Goal: Task Accomplishment & Management: Manage account settings

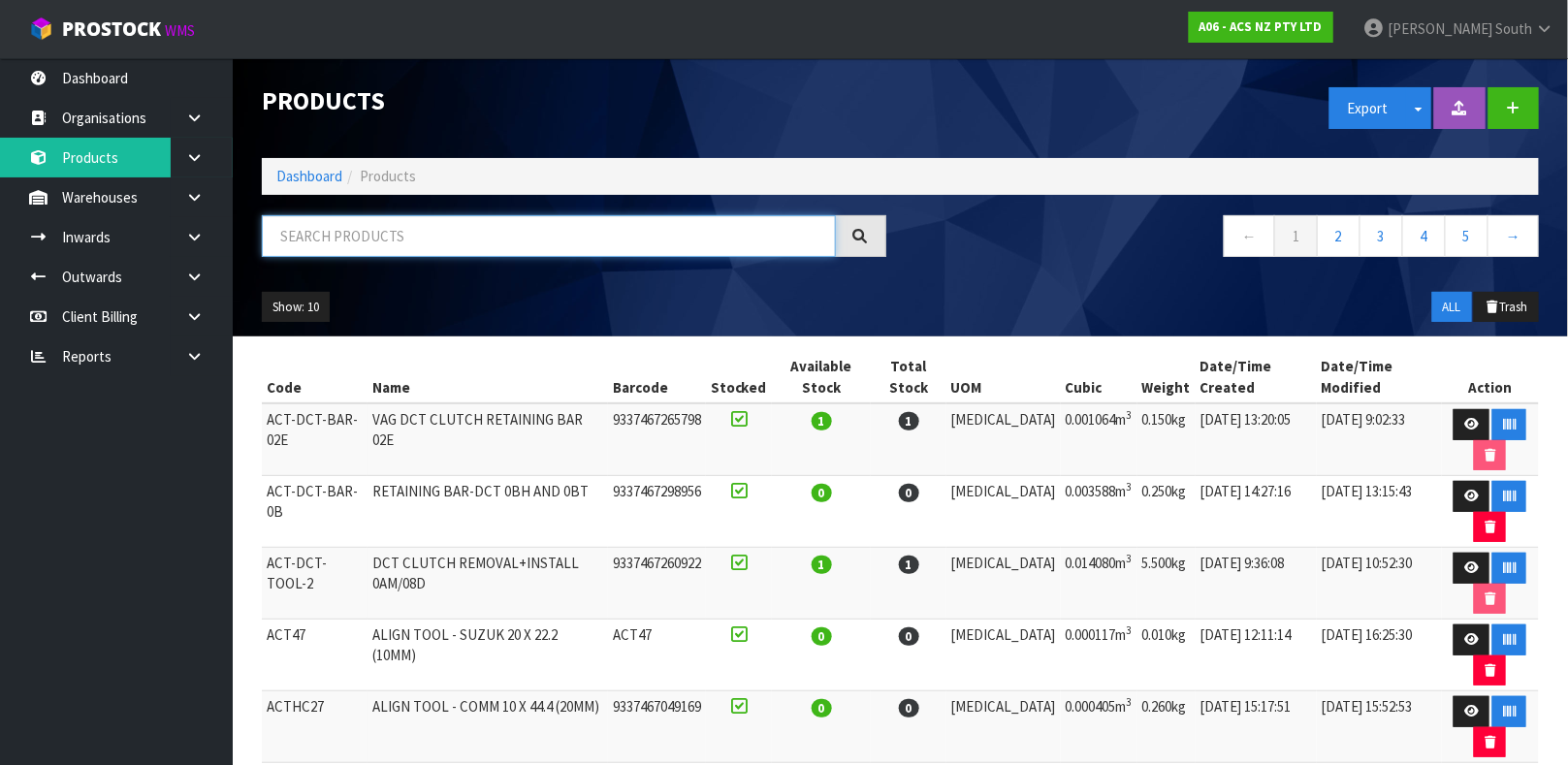
click at [495, 236] on input "text" at bounding box center [549, 236] width 574 height 41
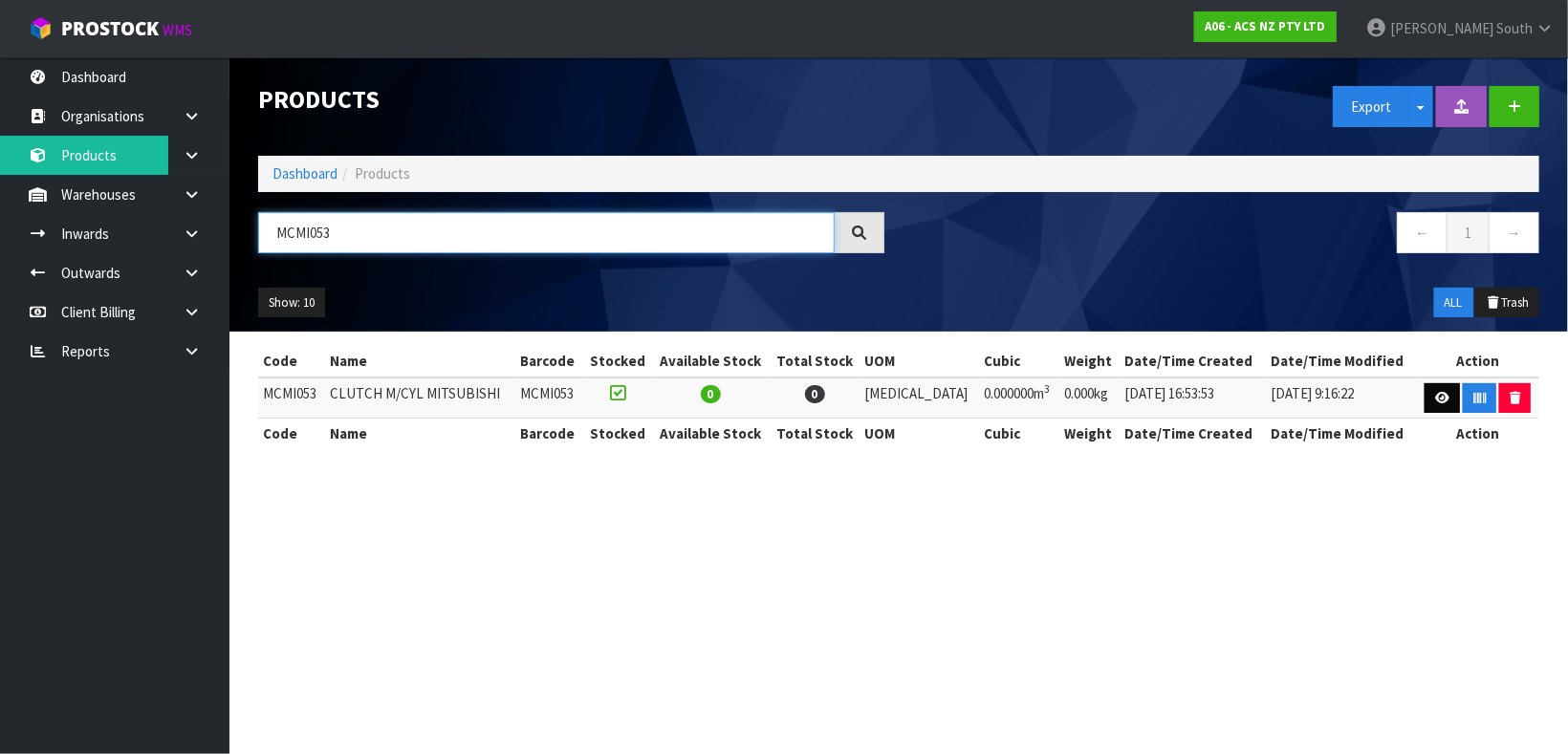
type input "MCMI053"
click at [1424, 393] on link at bounding box center [1442, 398] width 35 height 31
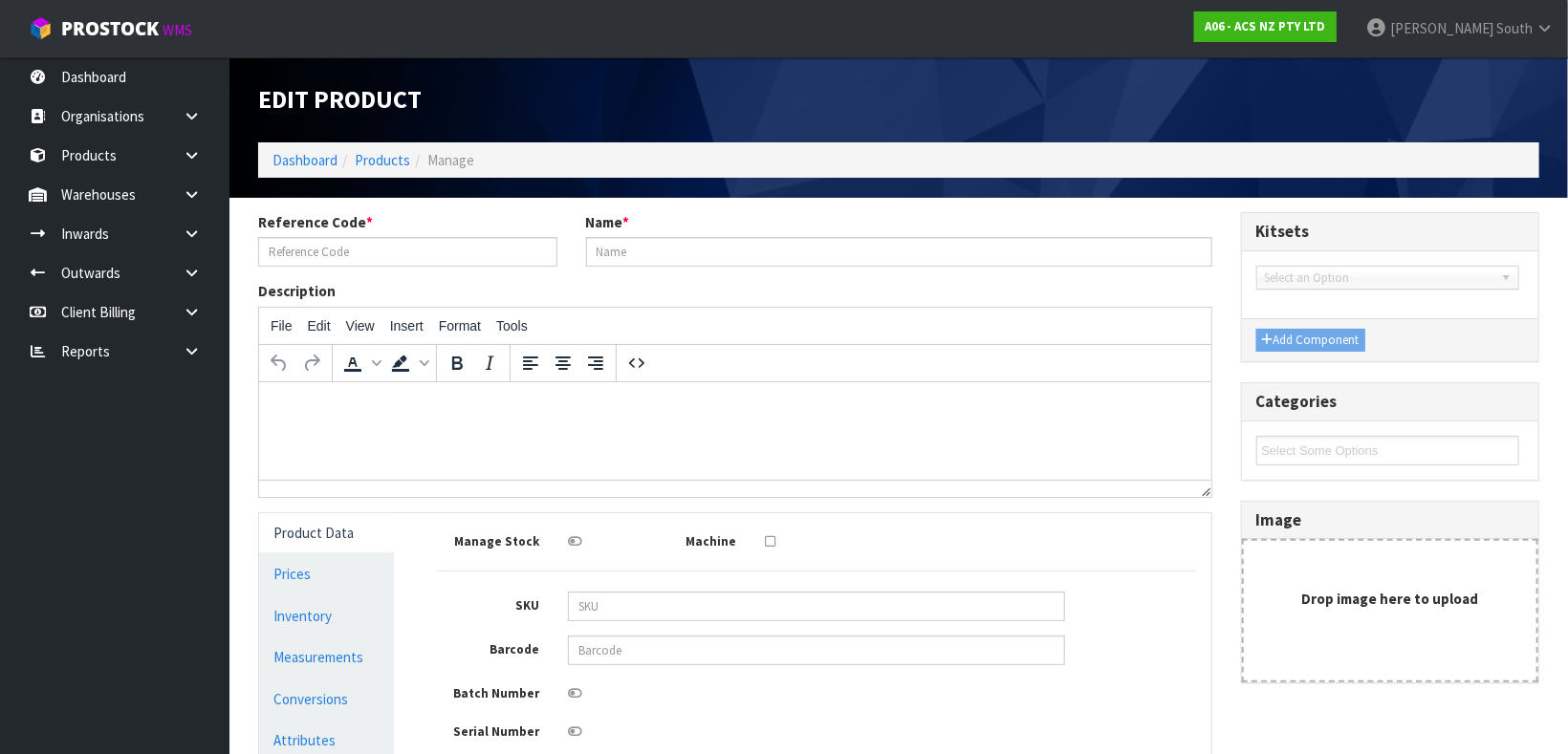
type input "MCMI053"
type input "CLUTCH M/CYL MITSUBISHI"
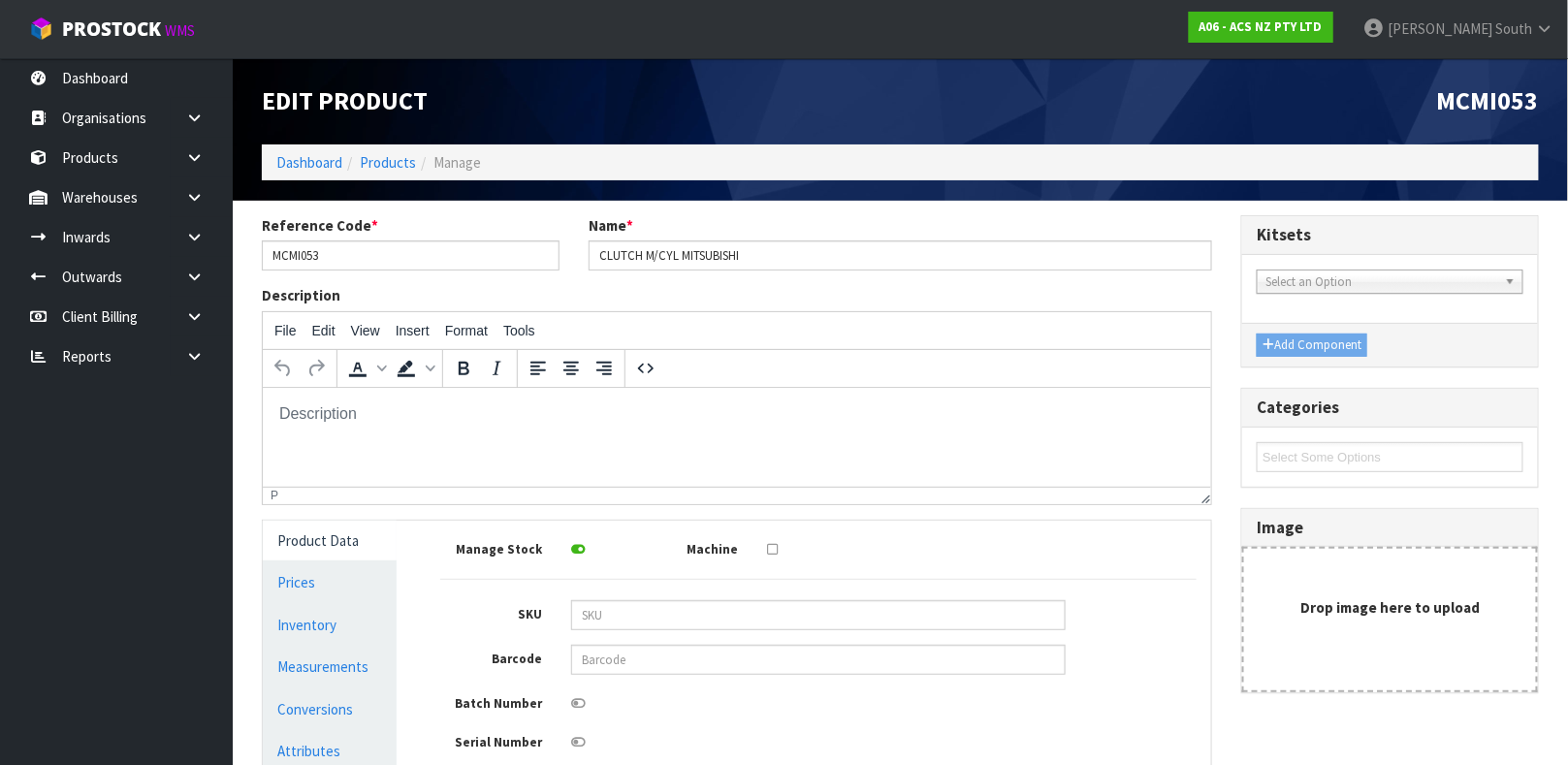
click at [773, 639] on div "Manage Stock Machine SKU Barcode Batch Number Serial Number Expiry Date Frozen …" at bounding box center [818, 737] width 756 height 406
click at [772, 658] on input "text" at bounding box center [818, 660] width 494 height 30
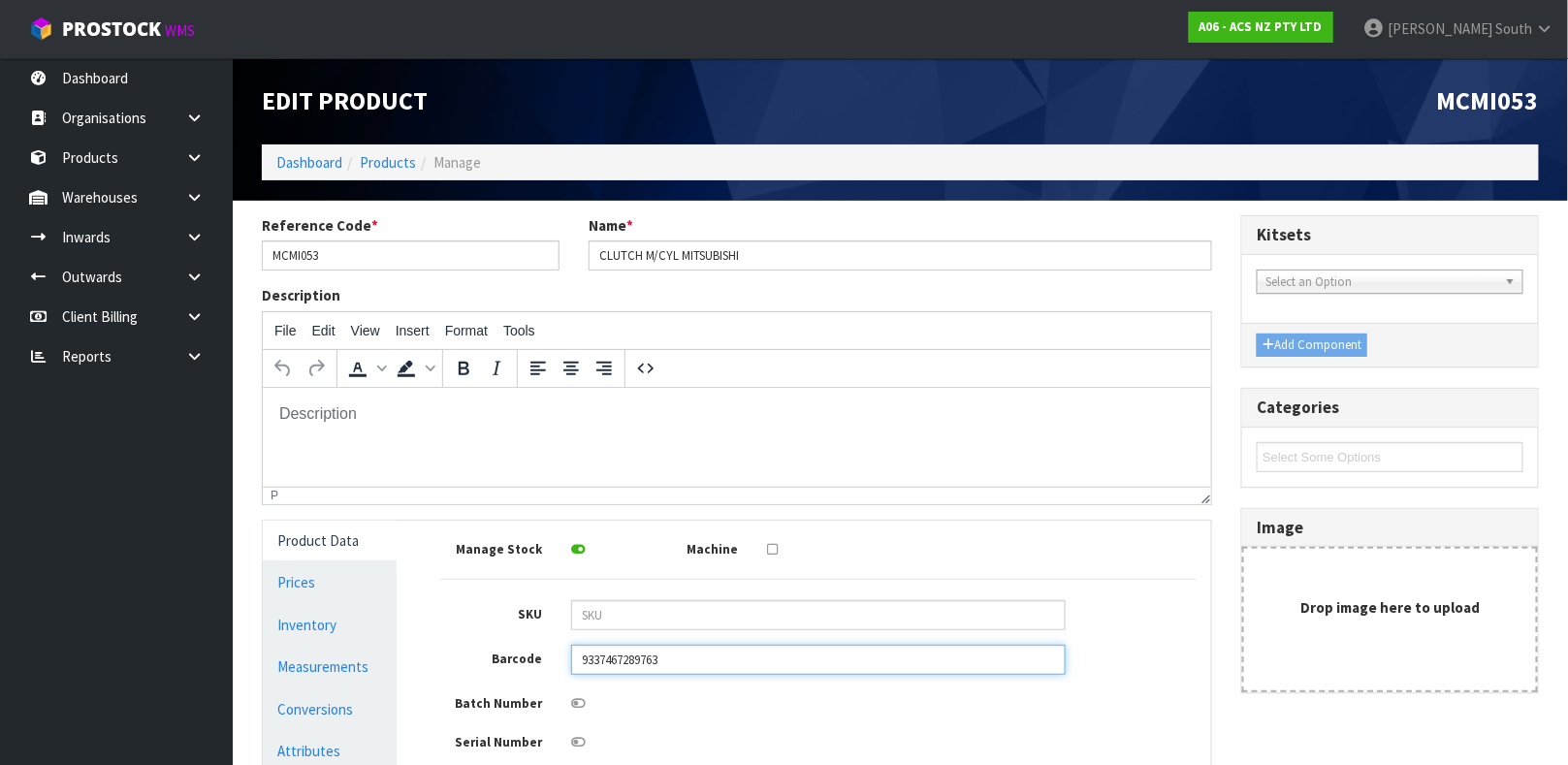
type input "9337467289763"
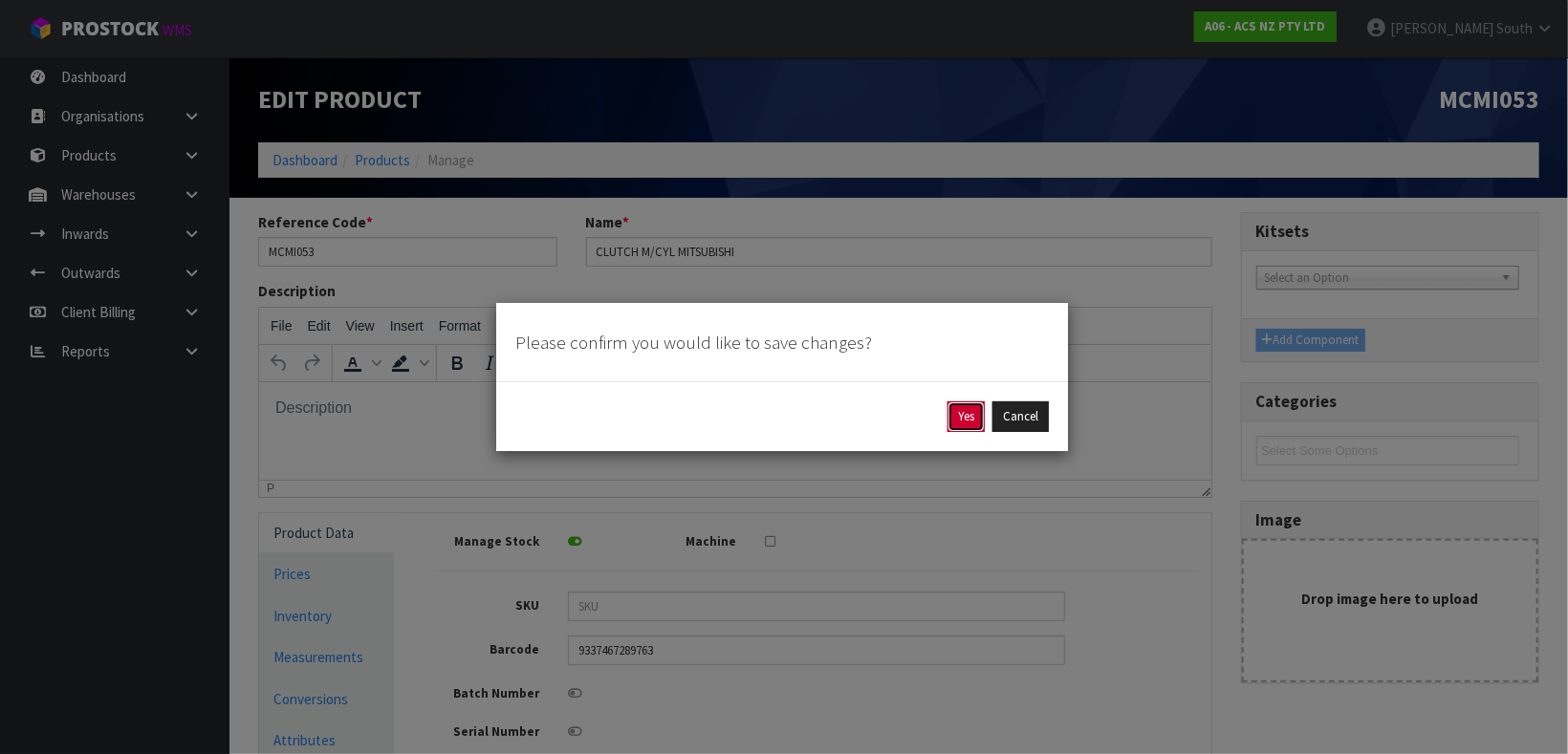
click at [969, 414] on button "Yes" at bounding box center [966, 417] width 37 height 31
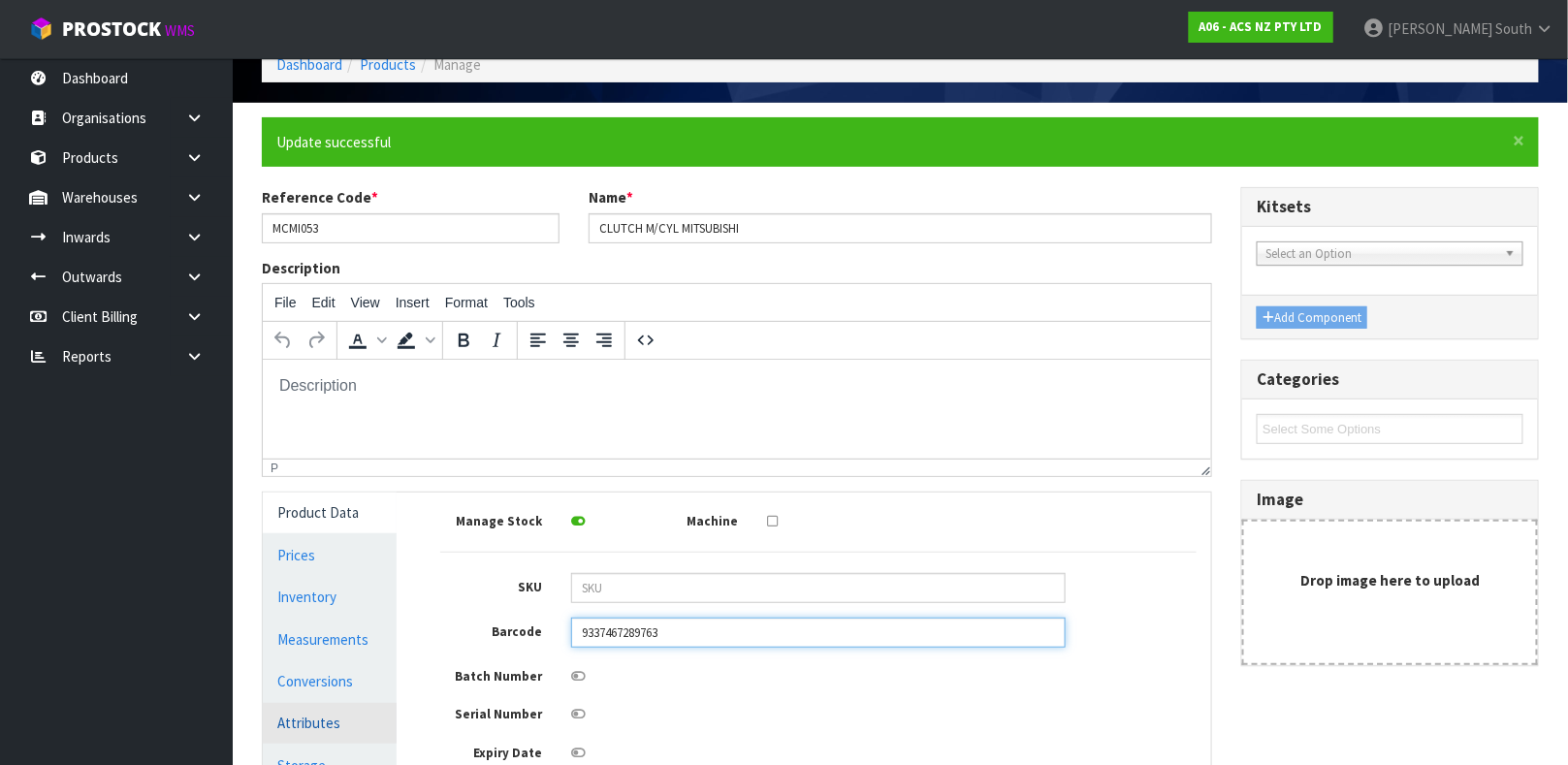
scroll to position [146, 0]
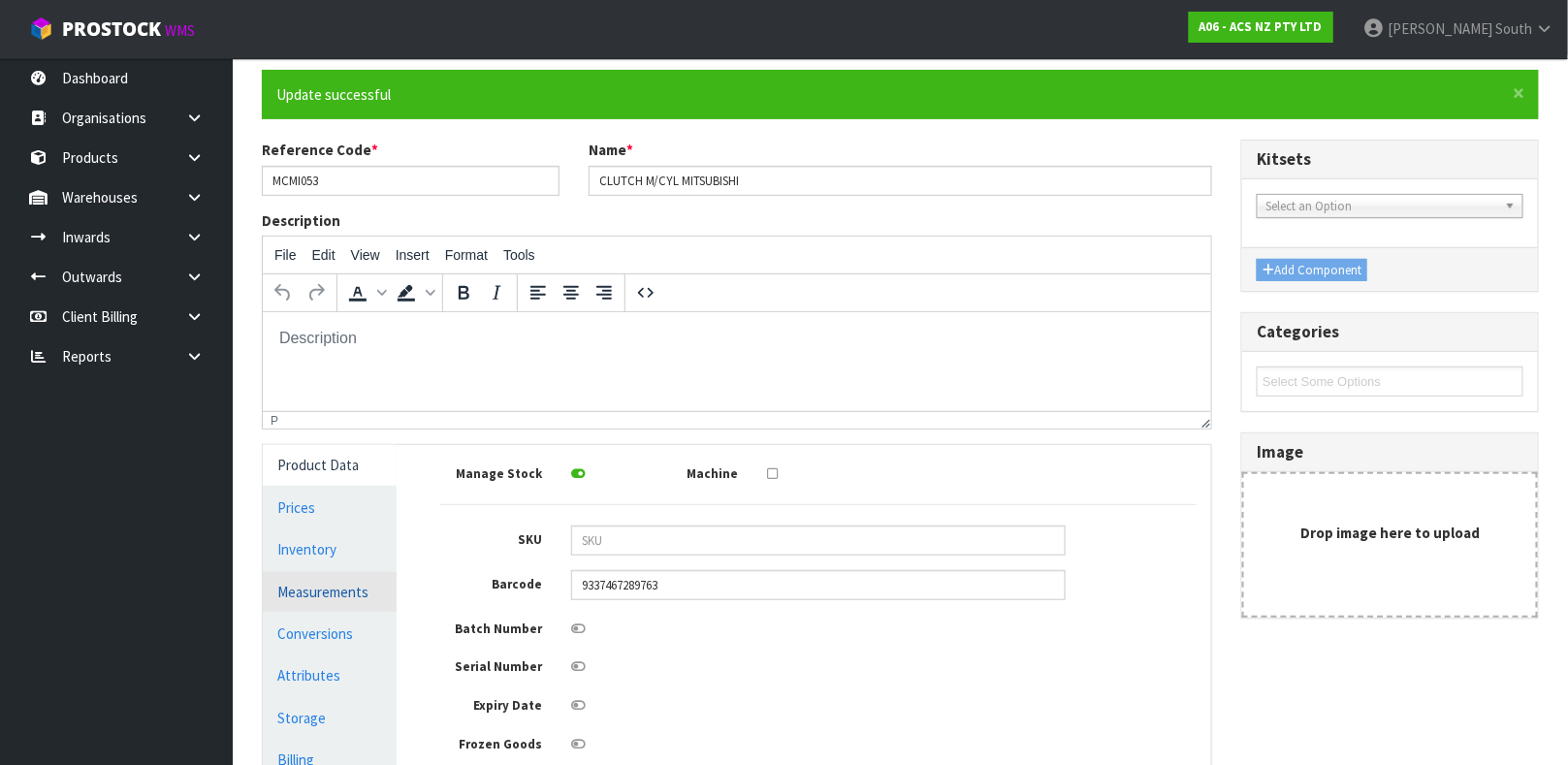
click at [310, 601] on link "Measurements" at bounding box center [329, 592] width 134 height 39
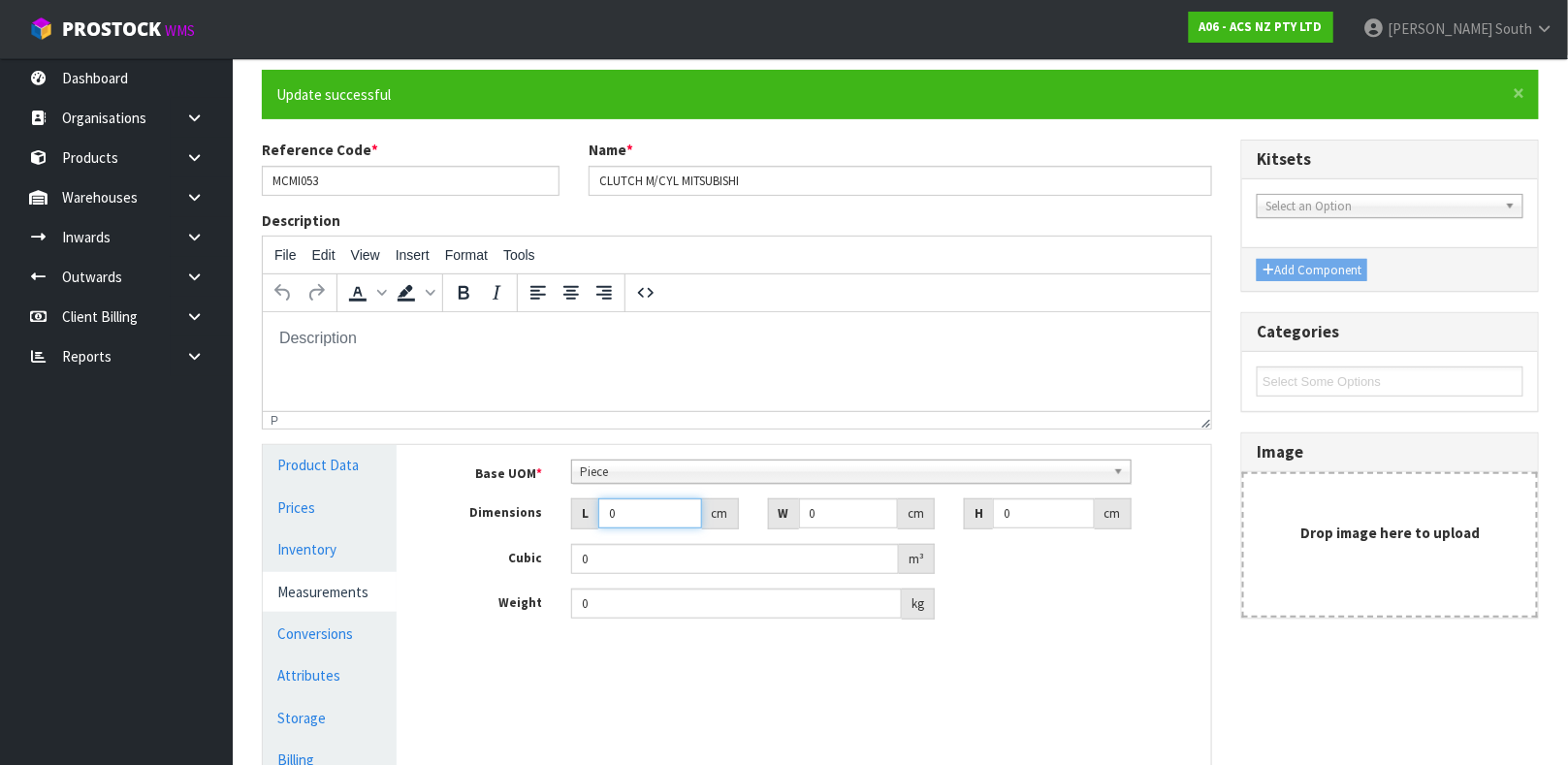
drag, startPoint x: 608, startPoint y: 512, endPoint x: 591, endPoint y: 512, distance: 17.0
click at [591, 512] on div "L 0 cm" at bounding box center [655, 514] width 168 height 31
type input "2"
type input "0.000001"
type input "25"
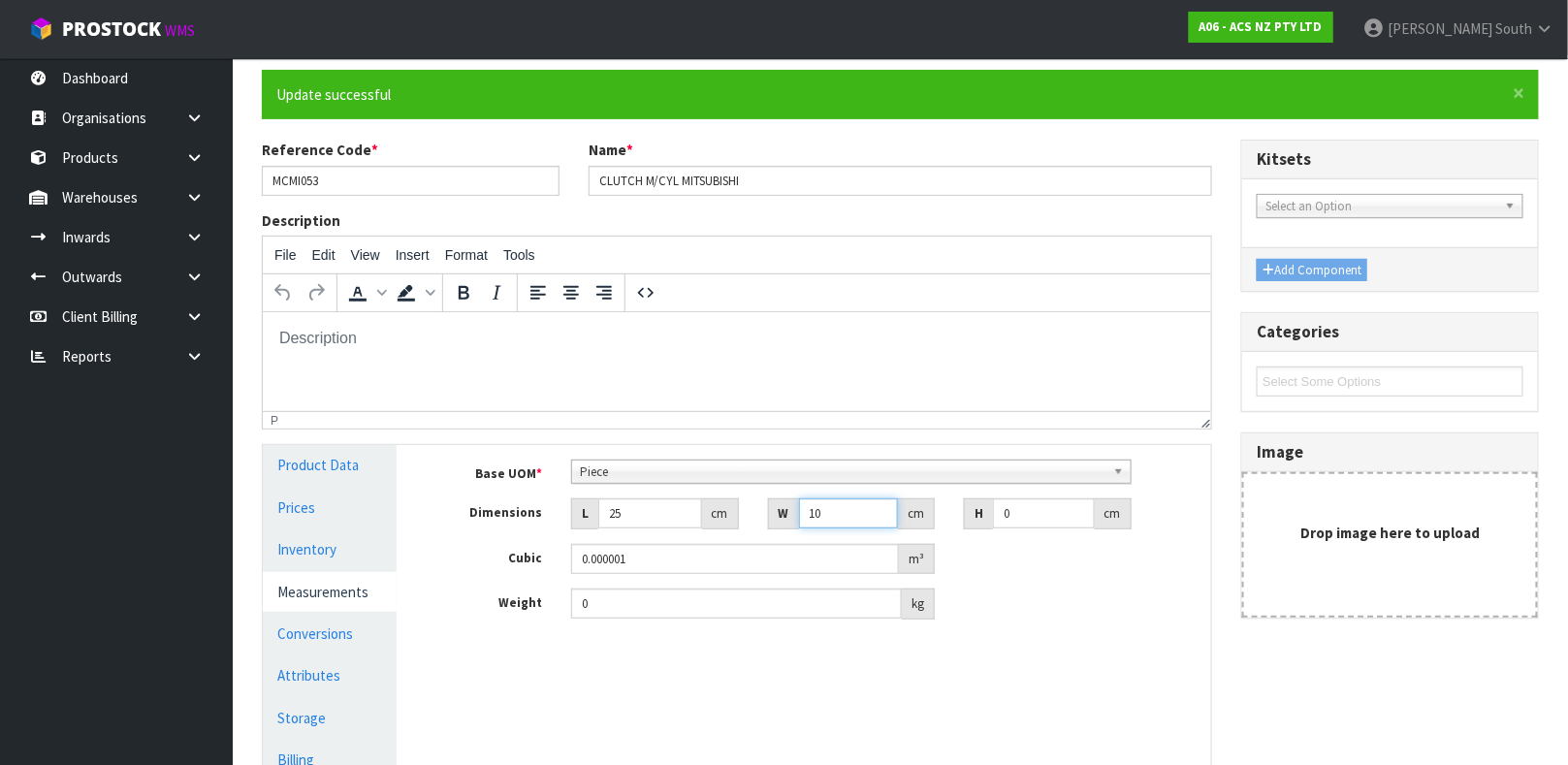
type input "10"
type input "4"
type input "0.001"
type input "0.000001"
type input "7"
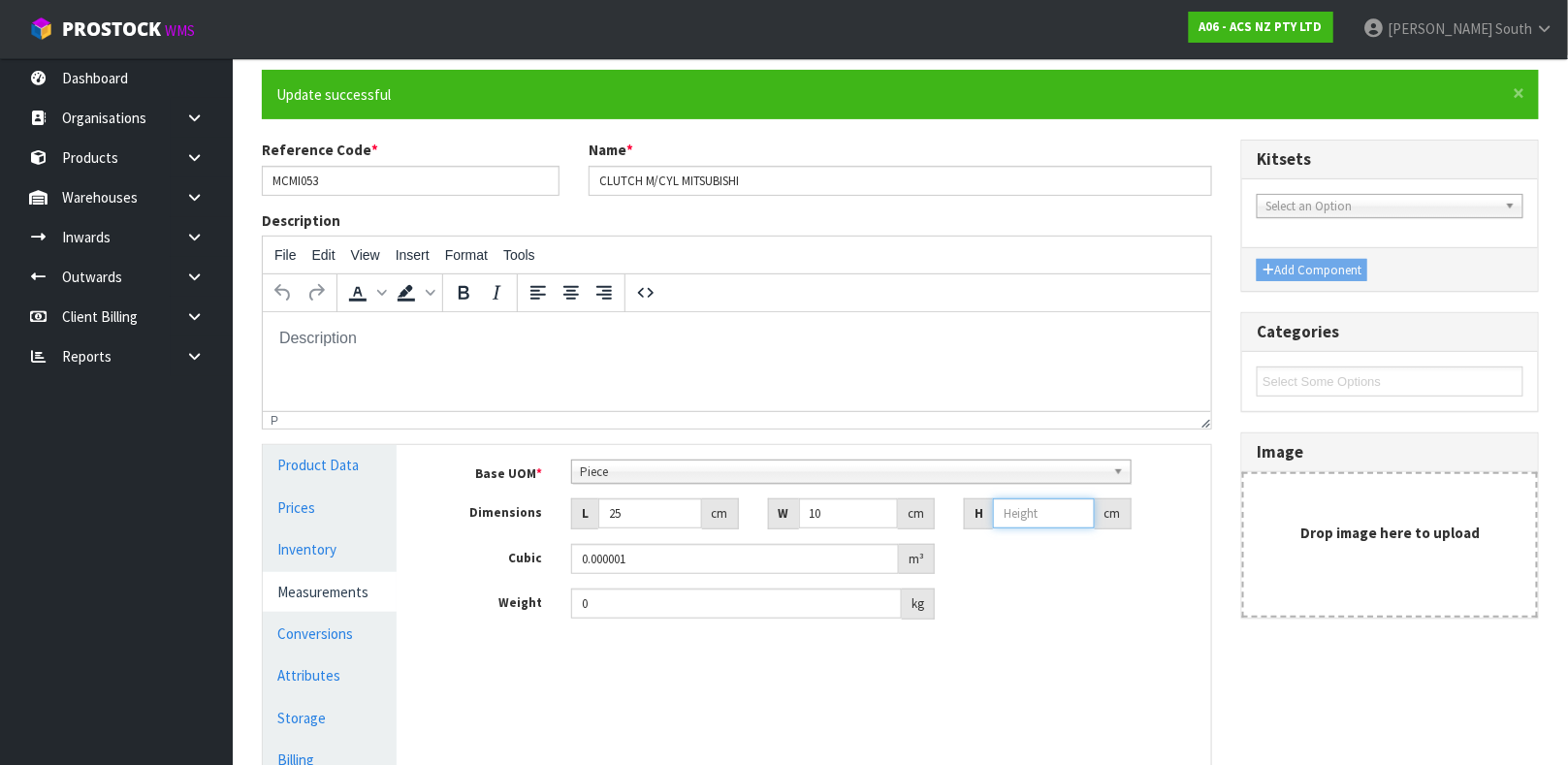
type input "0.00175"
type input "7"
click at [626, 611] on input "0" at bounding box center [736, 604] width 330 height 30
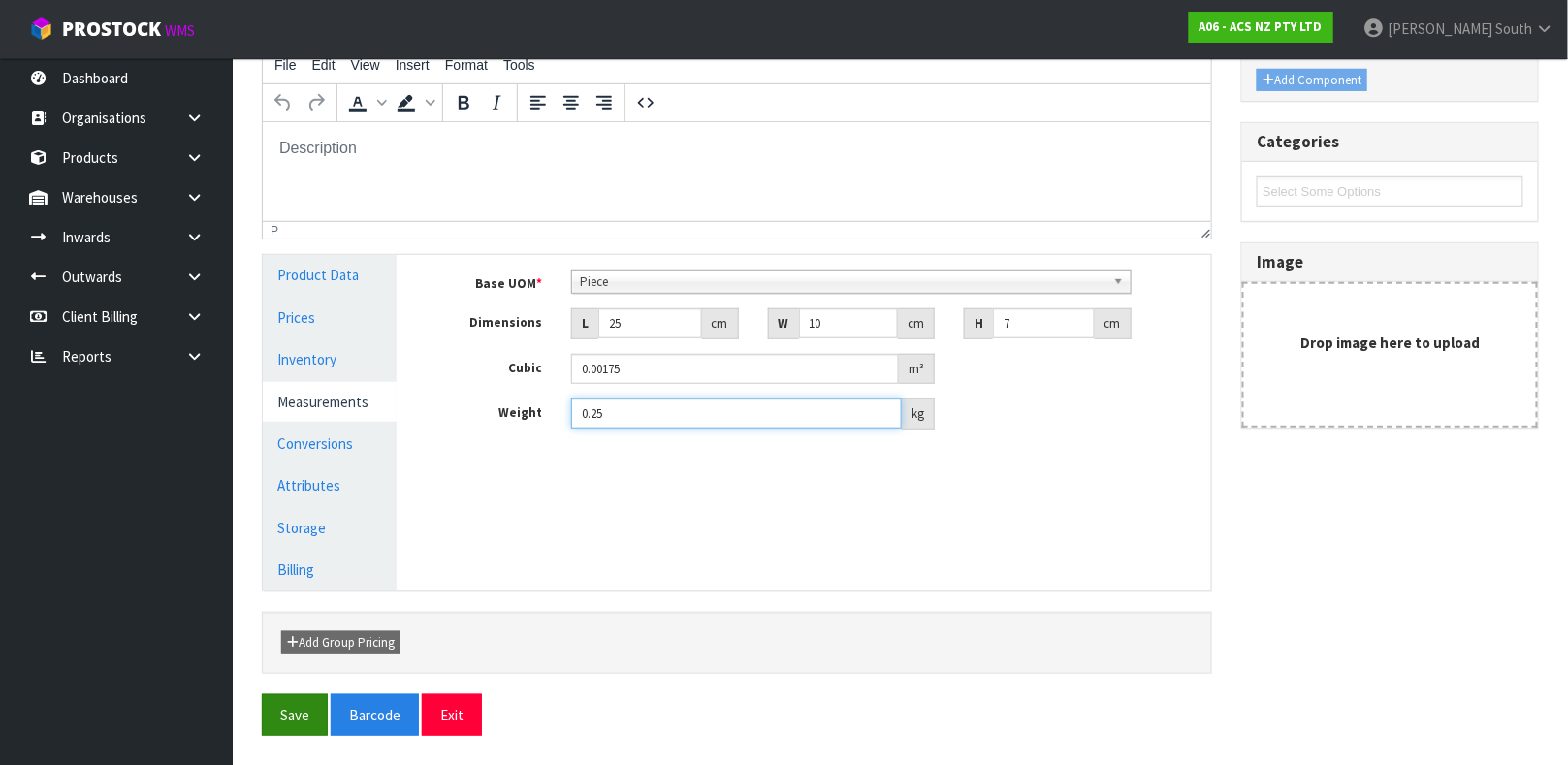
type input "0.25"
click at [272, 703] on button "Save" at bounding box center [294, 715] width 66 height 41
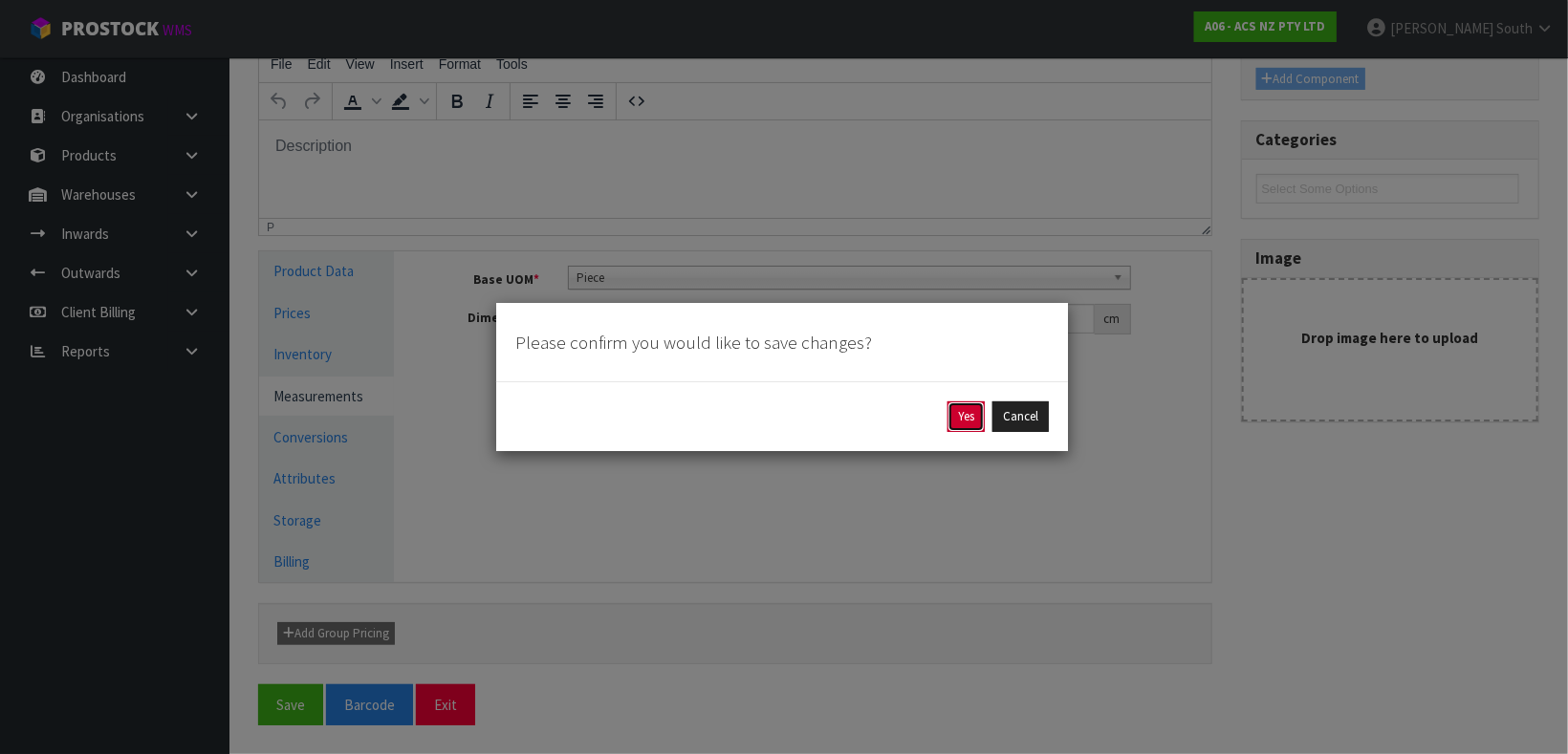
click at [973, 408] on button "Yes" at bounding box center [966, 417] width 37 height 31
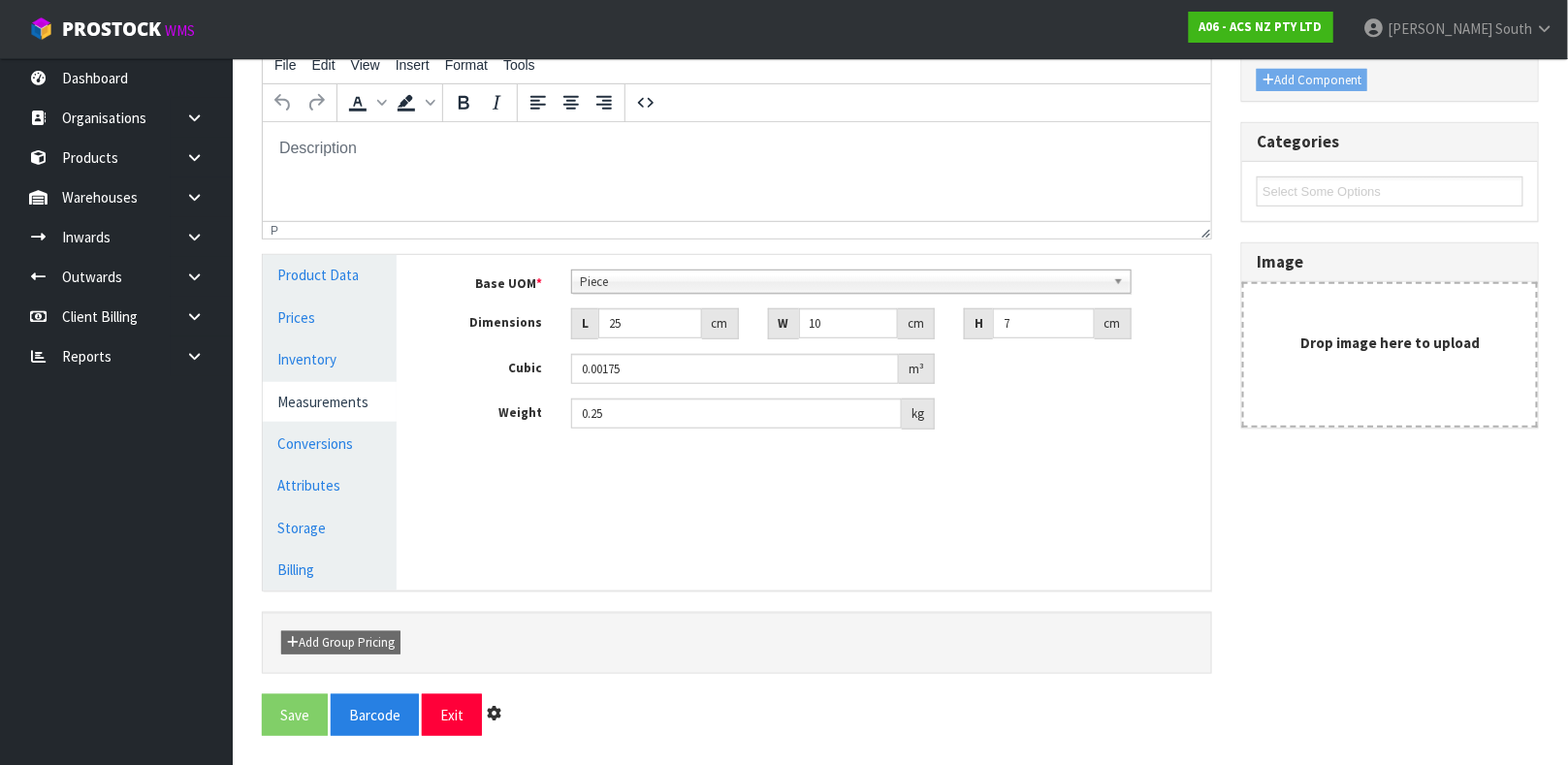
scroll to position [0, 0]
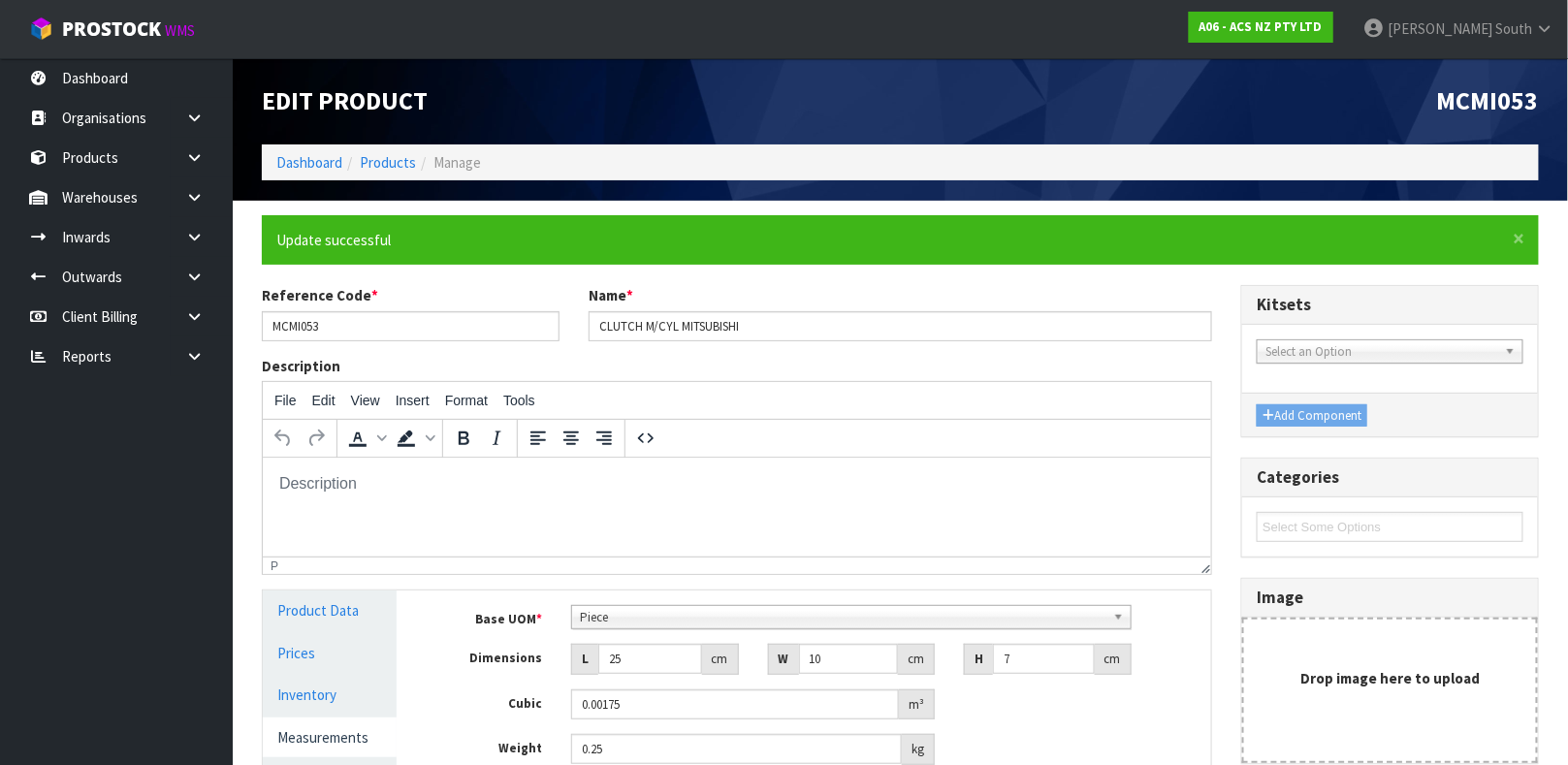
click at [393, 171] on li "Products" at bounding box center [378, 162] width 74 height 21
click at [392, 166] on link "Products" at bounding box center [387, 162] width 56 height 19
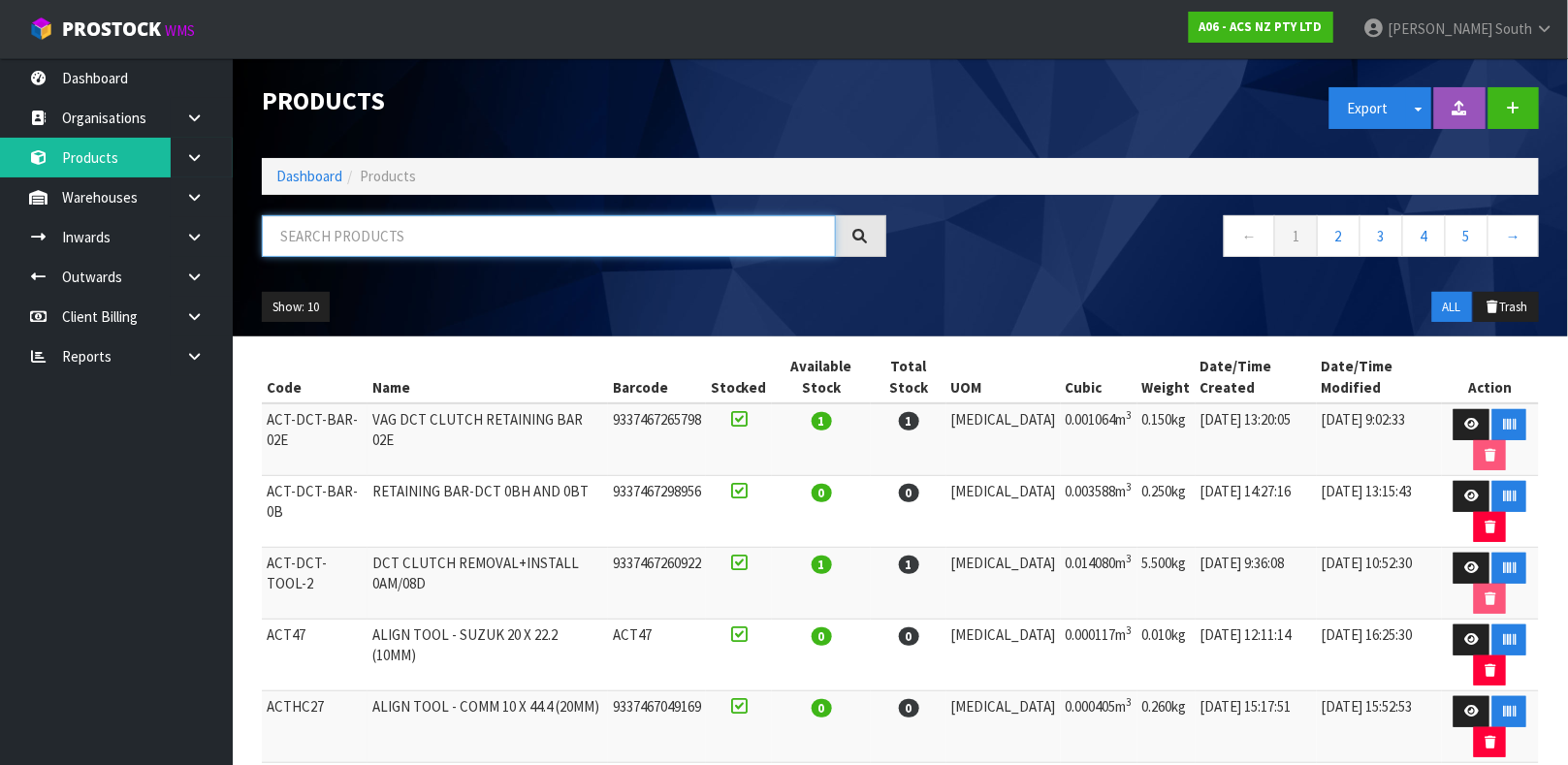
click at [377, 245] on input "text" at bounding box center [549, 236] width 574 height 41
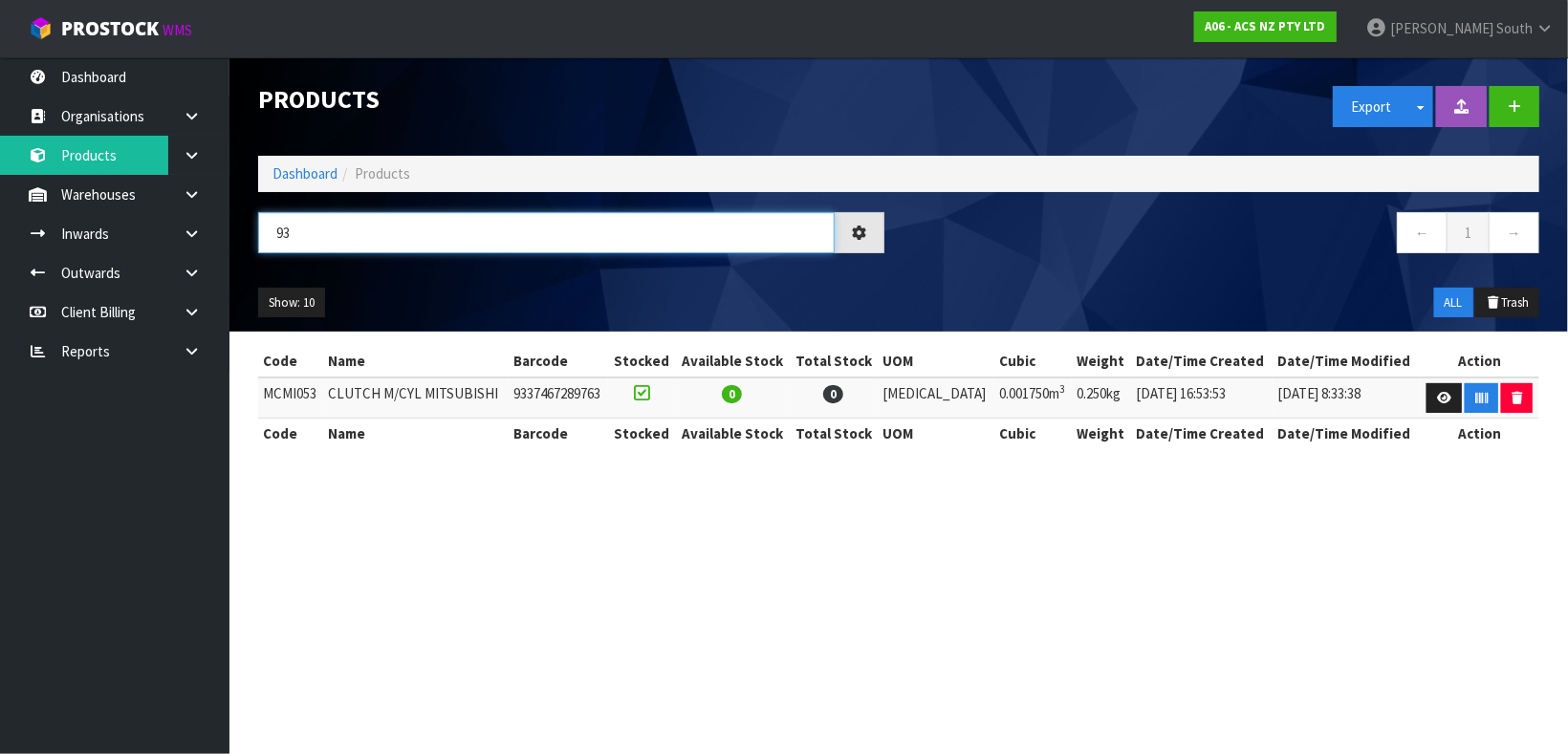
type input "9"
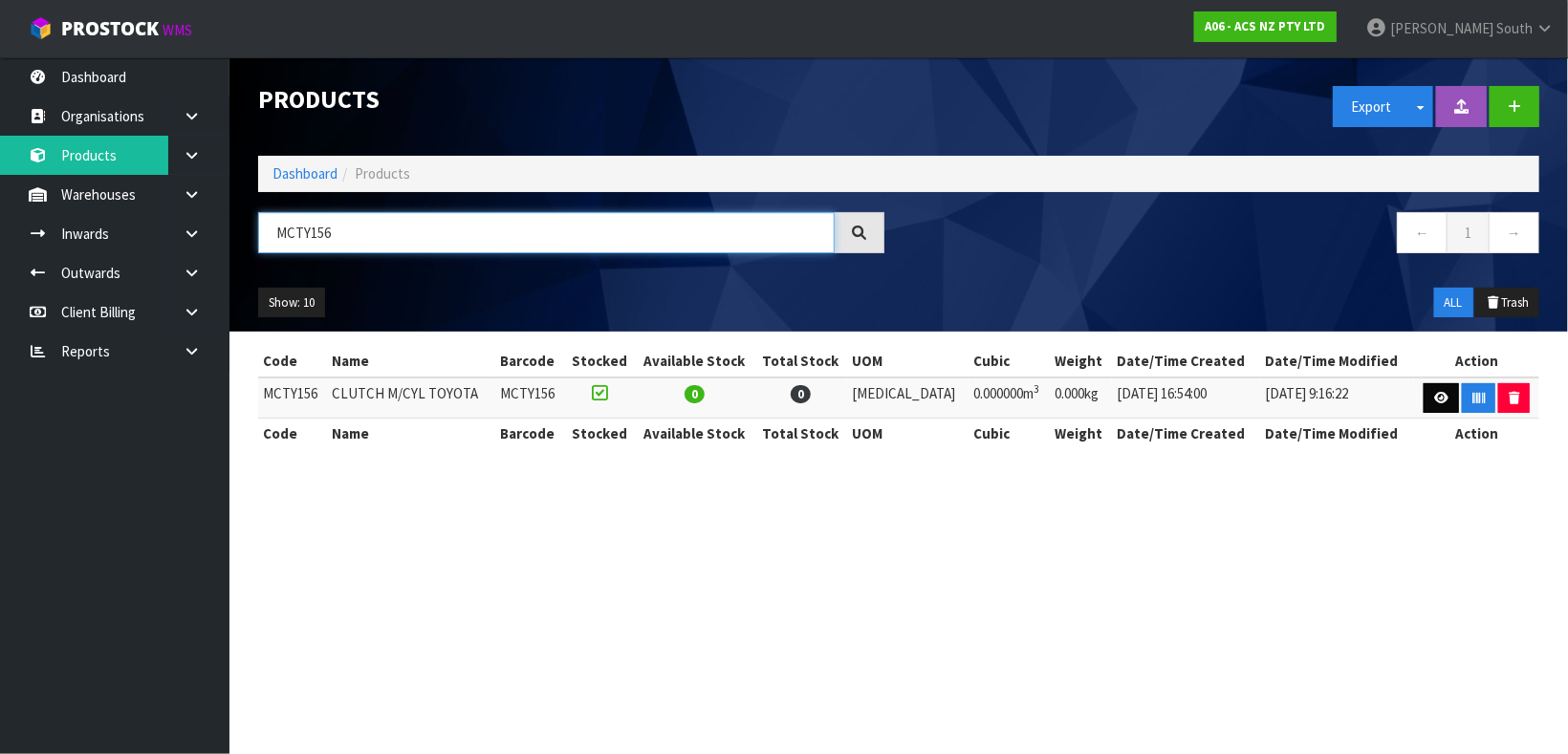
type input "MCTY156"
click at [1450, 392] on link at bounding box center [1441, 398] width 35 height 31
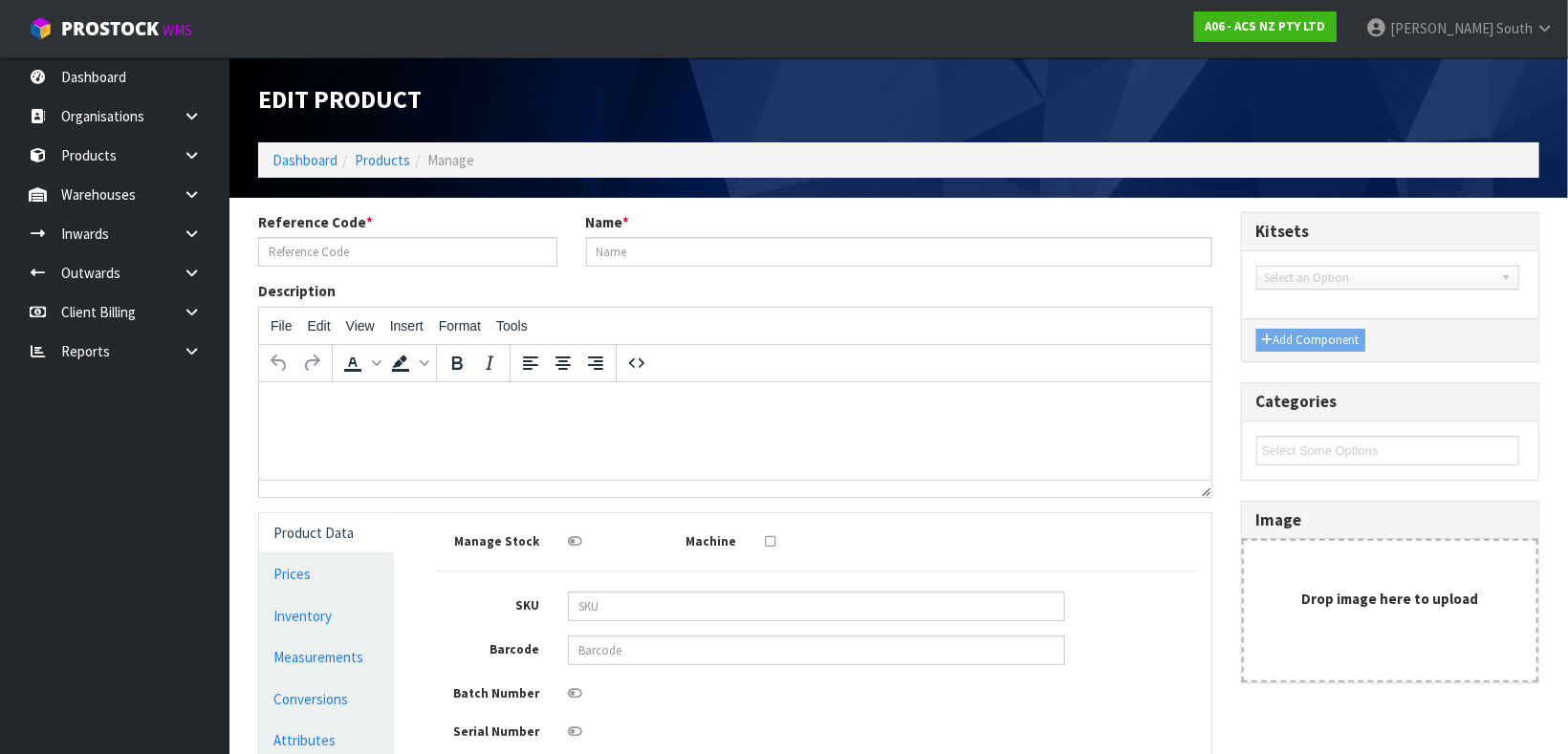
type input "MCTY156"
type input "CLUTCH M/CYL TOYOTA"
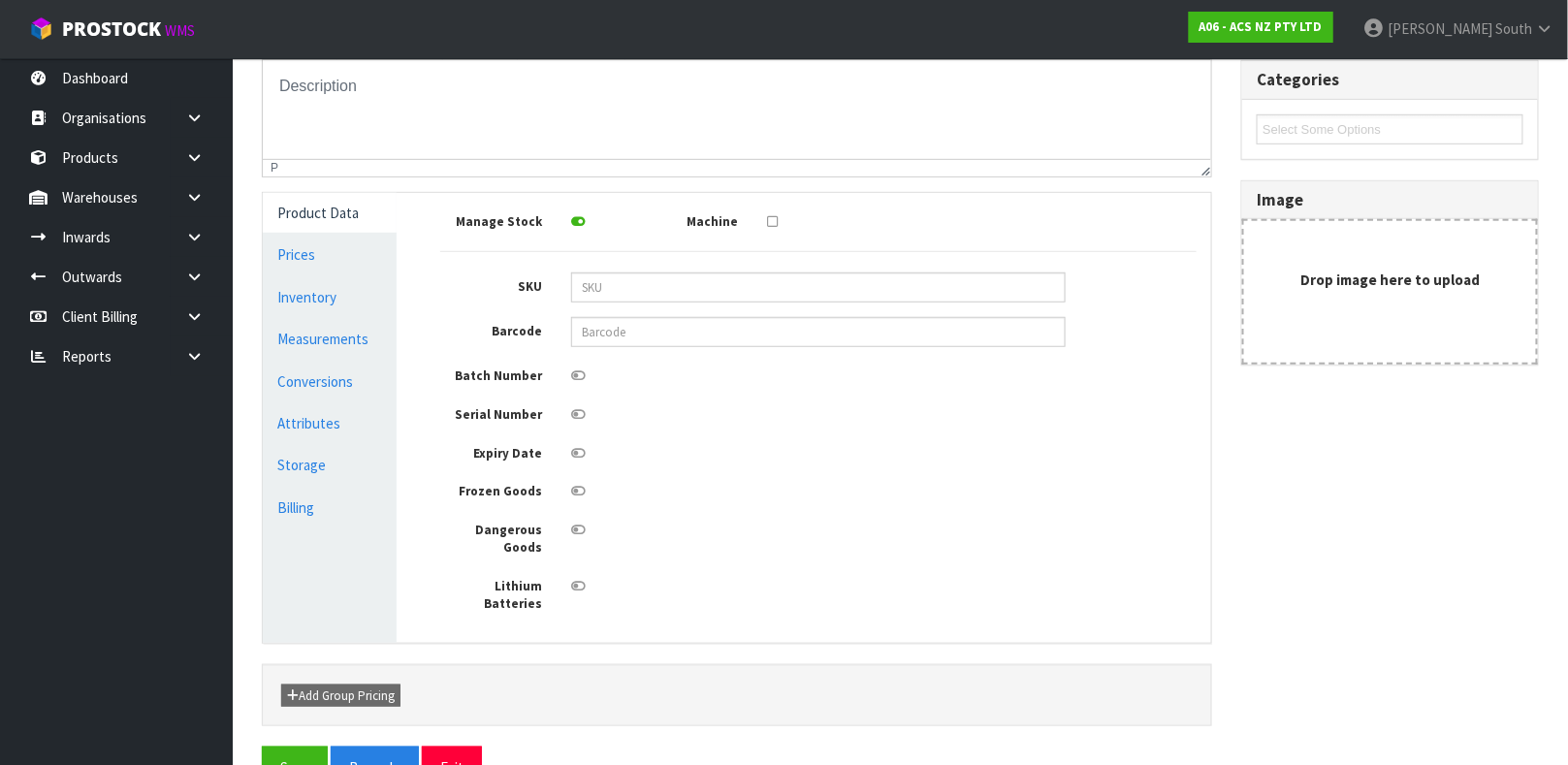
scroll to position [347, 0]
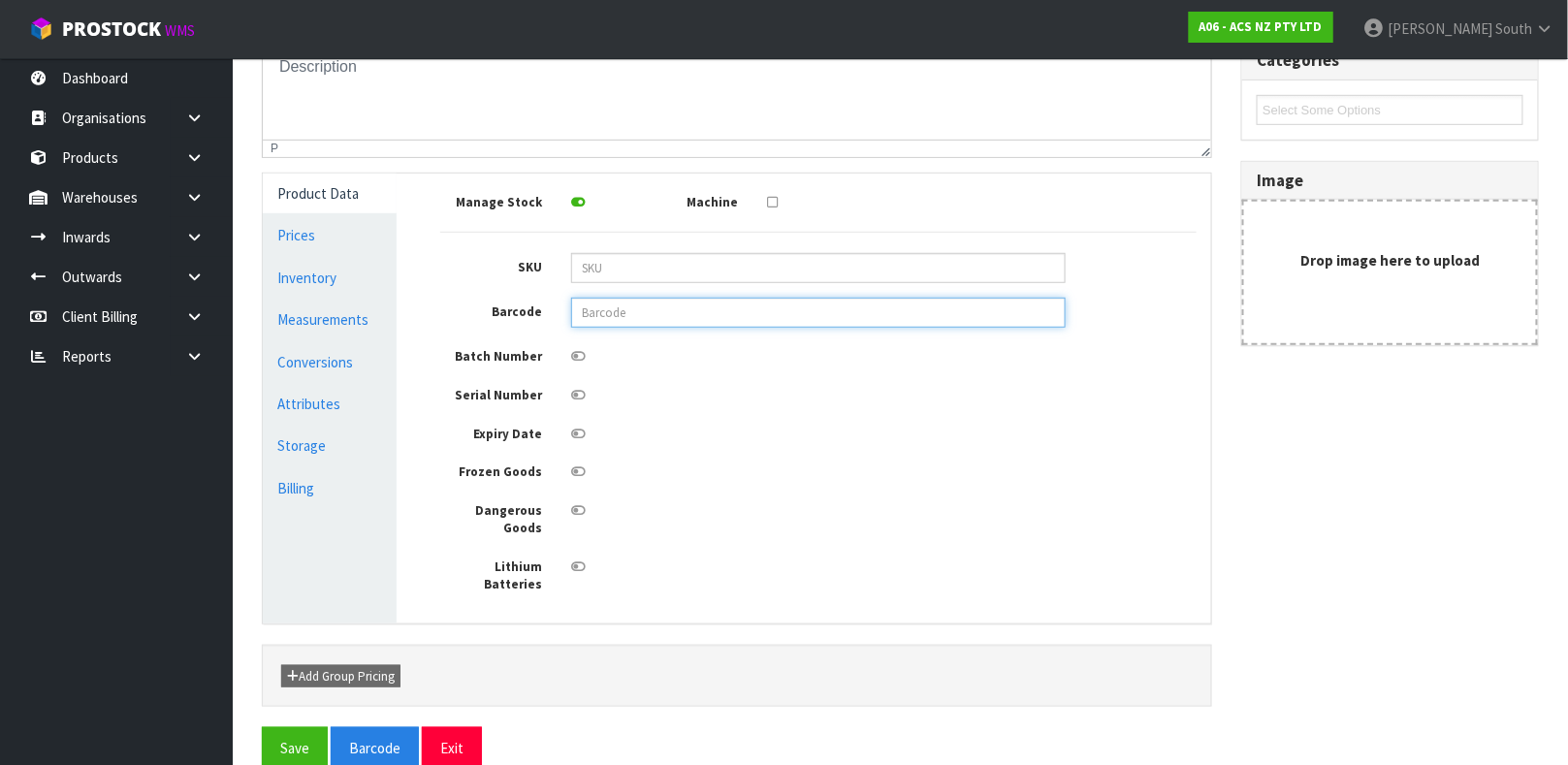
click at [696, 315] on input "text" at bounding box center [818, 313] width 494 height 30
type input "9337467289961"
click at [261, 728] on button "Save" at bounding box center [294, 748] width 66 height 41
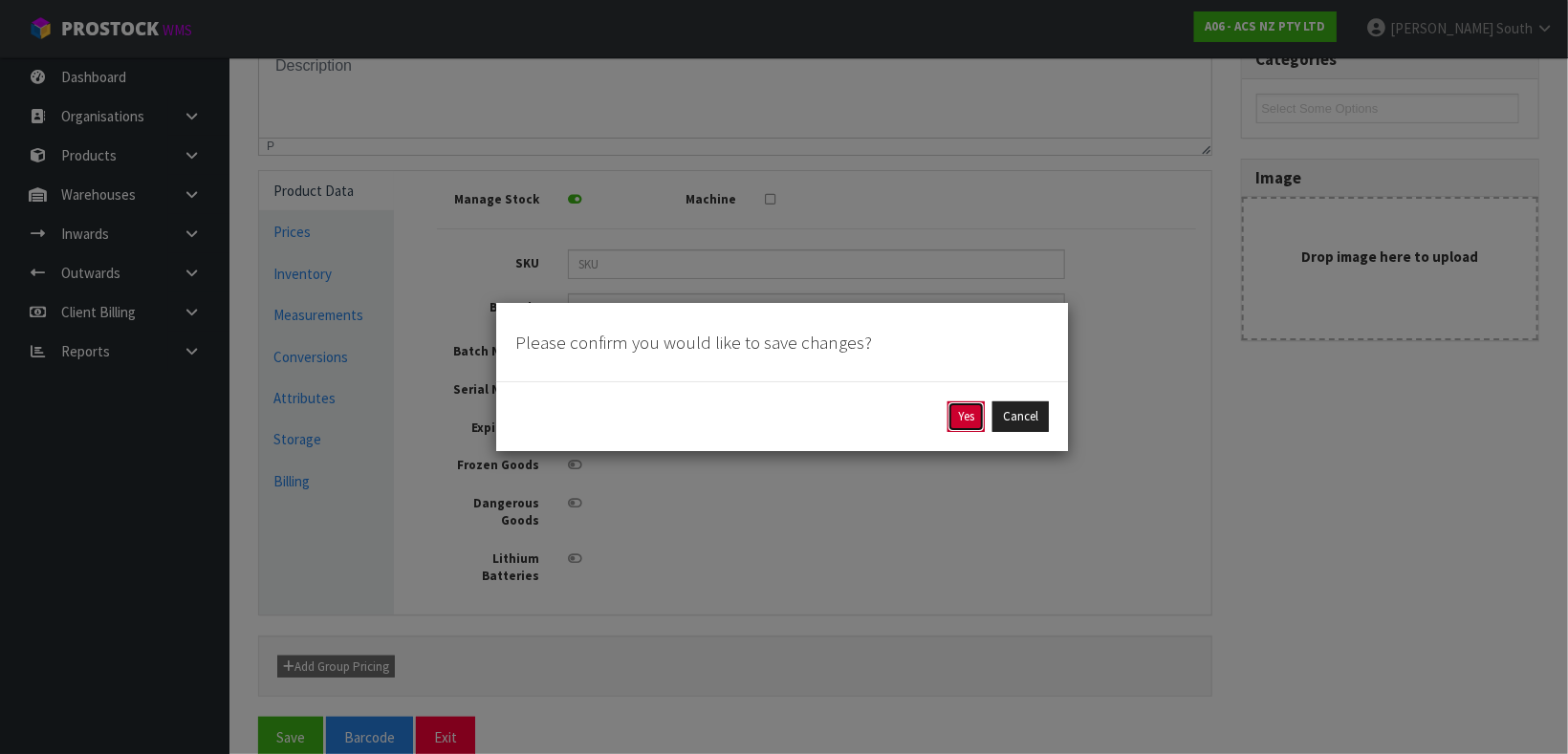
click at [947, 419] on button "Yes" at bounding box center [966, 417] width 37 height 31
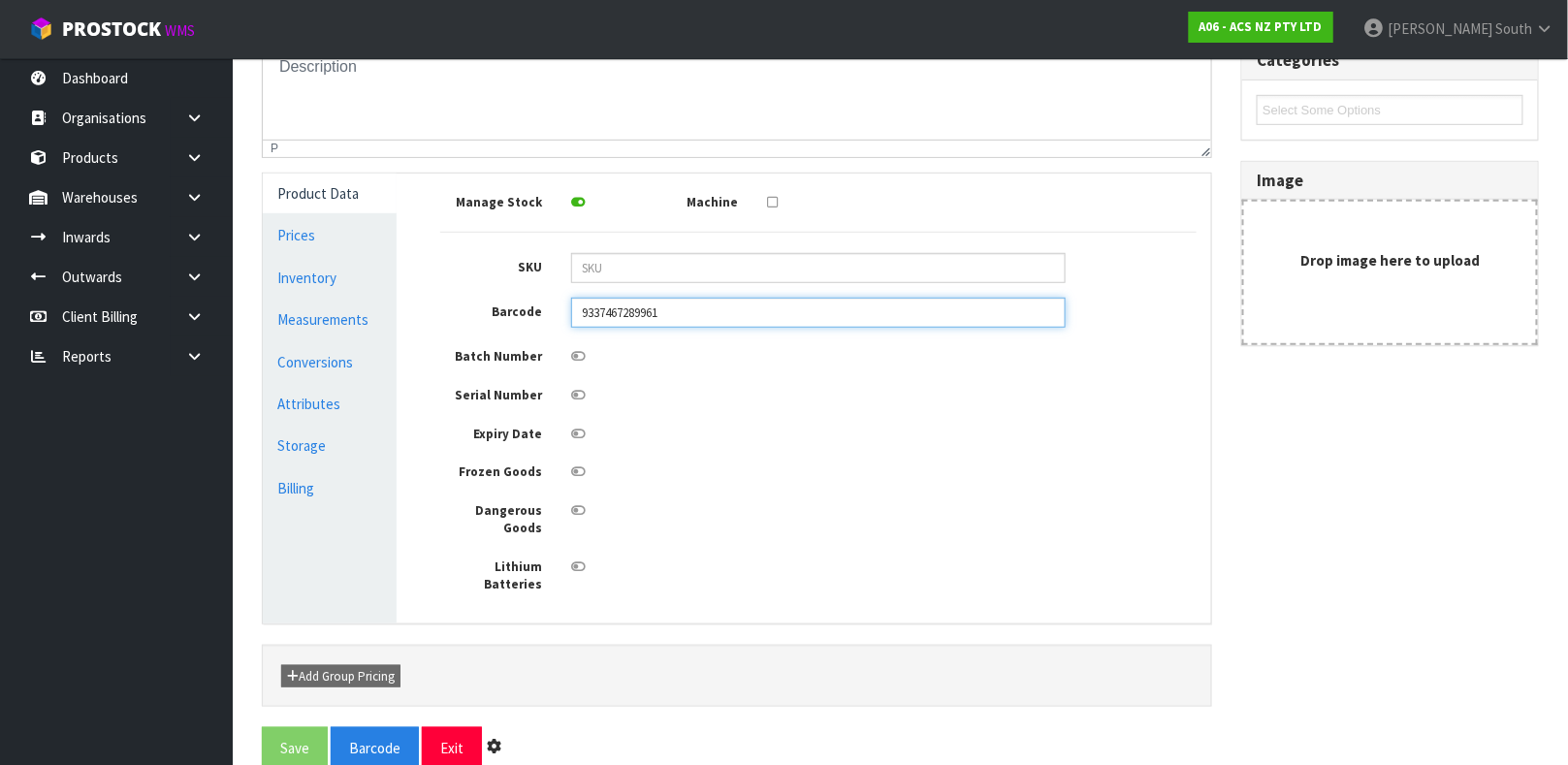
scroll to position [0, 0]
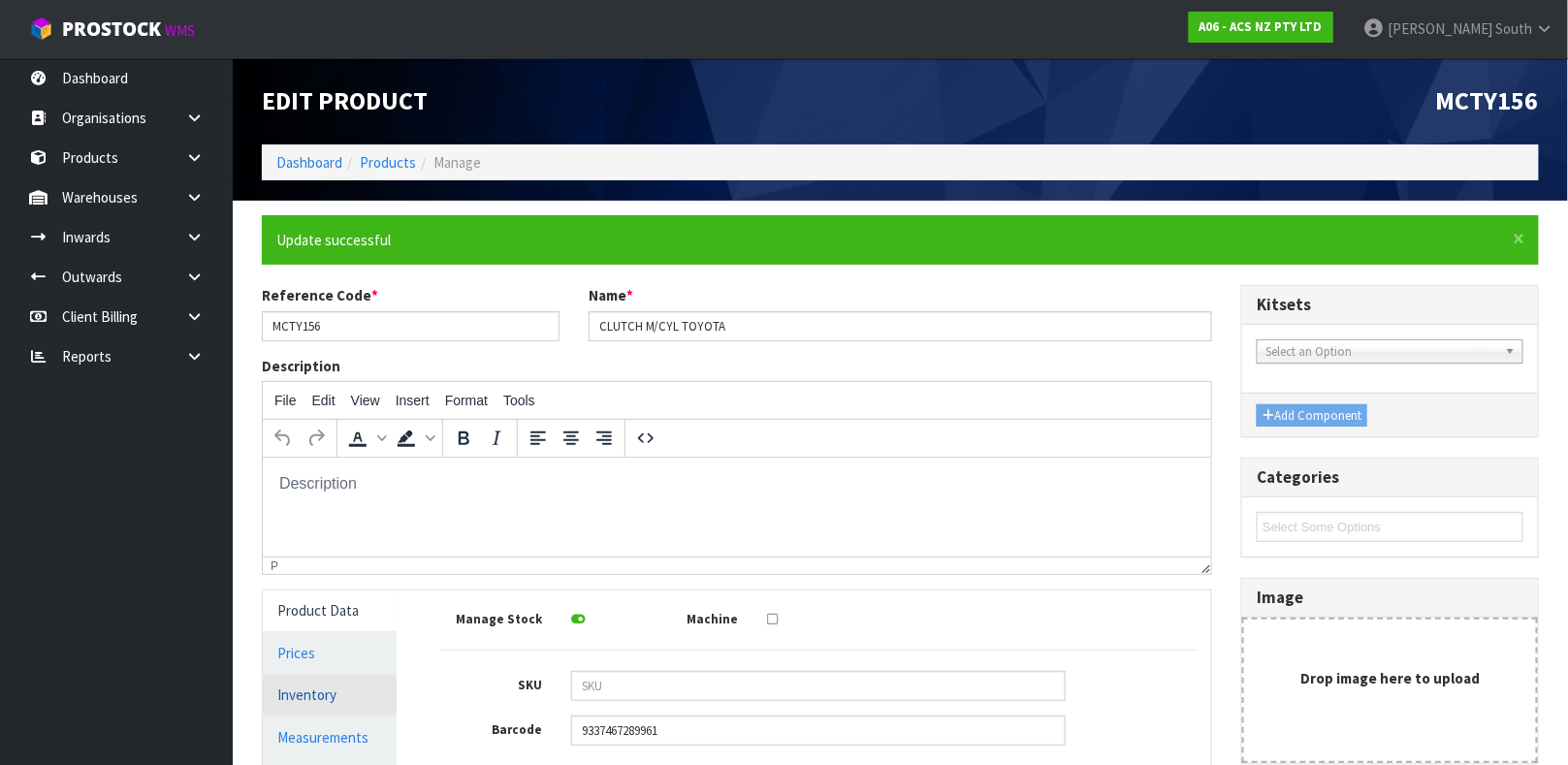
click at [369, 712] on link "Inventory" at bounding box center [329, 694] width 134 height 39
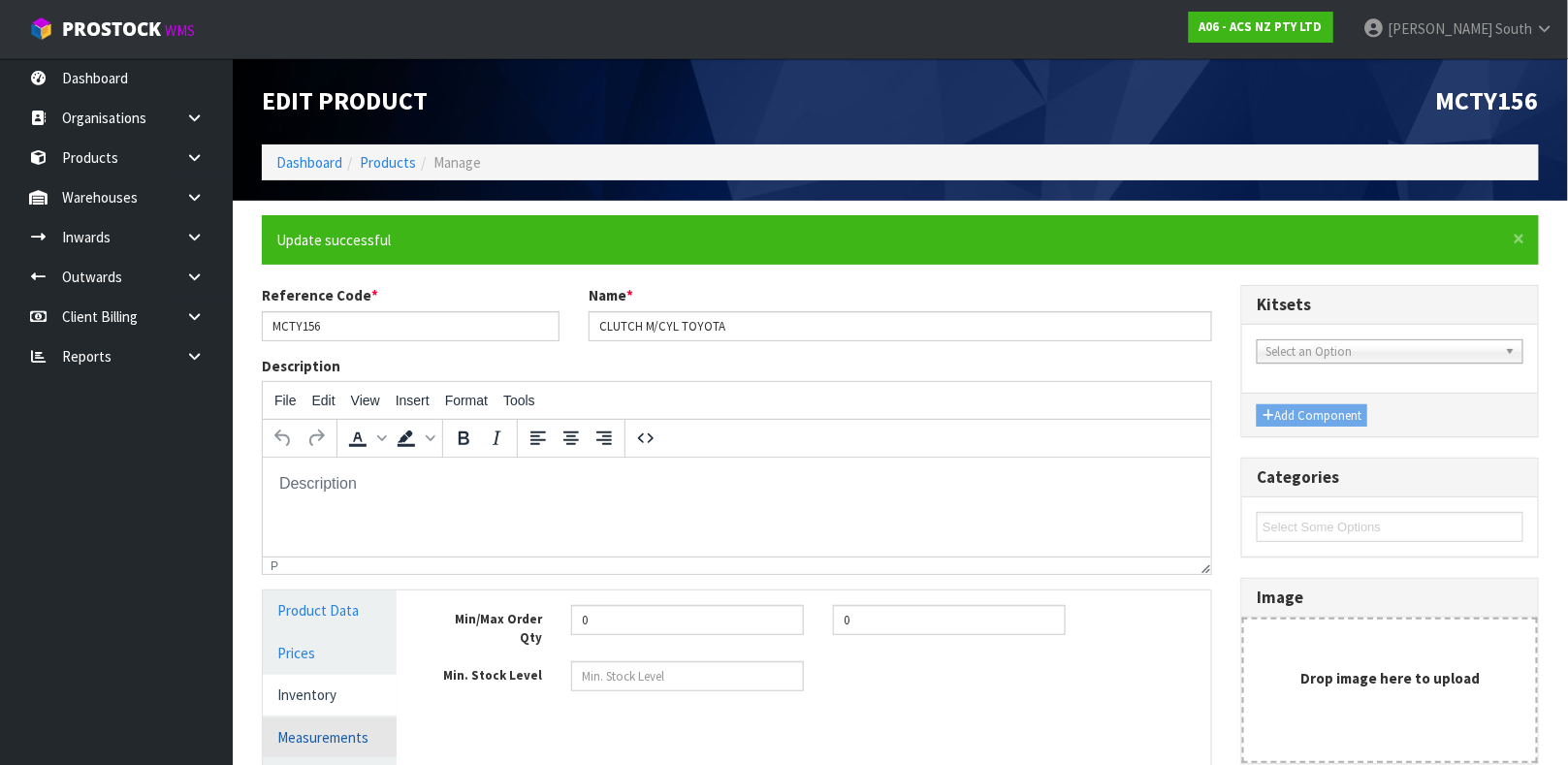
click at [377, 740] on link "Measurements" at bounding box center [329, 737] width 134 height 39
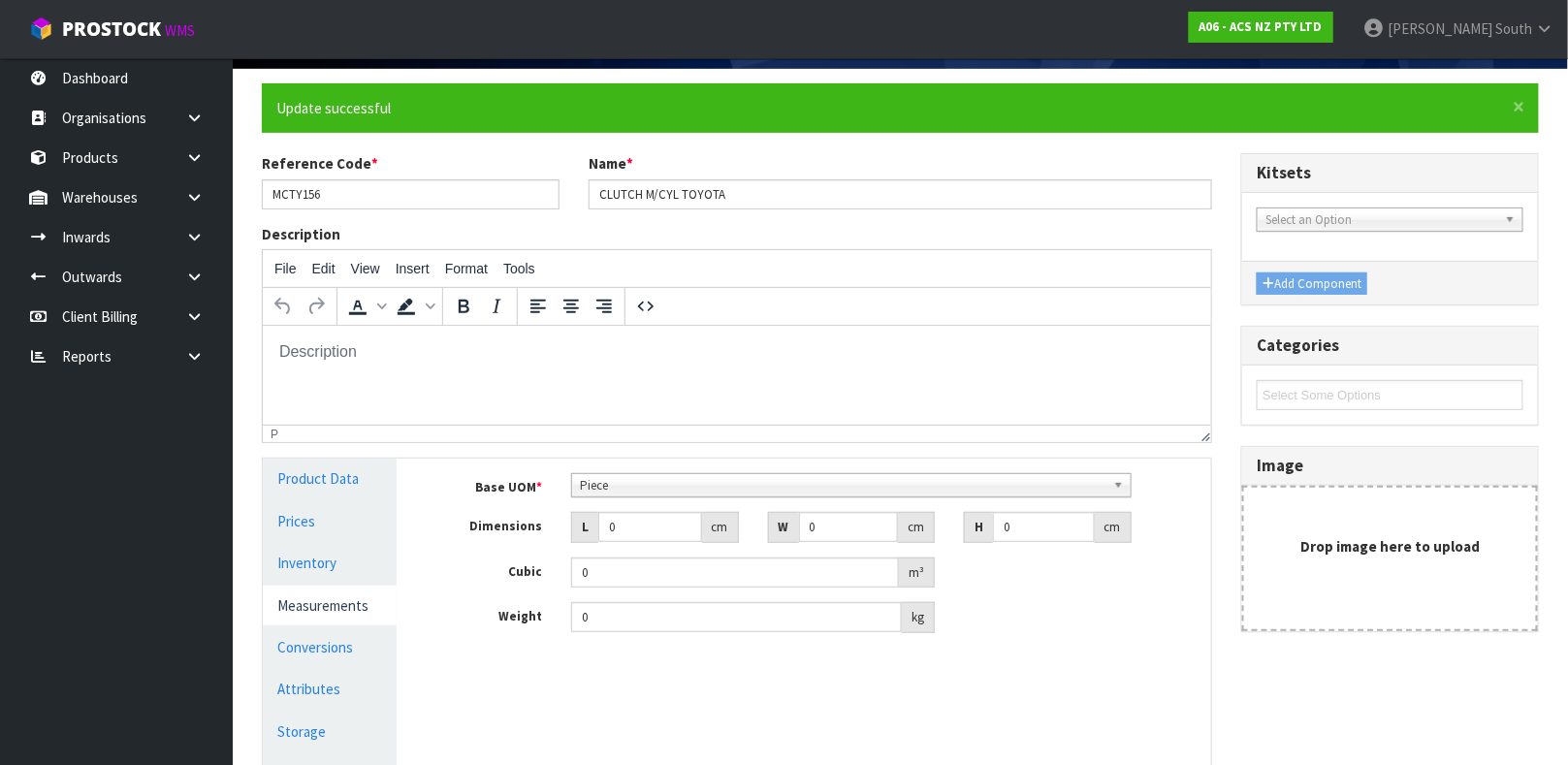
scroll to position [166, 0]
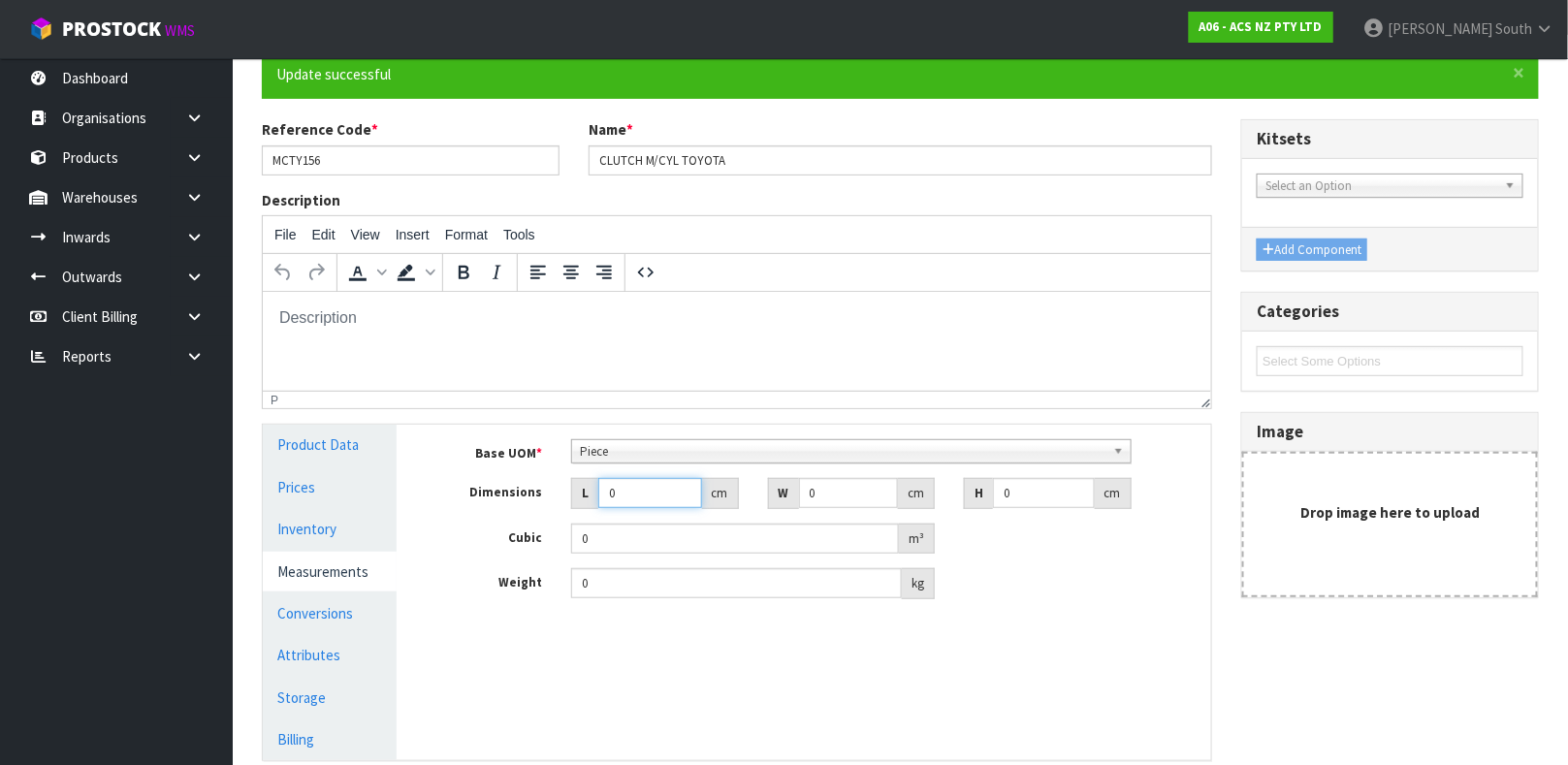
click at [649, 489] on input "0" at bounding box center [650, 493] width 104 height 30
type input "0.000001"
type input "18"
type input "10"
type input "2"
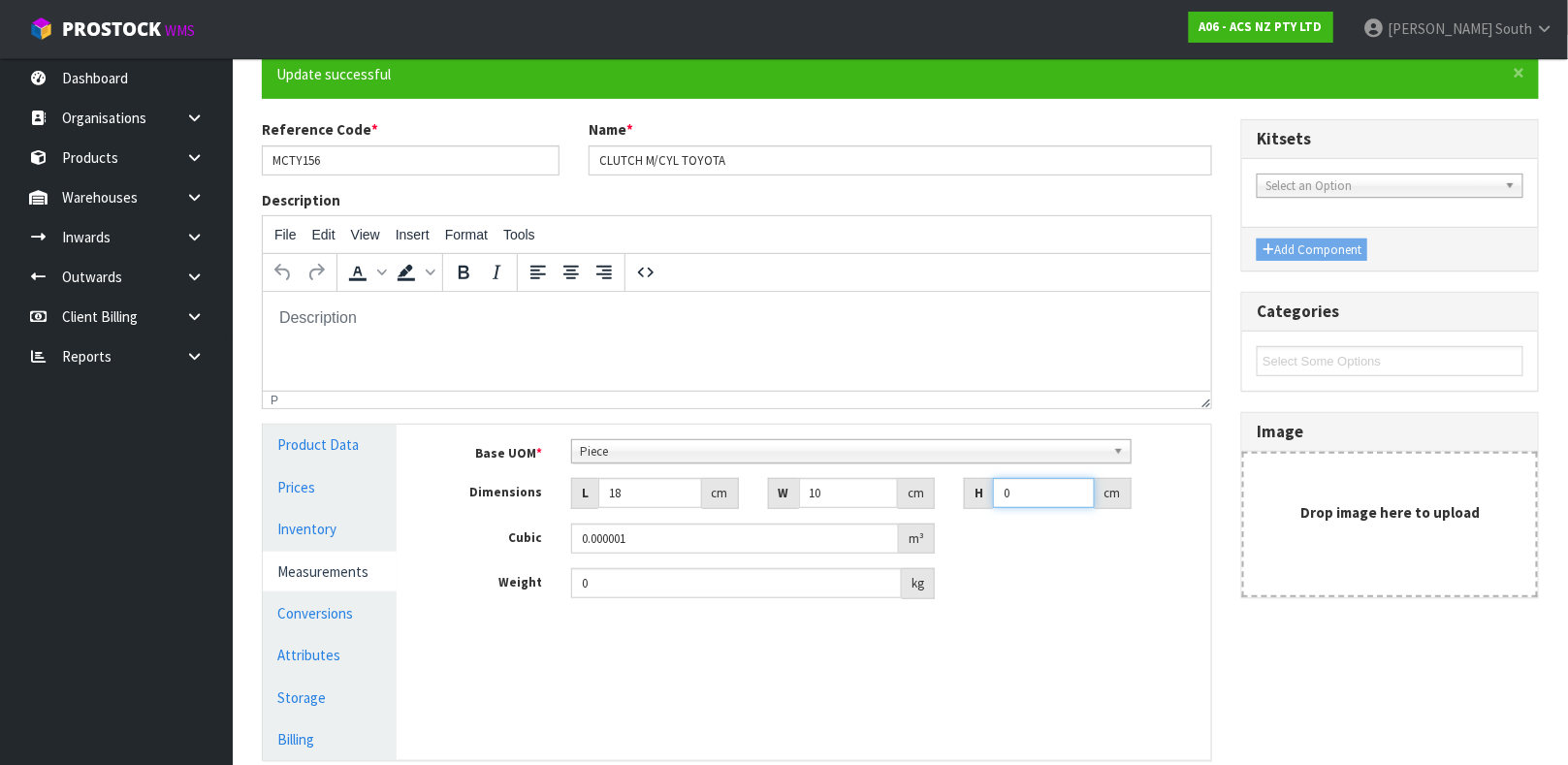
type input "0.00036"
type input "22"
type input "0.00396"
type input "22"
click at [681, 575] on input "0" at bounding box center [736, 583] width 330 height 30
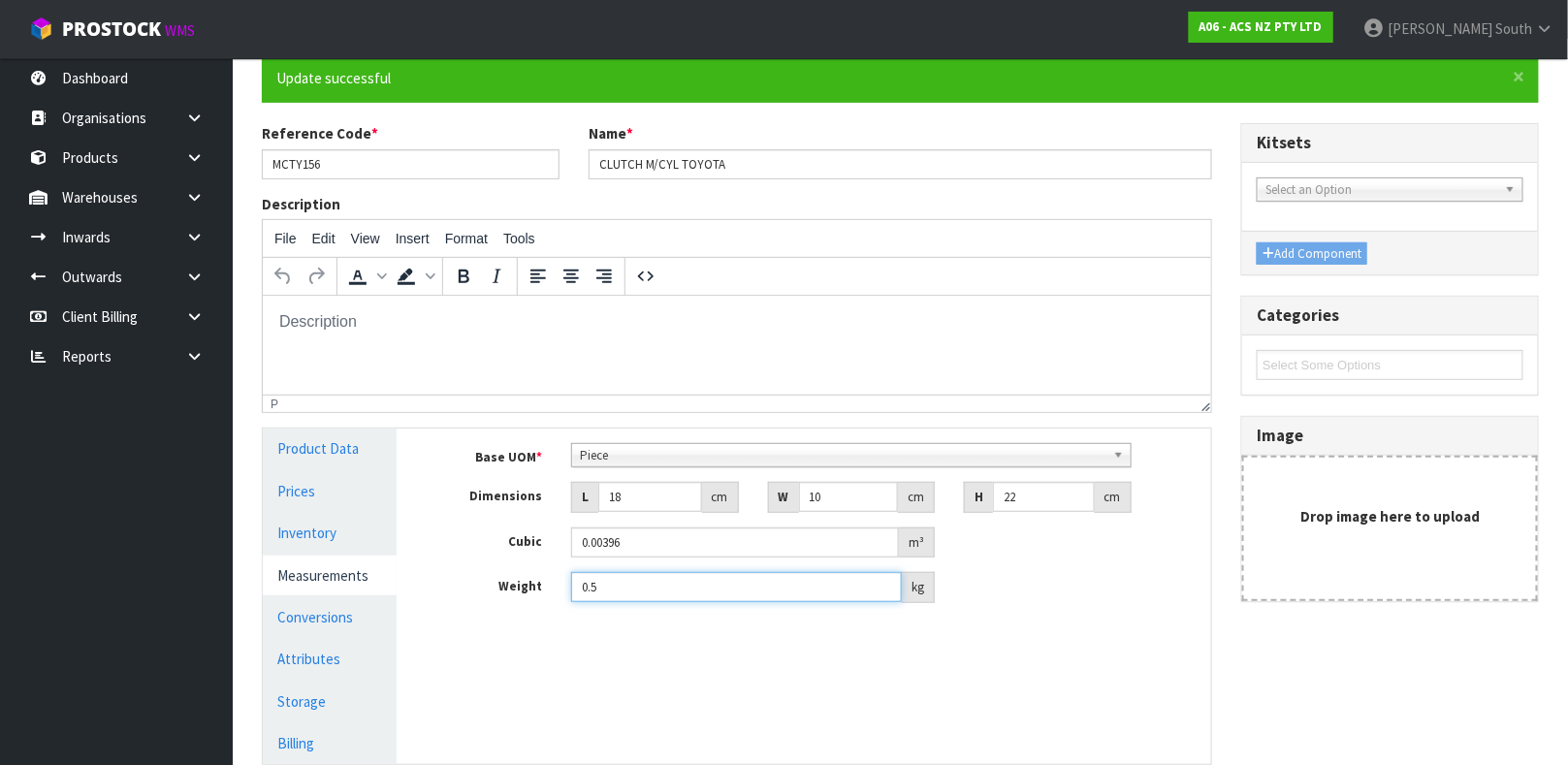
scroll to position [335, 0]
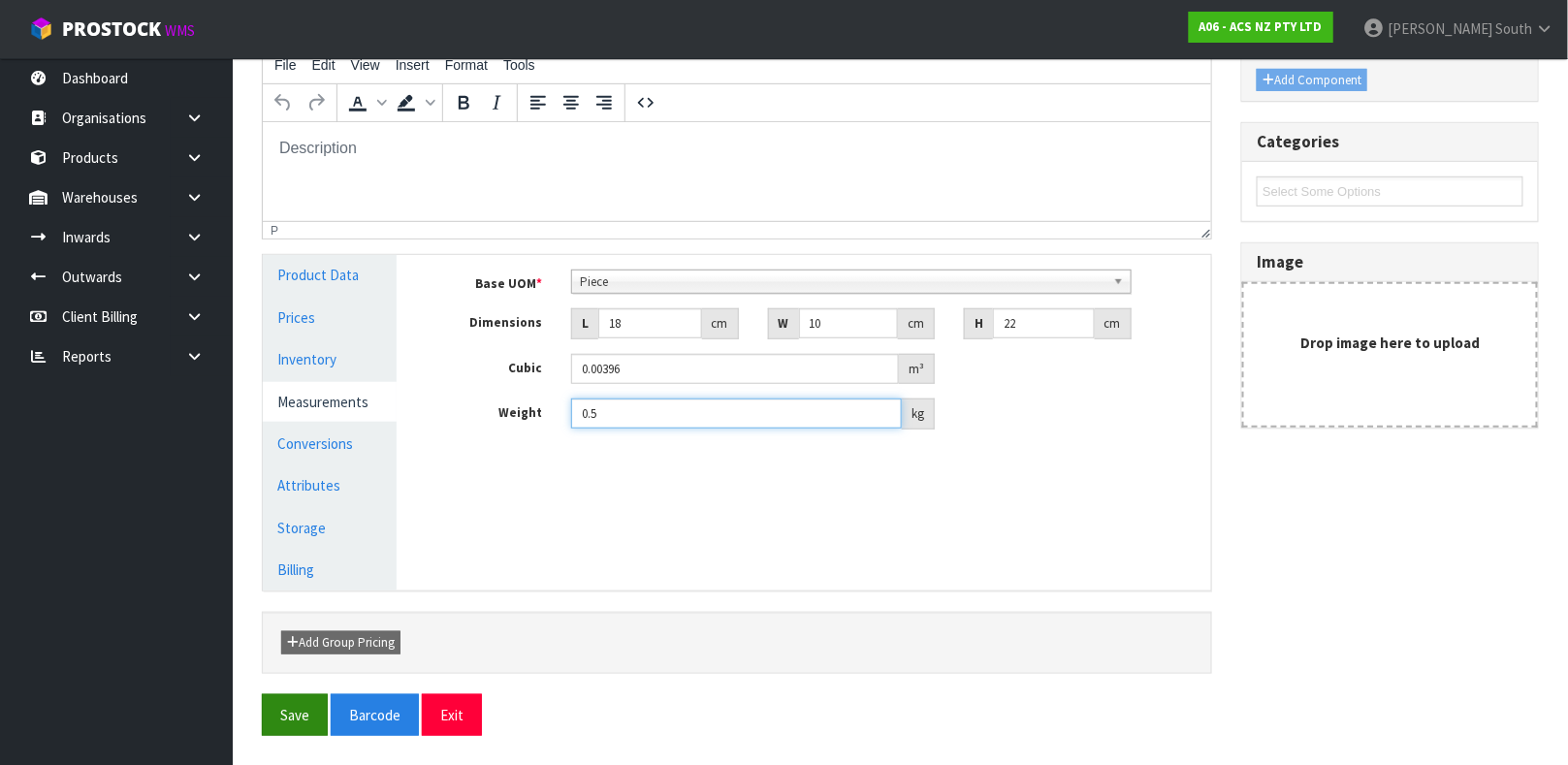
type input "0.5"
click at [299, 698] on button "Save" at bounding box center [294, 715] width 66 height 41
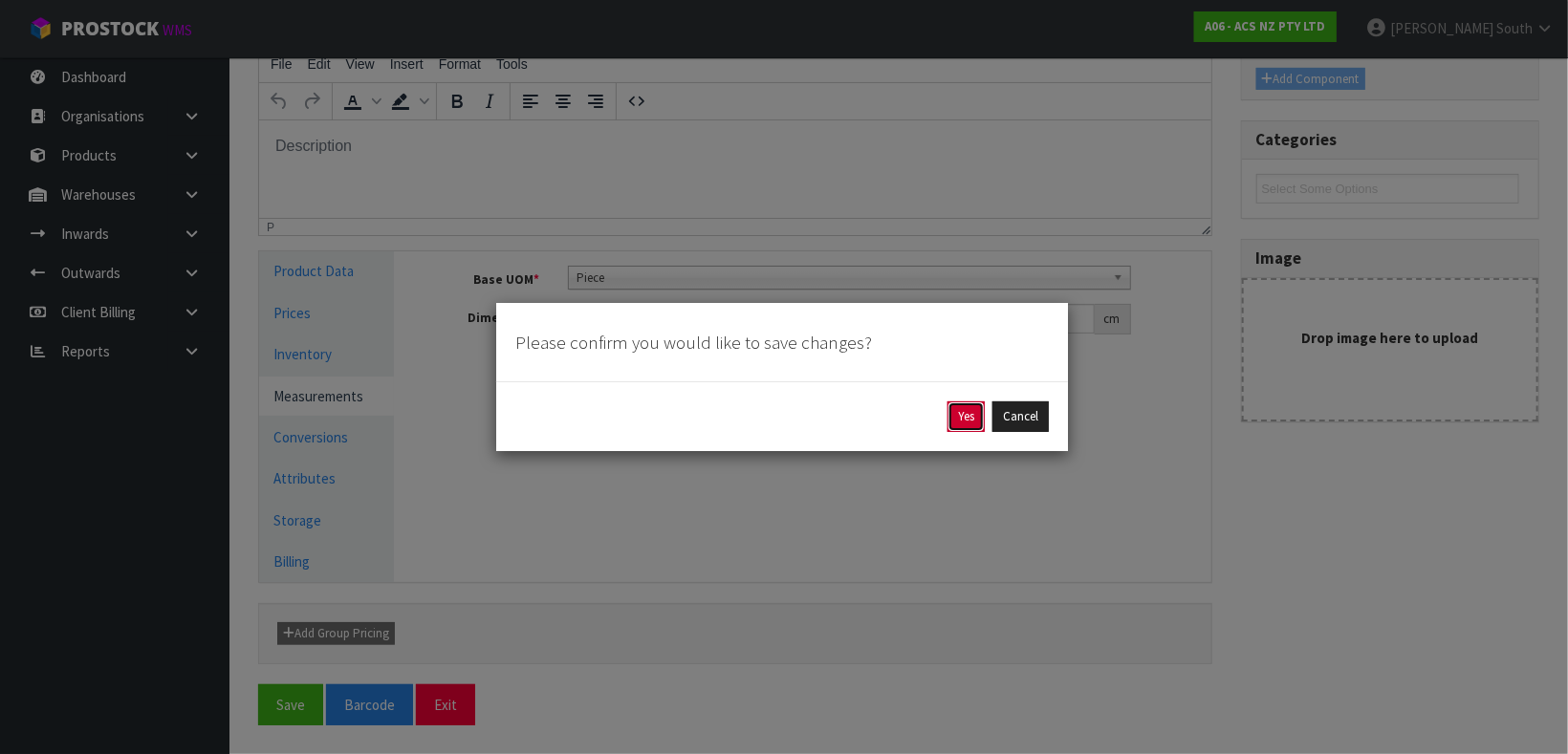
click at [955, 424] on button "Yes" at bounding box center [966, 417] width 37 height 31
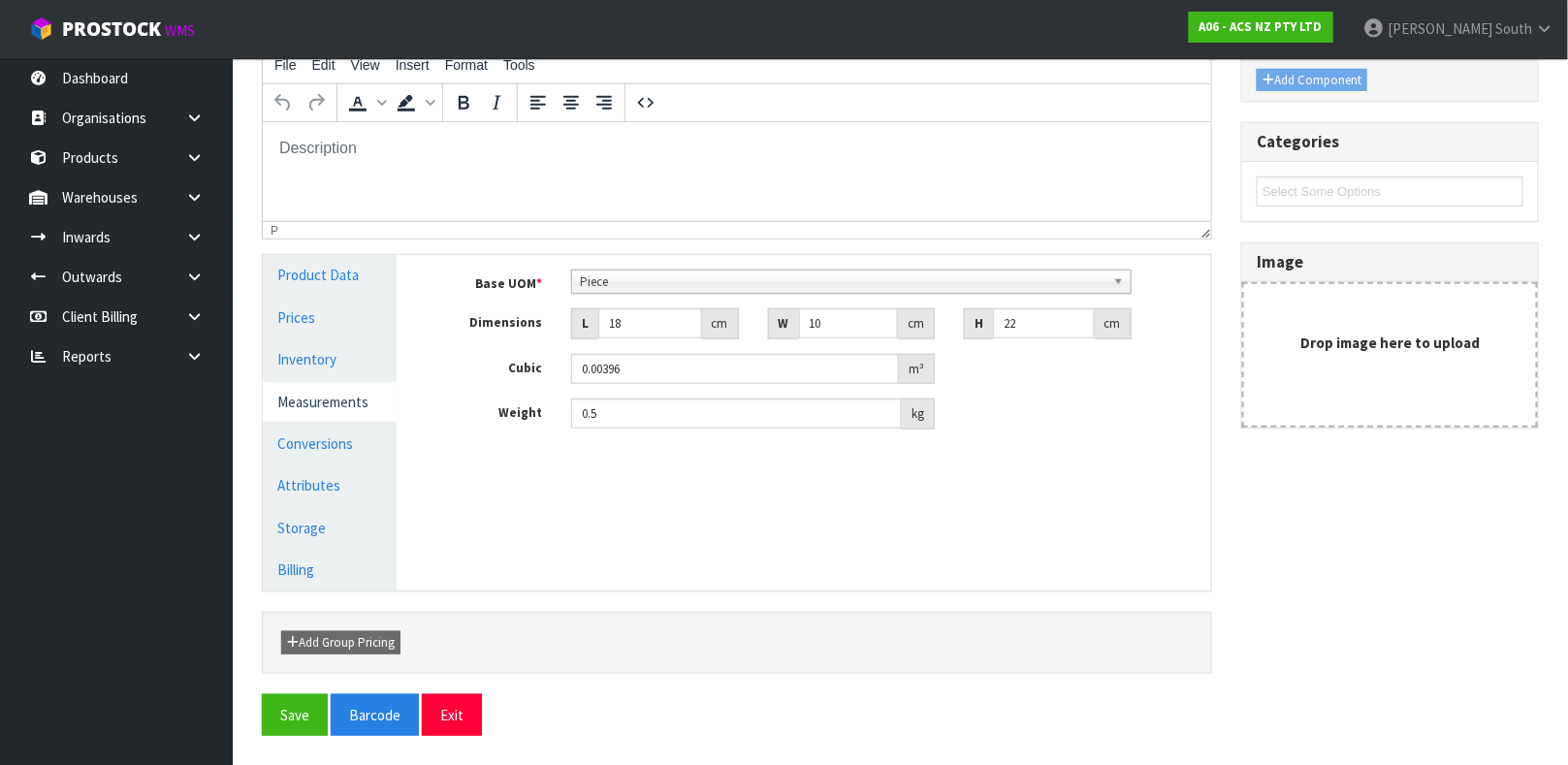
scroll to position [0, 0]
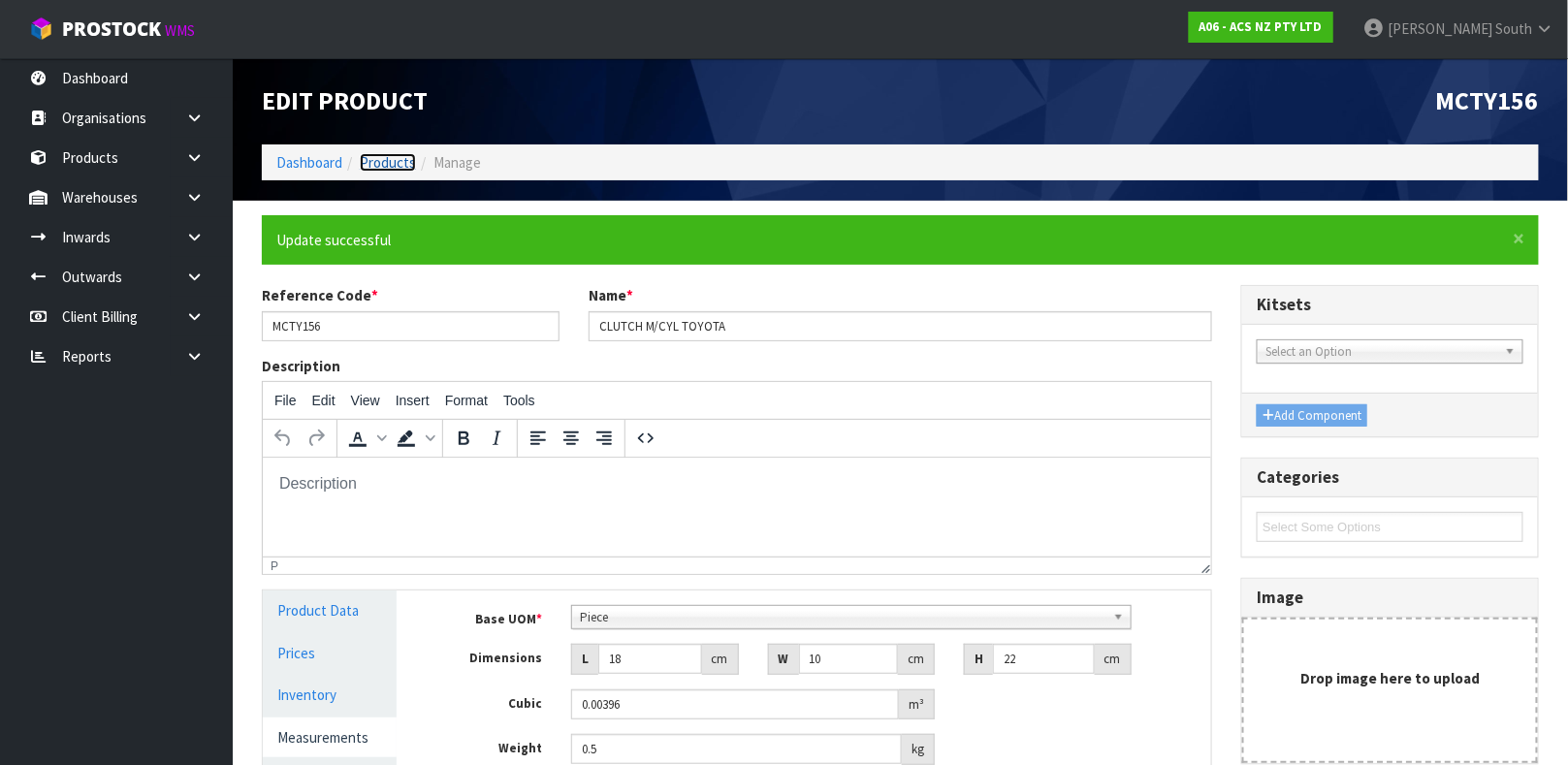
click at [390, 169] on link "Products" at bounding box center [387, 162] width 56 height 19
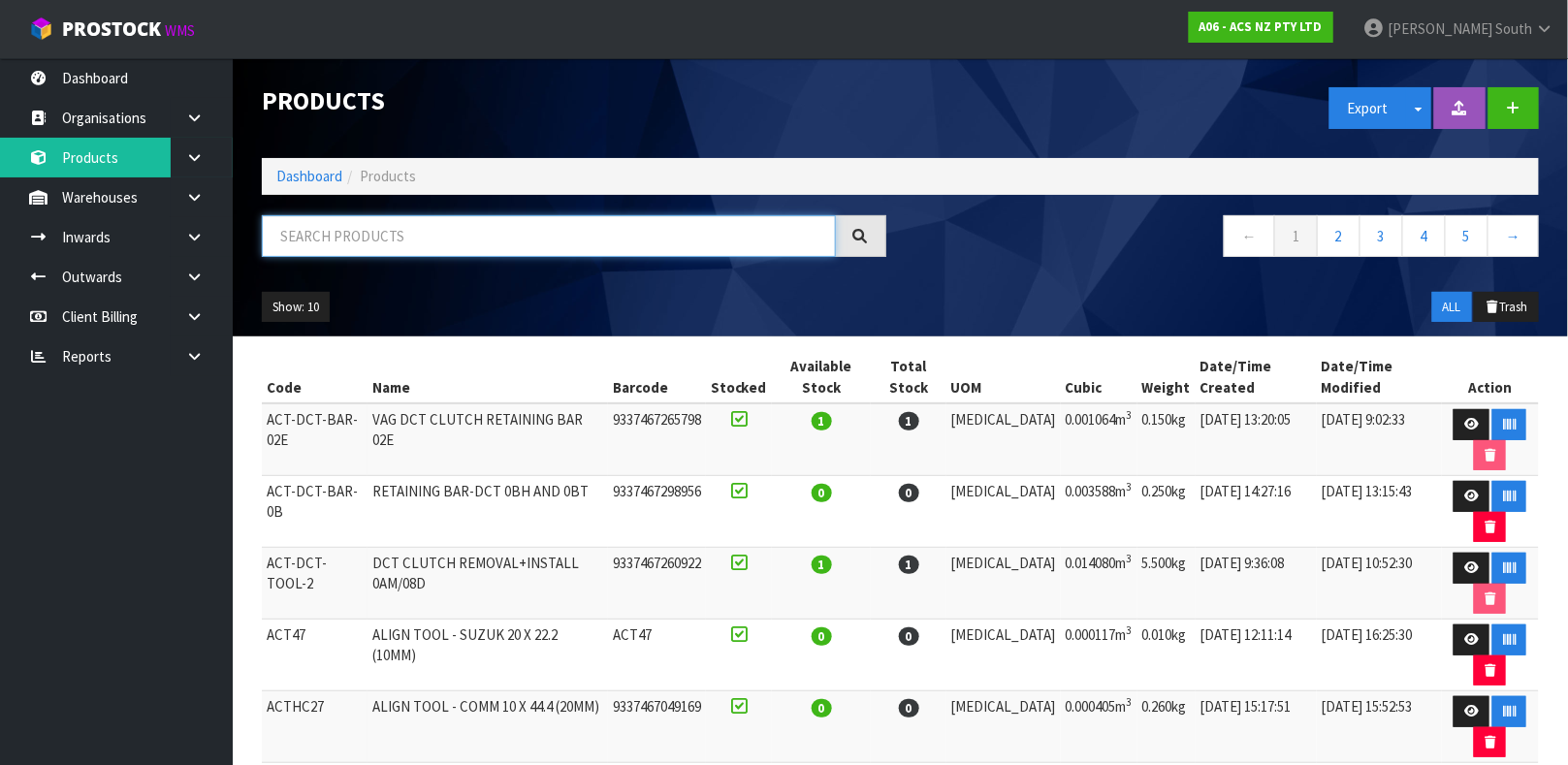
click at [554, 234] on input "text" at bounding box center [549, 236] width 574 height 41
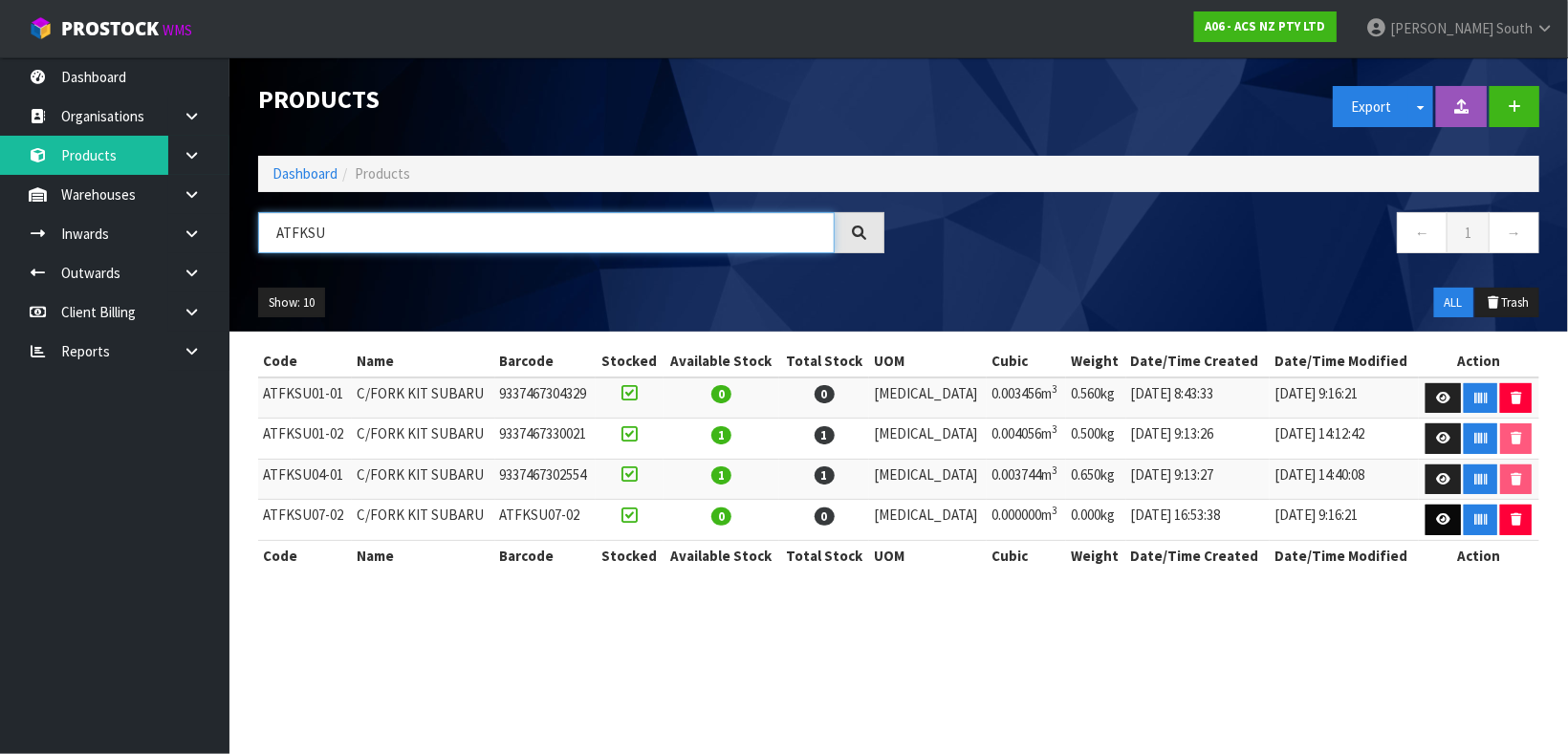
type input "ATFKSU"
click at [1425, 522] on link at bounding box center [1443, 520] width 35 height 31
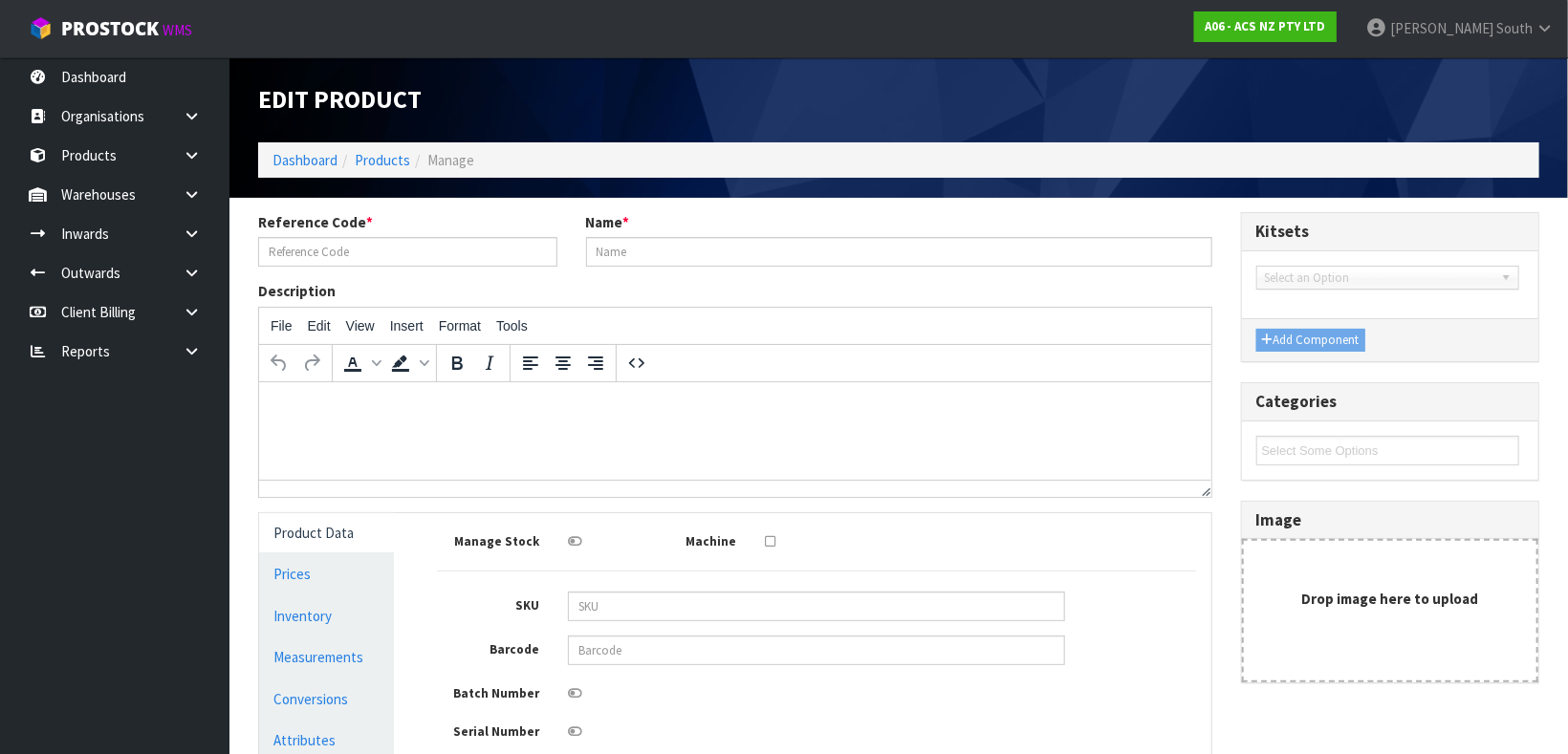
type input "ATFKSU07-02"
type input "C/FORK KIT SUBARU"
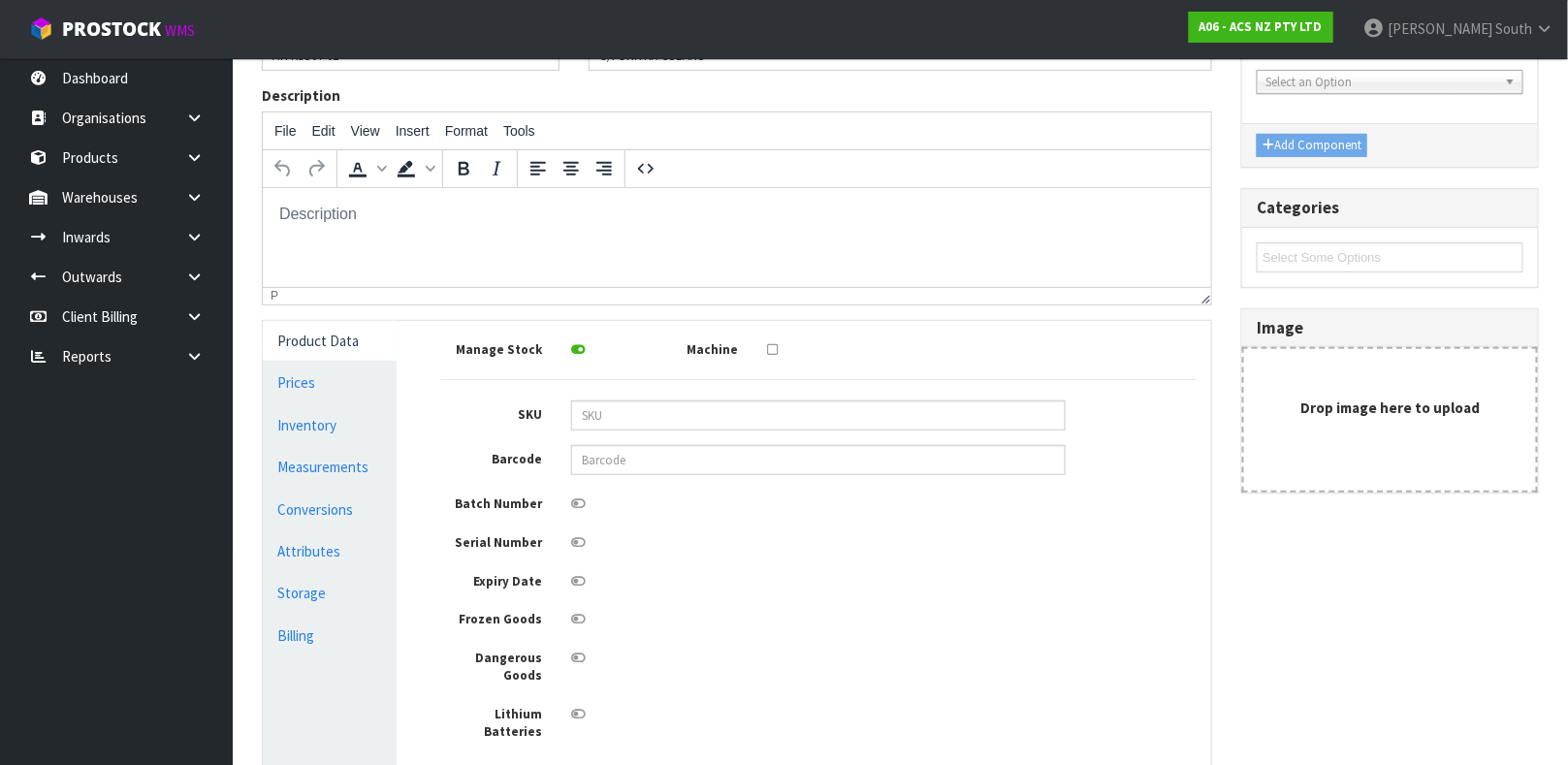
scroll to position [291, 0]
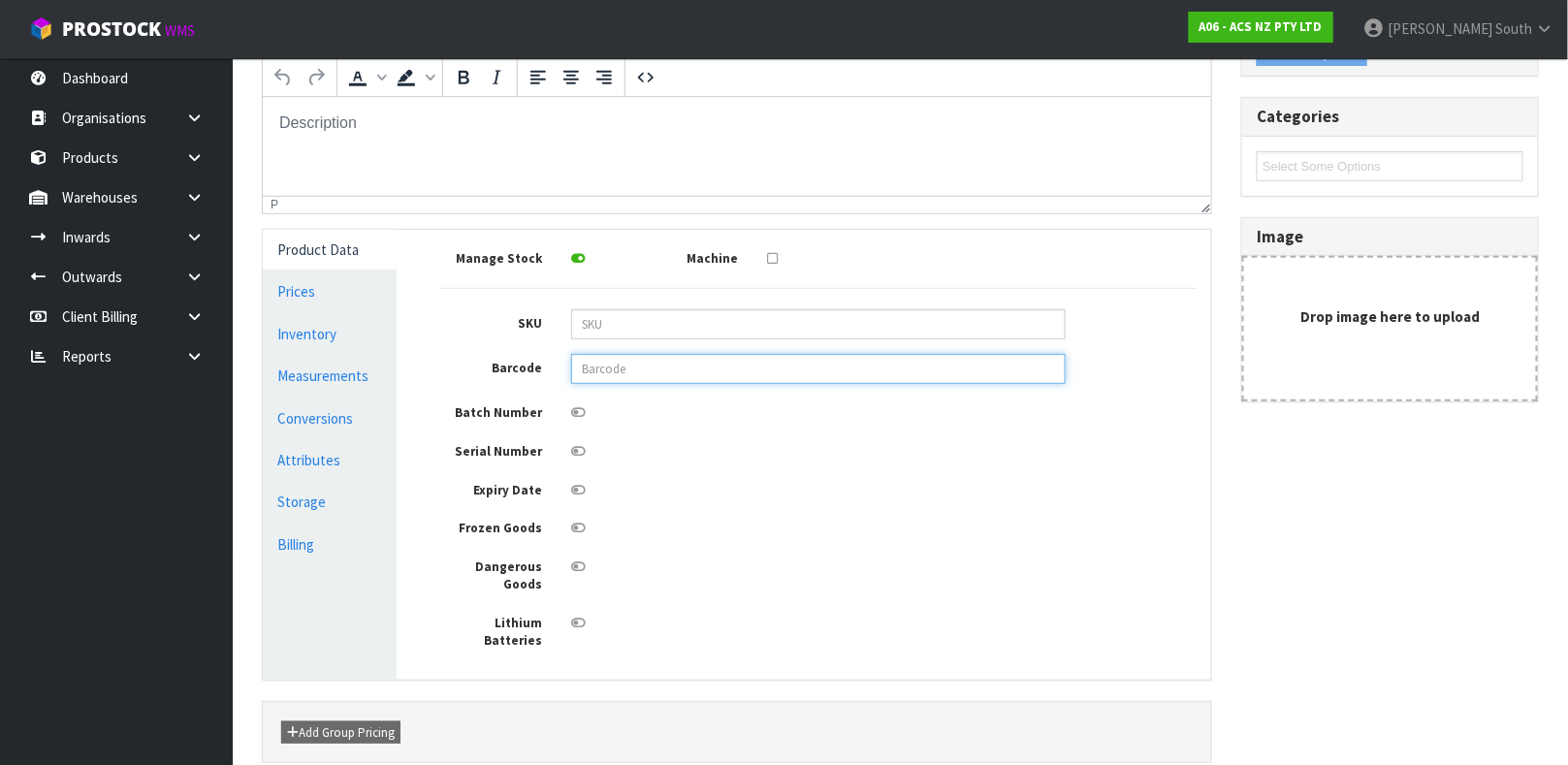
click at [661, 381] on input "text" at bounding box center [818, 369] width 494 height 30
type input "9337467330038"
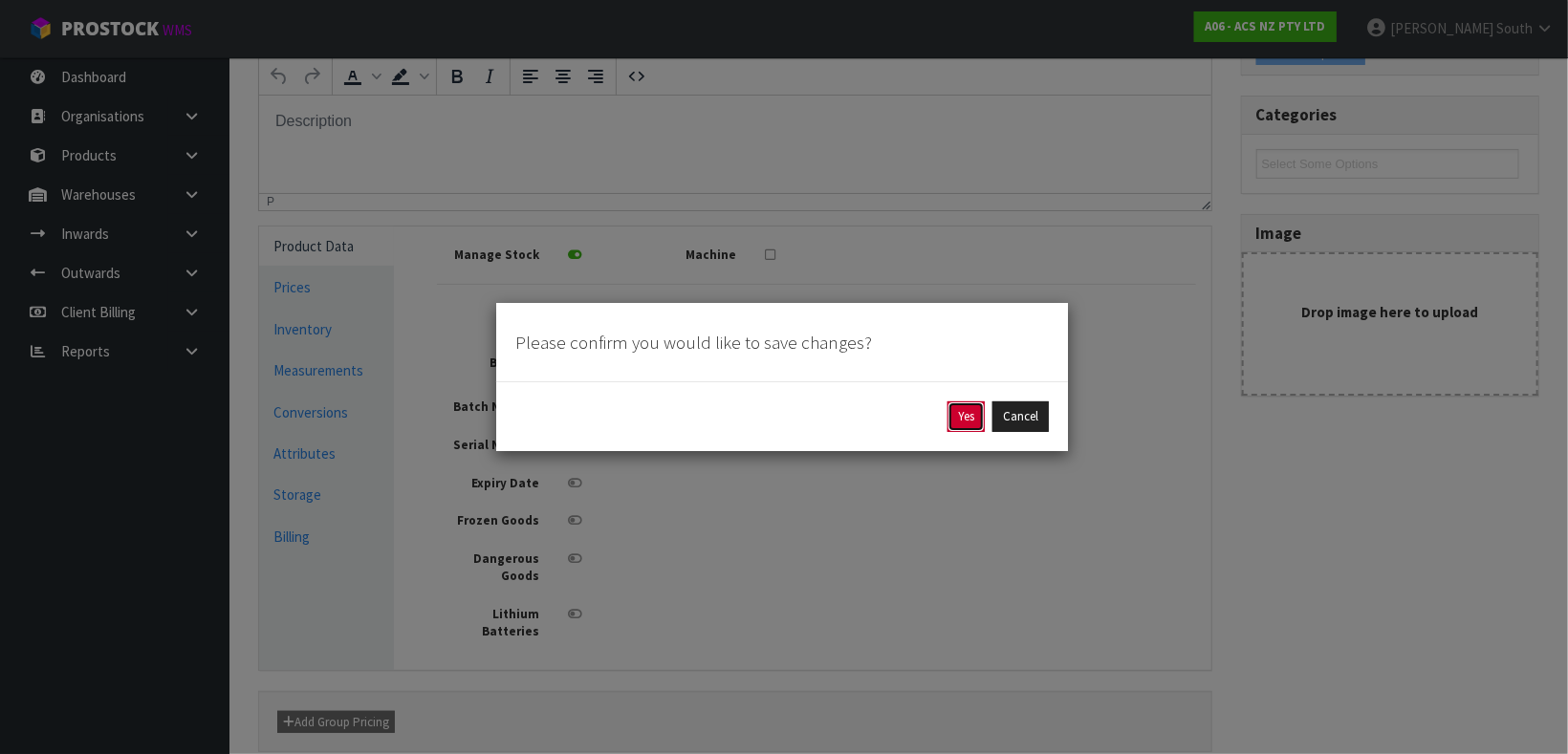
click at [979, 412] on button "Yes" at bounding box center [966, 417] width 37 height 31
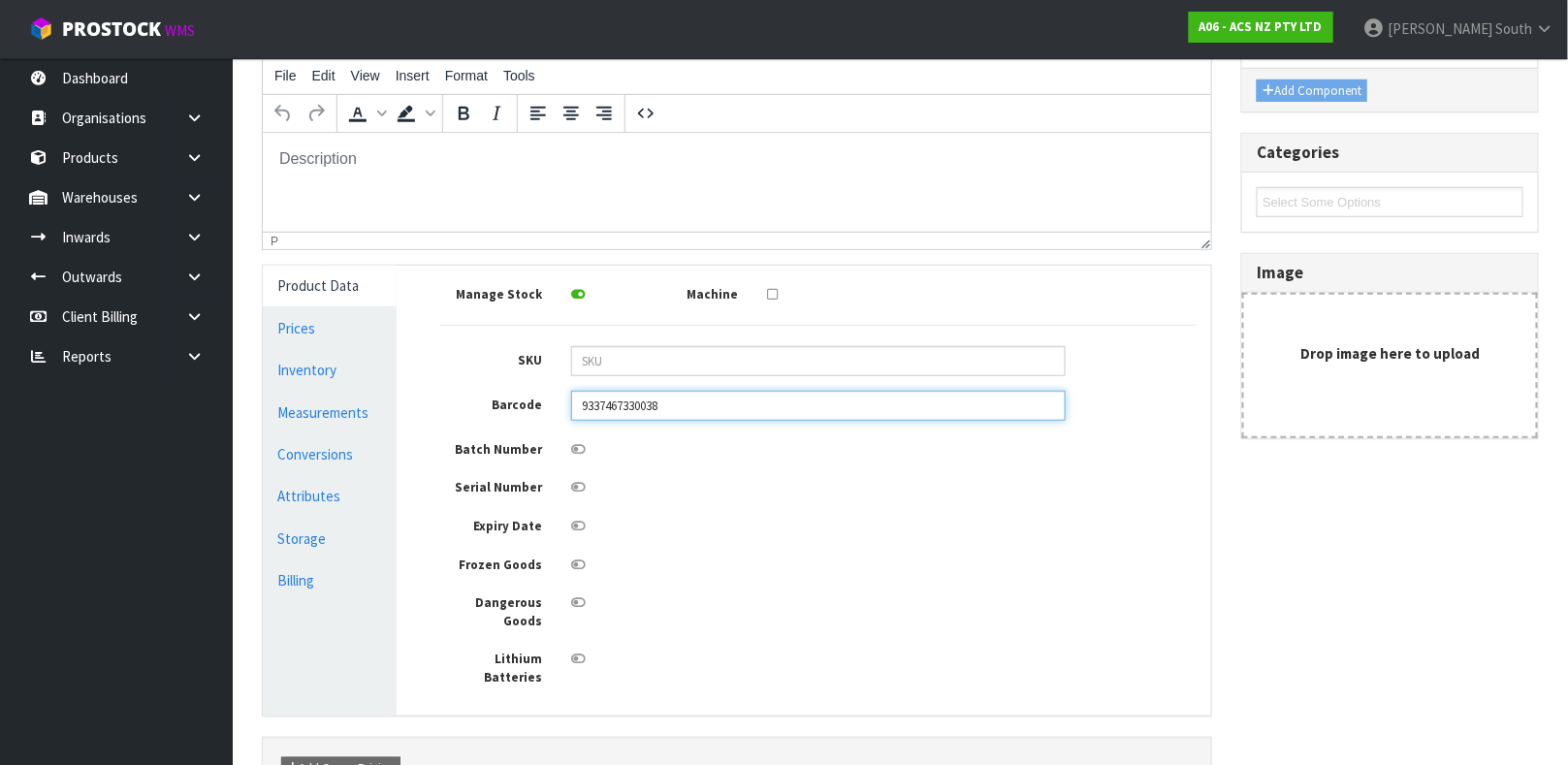
scroll to position [336, 0]
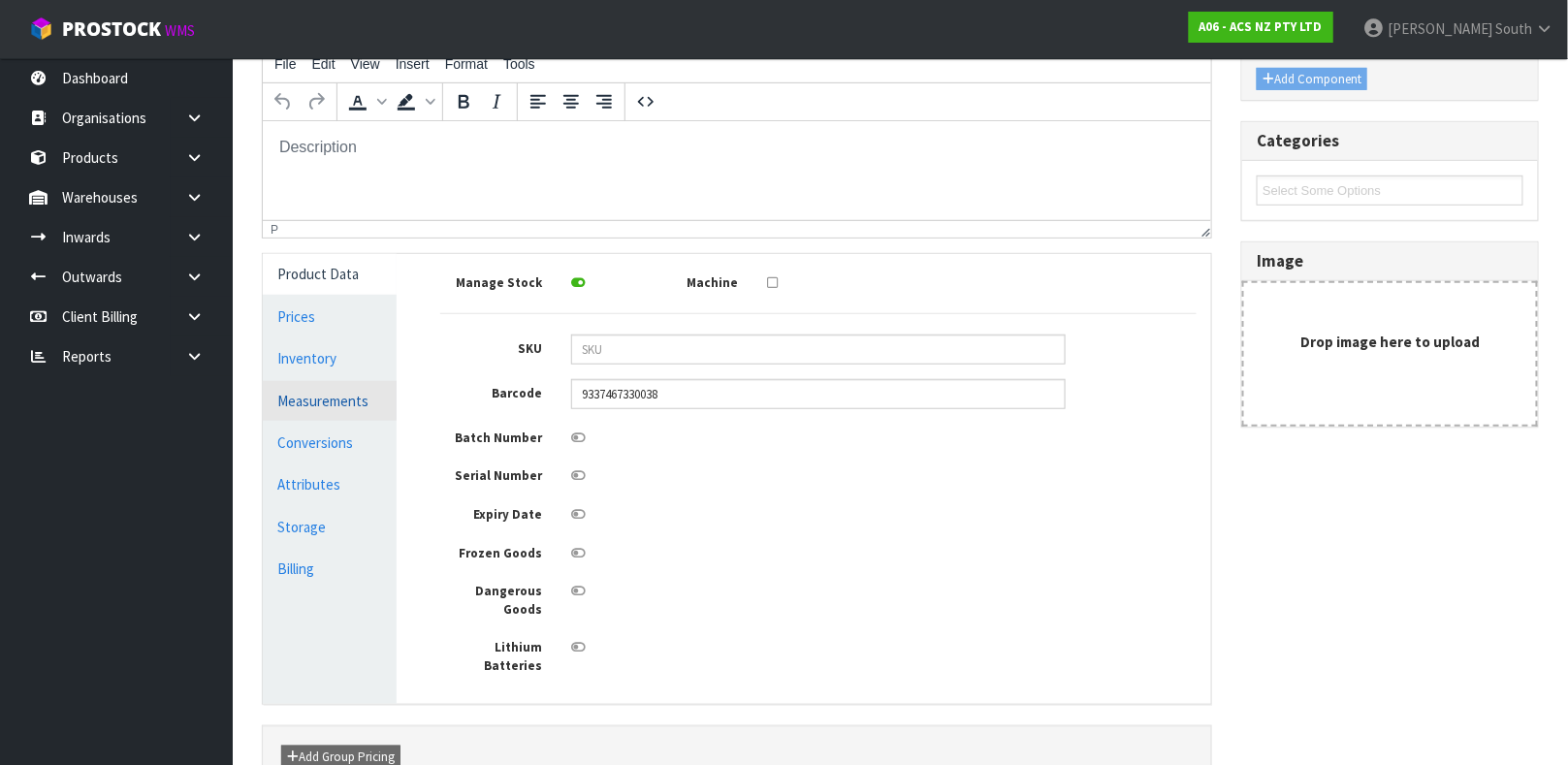
click at [338, 403] on link "Measurements" at bounding box center [329, 401] width 134 height 39
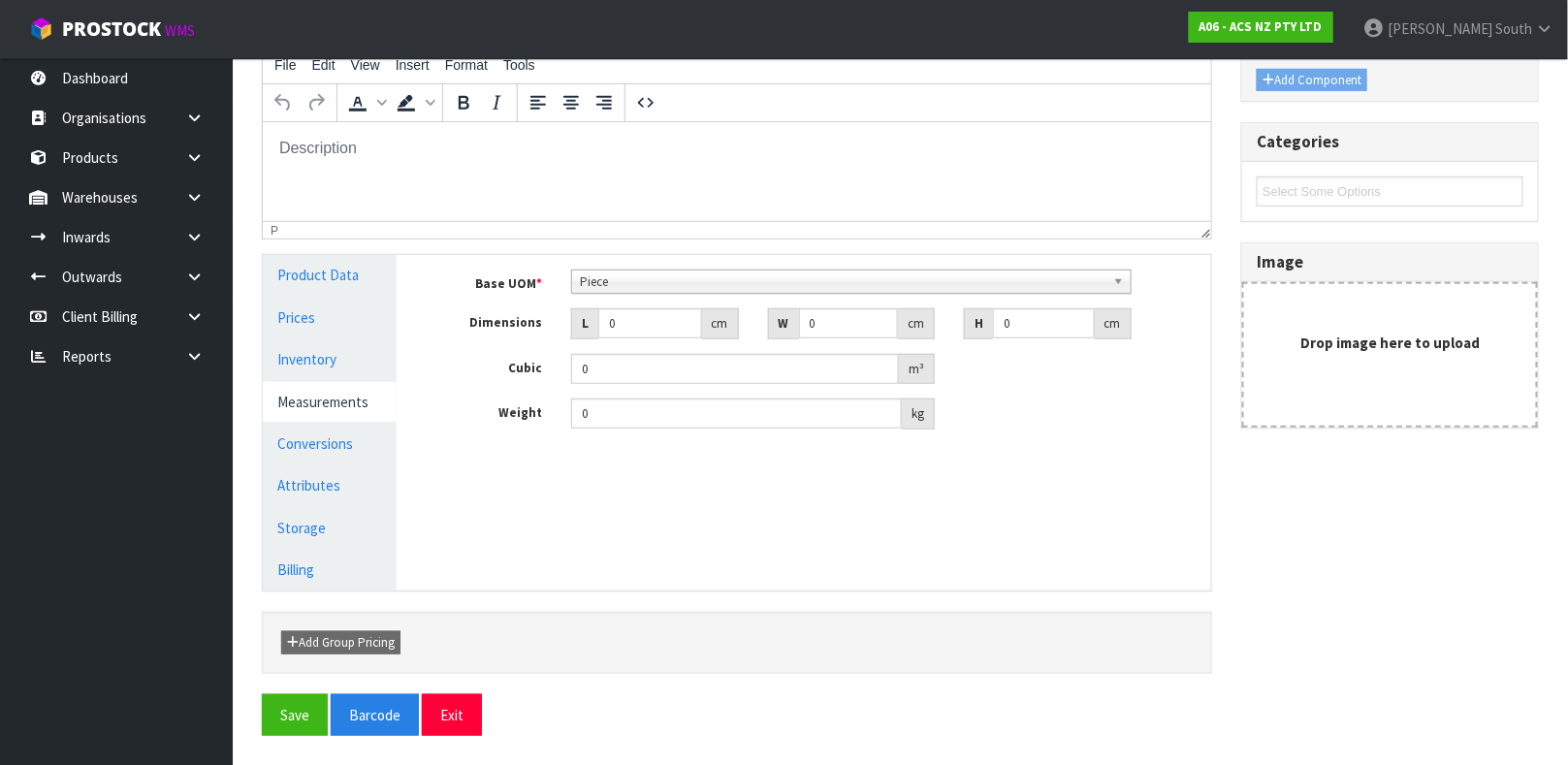
scroll to position [335, 0]
click at [647, 331] on input "0" at bounding box center [650, 324] width 104 height 30
type input "0.000001"
type input "24"
type input "12"
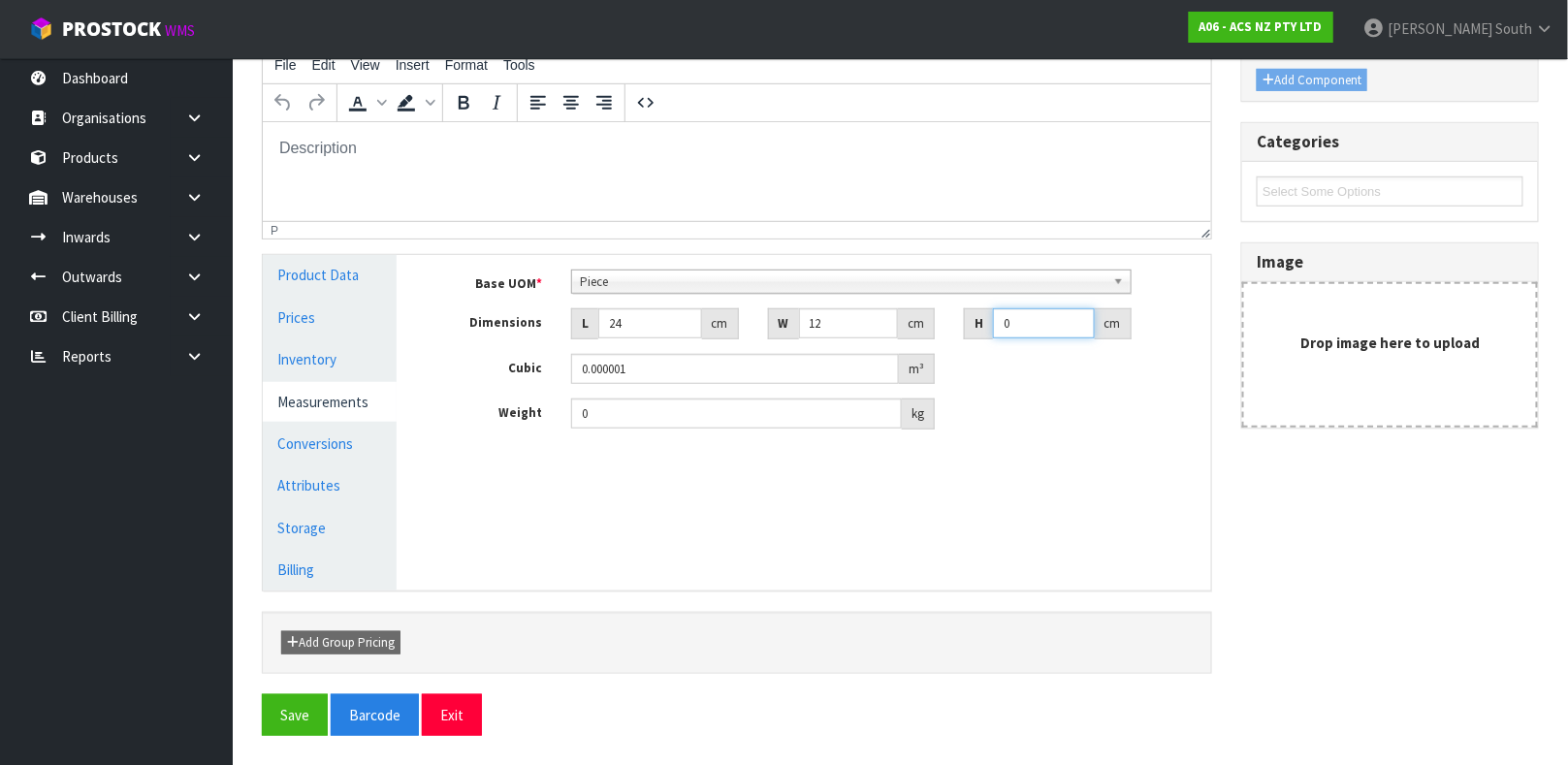
type input "1"
type input "0.000288"
type input "13"
type input "0.003744"
type input "13"
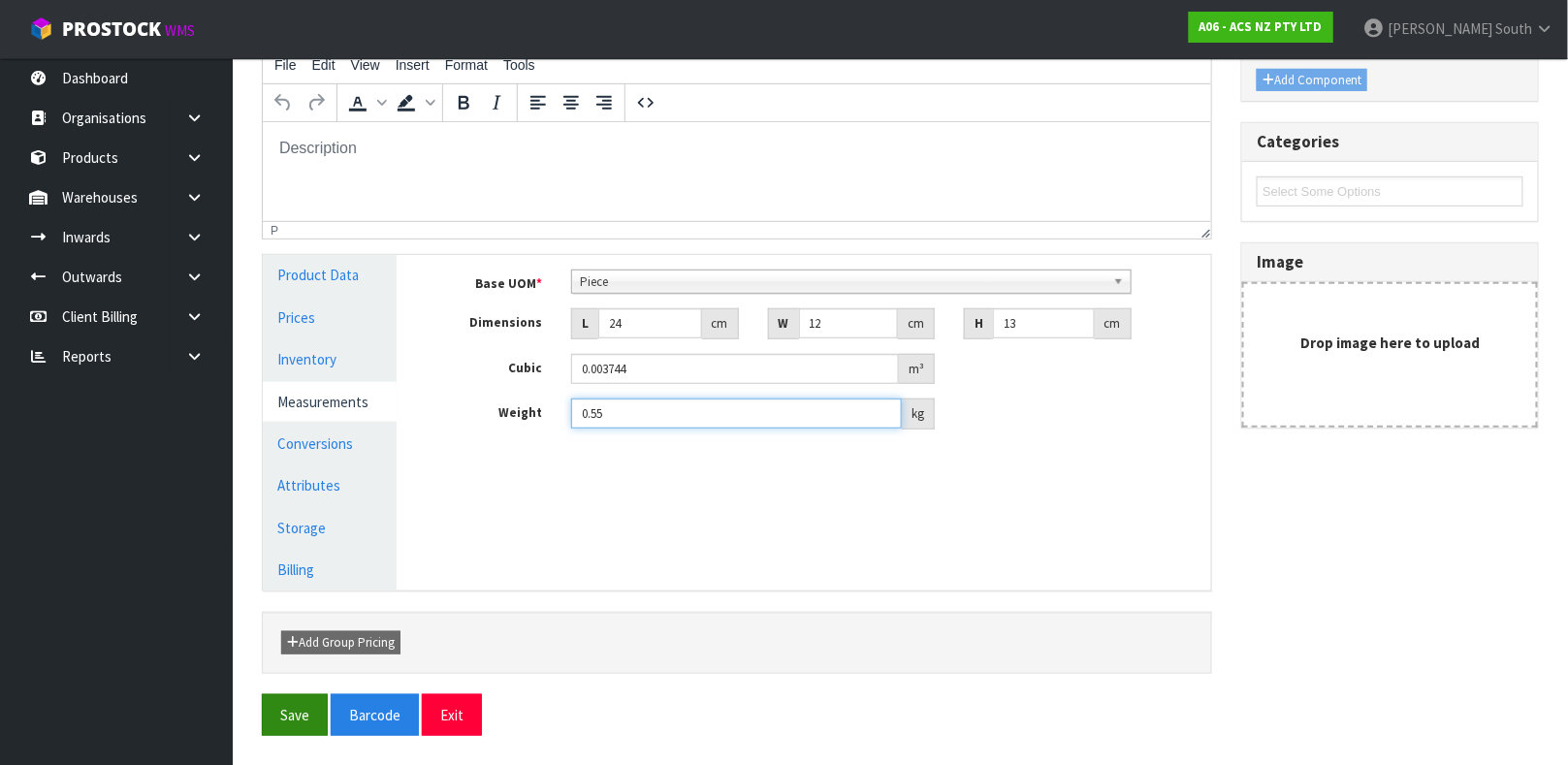
type input "0.55"
click at [310, 695] on button "Save" at bounding box center [294, 715] width 66 height 41
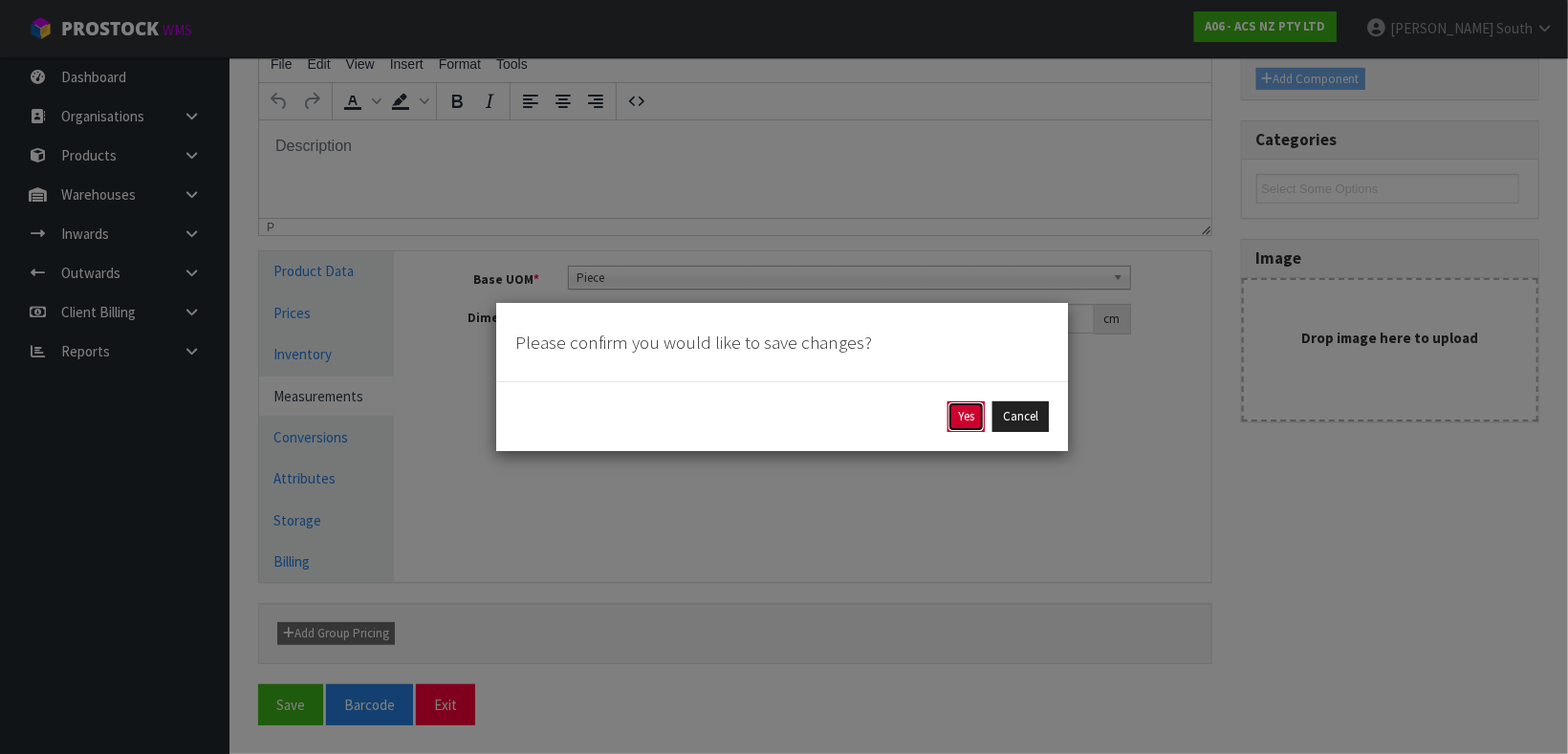
click at [966, 418] on button "Yes" at bounding box center [966, 417] width 37 height 31
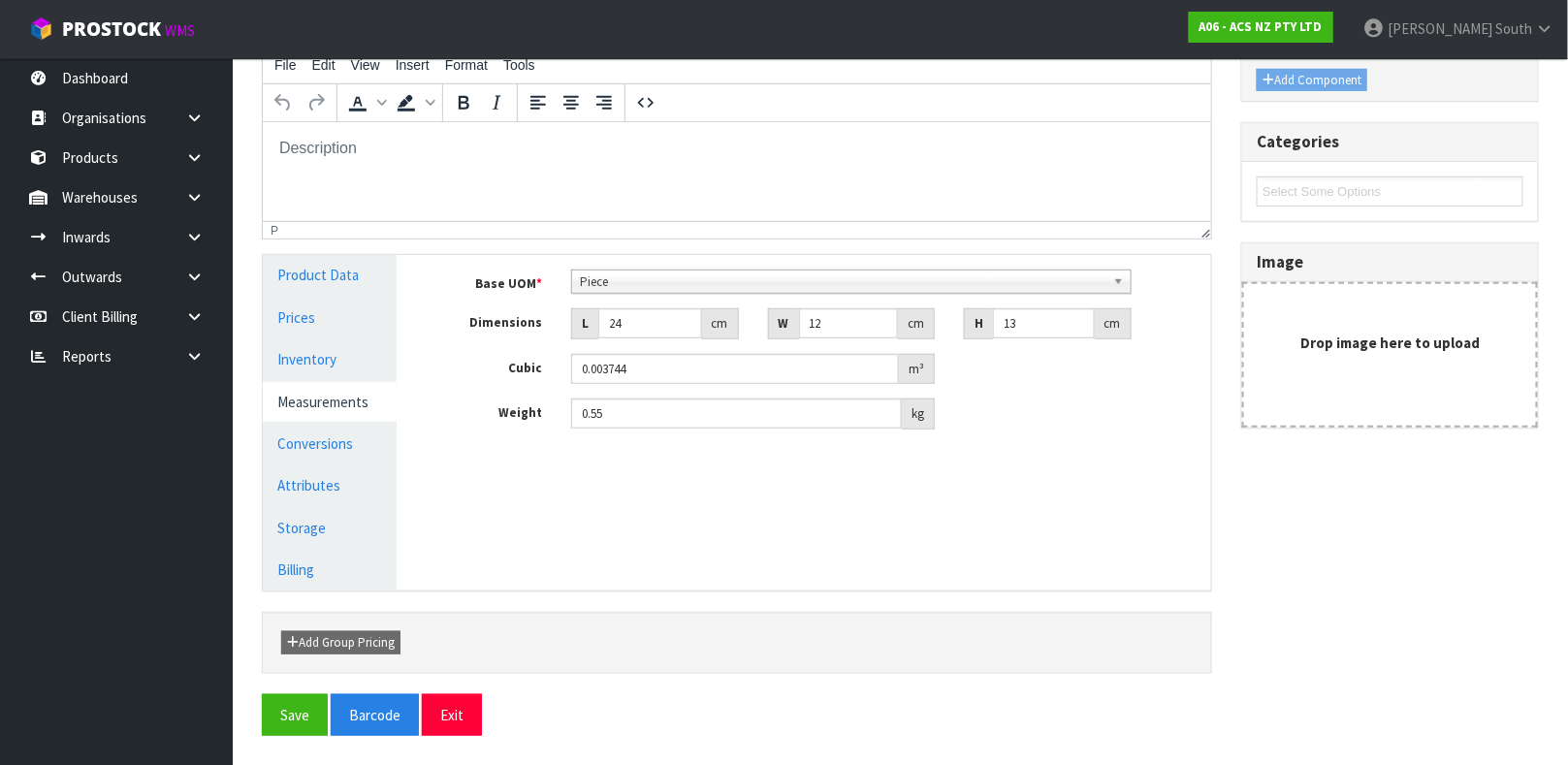
scroll to position [0, 0]
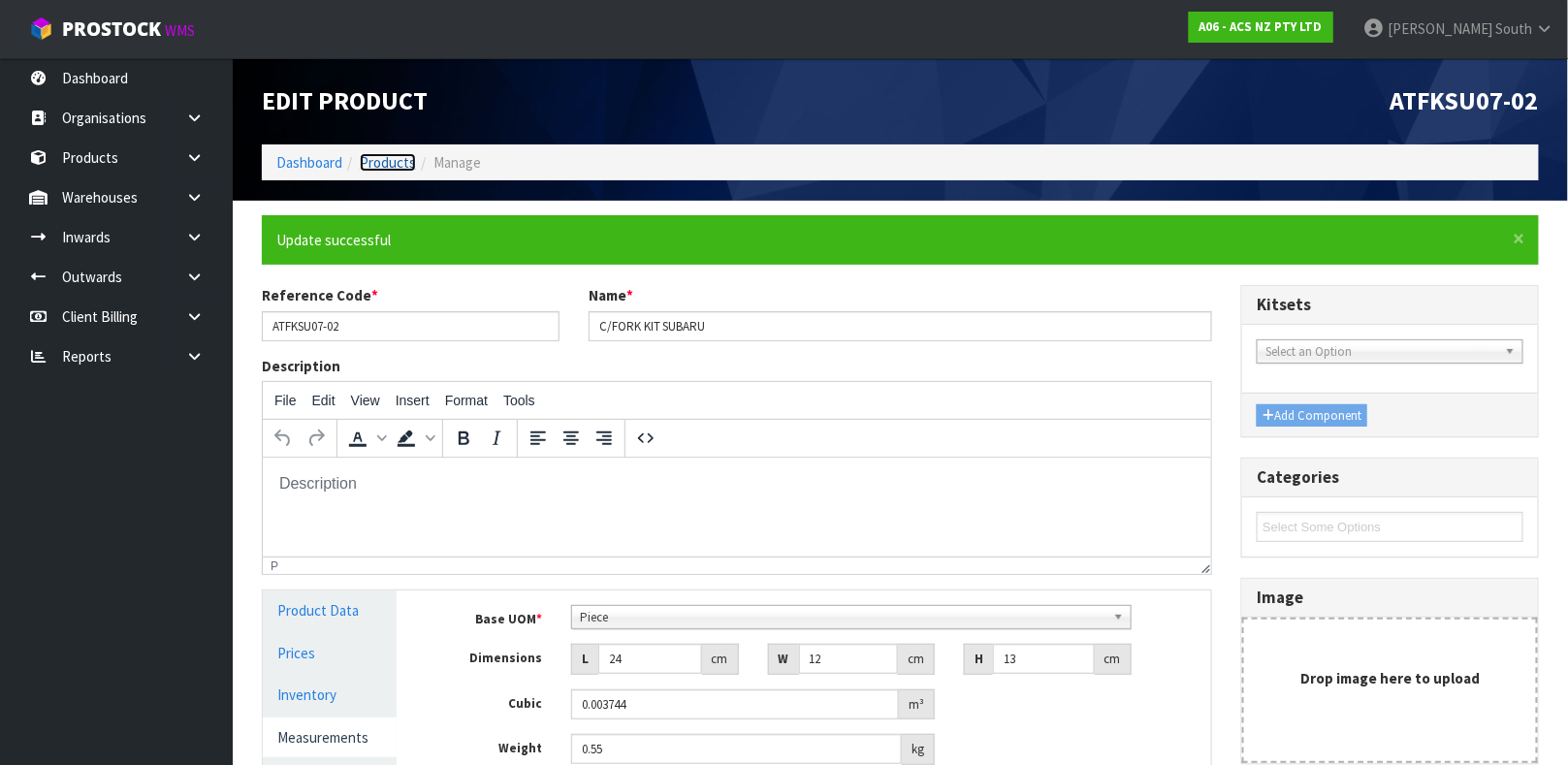
click at [399, 162] on link "Products" at bounding box center [387, 162] width 56 height 19
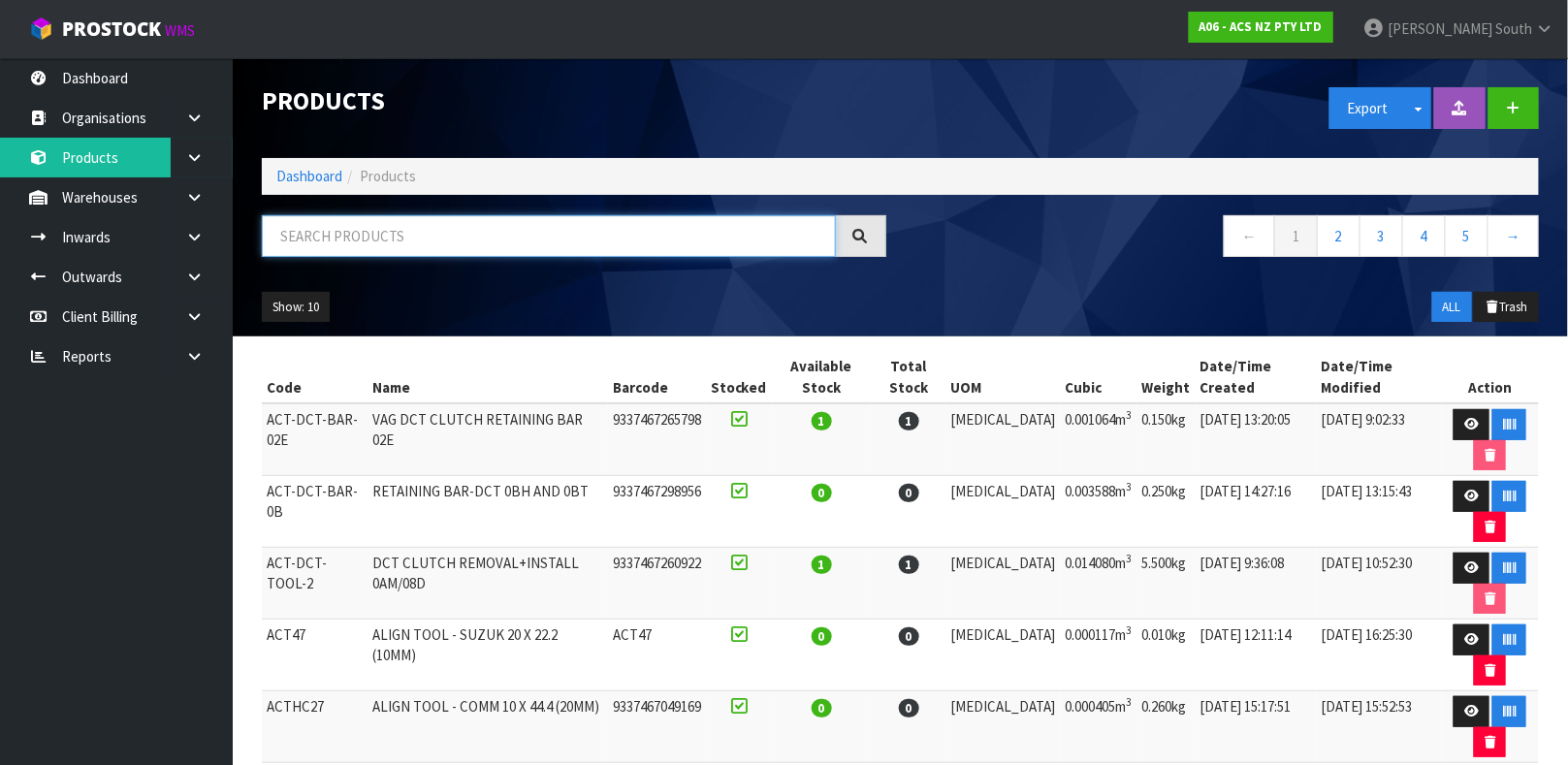
click at [502, 234] on input "text" at bounding box center [549, 236] width 574 height 41
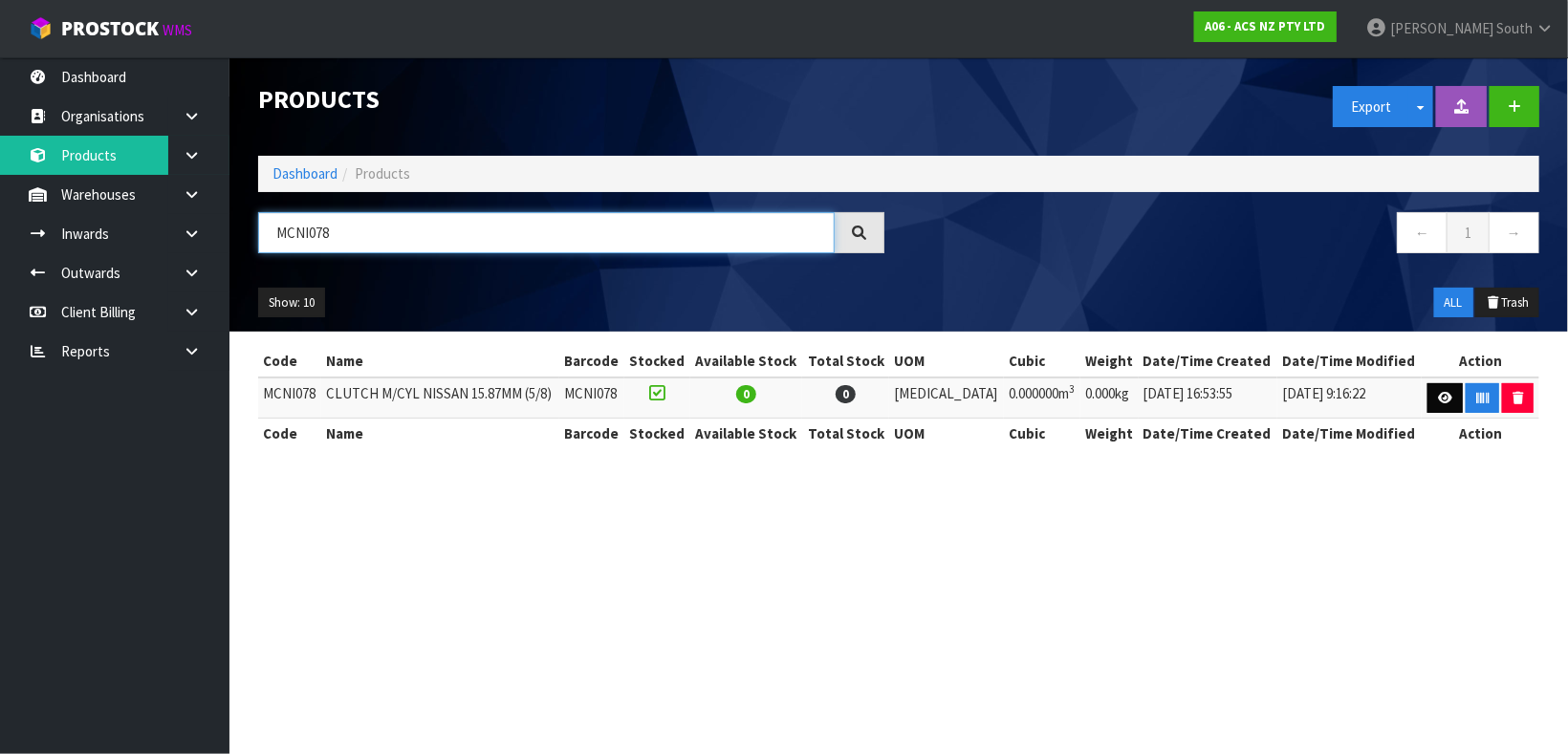
type input "MCNI078"
click at [1427, 398] on link at bounding box center [1445, 398] width 35 height 31
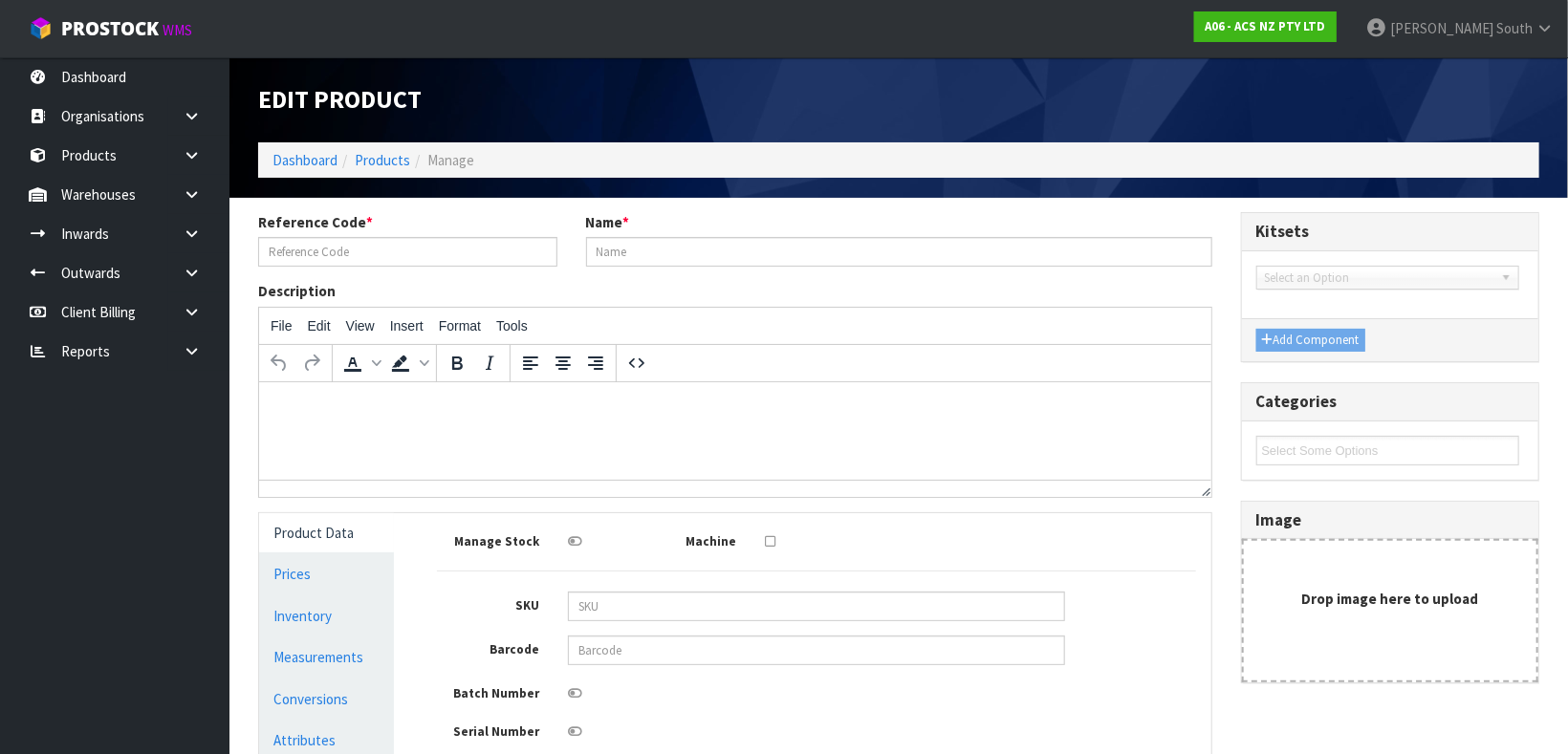
type input "MCNI078"
type input "CLUTCH M/CYL NISSAN 15.87MM (5/8)"
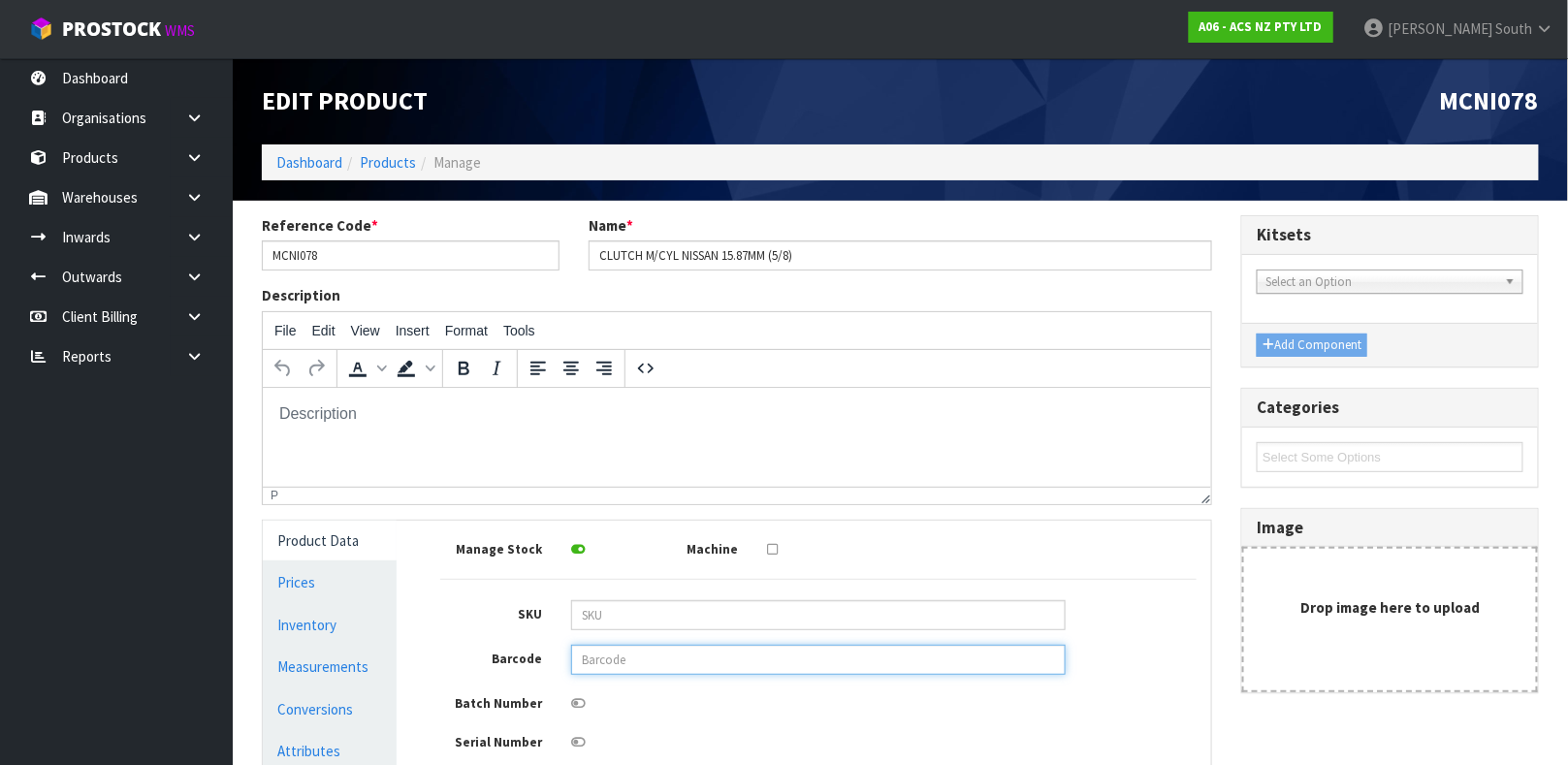
click at [841, 675] on input "text" at bounding box center [818, 660] width 494 height 30
type input "9337467335934"
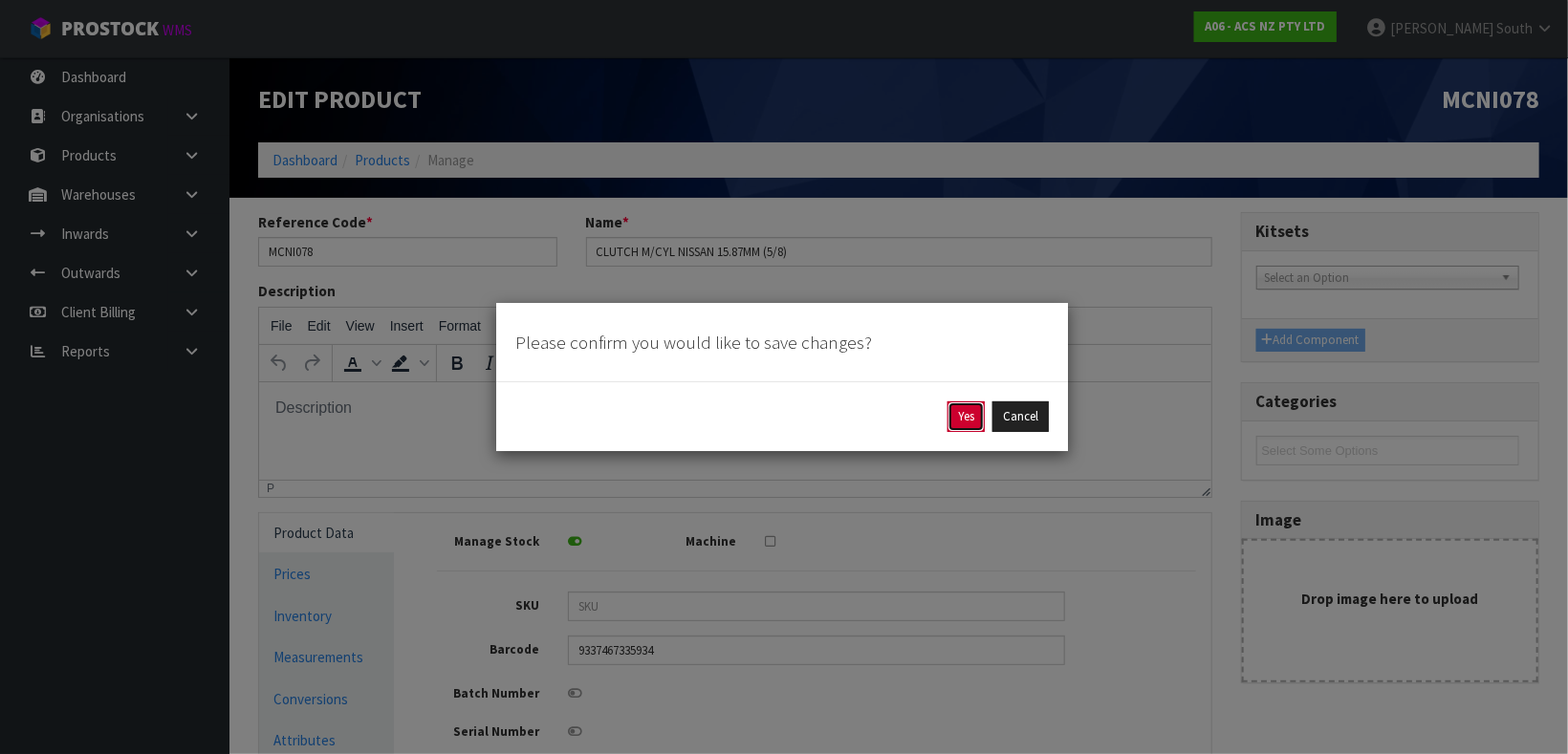
click at [955, 402] on button "Yes" at bounding box center [966, 417] width 37 height 31
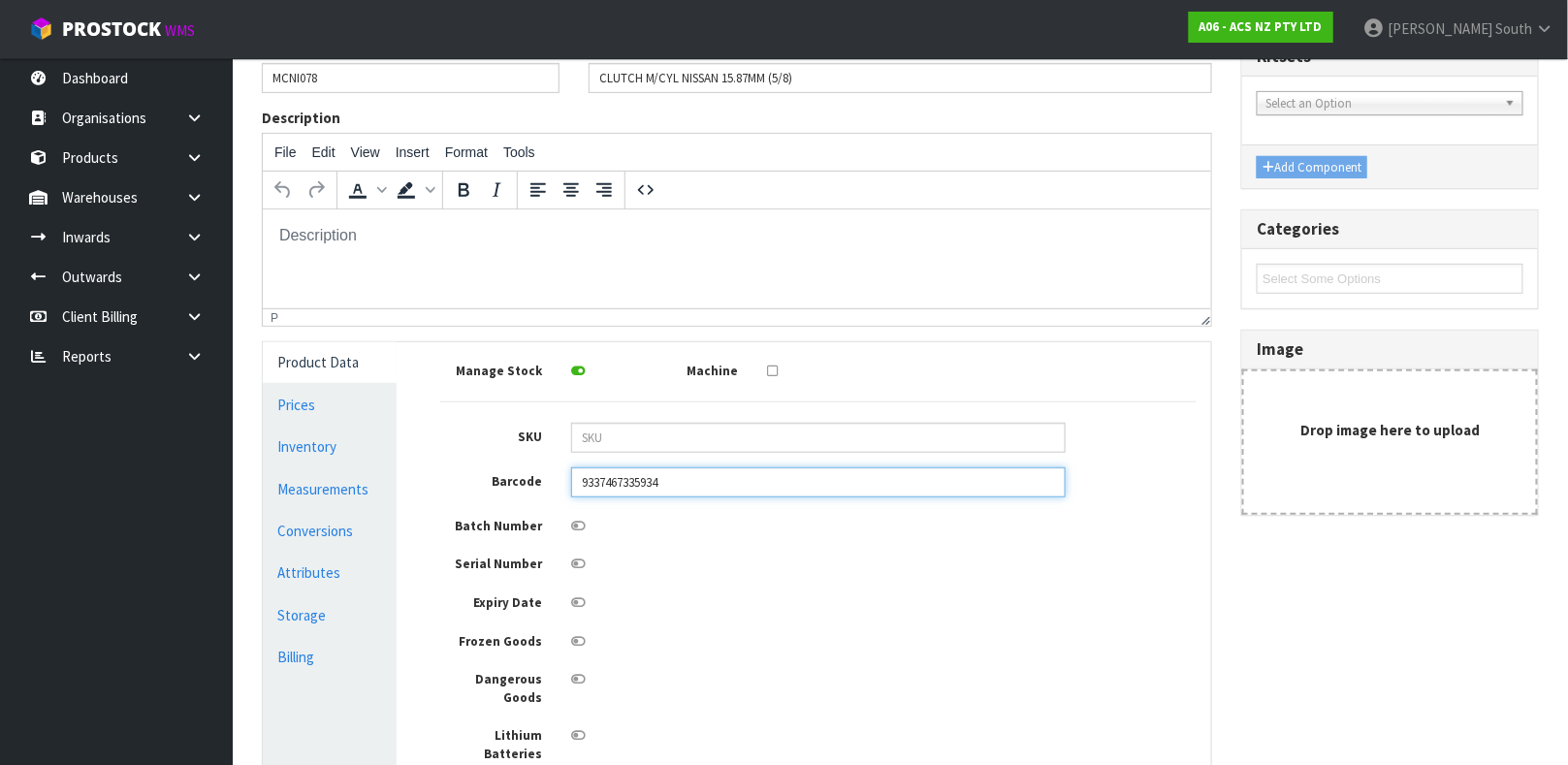
scroll to position [277, 0]
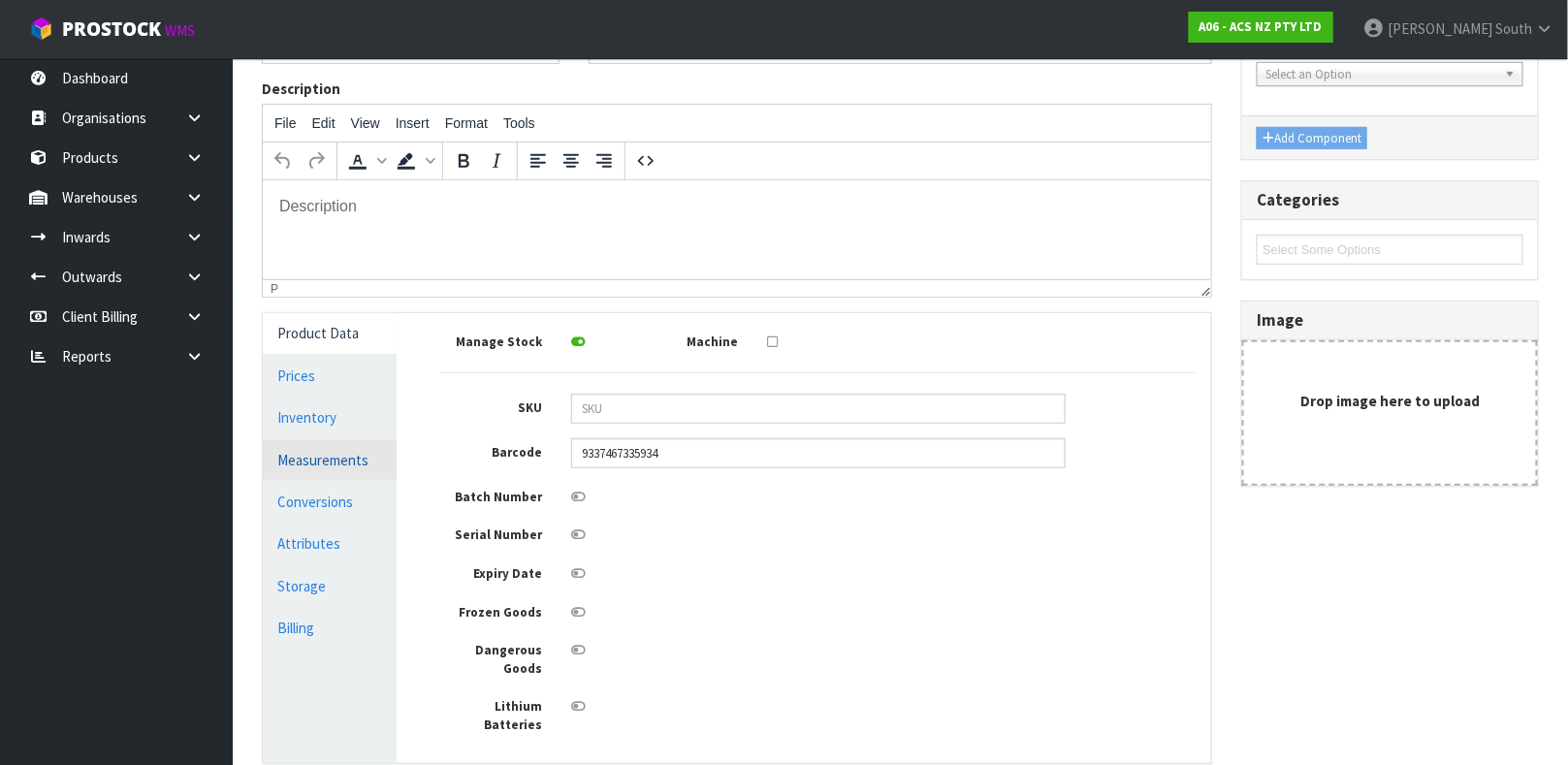
click at [377, 465] on link "Measurements" at bounding box center [329, 460] width 134 height 39
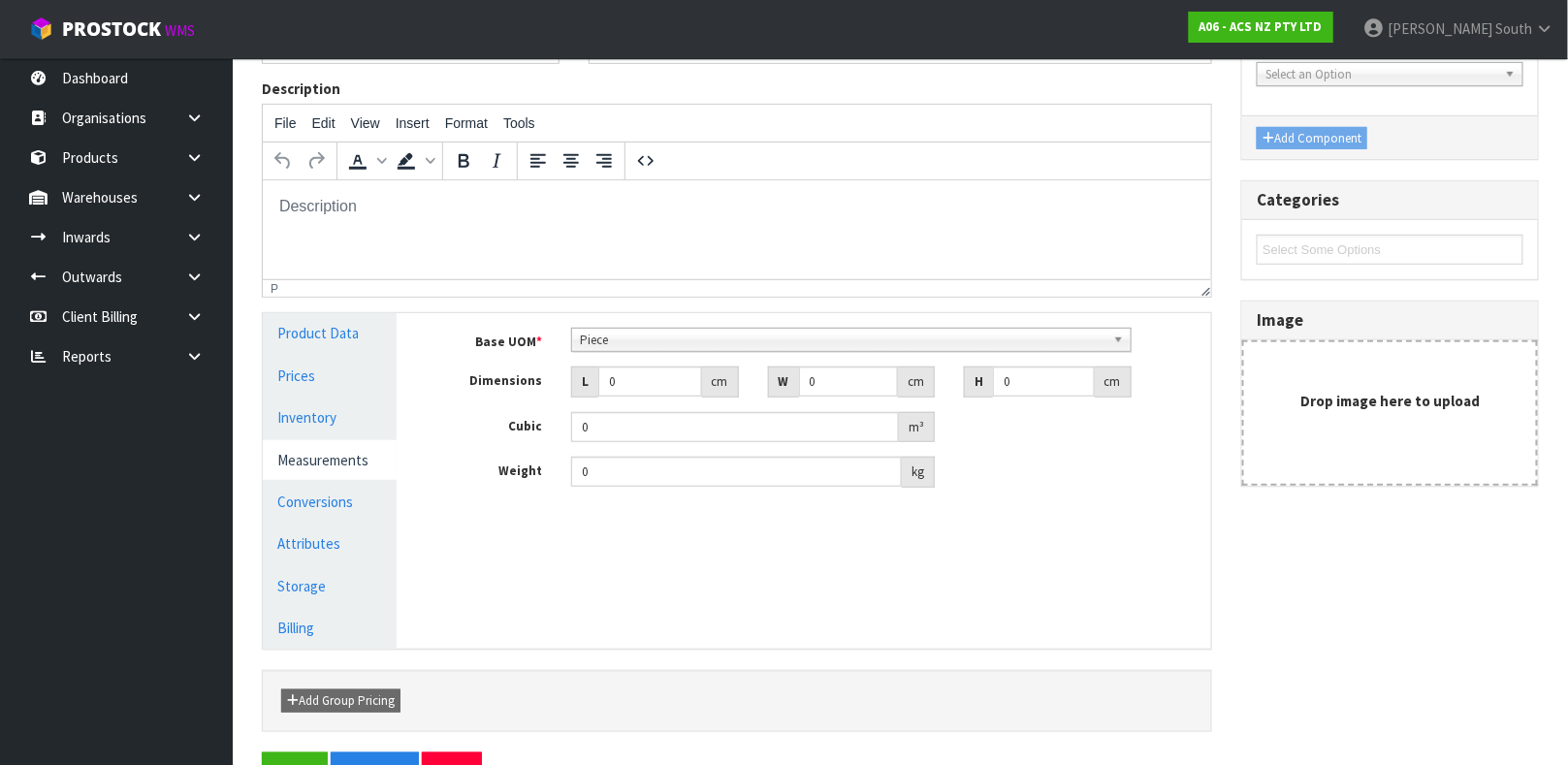
click at [619, 401] on div "Base UOM * Bag Bar Basket Bin Bottle Box Bundle Cabinet Cage Carton Case Coil C…" at bounding box center [818, 407] width 756 height 160
click at [627, 385] on input "0" at bounding box center [650, 382] width 104 height 30
type input "0.000001"
type input "16"
click at [831, 384] on input "0" at bounding box center [849, 382] width 100 height 30
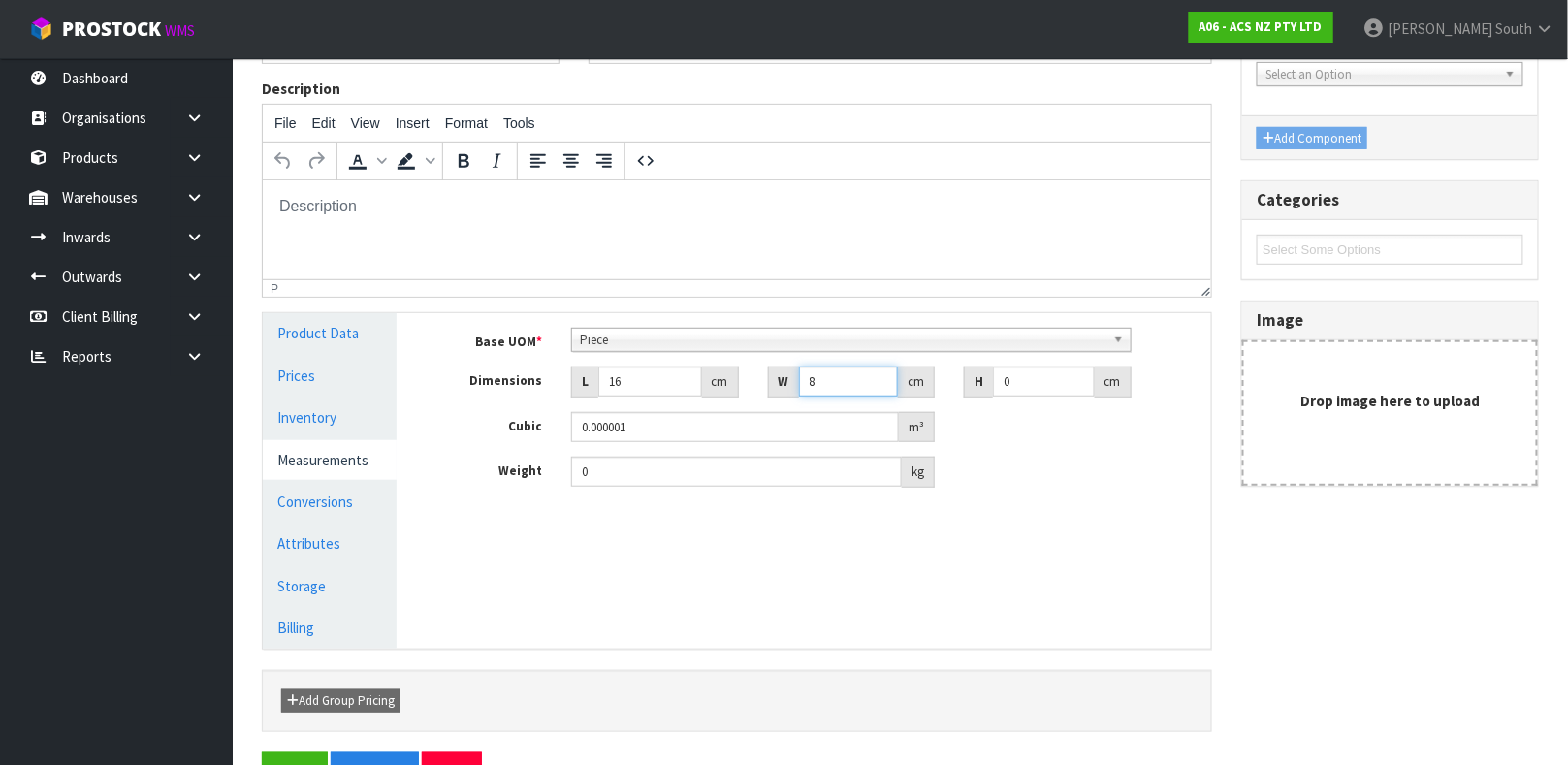
type input "8"
type input "2"
type input "0.000256"
type input "27"
type input "0.003456"
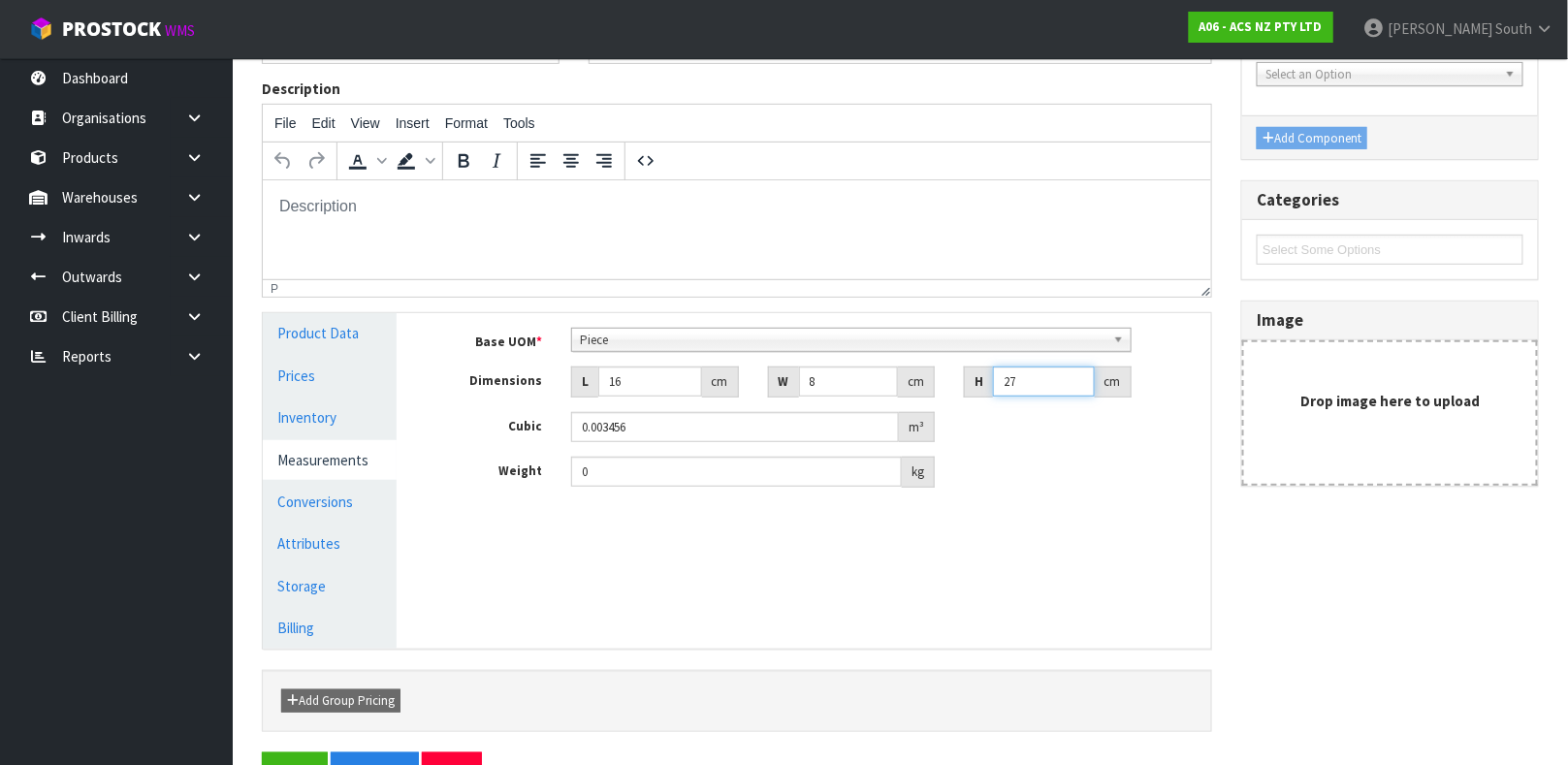
type input "27"
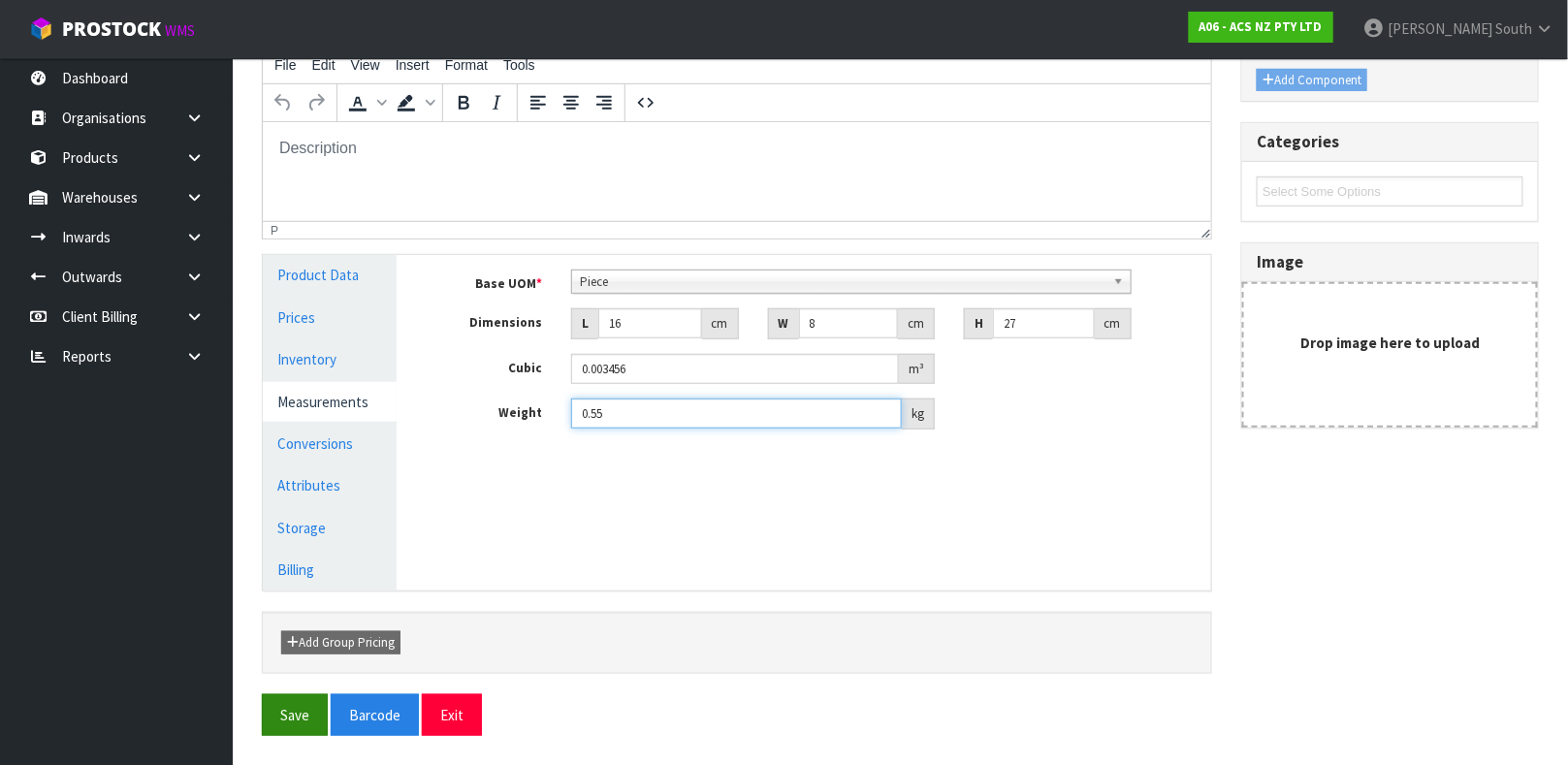
type input "0.55"
click at [265, 697] on button "Save" at bounding box center [294, 715] width 66 height 41
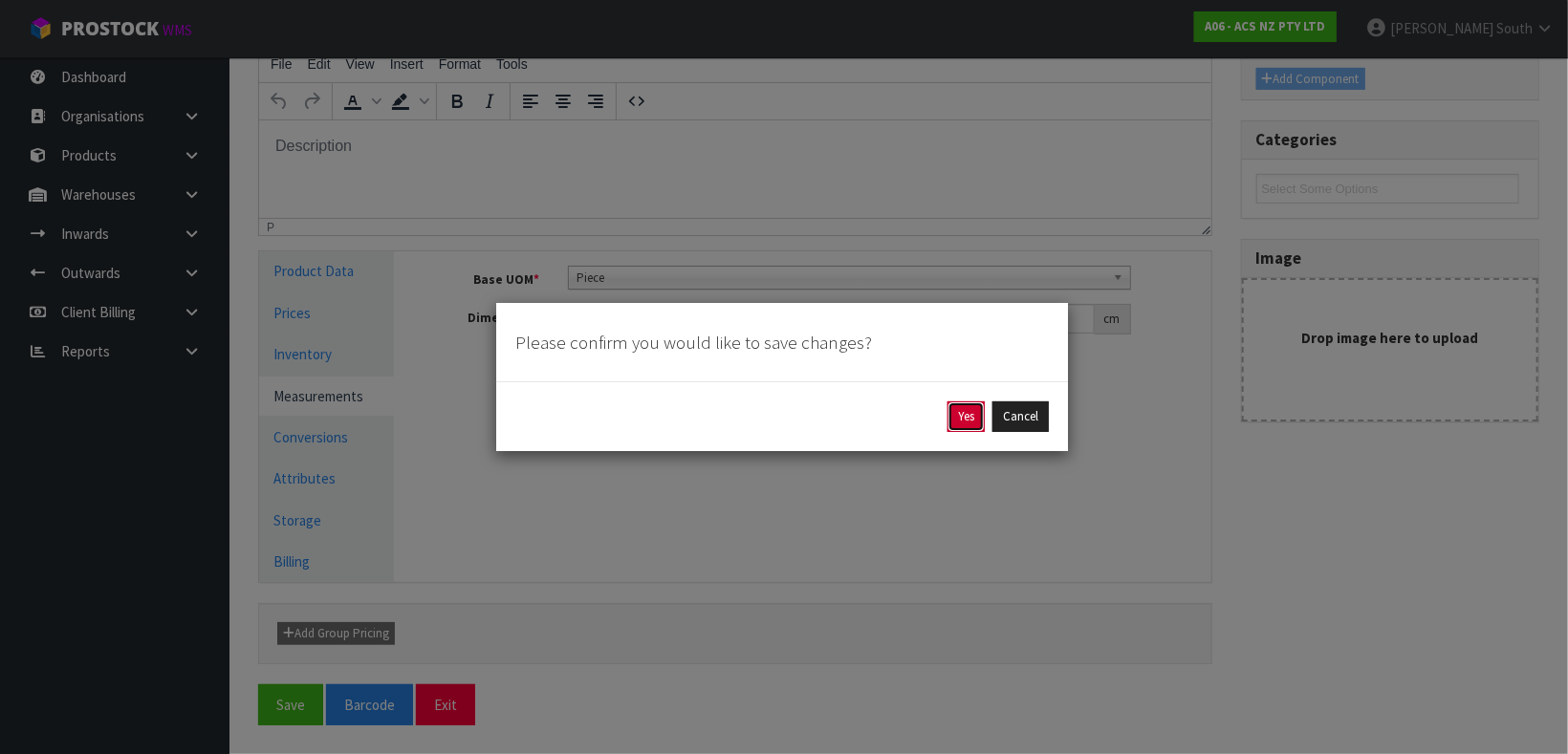
click at [961, 420] on button "Yes" at bounding box center [966, 417] width 37 height 31
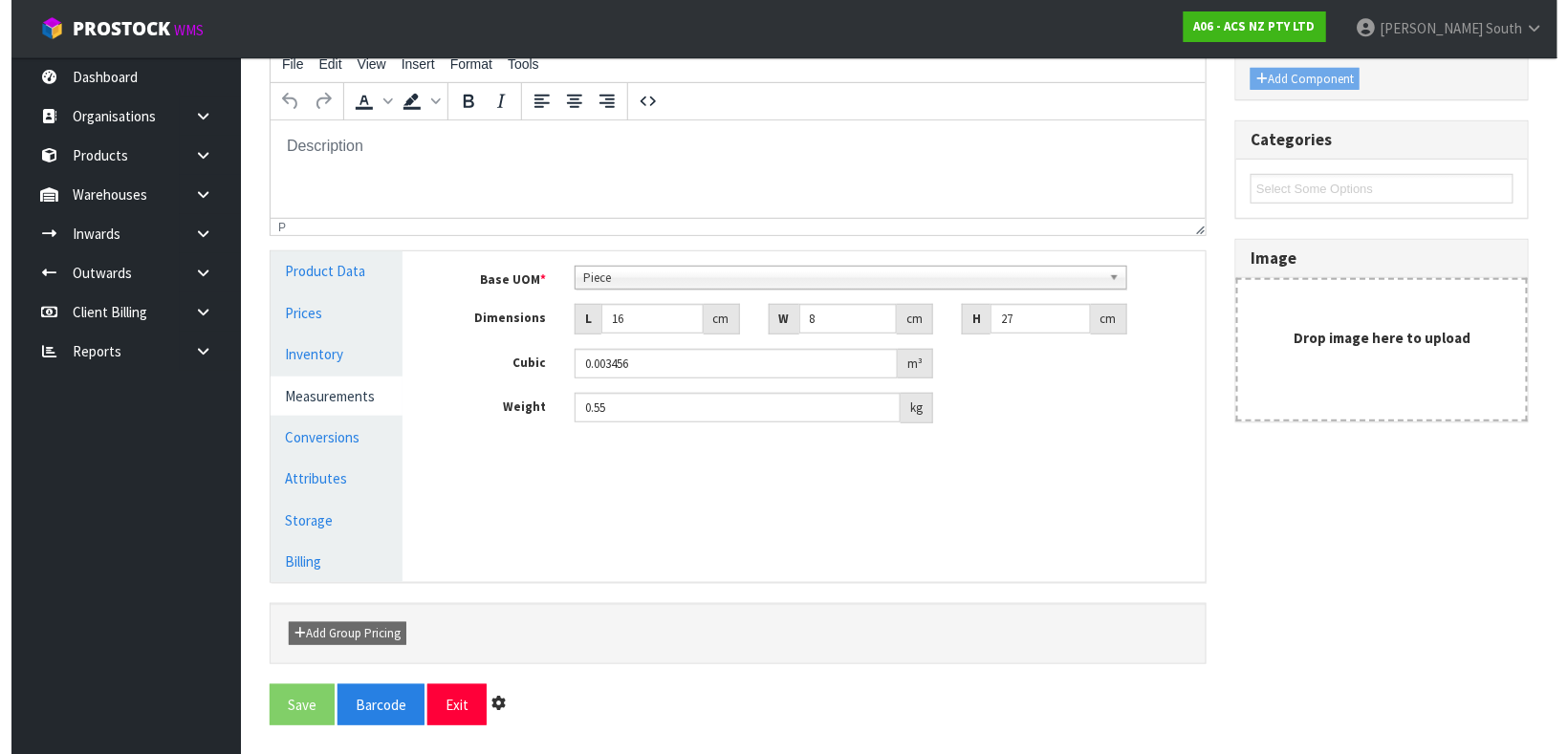
scroll to position [0, 0]
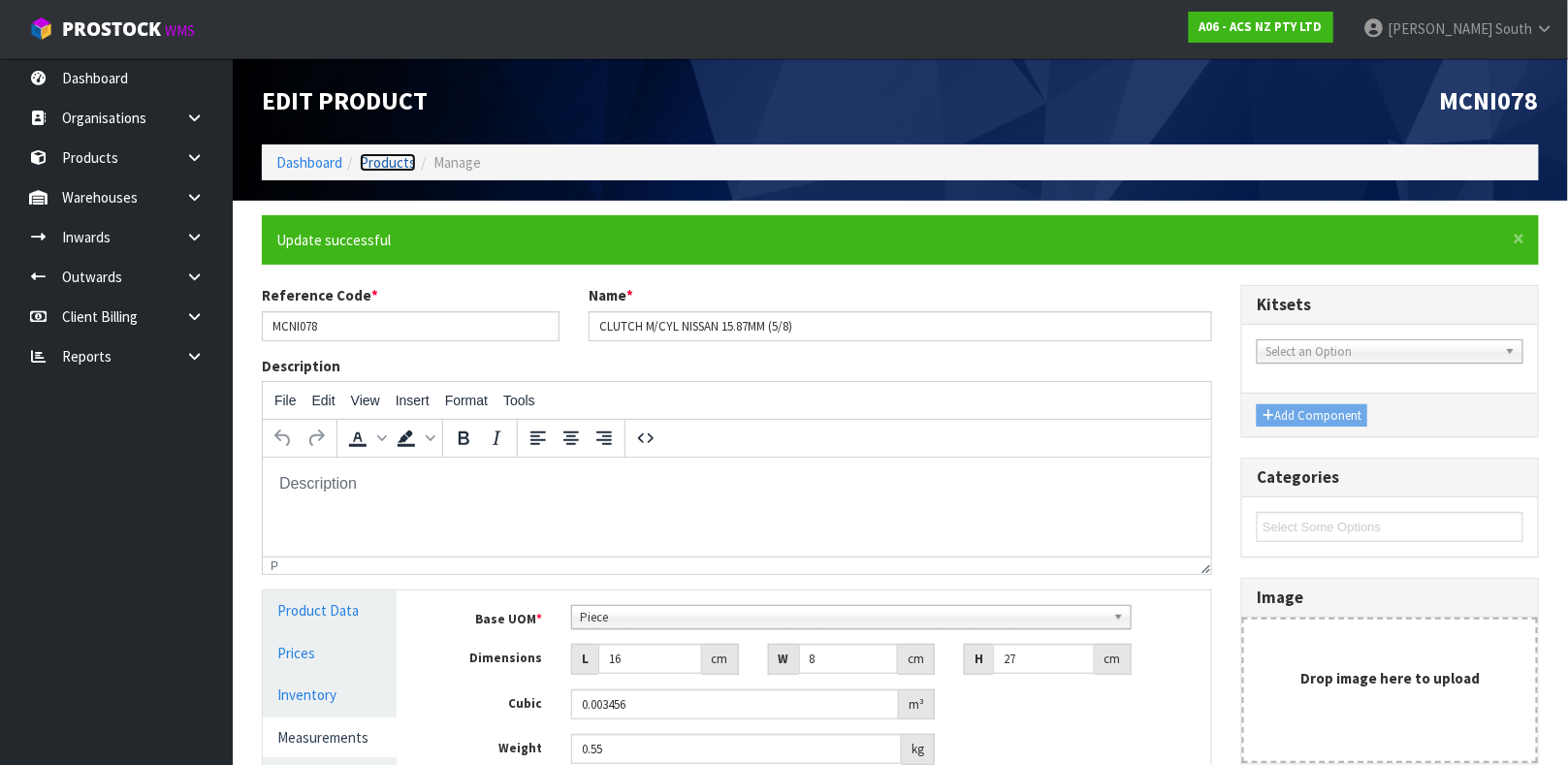
click at [409, 164] on link "Products" at bounding box center [387, 162] width 56 height 19
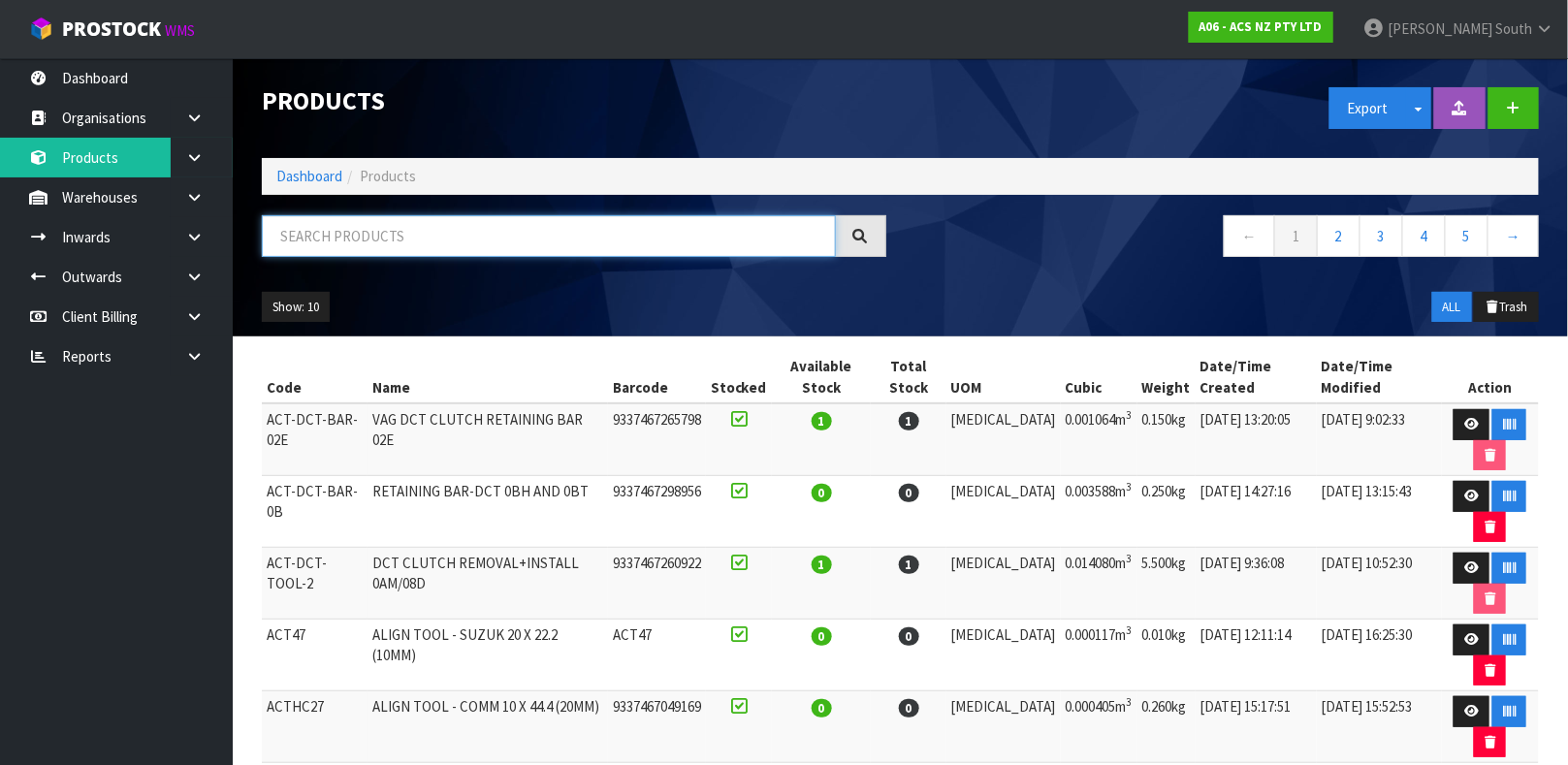
click at [584, 223] on input "text" at bounding box center [549, 236] width 574 height 41
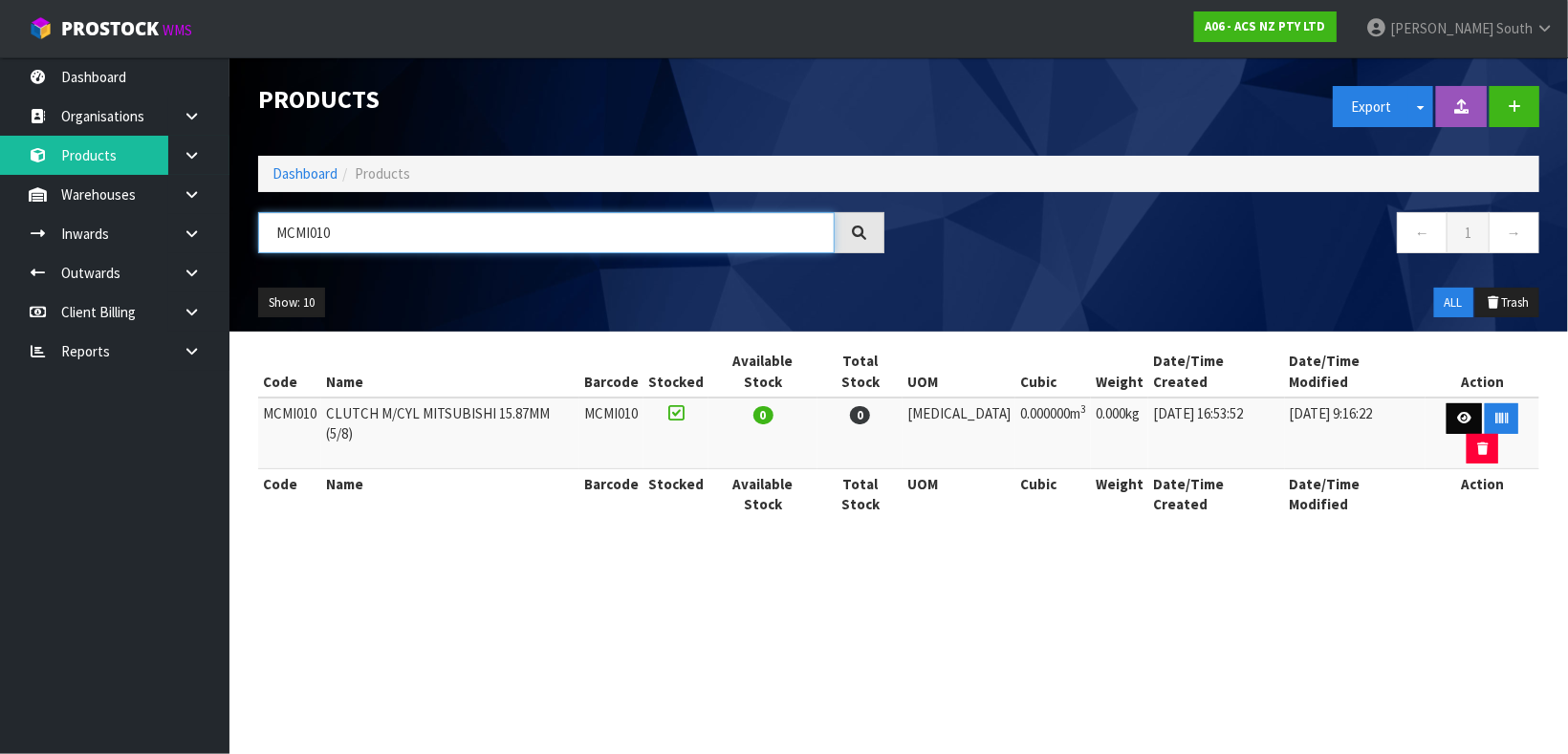
type input "MCMI010"
click at [1457, 412] on icon at bounding box center [1464, 418] width 15 height 13
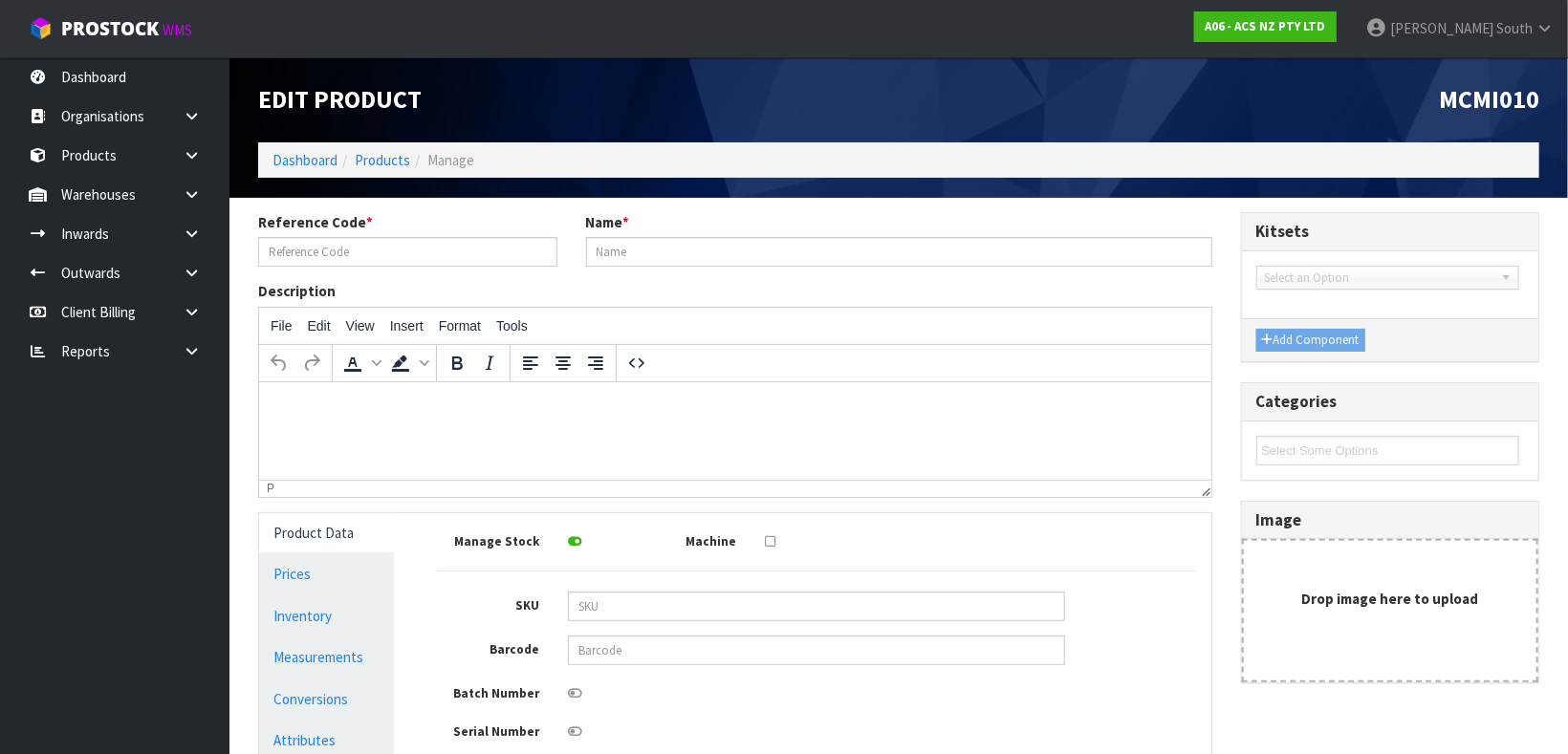
type input "MCMI010"
type input "CLUTCH M/CYL MITSUBISHI 15.87MM (5/8)"
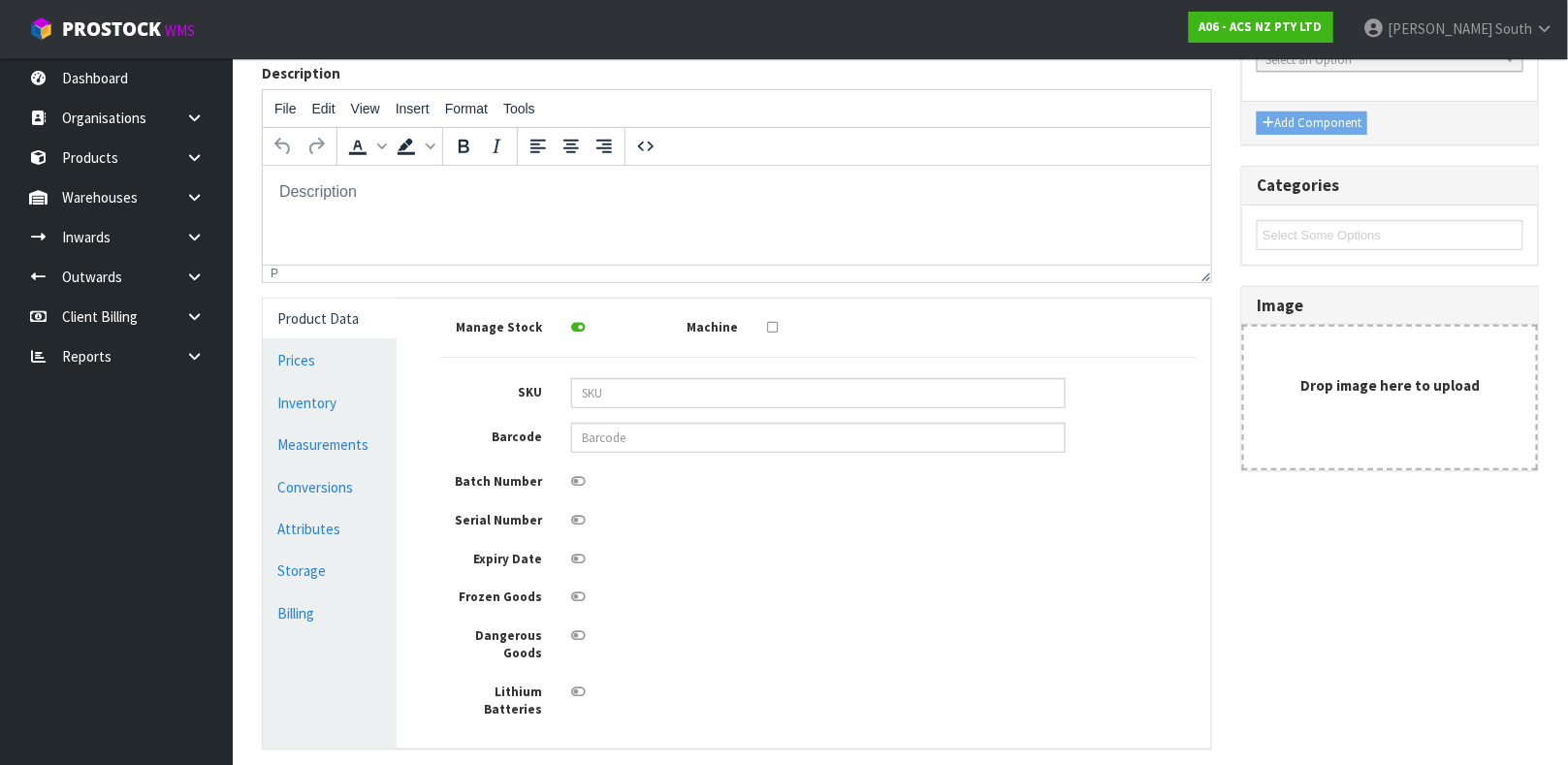
scroll to position [236, 0]
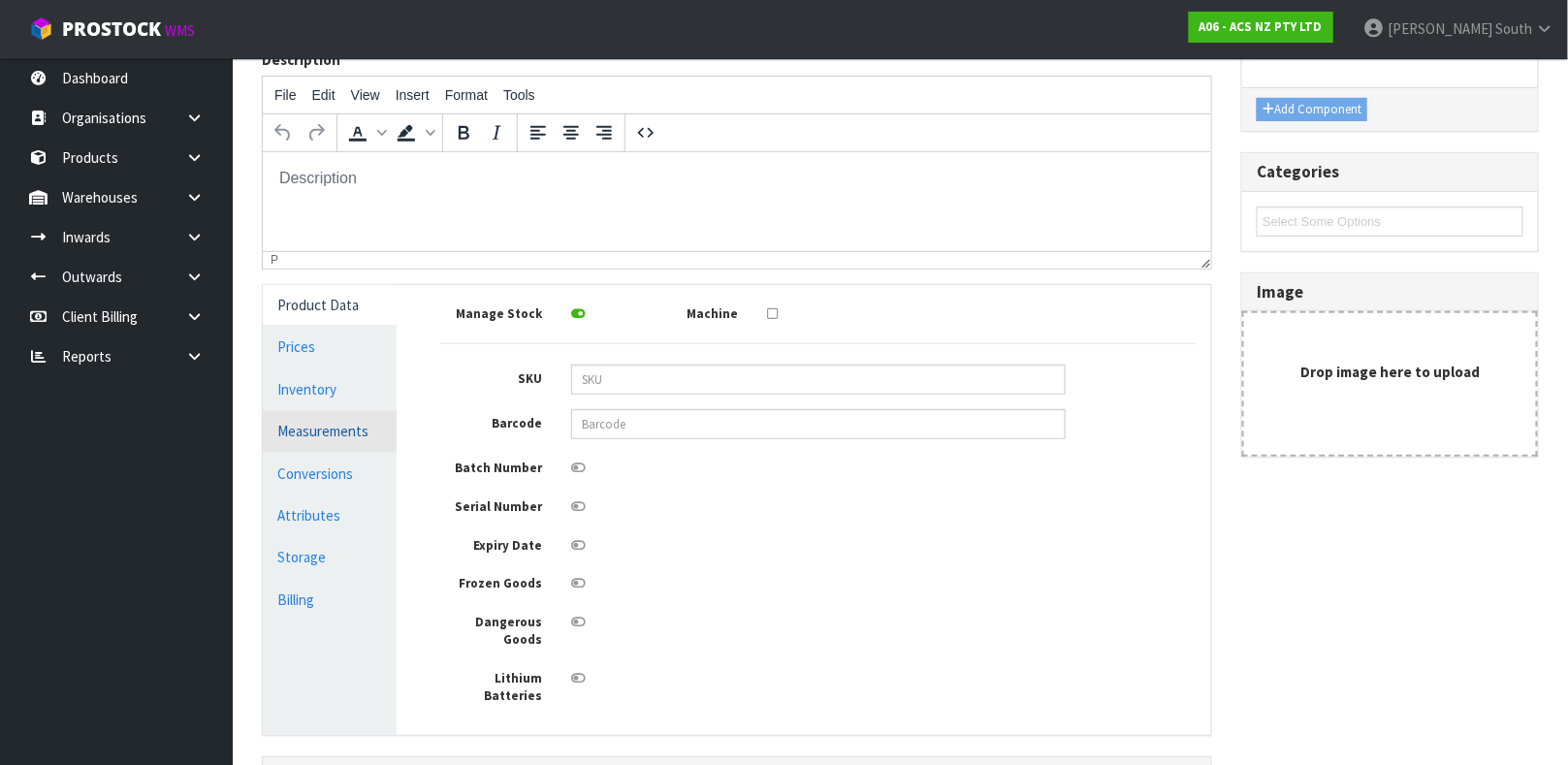
click at [358, 434] on link "Measurements" at bounding box center [329, 431] width 134 height 39
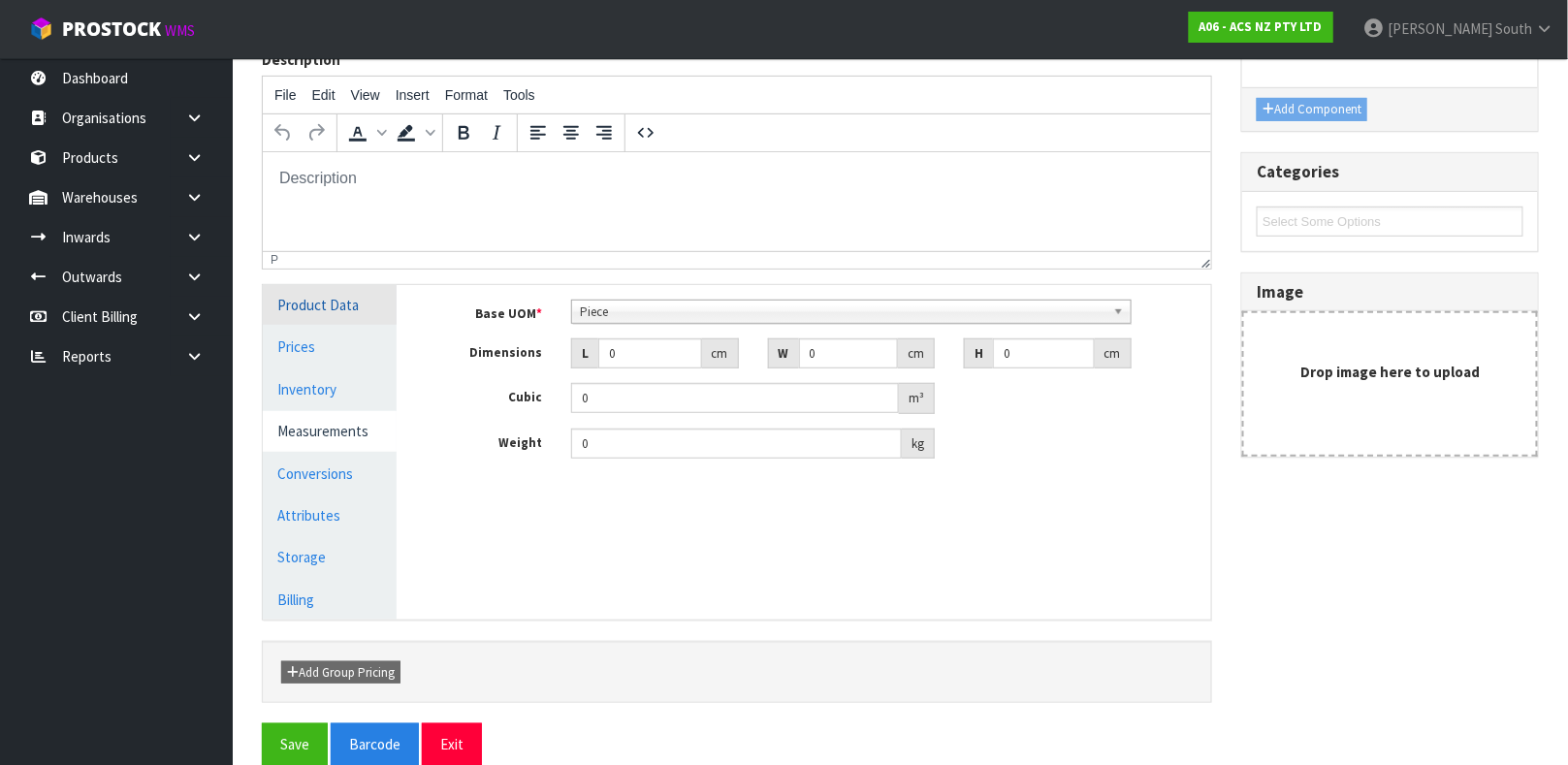
click at [335, 306] on link "Product Data" at bounding box center [329, 305] width 134 height 39
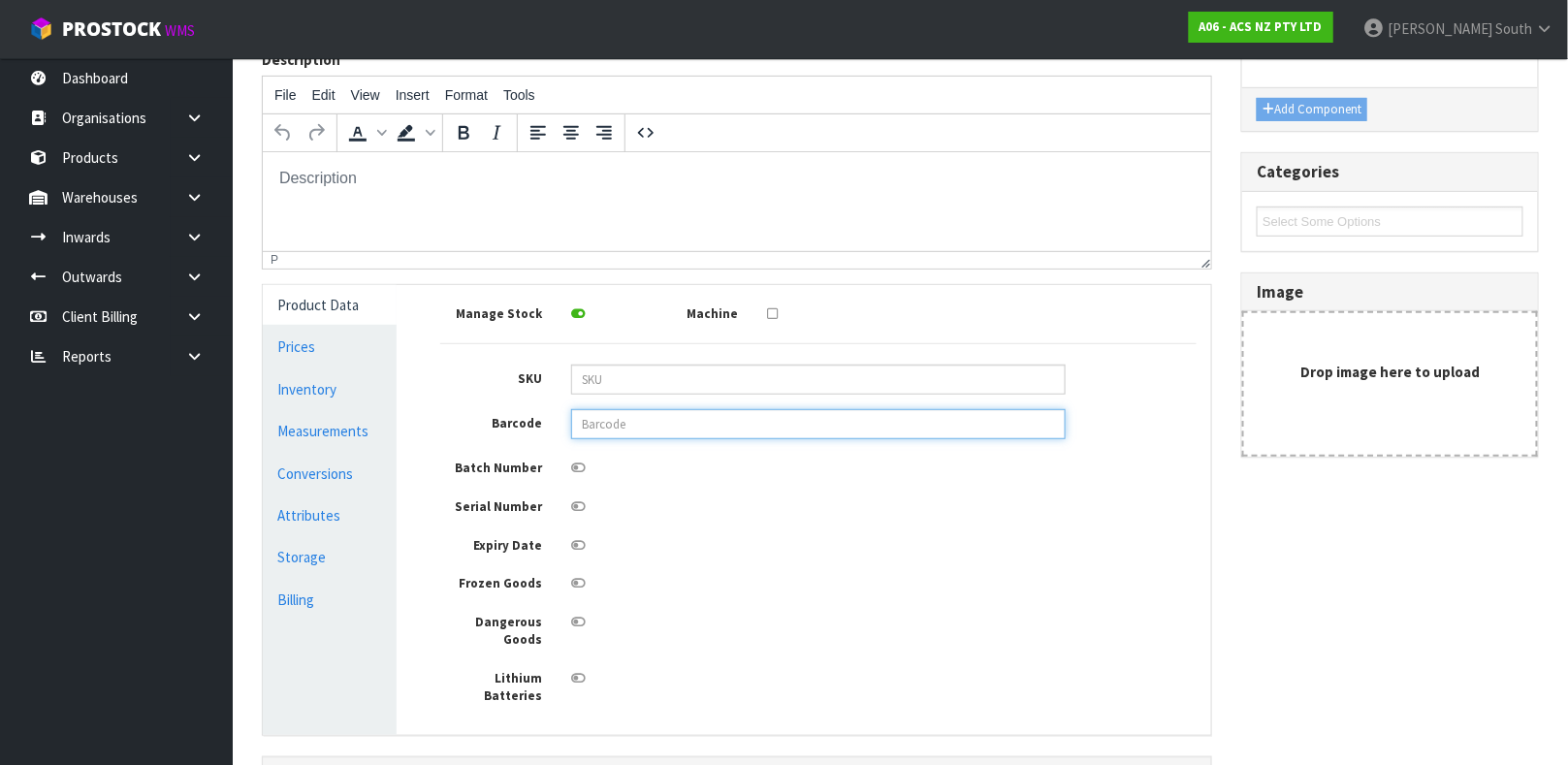
click at [633, 436] on input "text" at bounding box center [818, 424] width 494 height 30
type input "9337467017519"
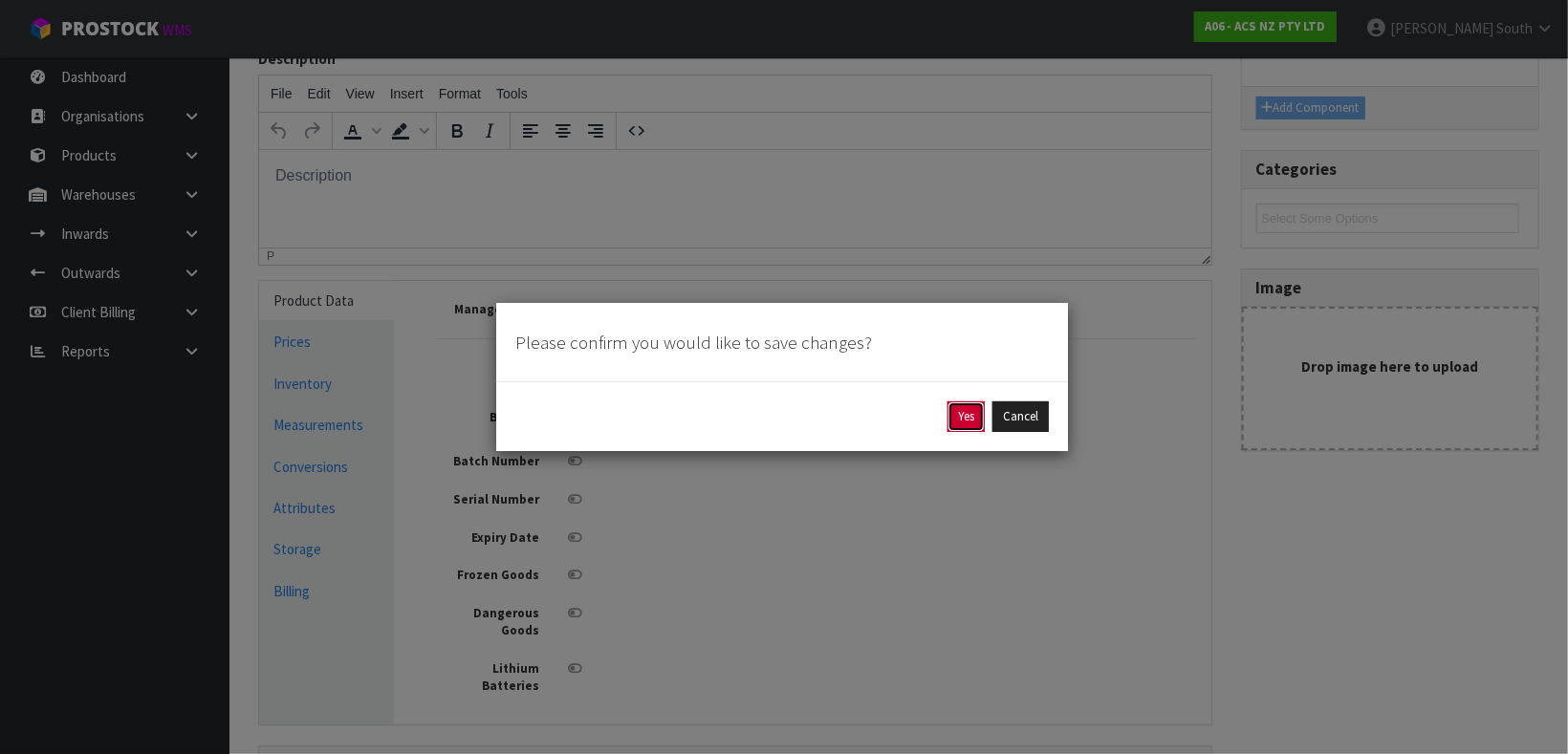
click at [968, 412] on button "Yes" at bounding box center [966, 417] width 37 height 31
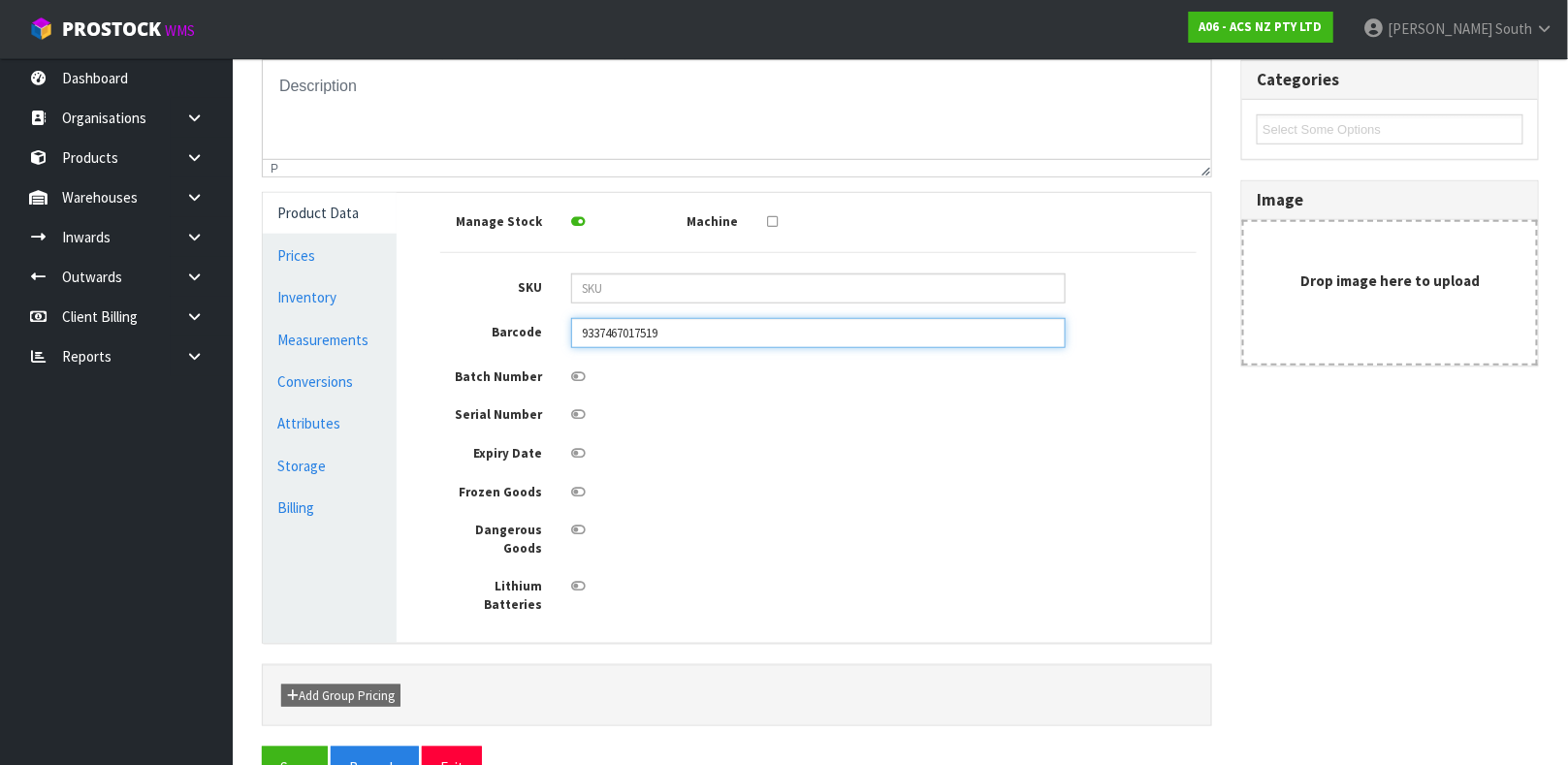
scroll to position [417, 0]
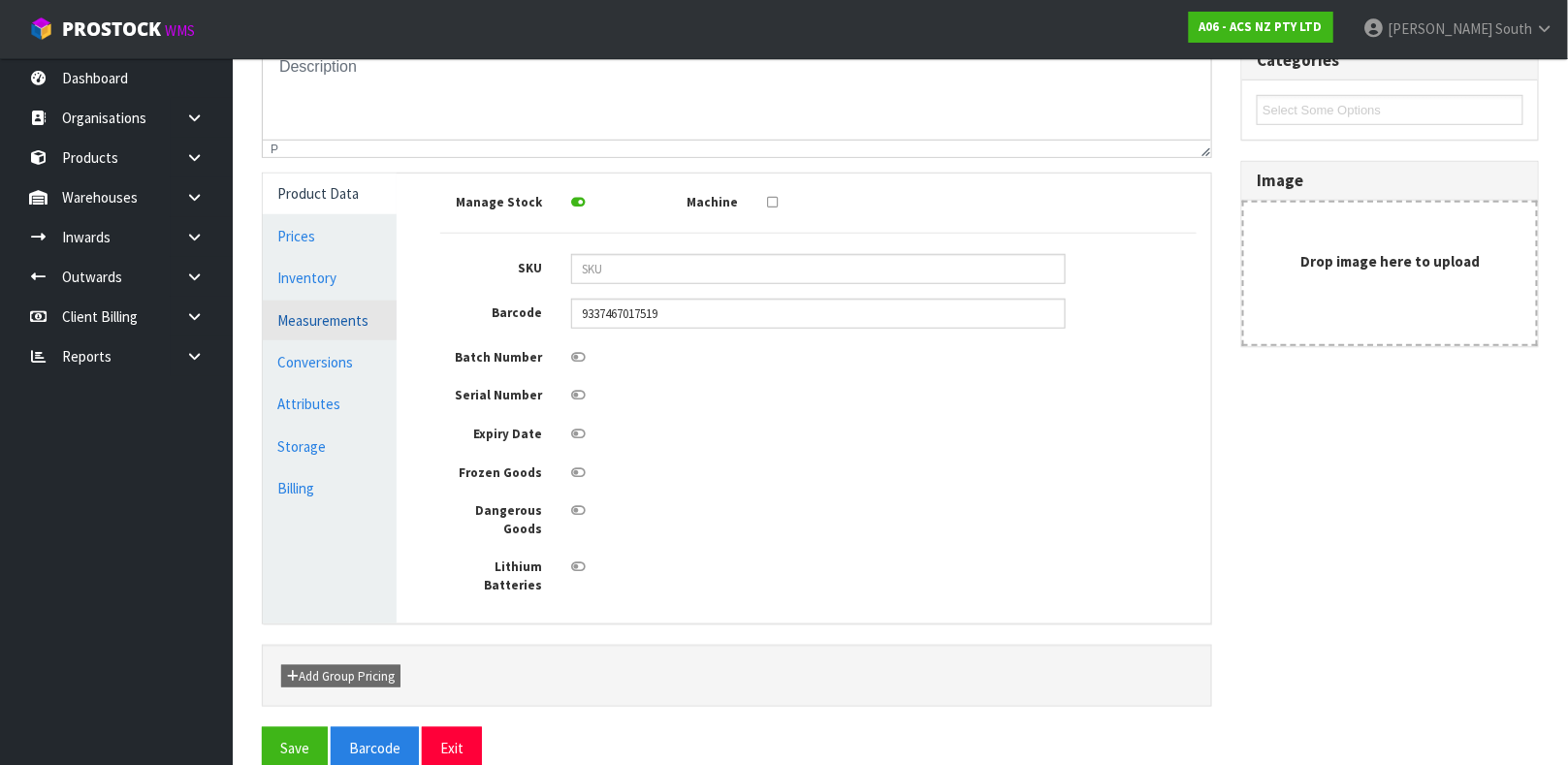
click at [357, 306] on link "Measurements" at bounding box center [329, 321] width 134 height 39
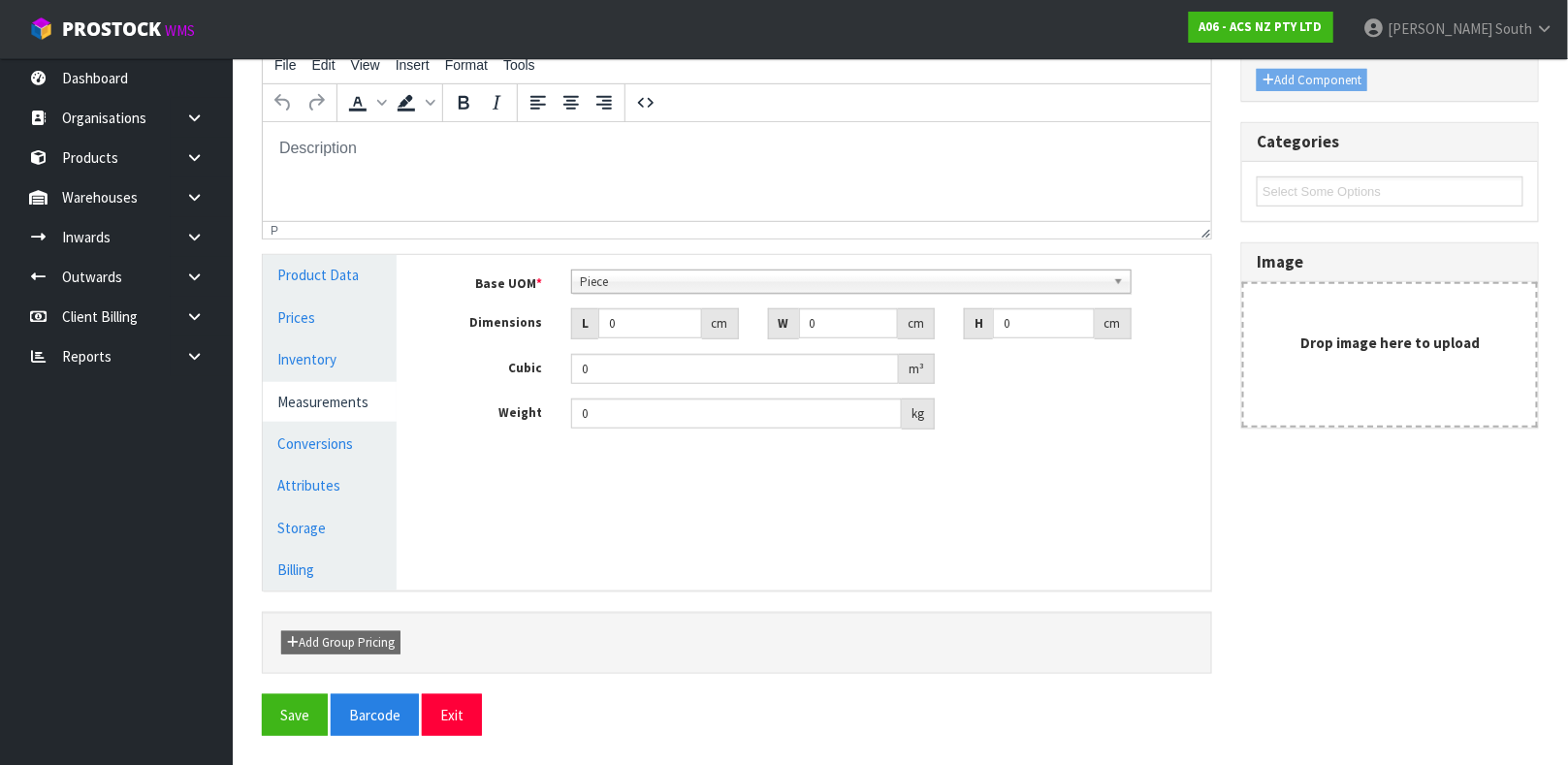
scroll to position [335, 0]
drag, startPoint x: 625, startPoint y: 330, endPoint x: 499, endPoint y: 330, distance: 126.0
click at [499, 330] on div "Dimensions L 0 cm W 0 cm H 0 cm" at bounding box center [818, 324] width 785 height 31
type input "0.000001"
type input "16"
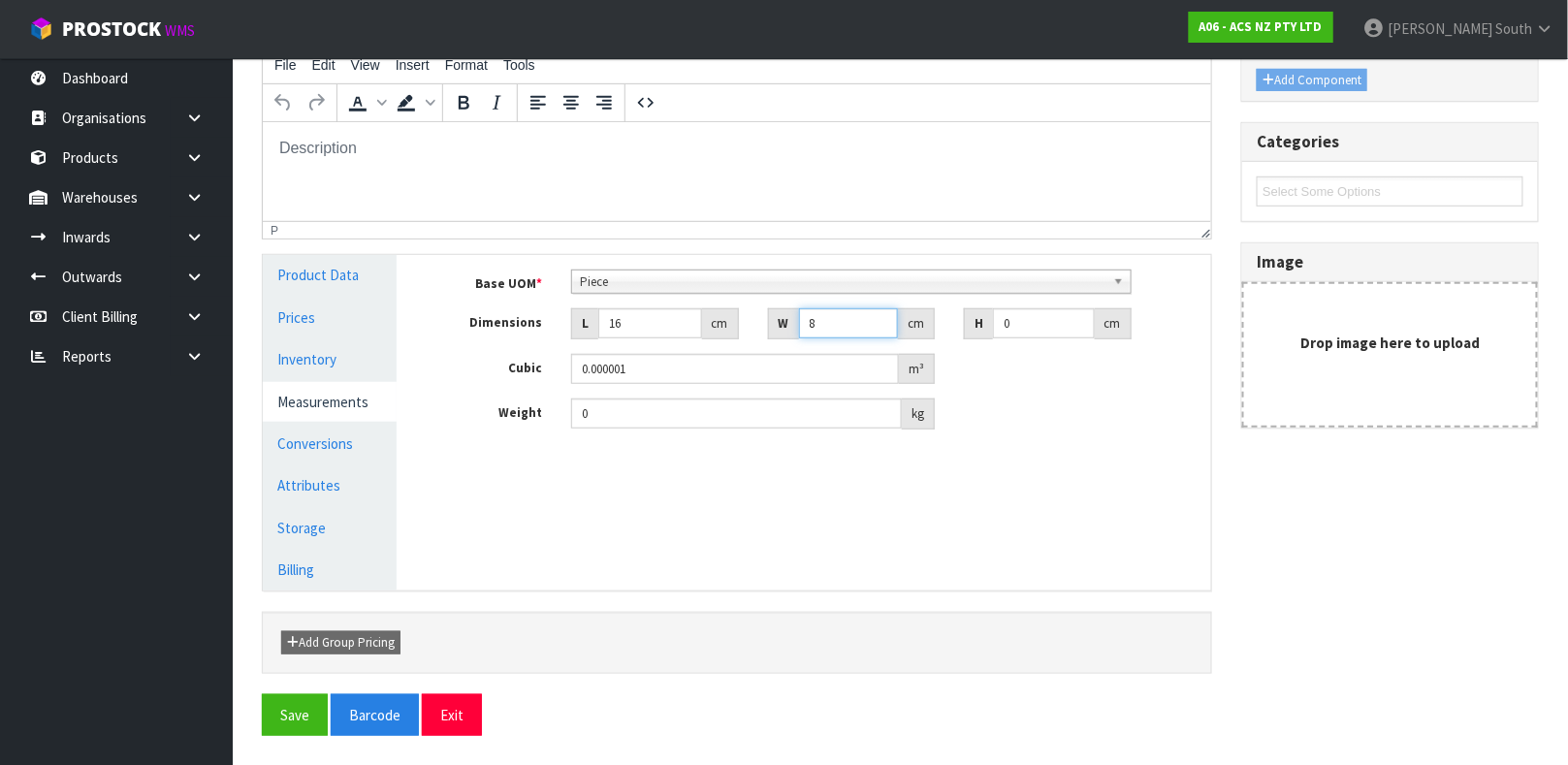
type input "8"
type input "2"
type input "0.000256"
type input "27"
type input "0.003456"
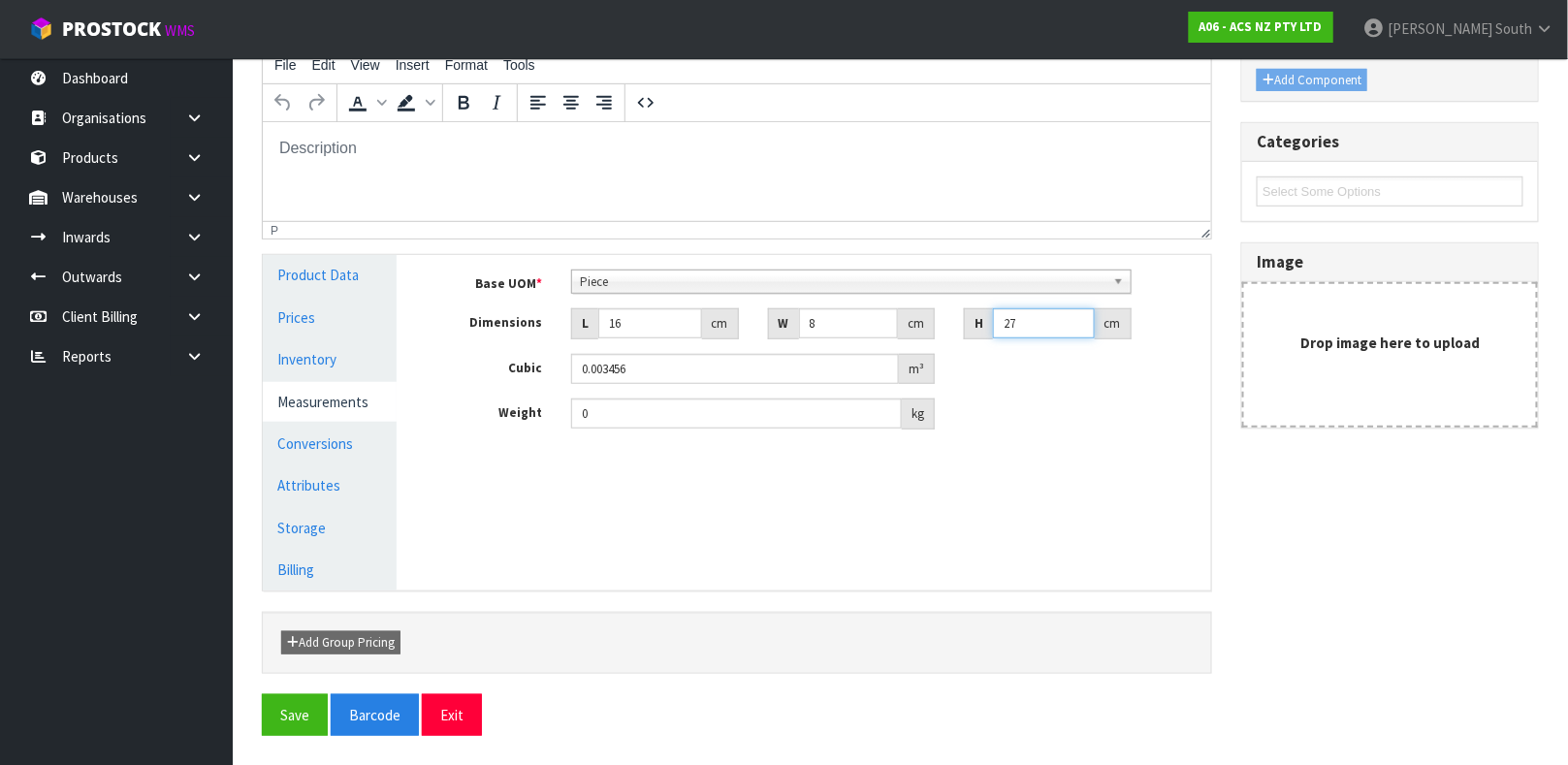
type input "27"
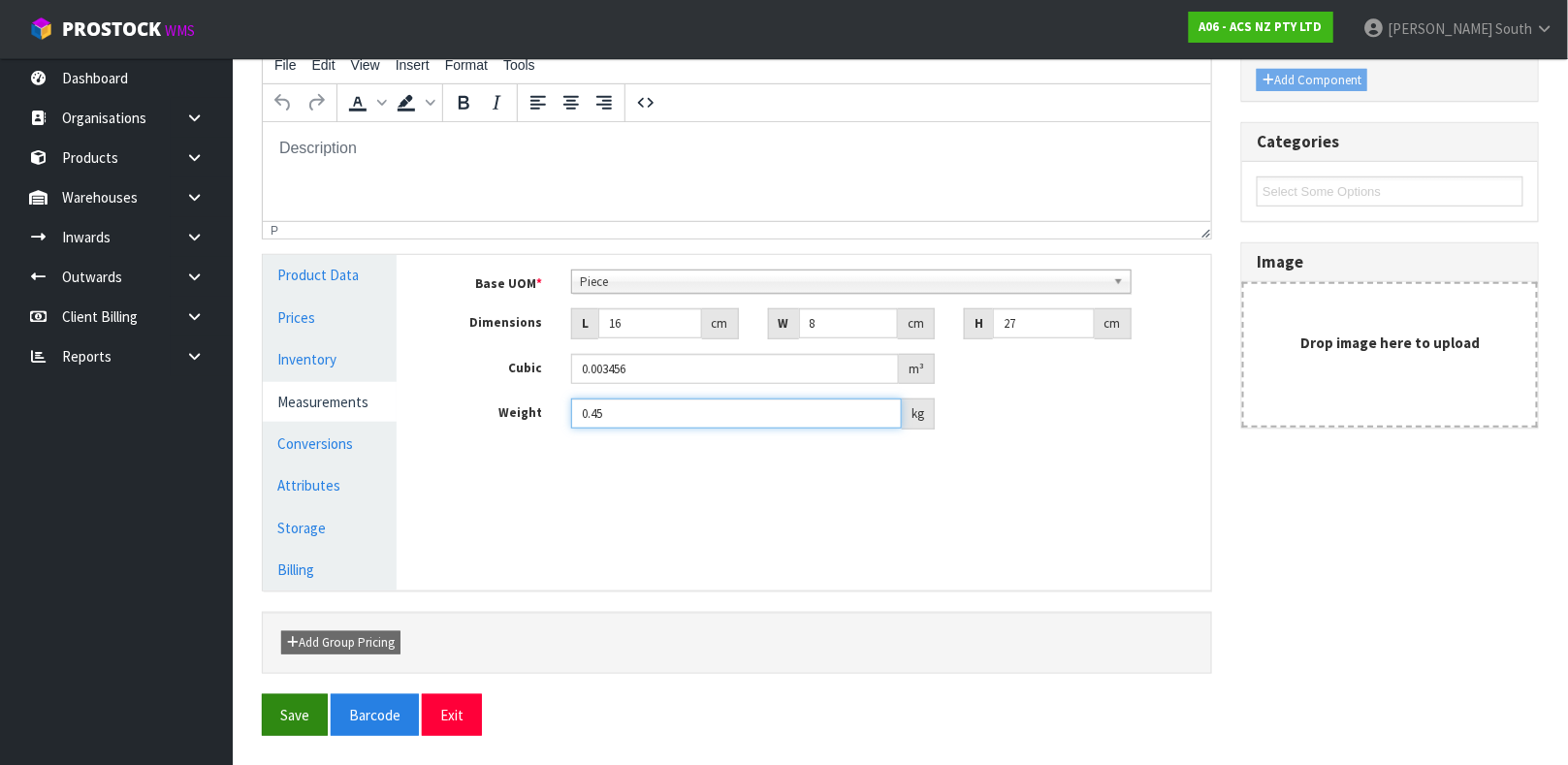
type input "0.45"
click at [283, 730] on button "Save" at bounding box center [294, 715] width 66 height 41
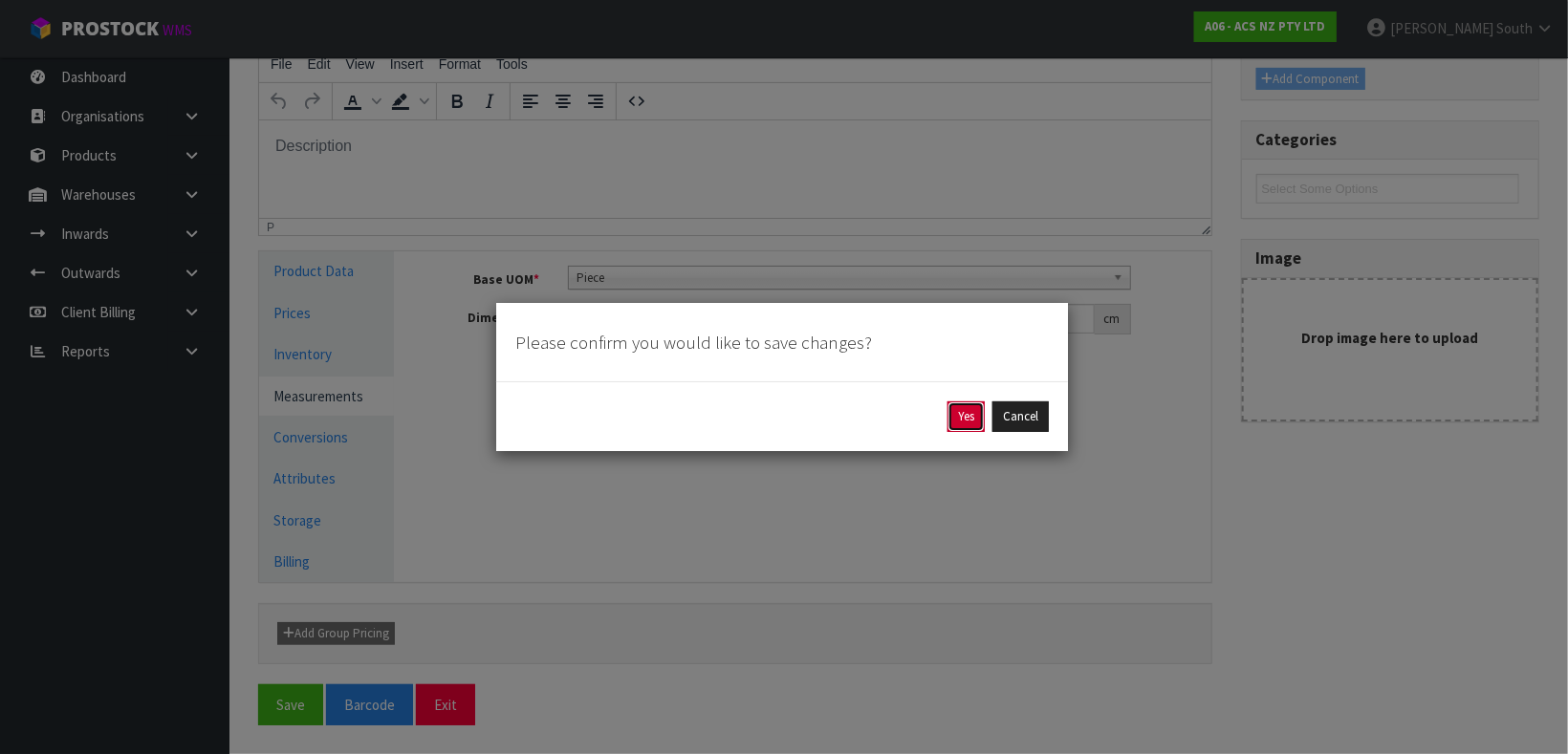
click at [948, 403] on button "Yes" at bounding box center [966, 417] width 37 height 31
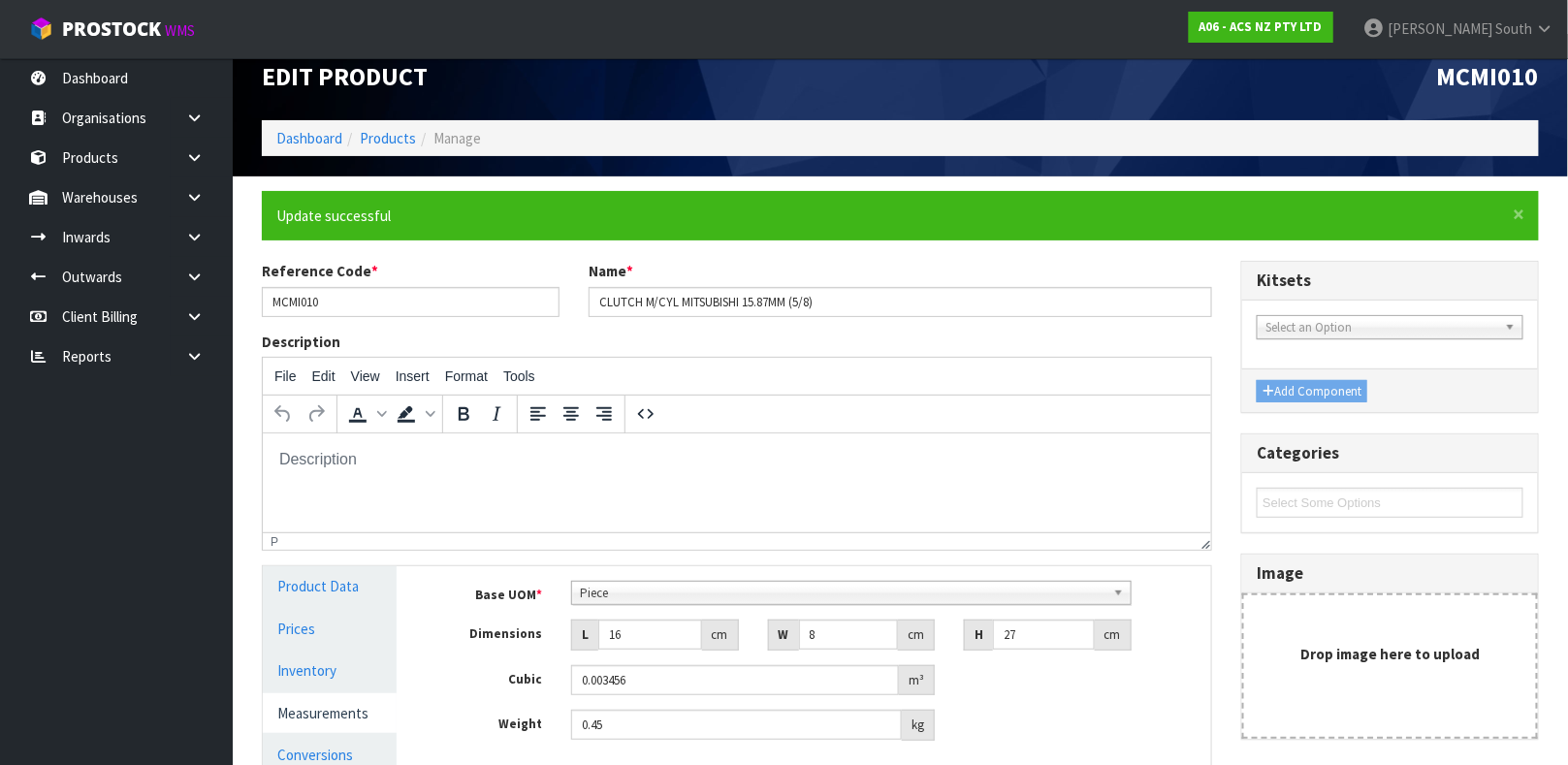
scroll to position [28, 0]
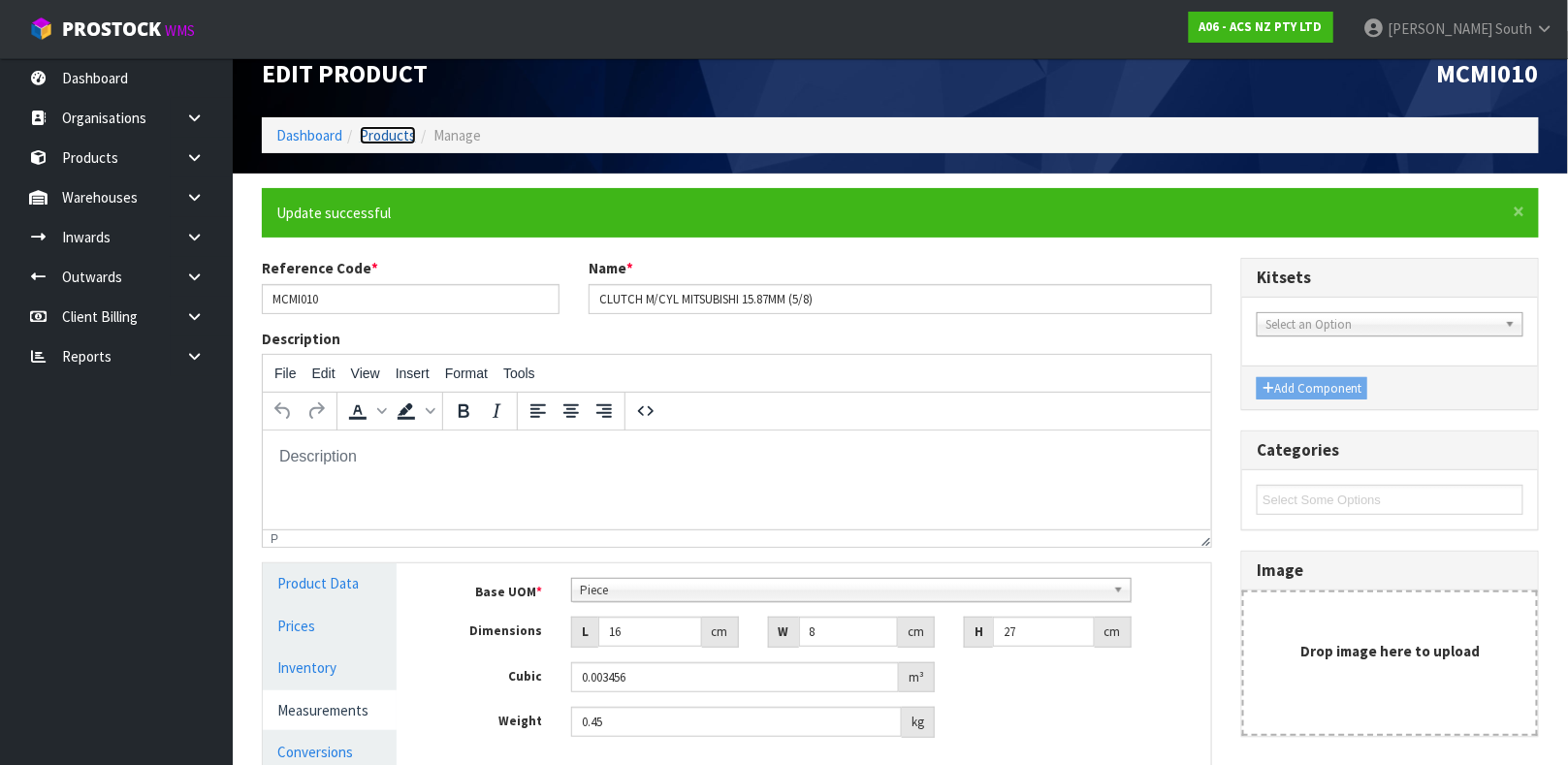
click at [390, 141] on link "Products" at bounding box center [387, 135] width 56 height 19
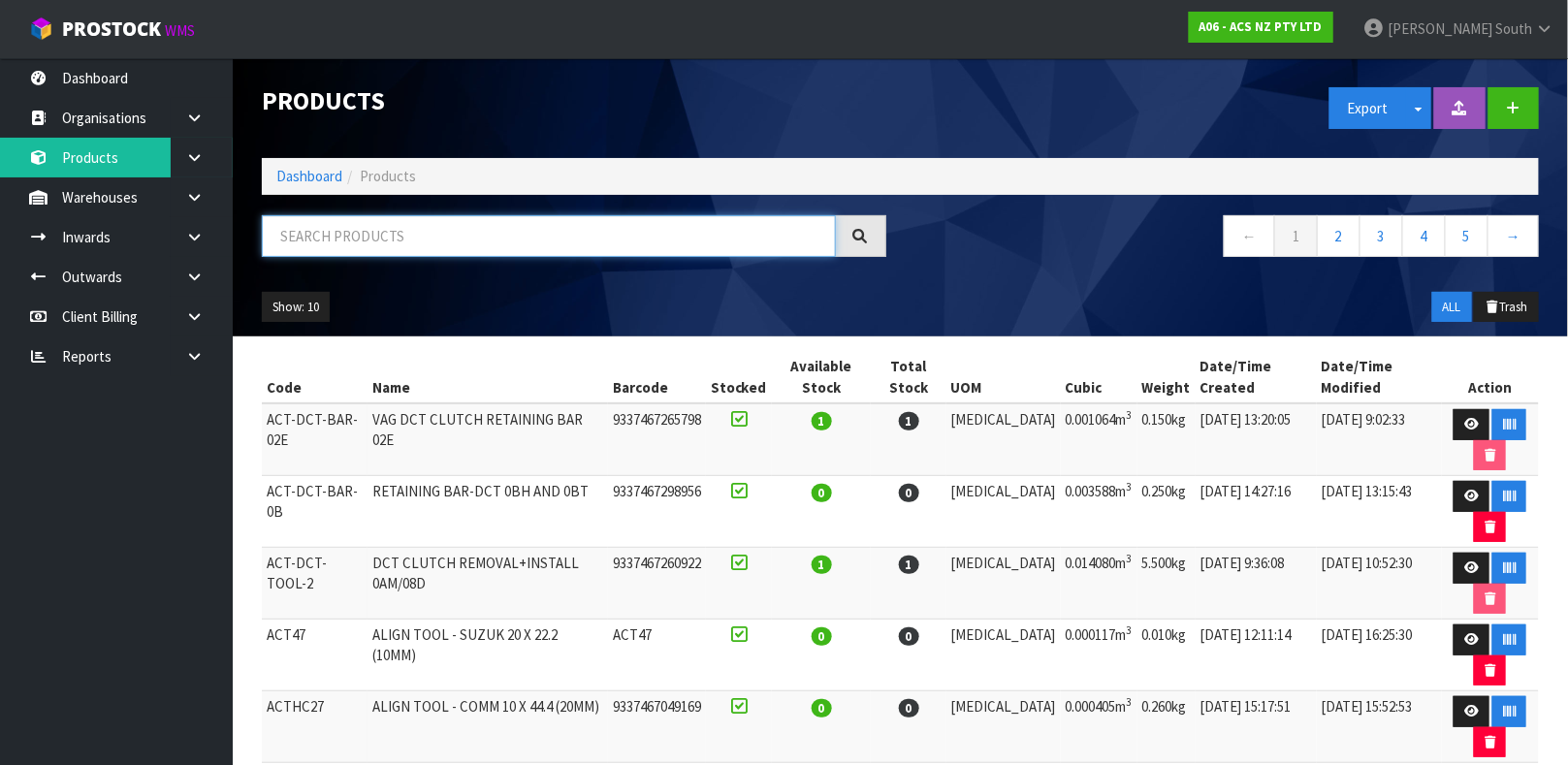
click at [439, 235] on input "text" at bounding box center [549, 236] width 574 height 41
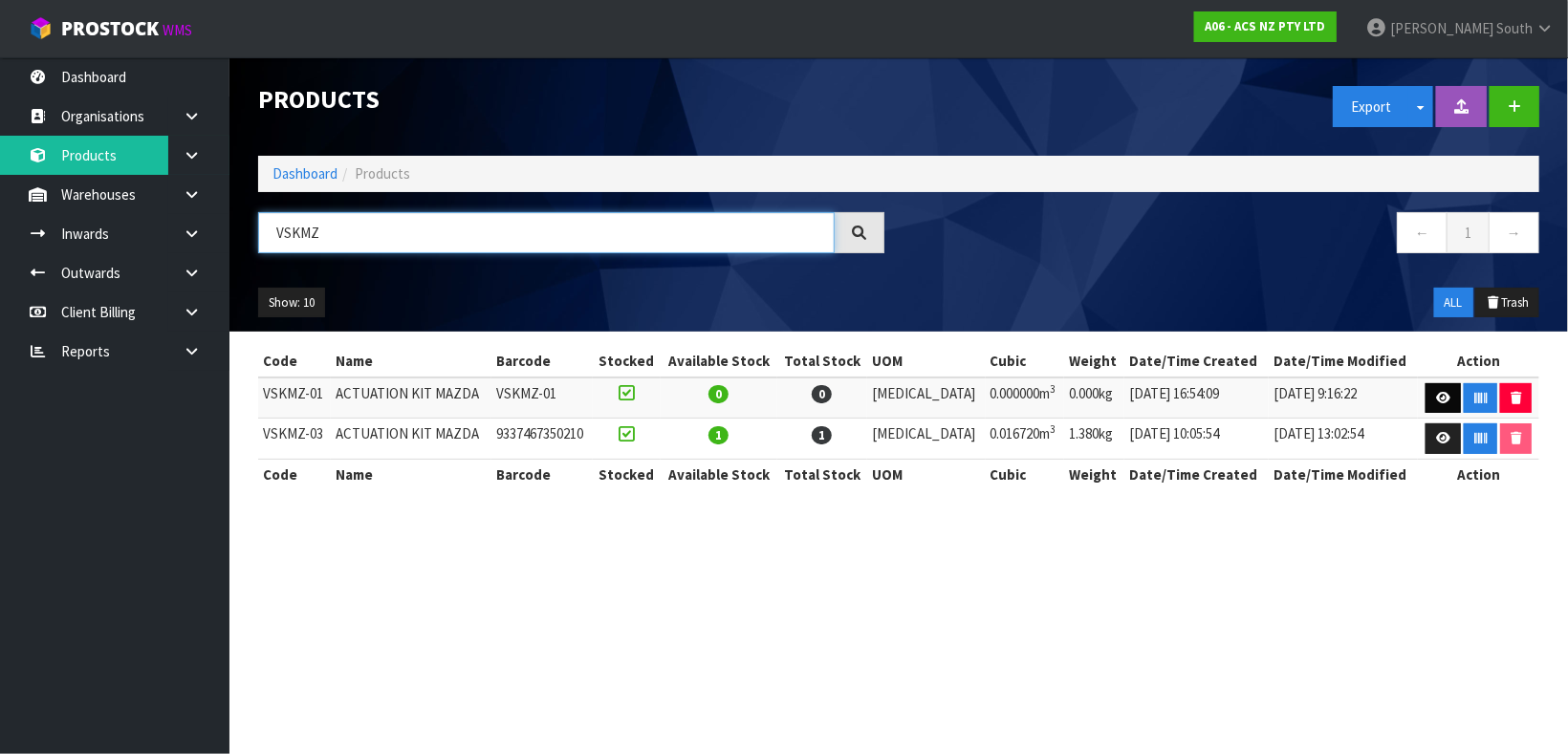
type input "VSKMZ"
click at [1426, 397] on link at bounding box center [1443, 398] width 35 height 31
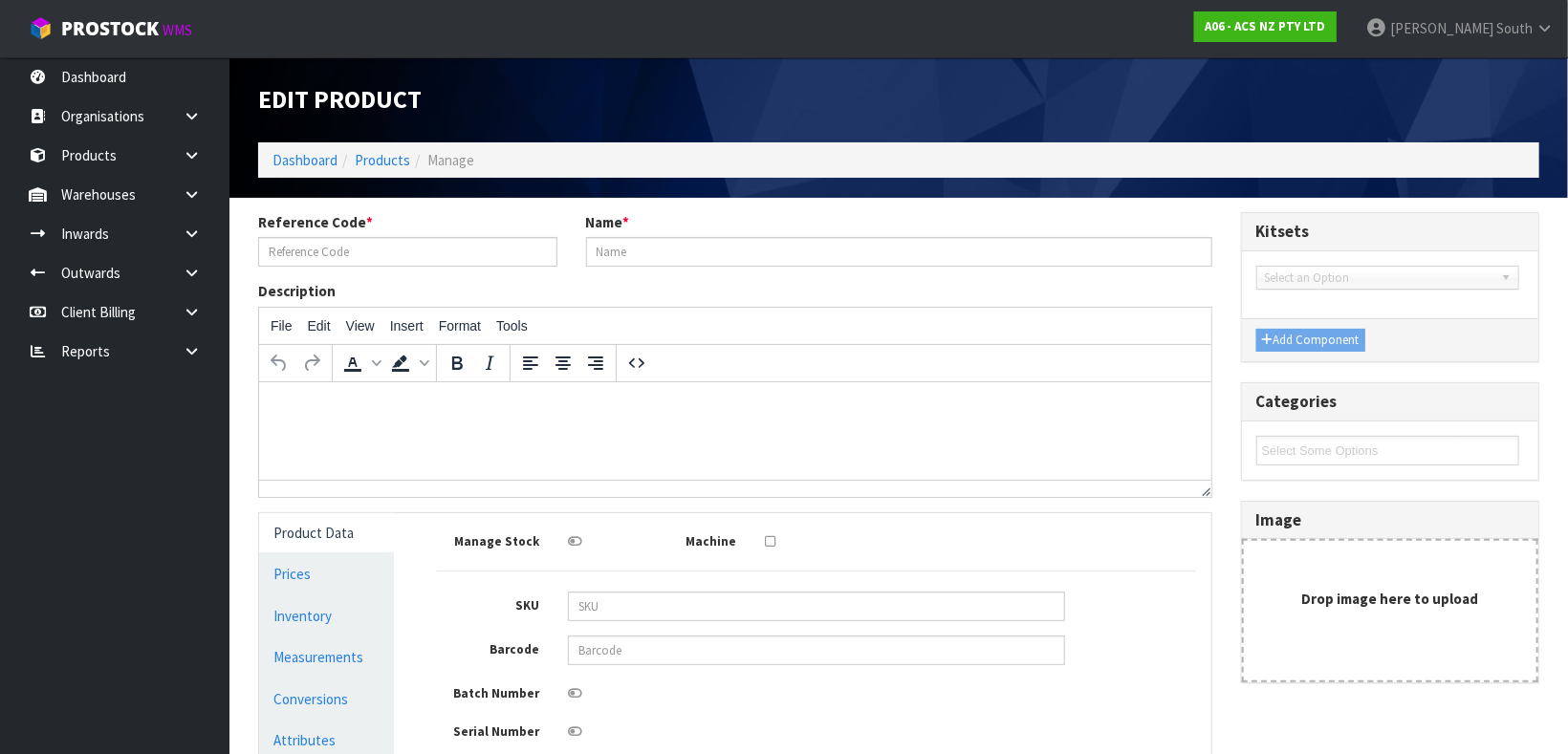
type input "VSKMZ-01"
type input "ACTUATION KIT MAZDA"
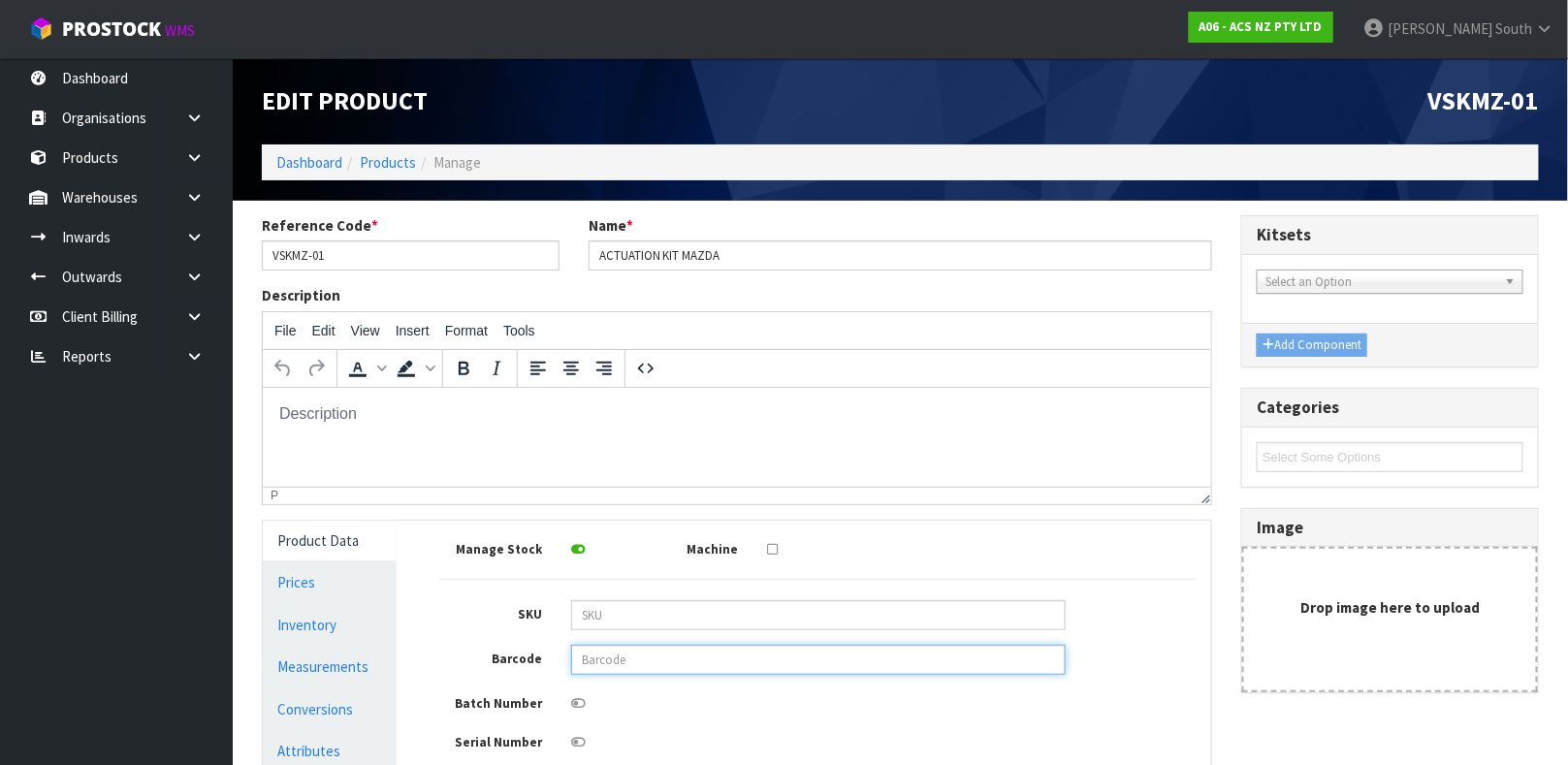
click at [699, 664] on input "text" at bounding box center [818, 660] width 494 height 30
type input "9337467345919"
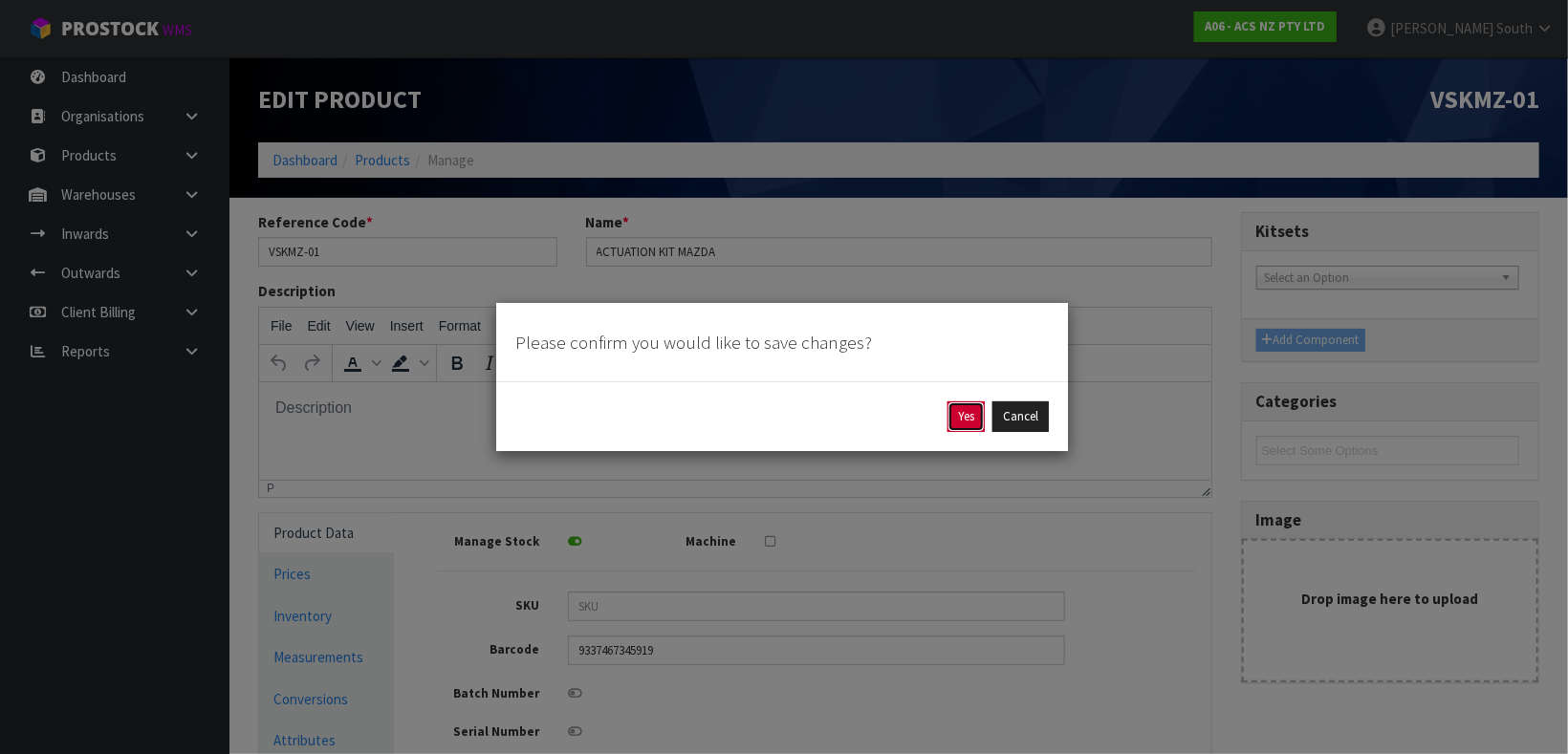
click at [961, 404] on button "Yes" at bounding box center [966, 417] width 37 height 31
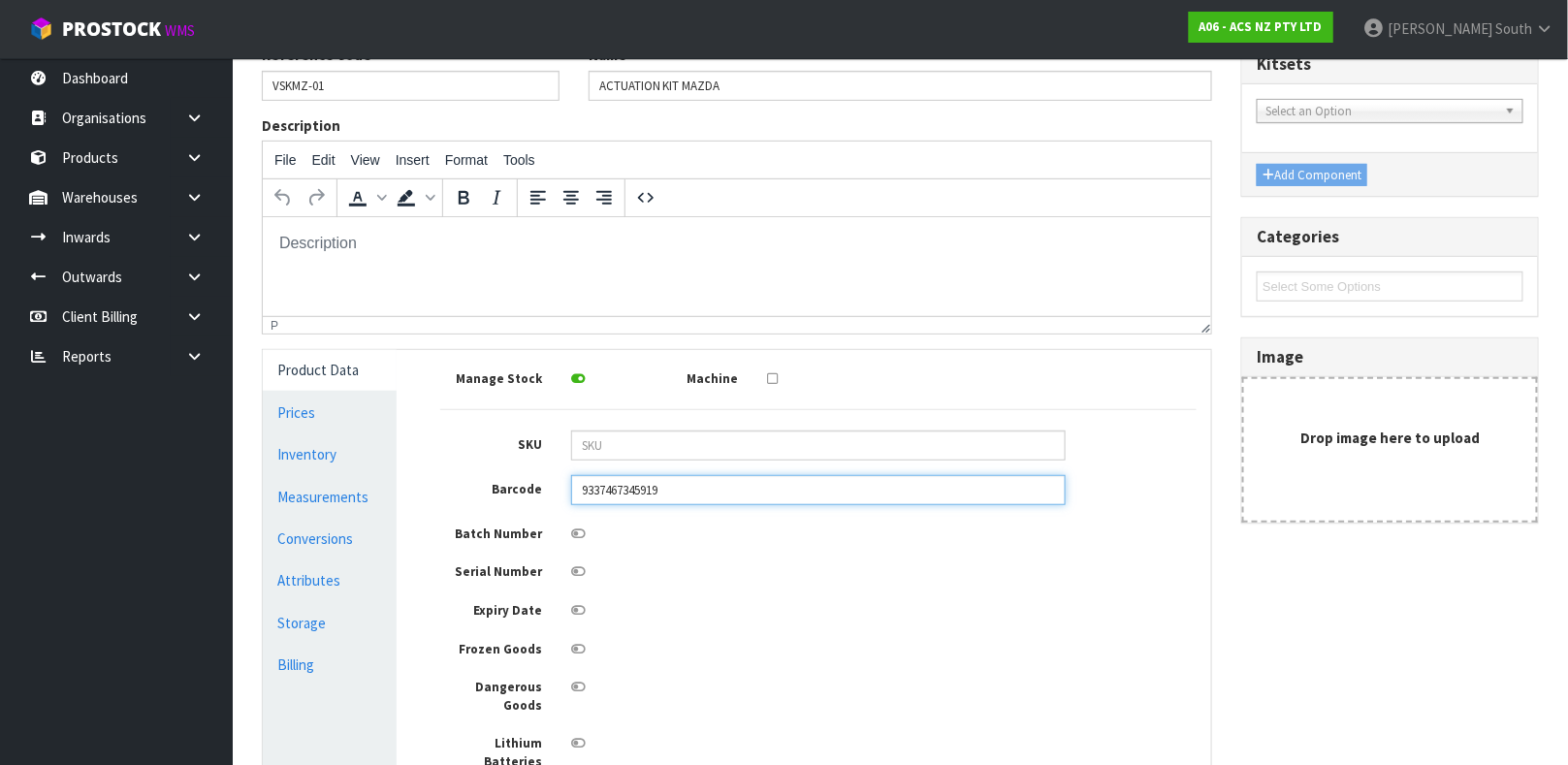
scroll to position [251, 0]
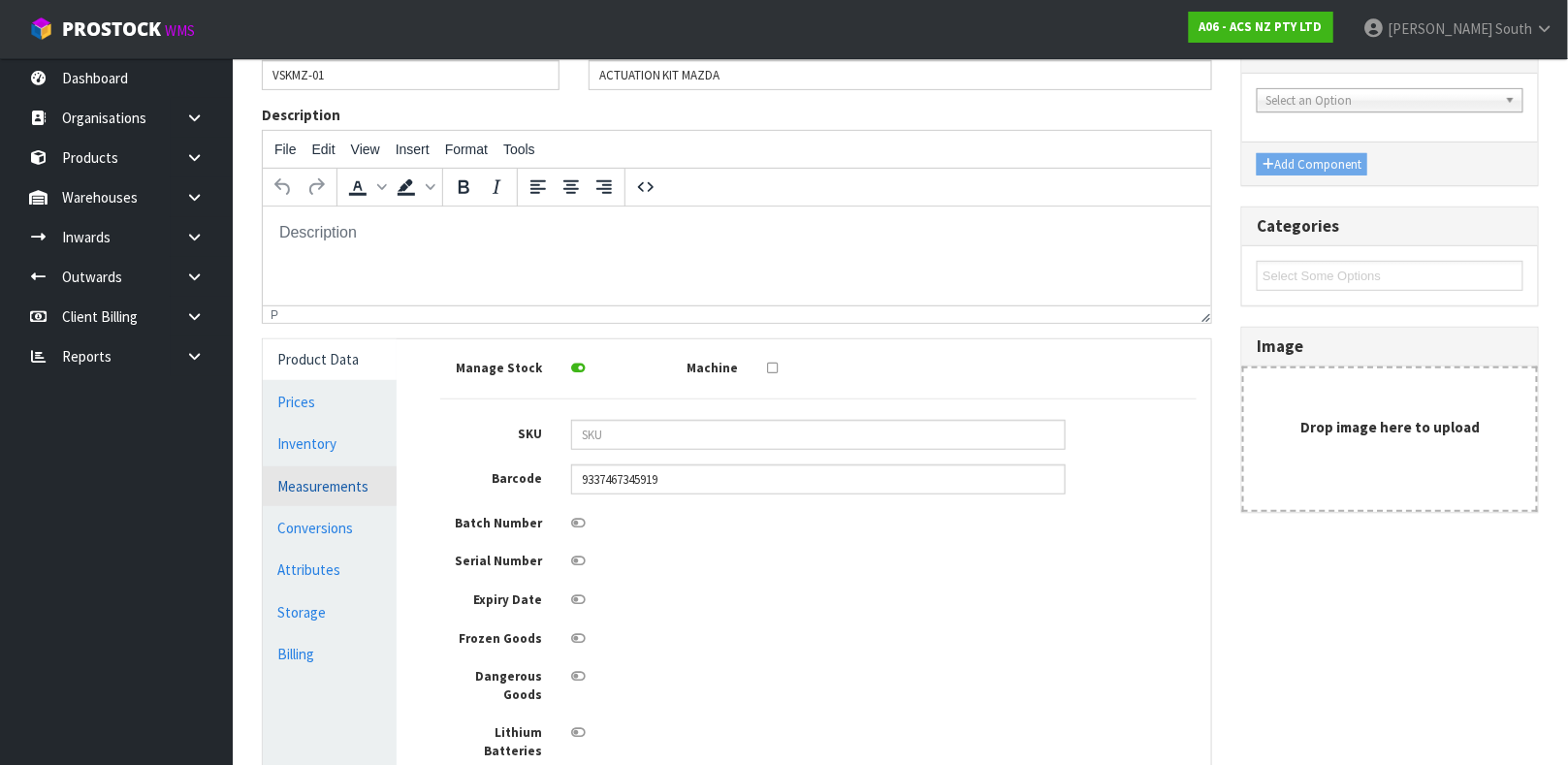
click at [376, 489] on link "Measurements" at bounding box center [329, 486] width 134 height 39
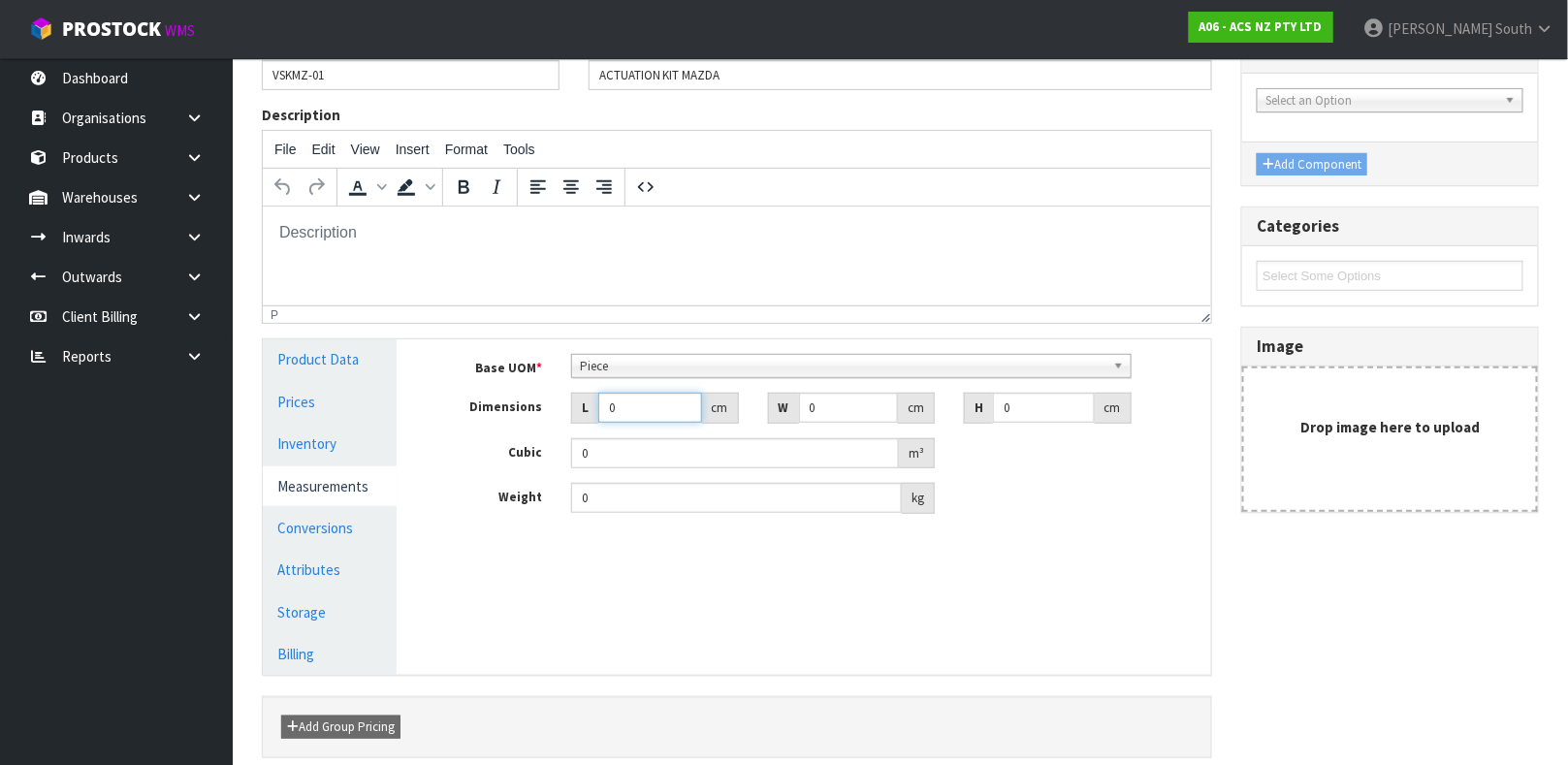
drag, startPoint x: 656, startPoint y: 419, endPoint x: 415, endPoint y: 449, distance: 242.9
click at [415, 449] on div "Manage Stock Machine SKU Barcode 9337467345919 Batch Number Serial Number Expir…" at bounding box center [818, 506] width 814 height 334
type input "0.000001"
type input "37"
type input "40"
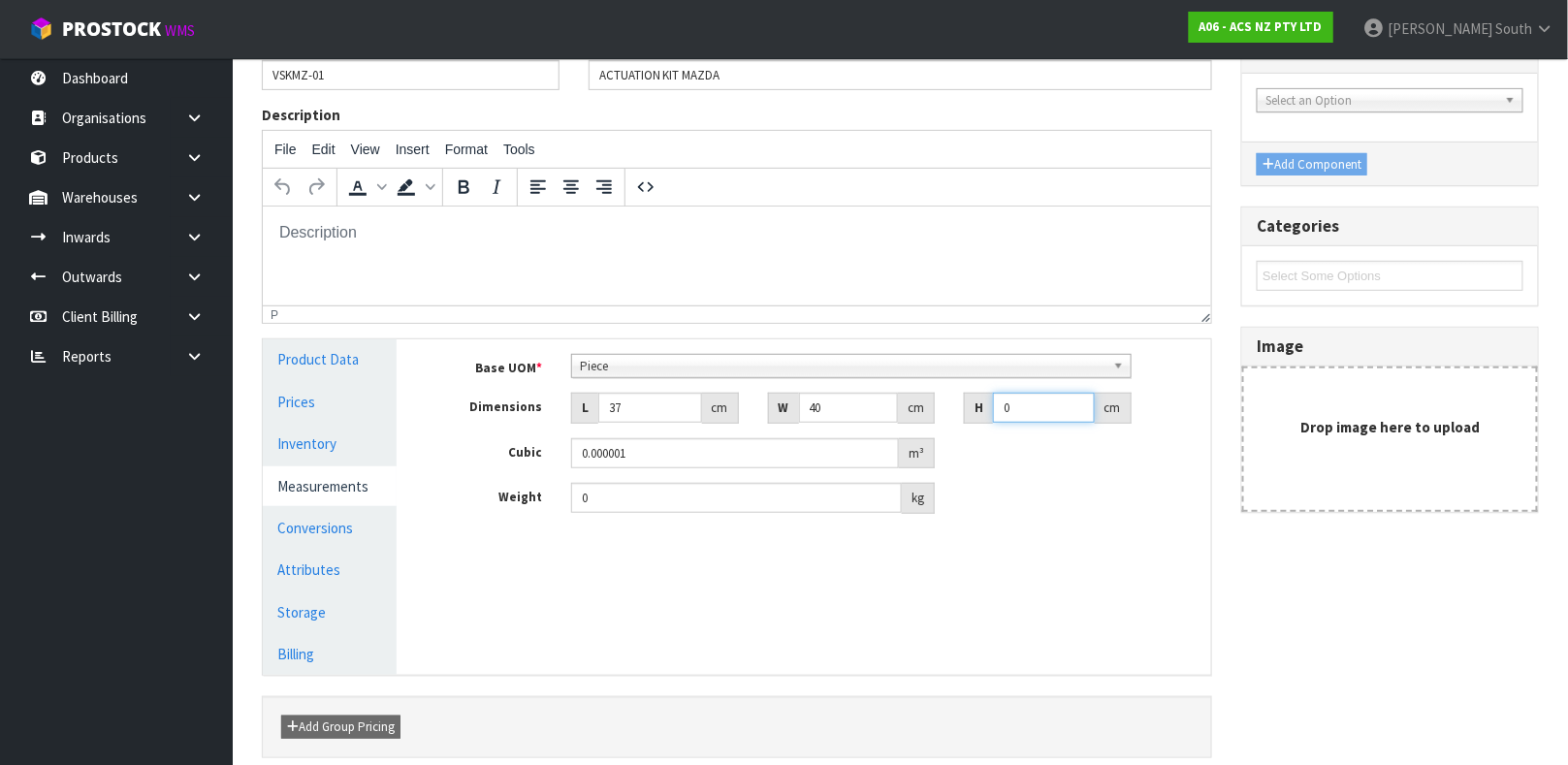
type input "1"
type input "0.00148"
type input "11"
type input "0.01628"
type input "11"
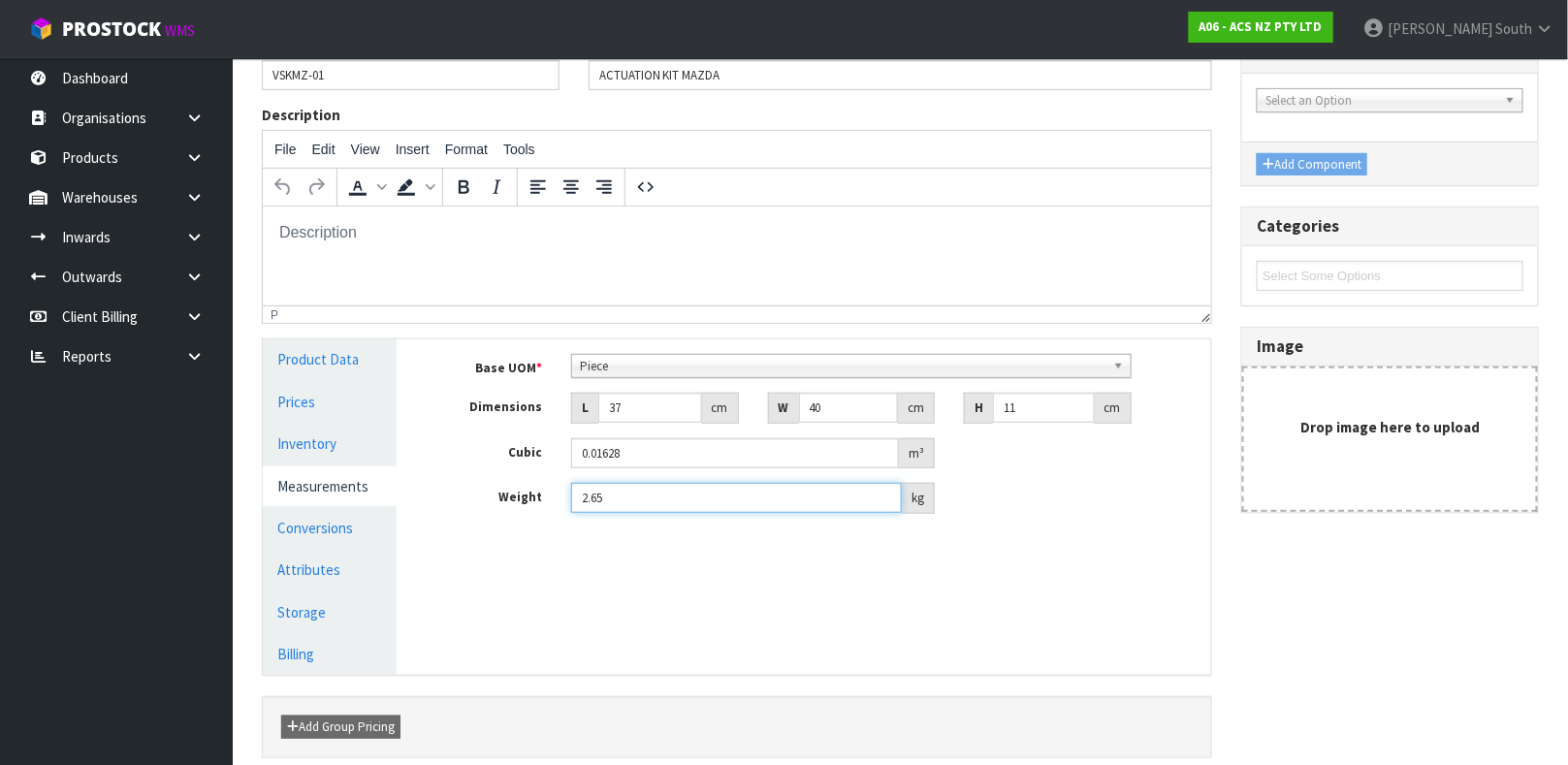
scroll to position [335, 0]
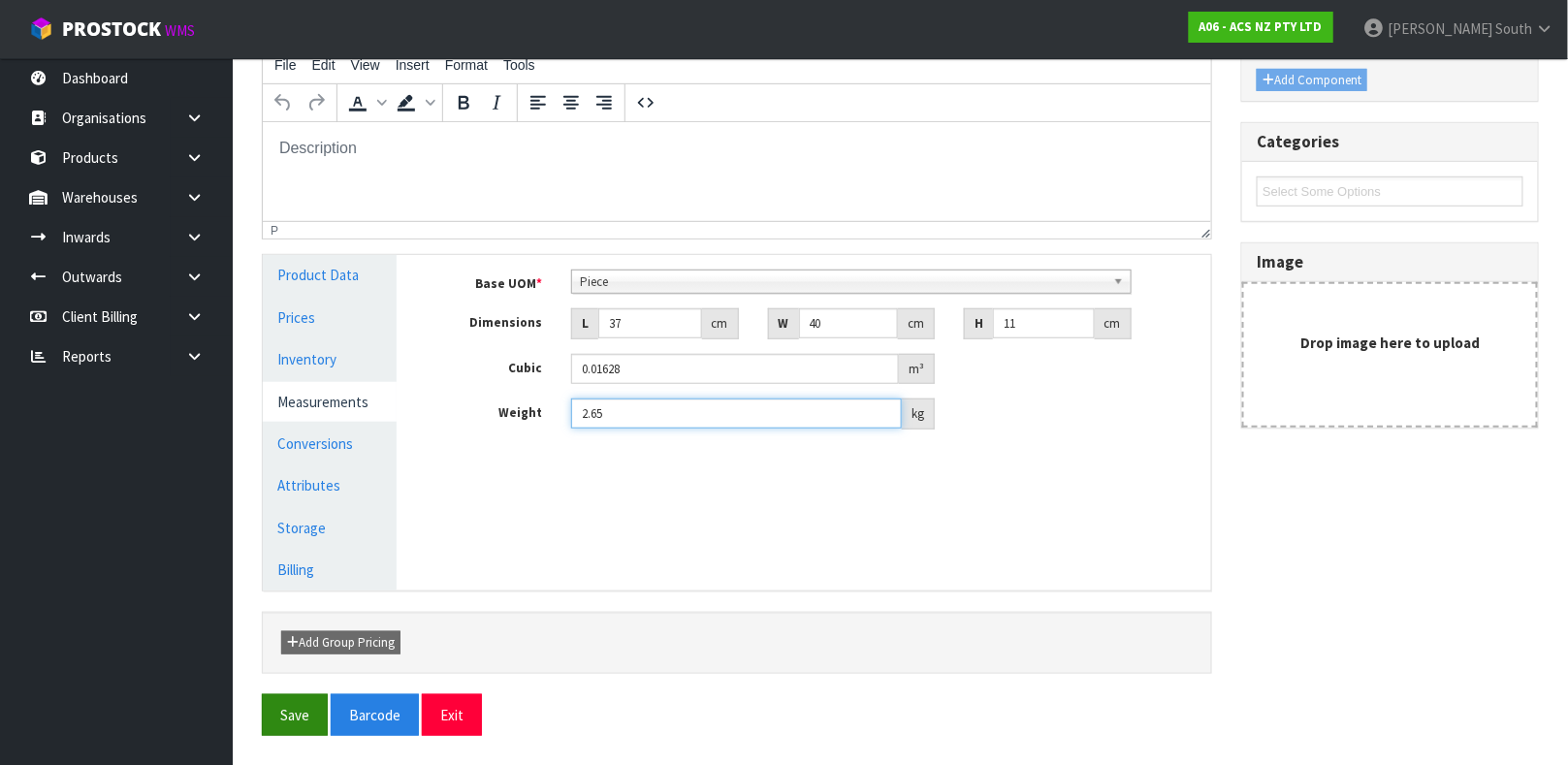
type input "2.65"
click at [307, 712] on button "Save" at bounding box center [294, 715] width 66 height 41
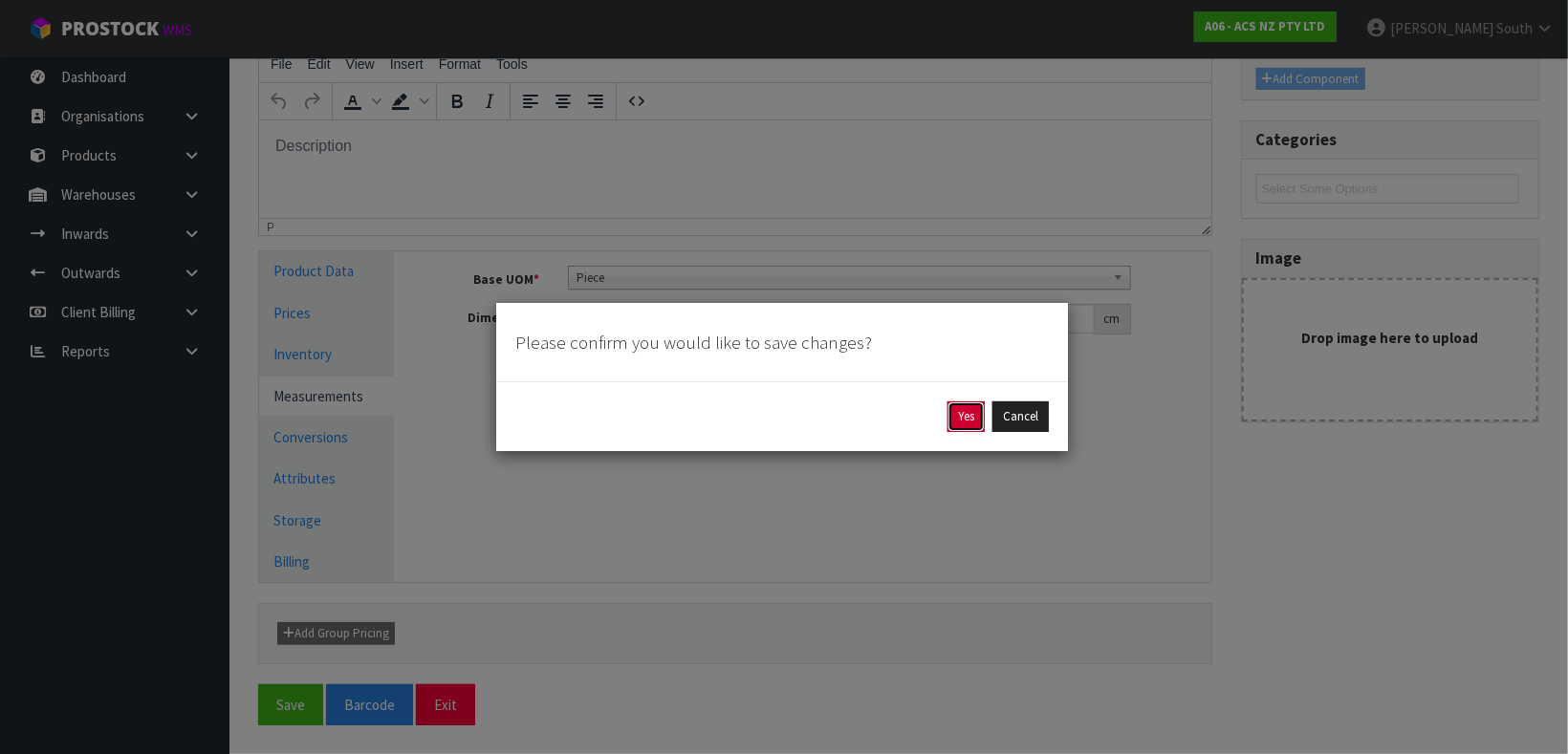
click at [960, 420] on button "Yes" at bounding box center [966, 417] width 37 height 31
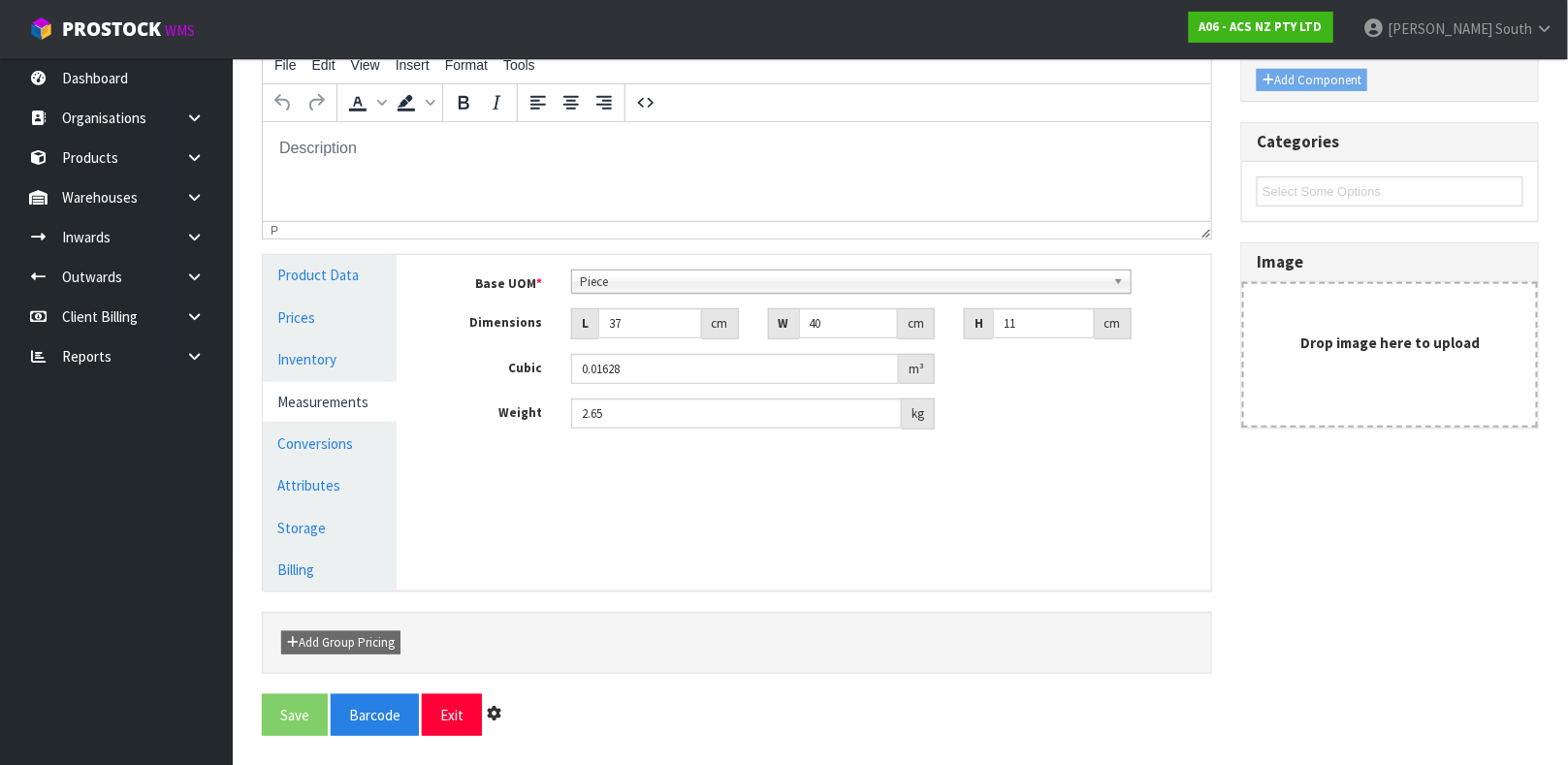
scroll to position [0, 0]
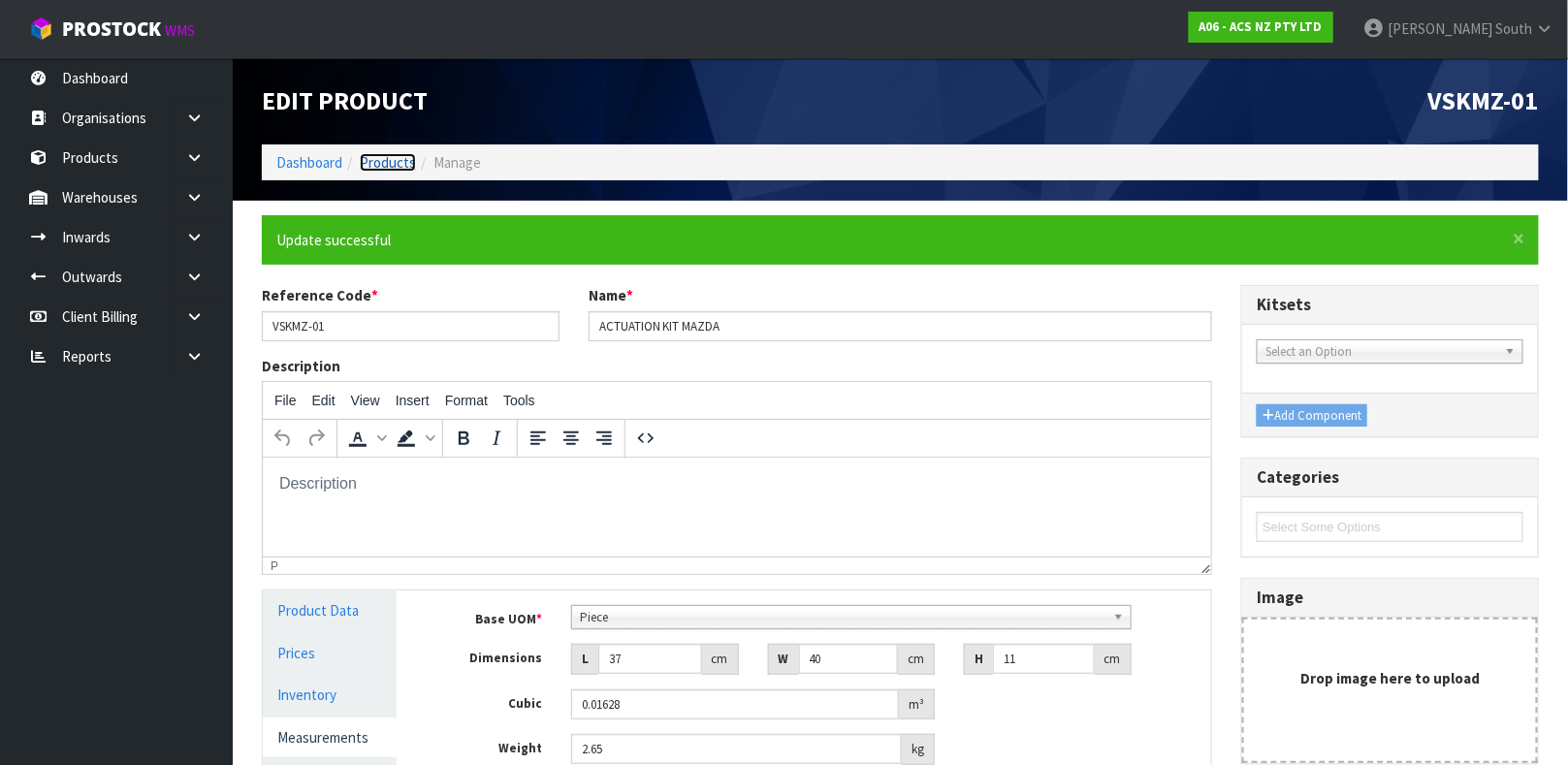
click at [377, 164] on link "Products" at bounding box center [387, 162] width 56 height 19
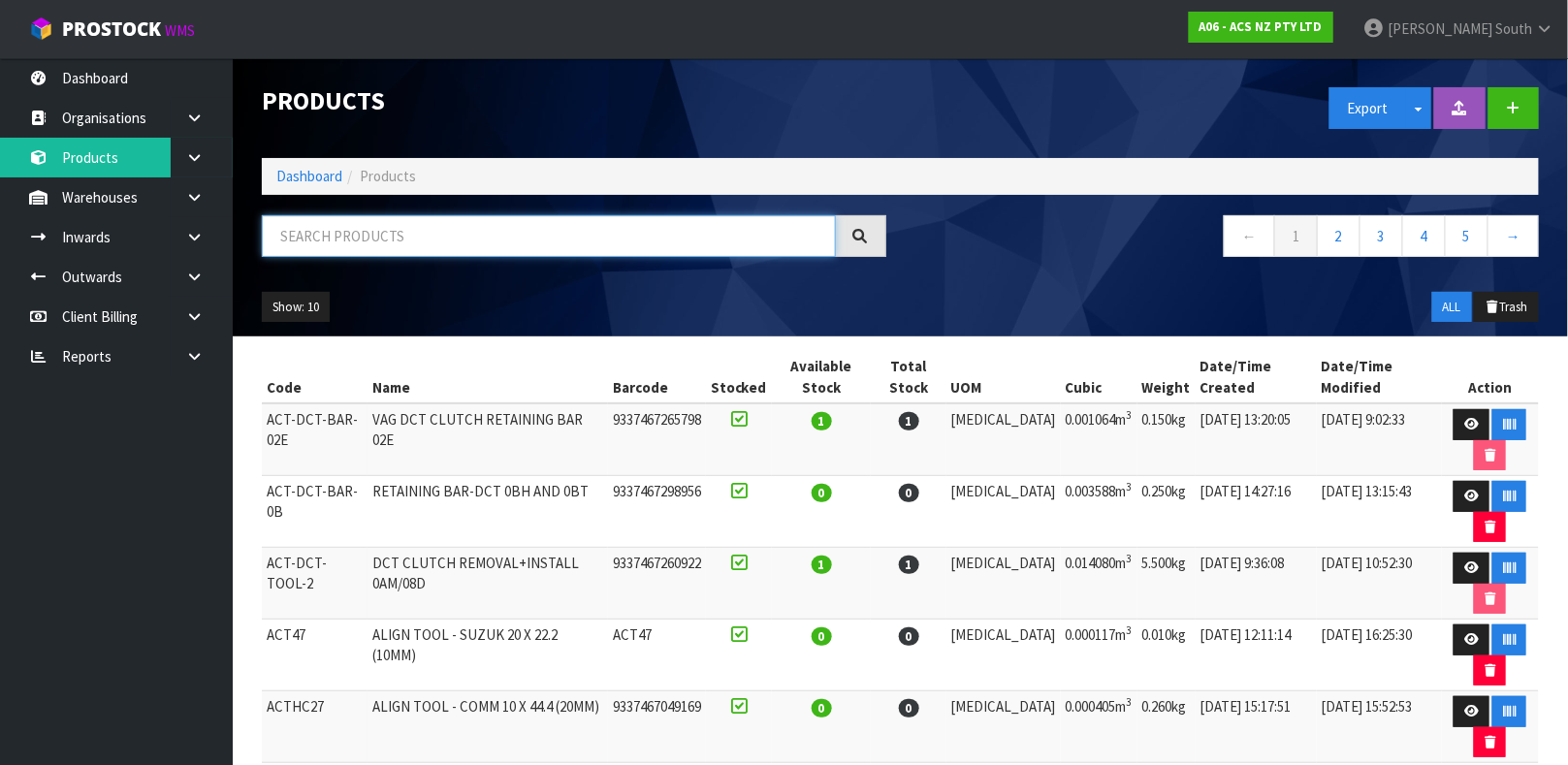
click at [481, 232] on input "text" at bounding box center [549, 236] width 574 height 41
type input "9337467345919"
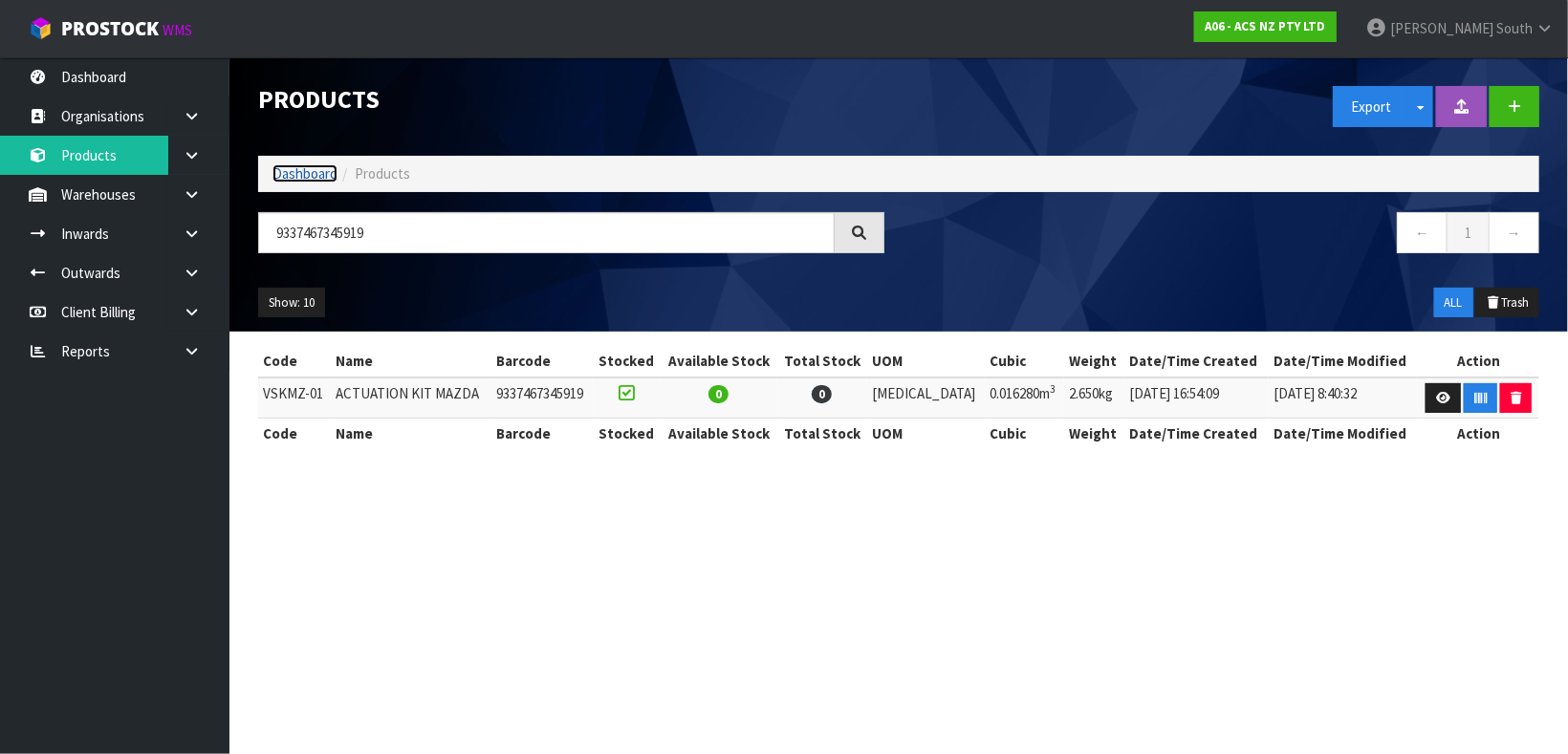
click at [311, 174] on link "Dashboard" at bounding box center [304, 173] width 65 height 18
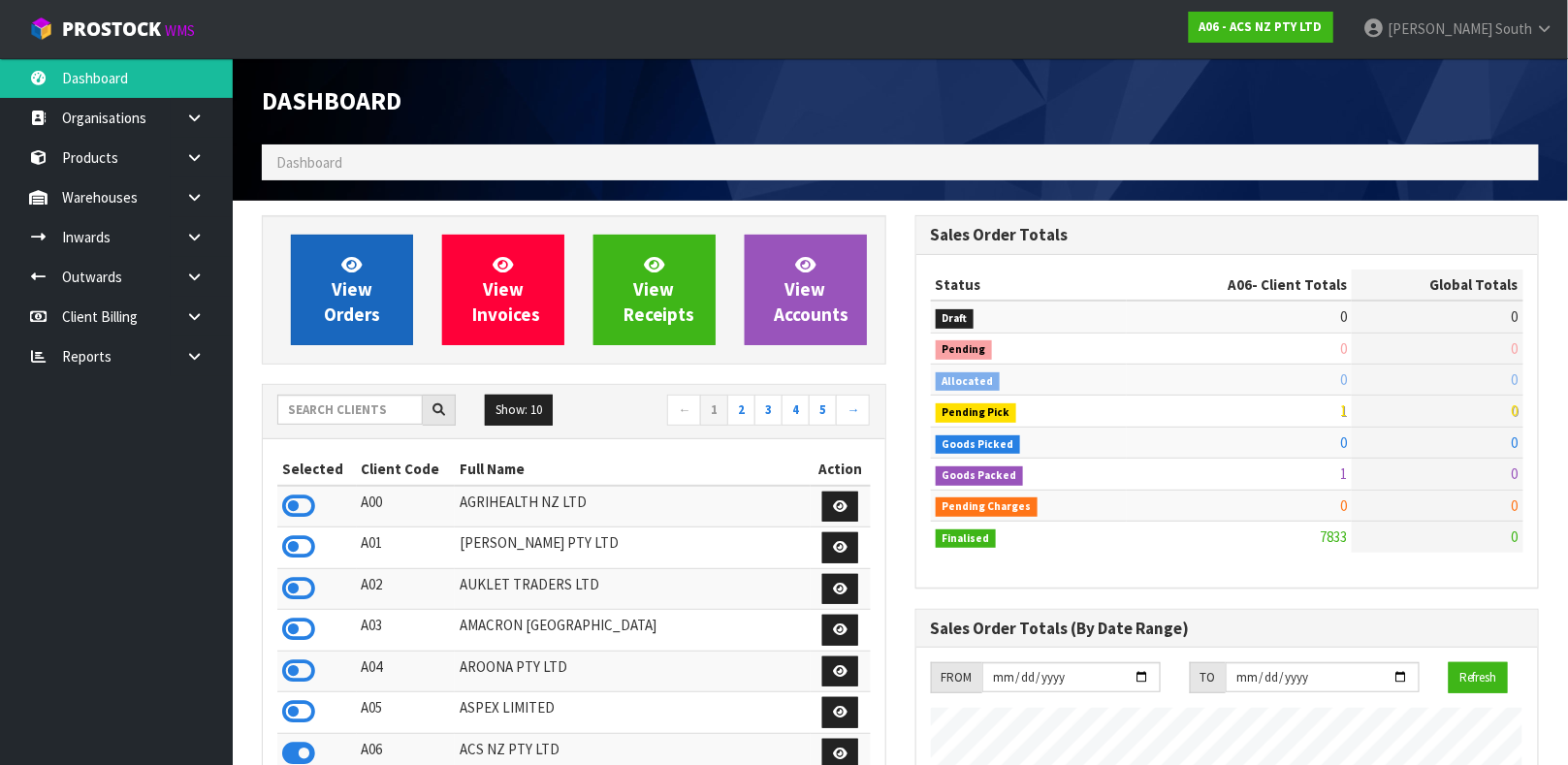
scroll to position [1471, 653]
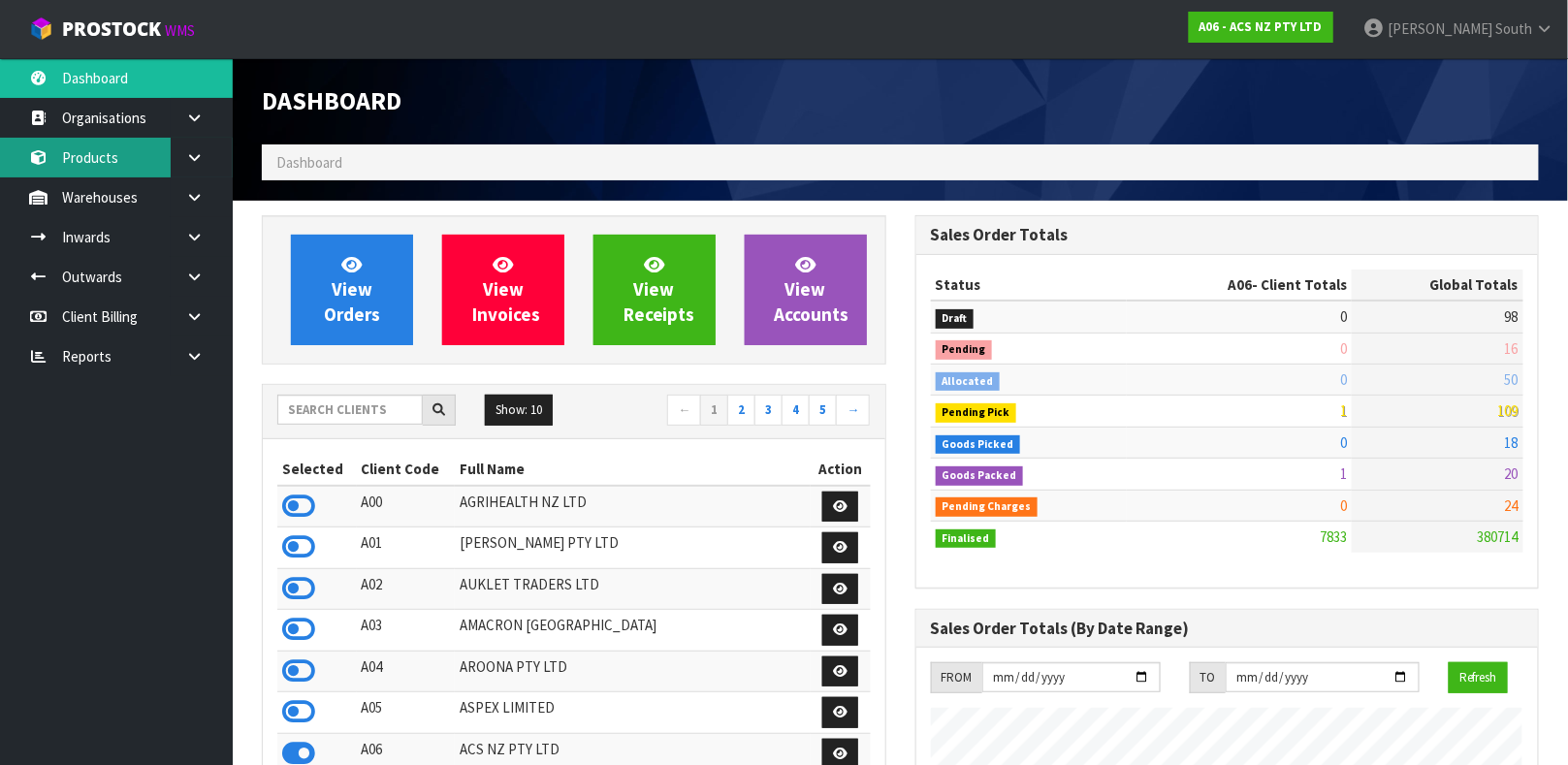
click at [117, 165] on link "Products" at bounding box center [116, 157] width 233 height 39
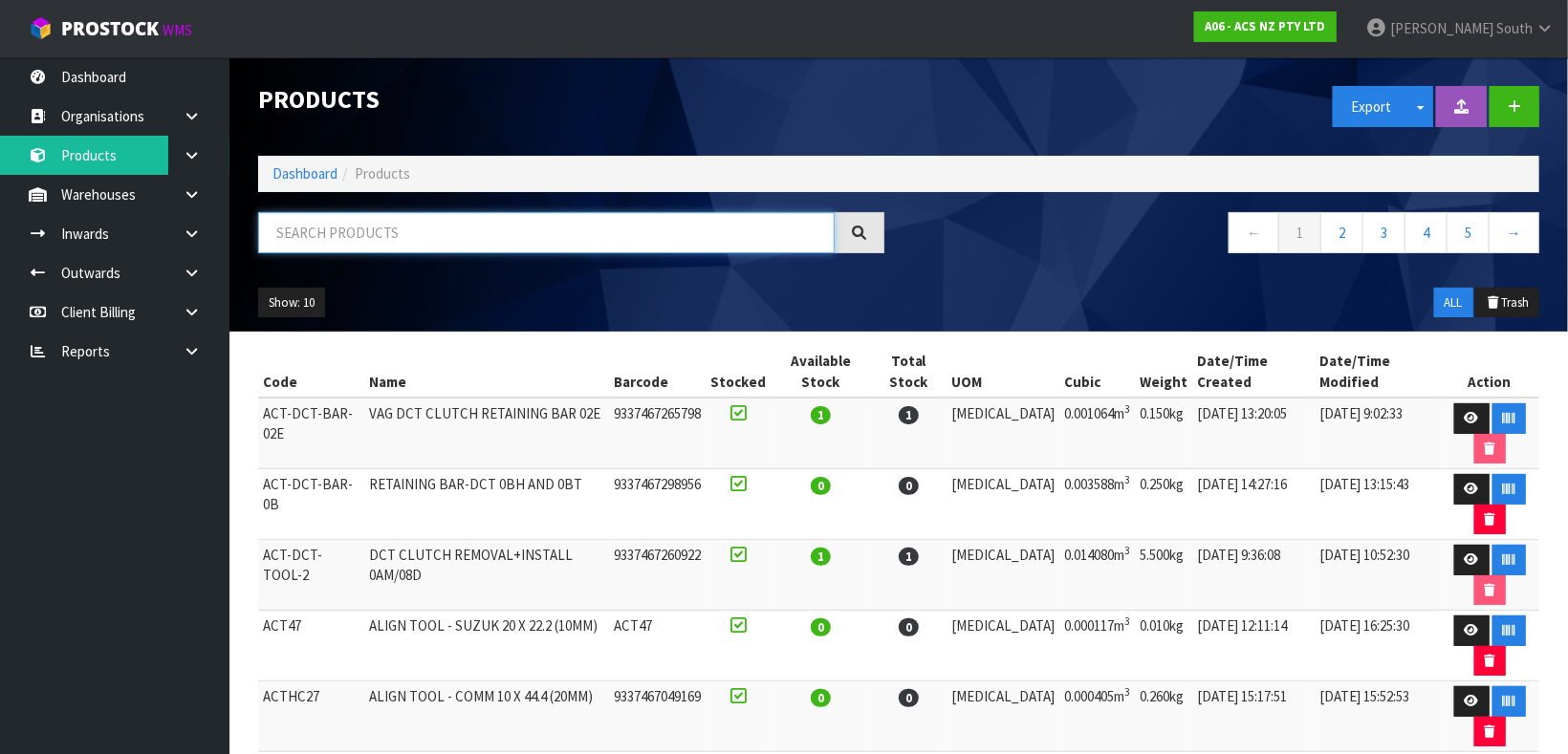
click at [461, 240] on input "text" at bounding box center [546, 233] width 577 height 41
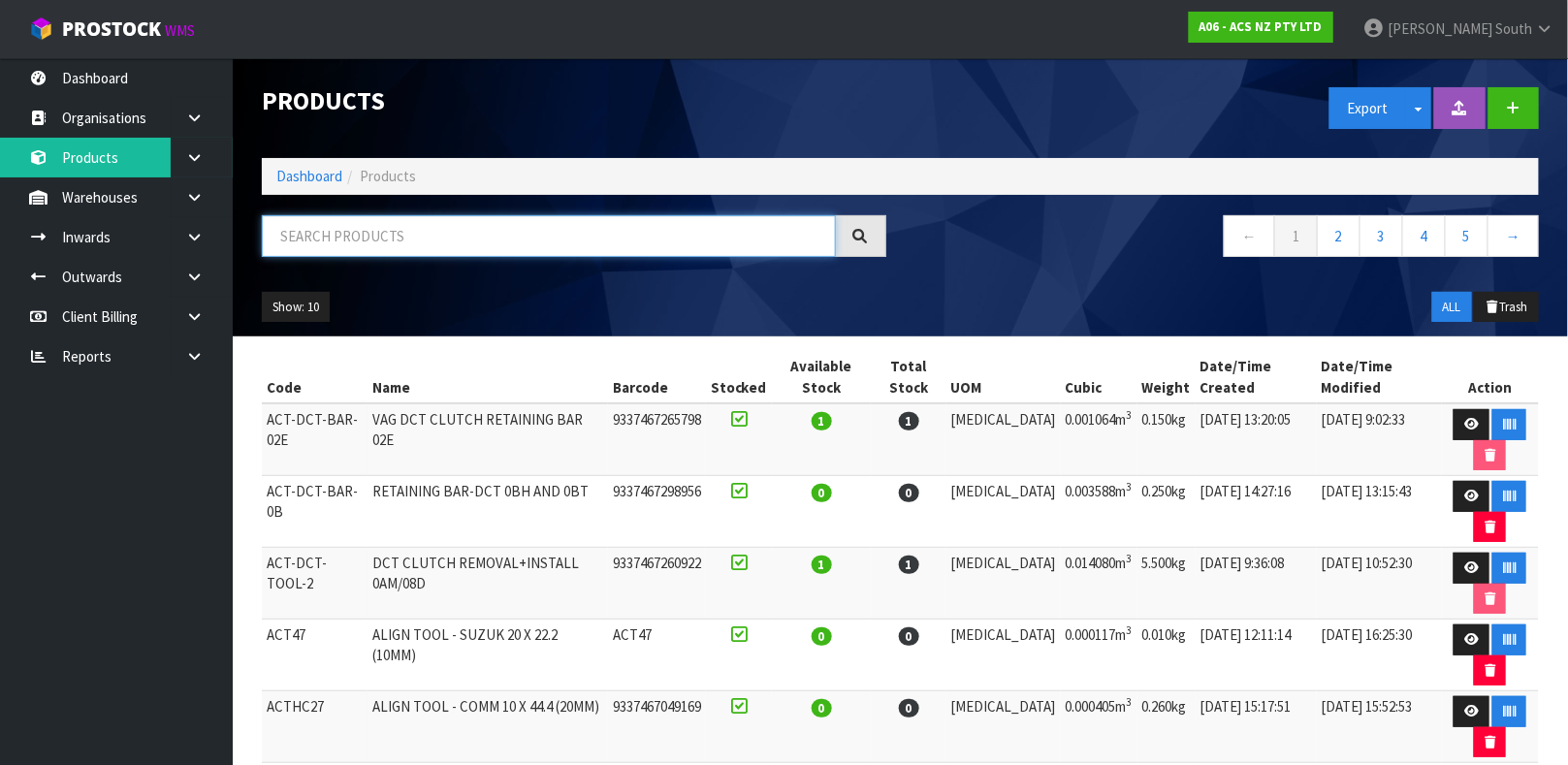
click at [467, 244] on input "text" at bounding box center [549, 236] width 574 height 41
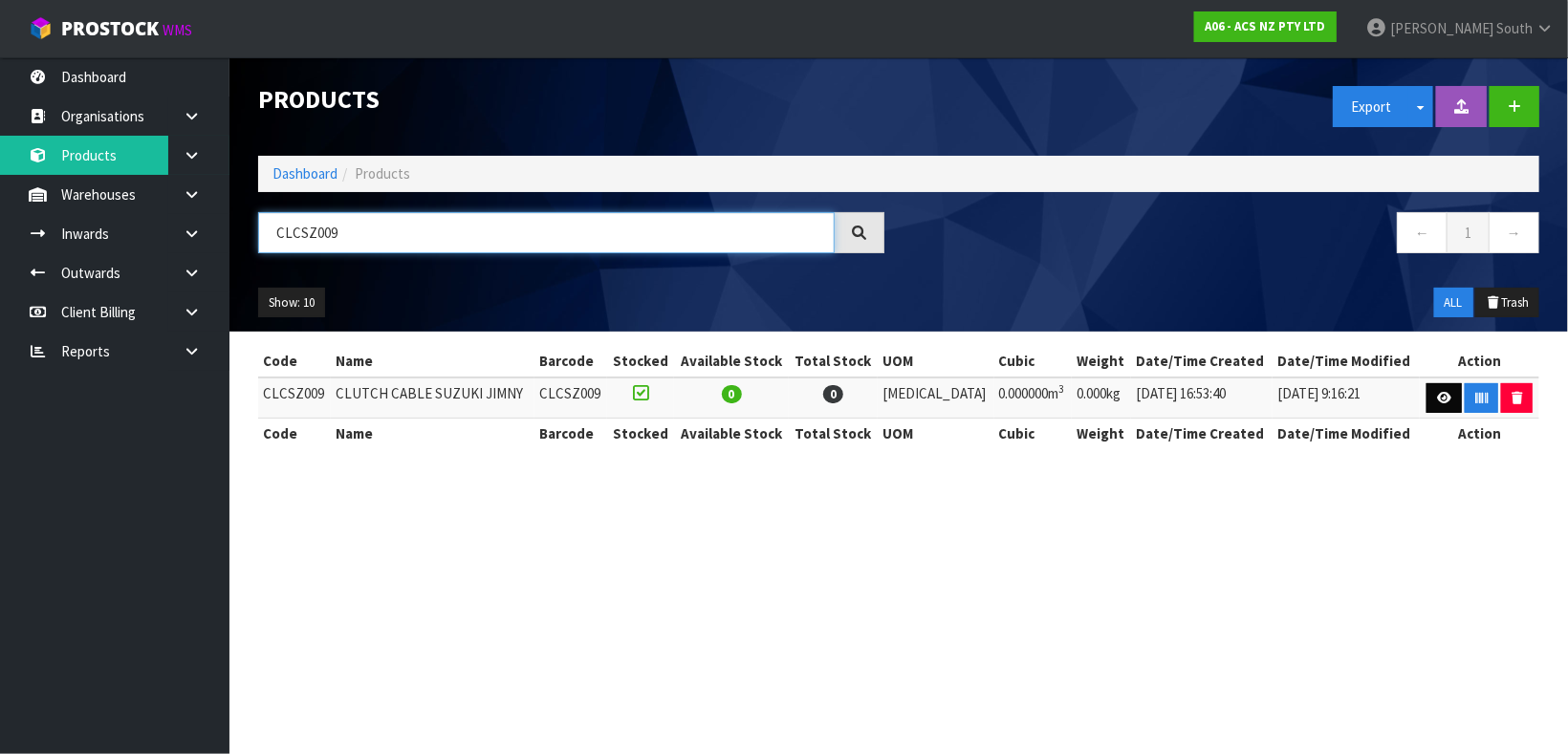
type input "CLCSZ009"
click at [1426, 404] on link at bounding box center [1444, 398] width 35 height 31
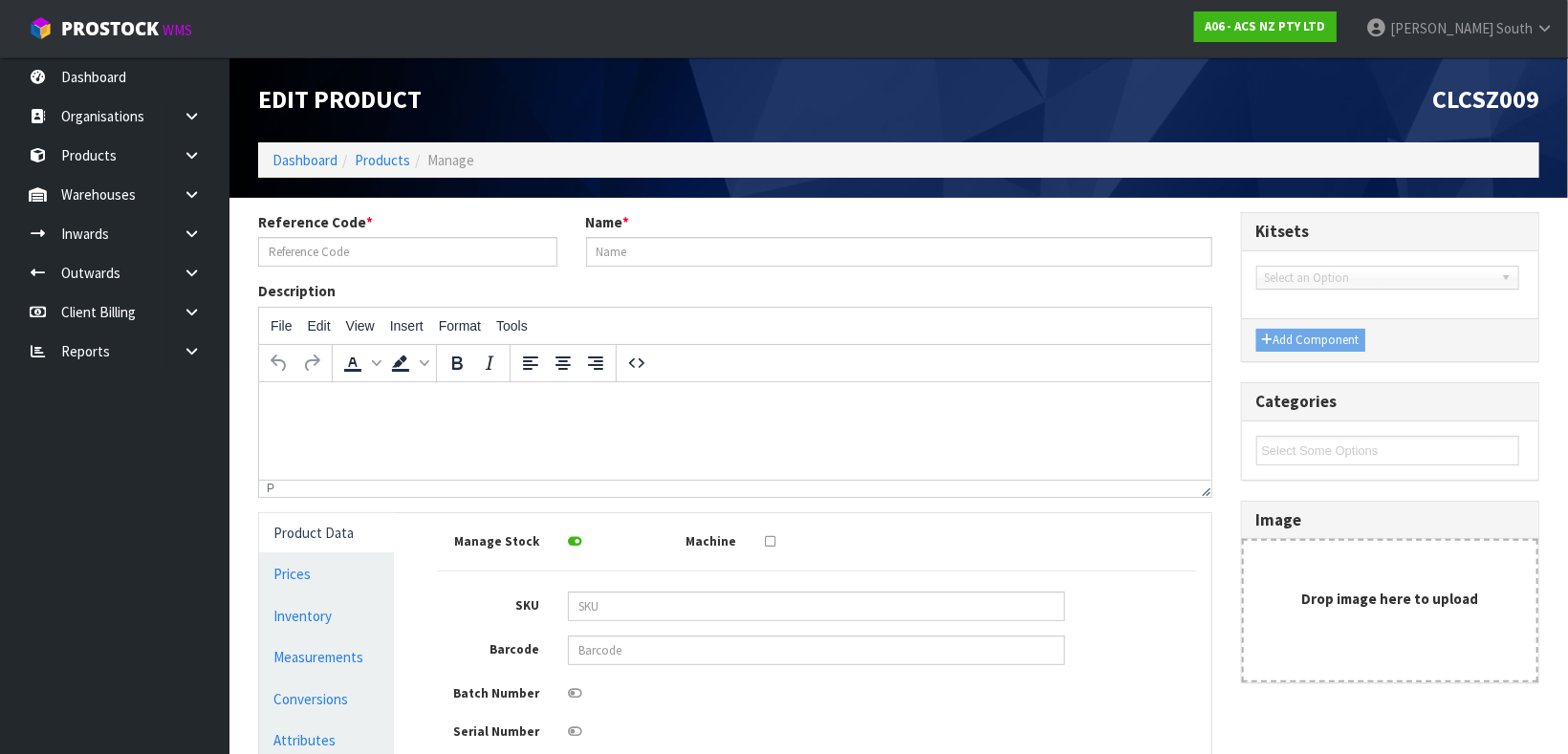
type input "CLCSZ009"
type input "CLUTCH CABLE SUZUKI JIMNY"
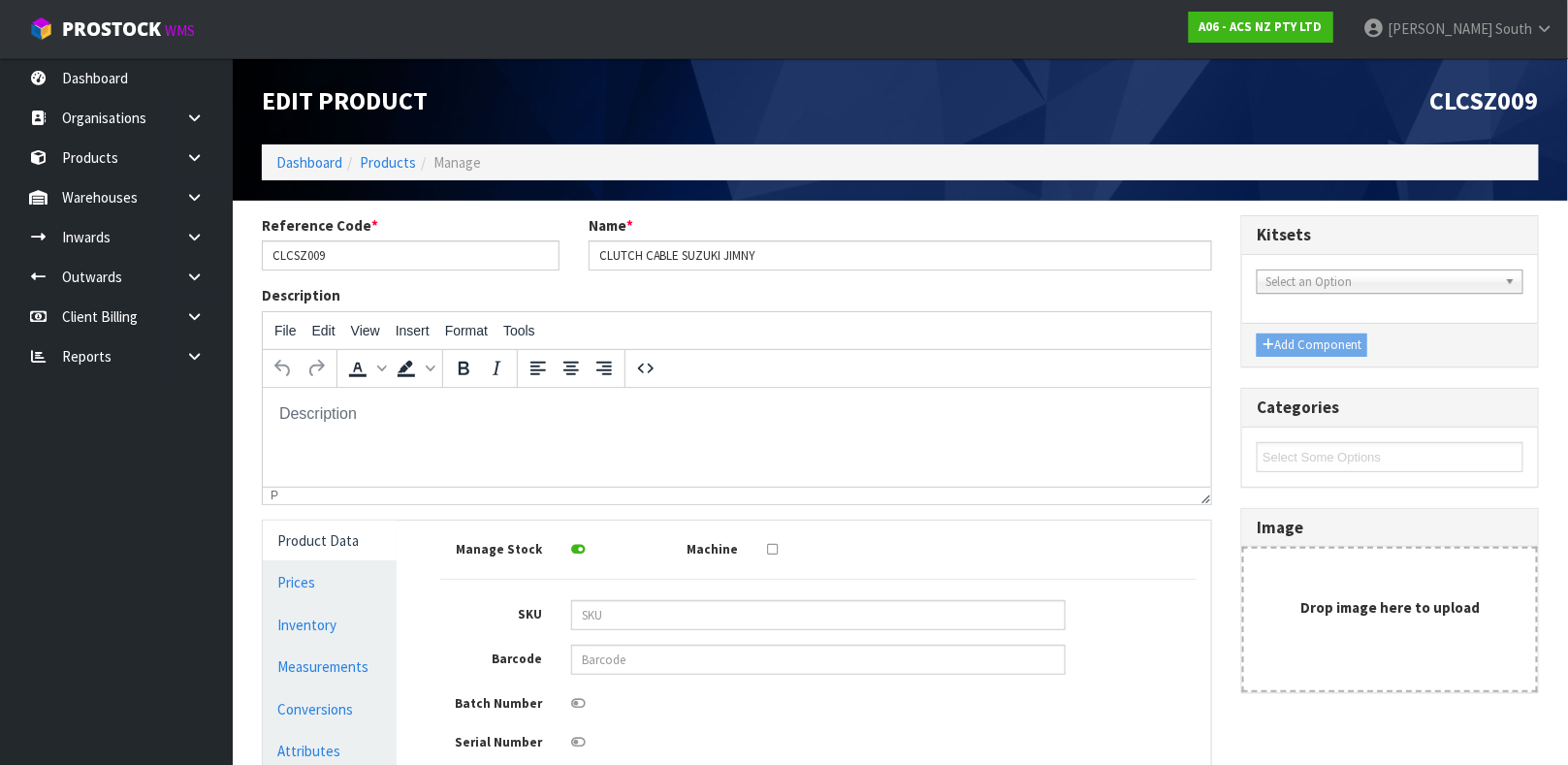
scroll to position [300, 0]
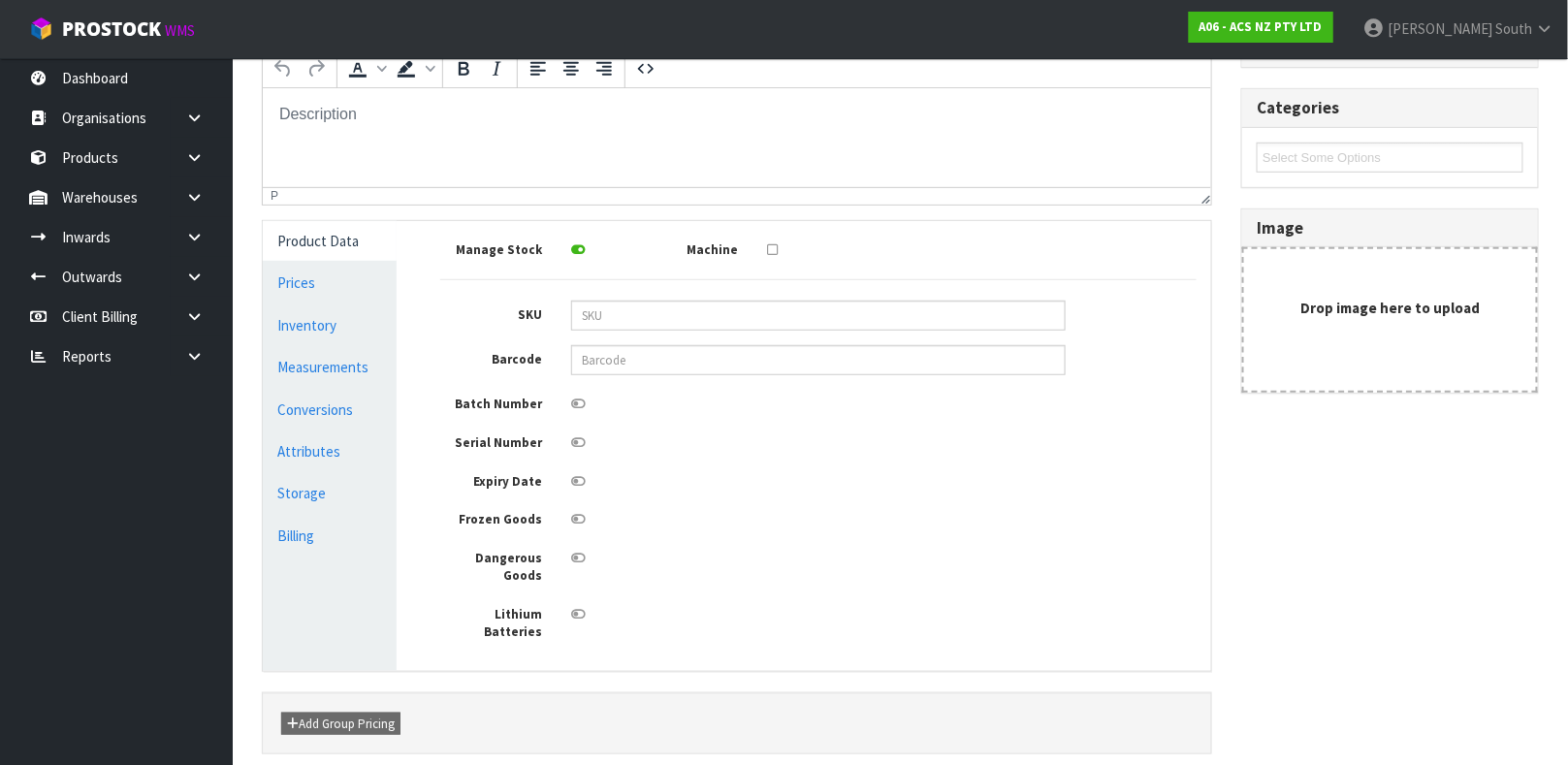
click at [637, 342] on div "Manage Stock Machine SKU Barcode Batch Number Serial Number Expiry Date Frozen …" at bounding box center [818, 439] width 756 height 406
click at [637, 352] on input "text" at bounding box center [818, 360] width 494 height 30
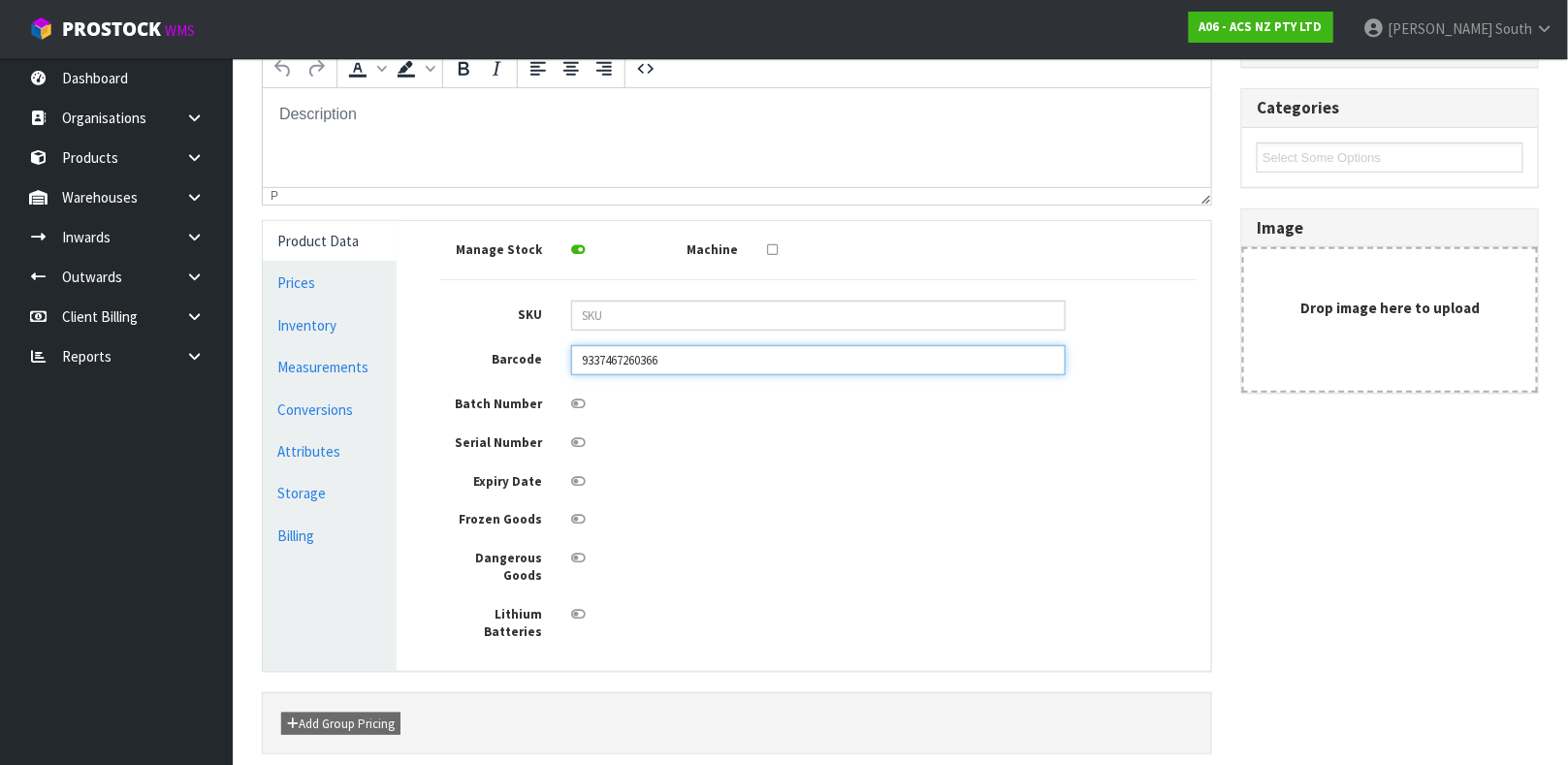
type input "9337467260366"
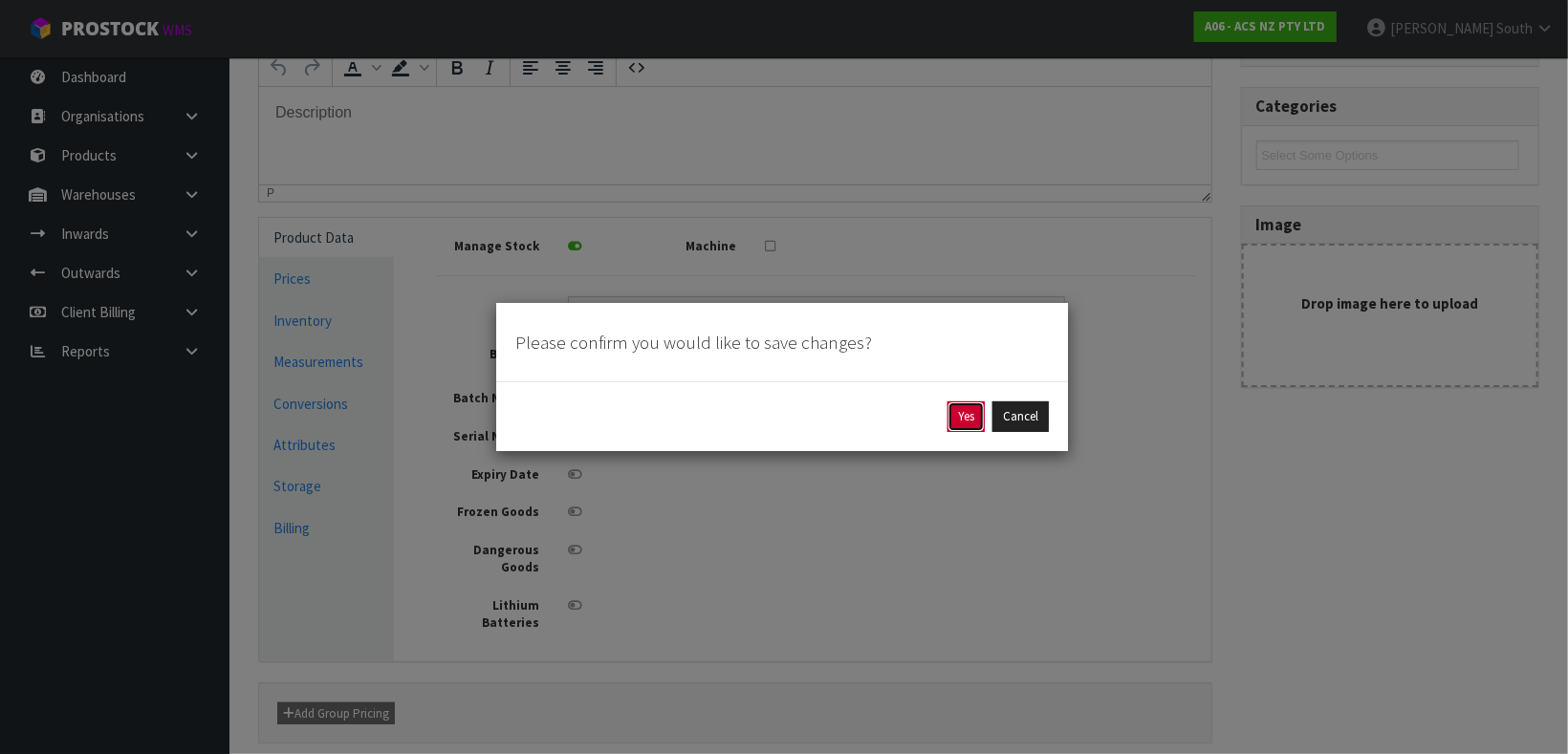
click at [947, 407] on button "Yes" at bounding box center [966, 417] width 37 height 31
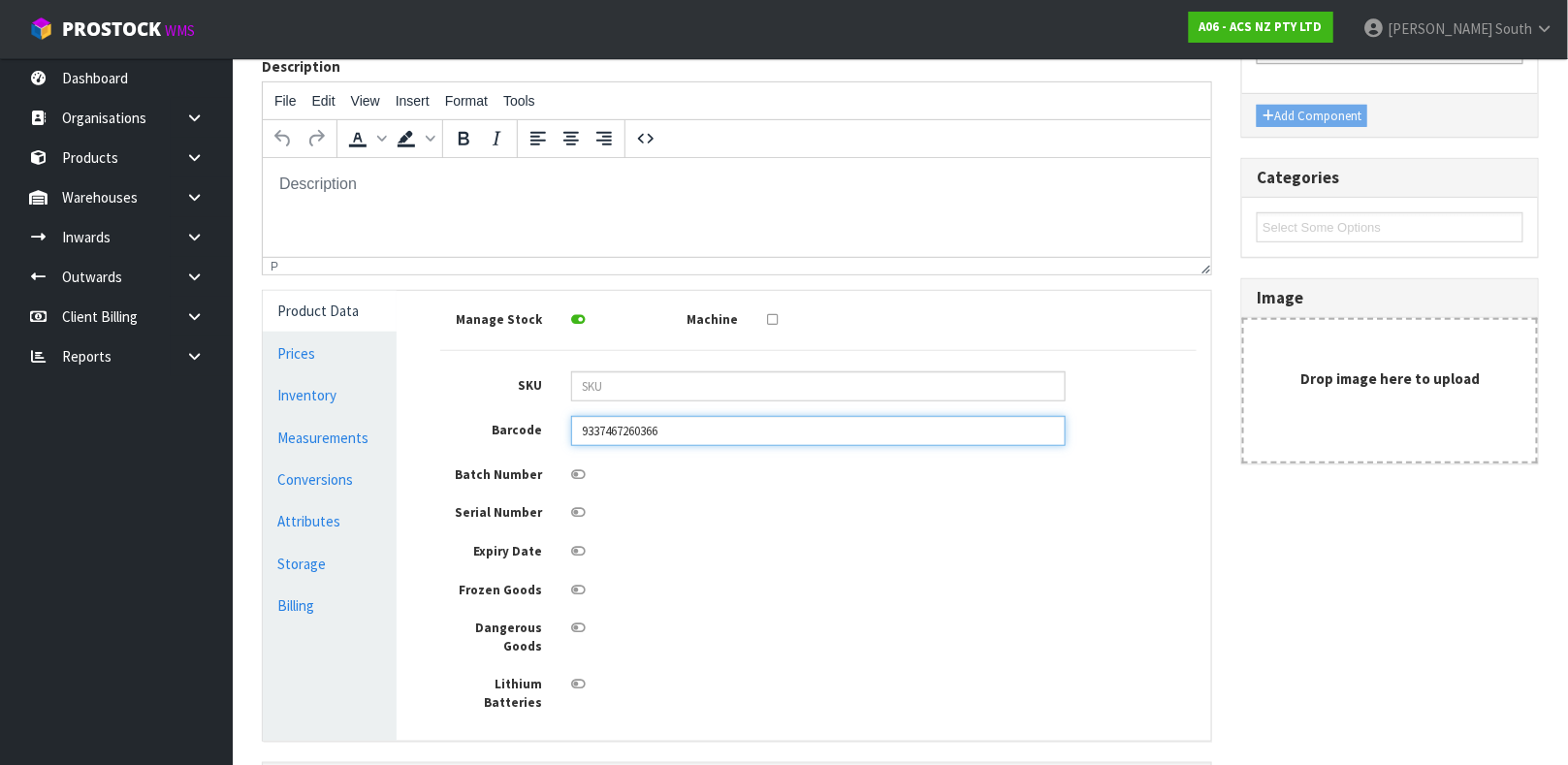
scroll to position [0, 0]
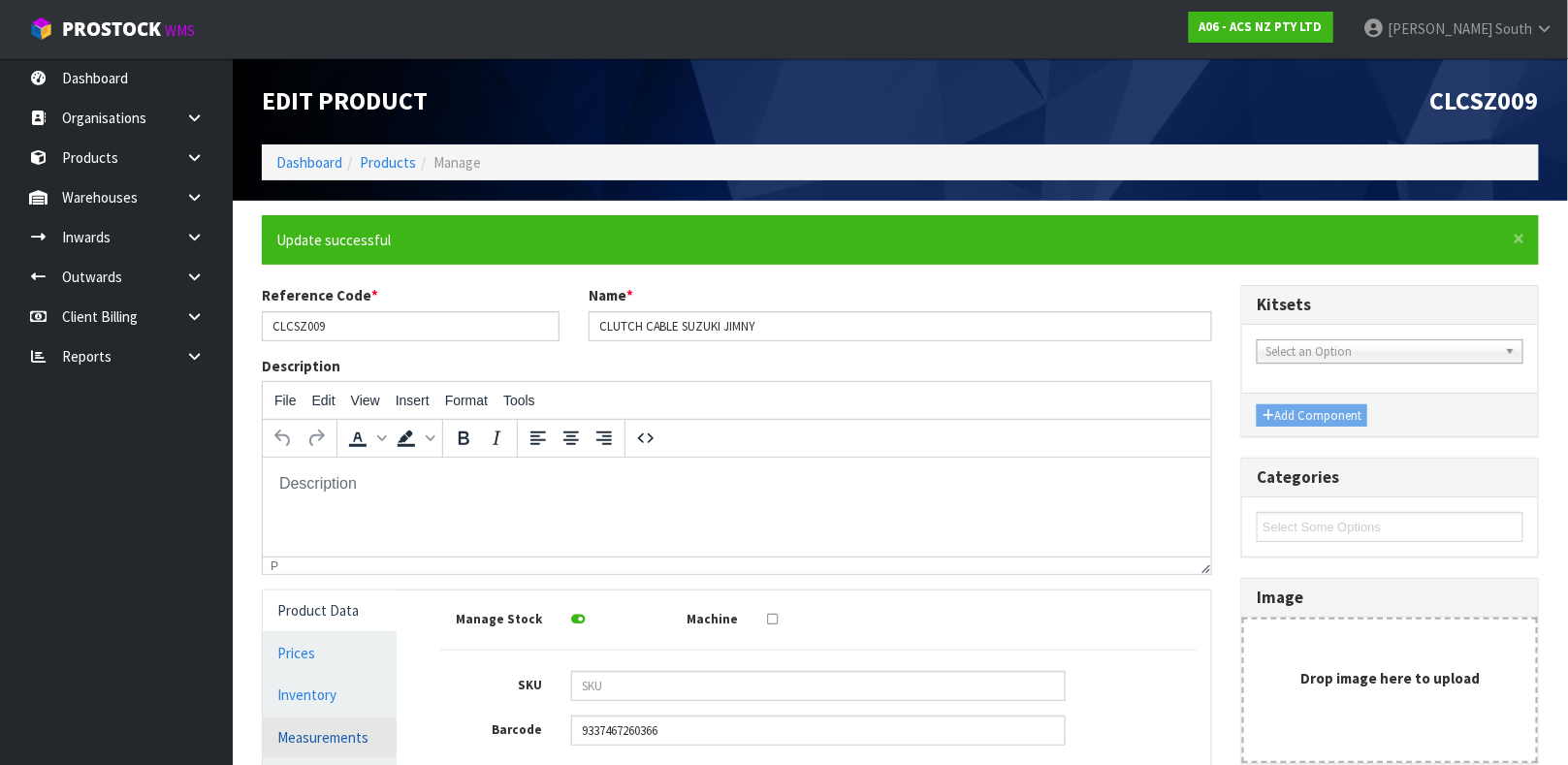
click at [332, 718] on link "Measurements" at bounding box center [329, 737] width 134 height 39
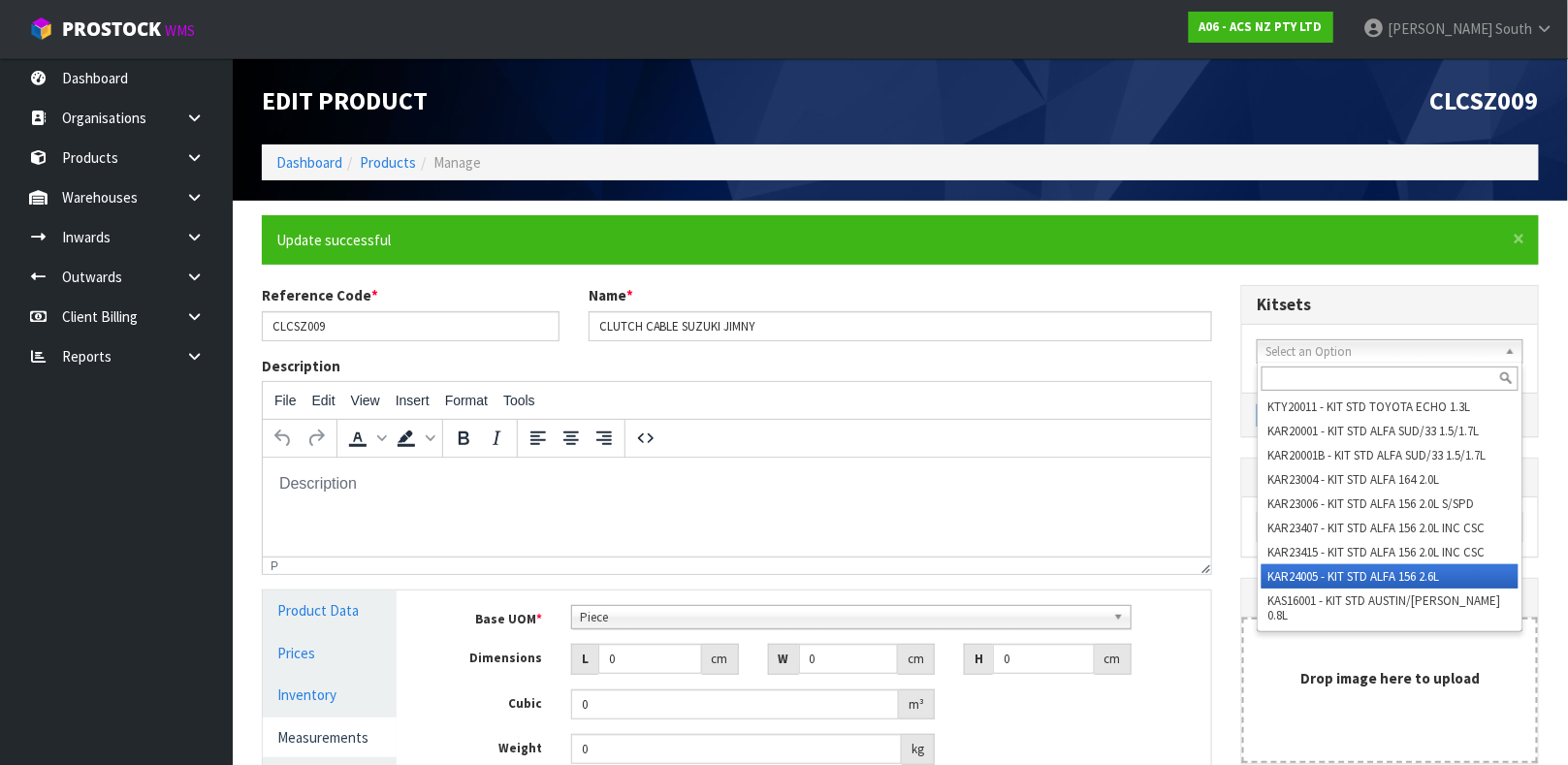
drag, startPoint x: 1440, startPoint y: 348, endPoint x: 1387, endPoint y: 587, distance: 244.8
click at [1387, 364] on div "Select an Option KTY20011 - KIT STD TOYOTA ECHO 1.3L KAR20001 - KIT STD ALFA SU…" at bounding box center [1389, 351] width 266 height 25
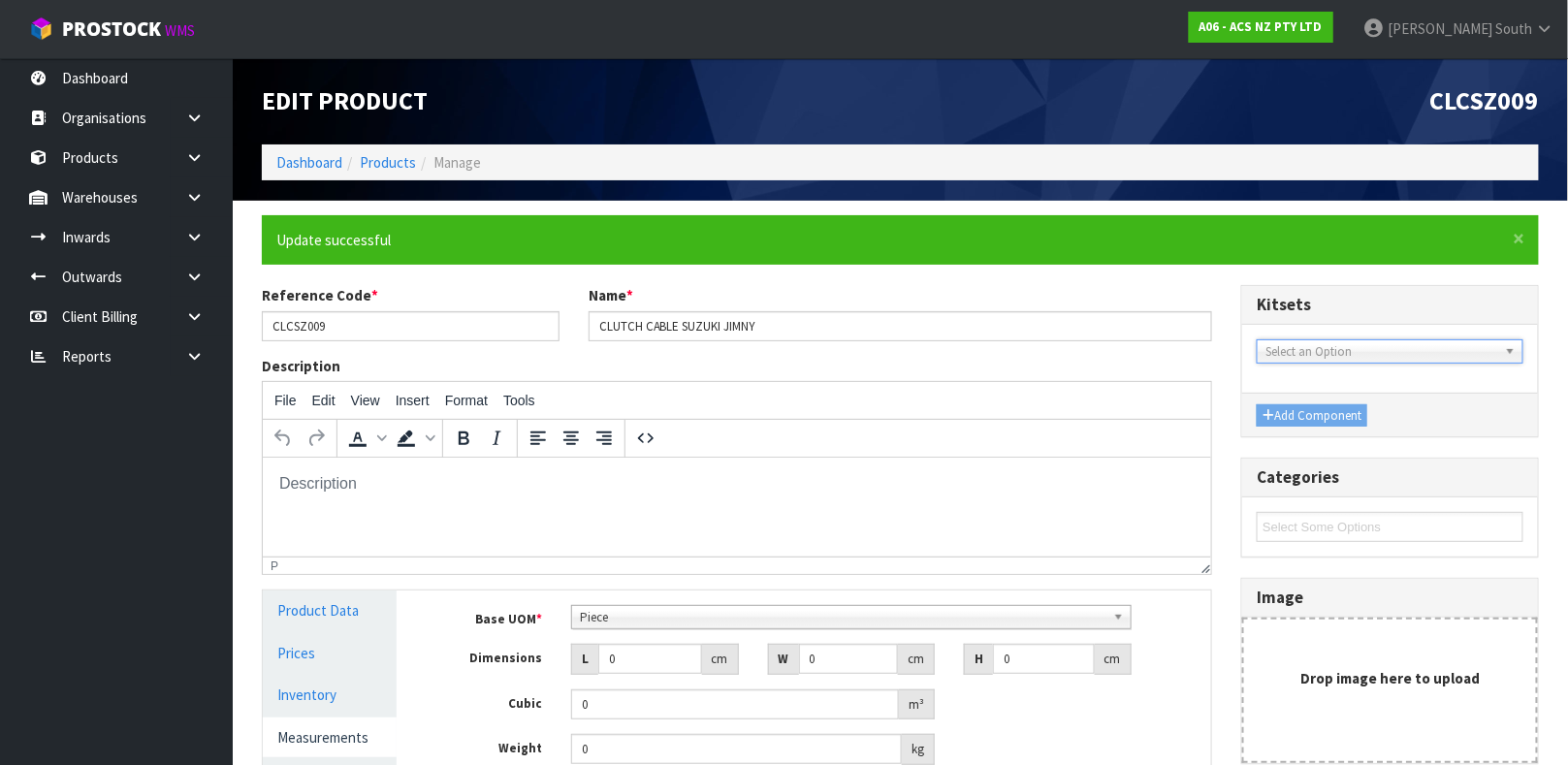
scroll to position [335, 0]
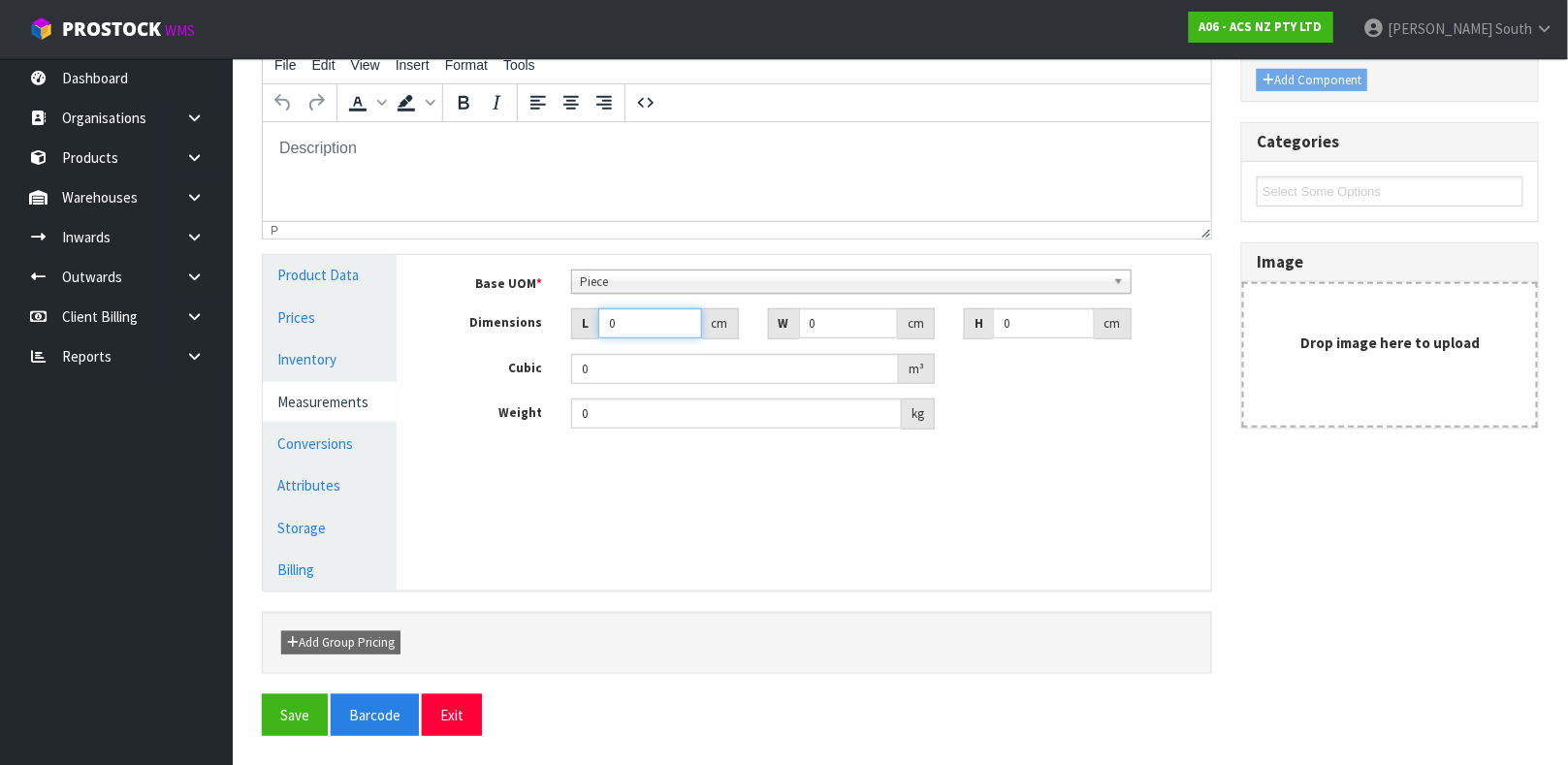
click at [633, 322] on input "0" at bounding box center [650, 324] width 104 height 30
type input "0.000001"
type input "39"
type input "36"
type input "5"
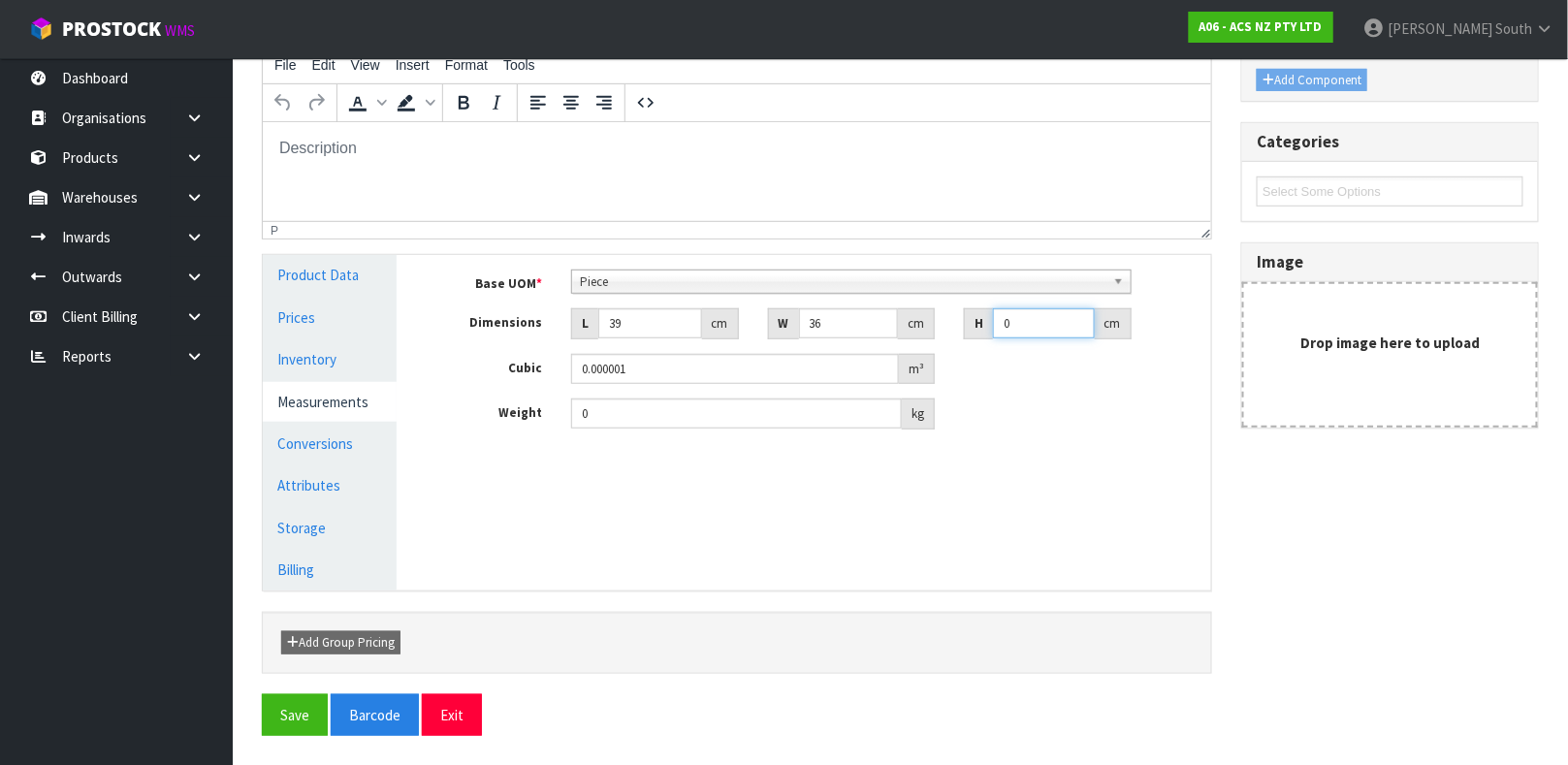
type input "0.00702"
type input "5"
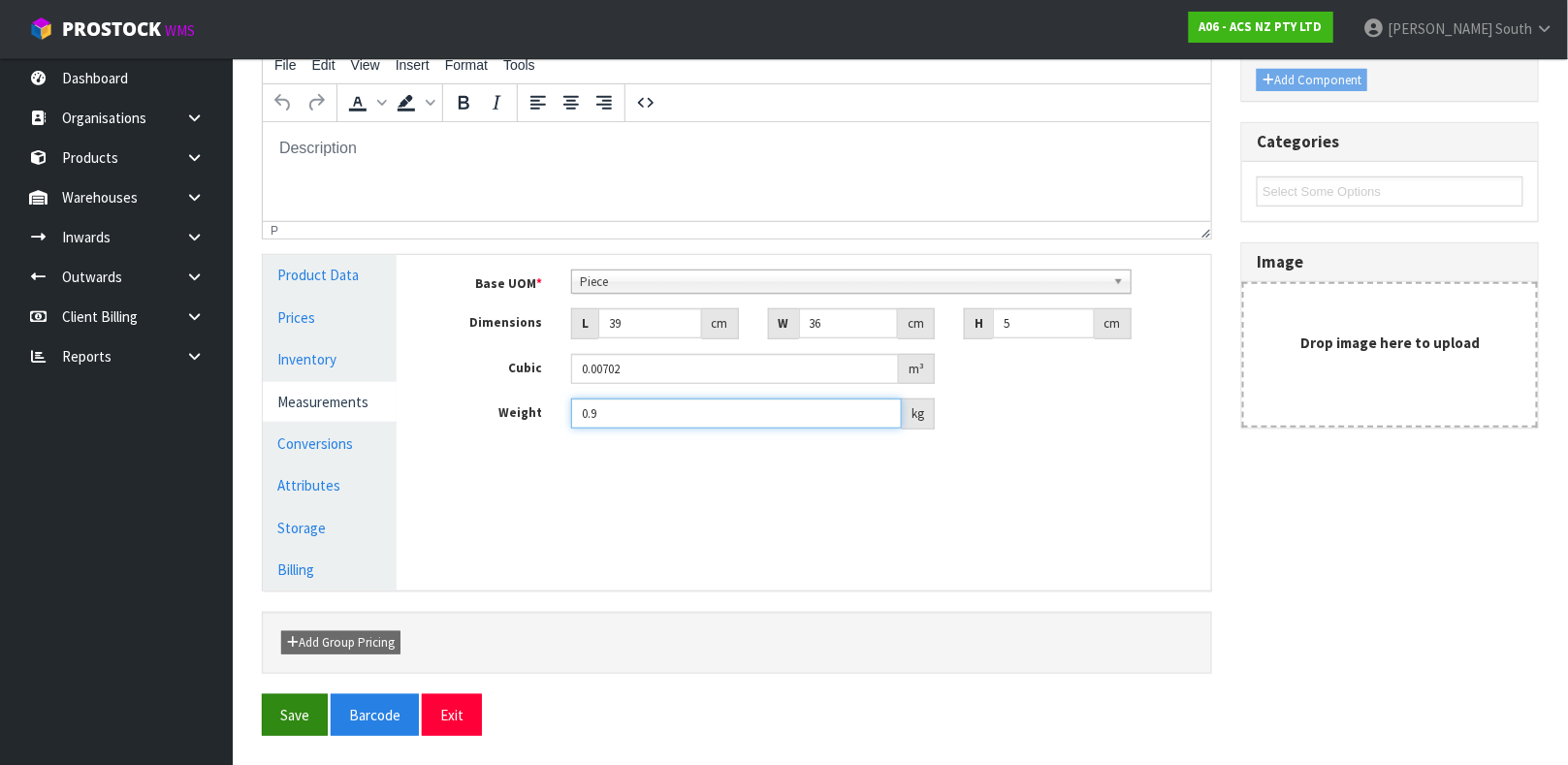
type input "0.9"
click at [287, 727] on button "Save" at bounding box center [294, 715] width 66 height 41
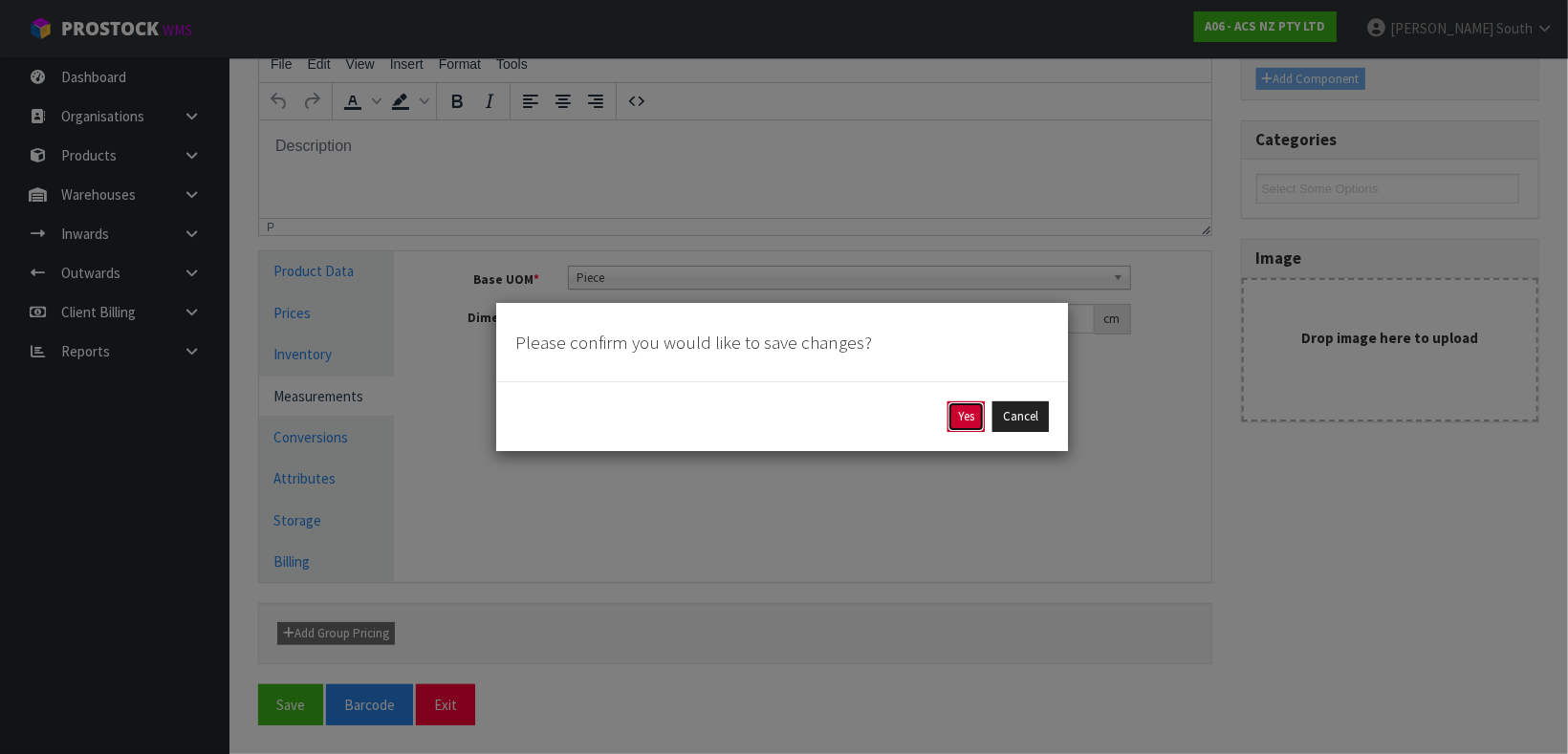
click at [948, 424] on button "Yes" at bounding box center [966, 417] width 37 height 31
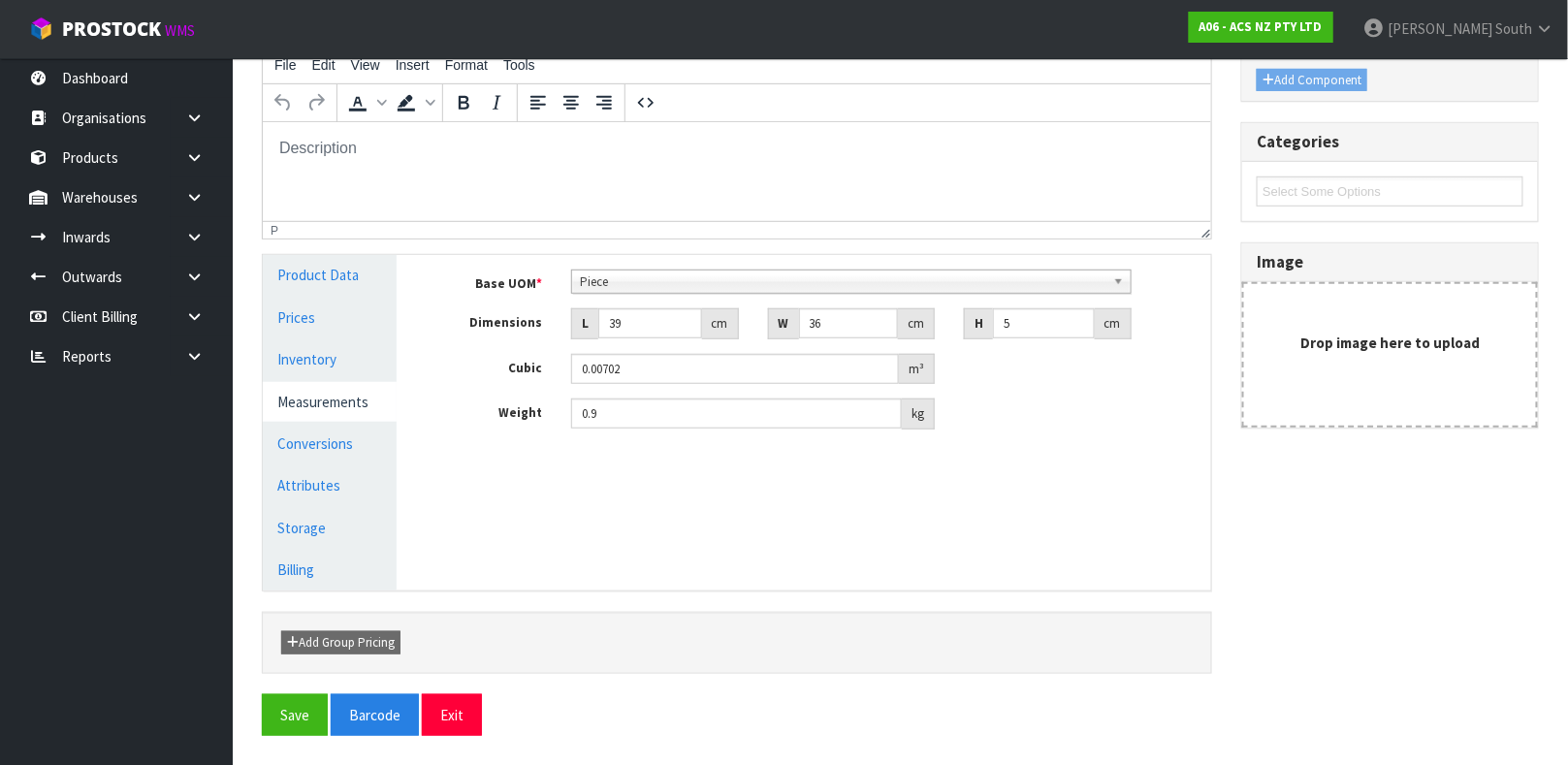
click at [481, 717] on div "Save Barcode Exit" at bounding box center [900, 715] width 1277 height 41
click at [467, 719] on button "Exit" at bounding box center [451, 715] width 60 height 41
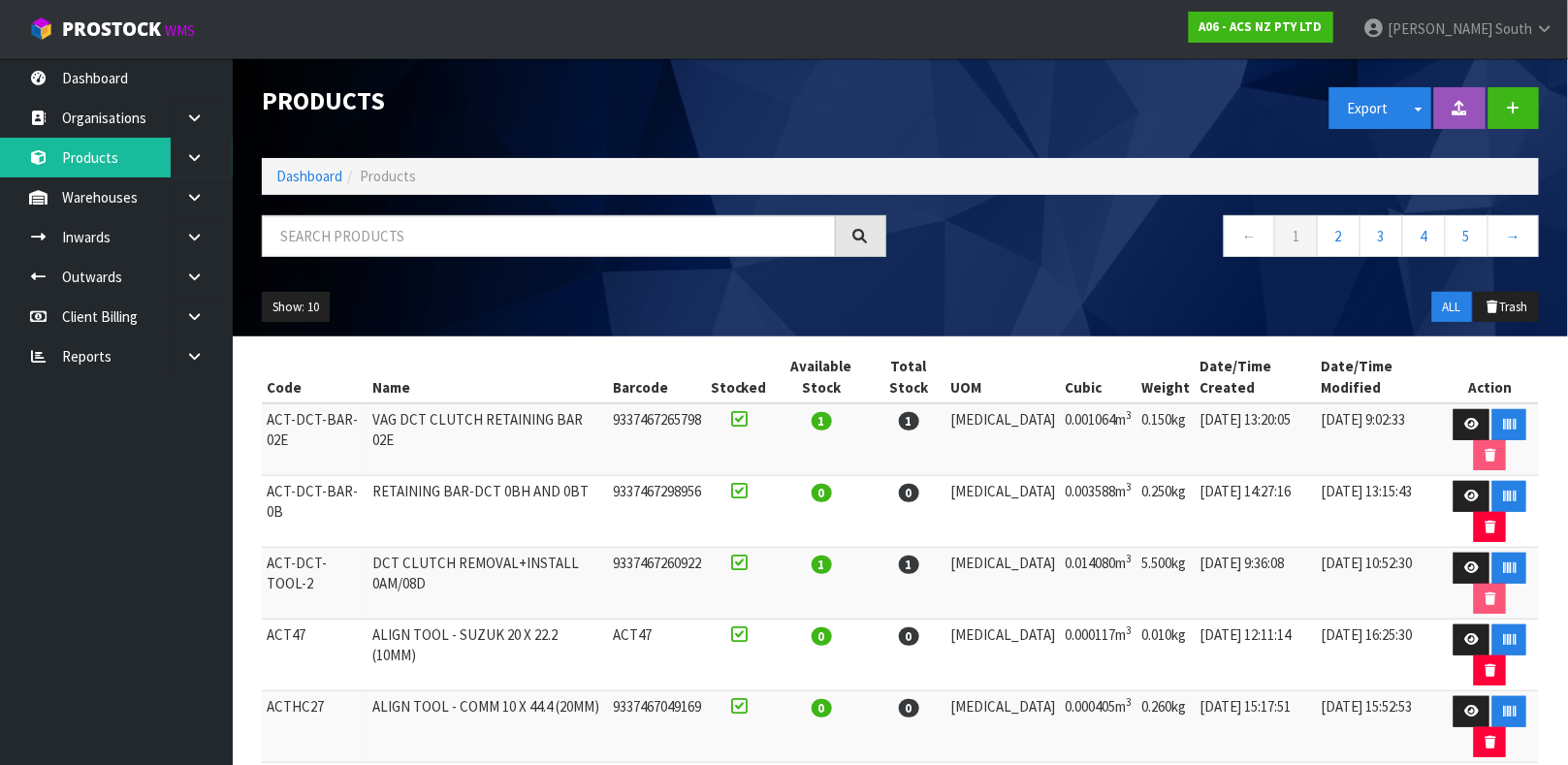
click at [574, 306] on div "Show: 10 5 10 25 50 ALL Trash" at bounding box center [900, 307] width 1306 height 60
click at [505, 240] on input "text" at bounding box center [549, 236] width 574 height 41
type input "9337467049916"
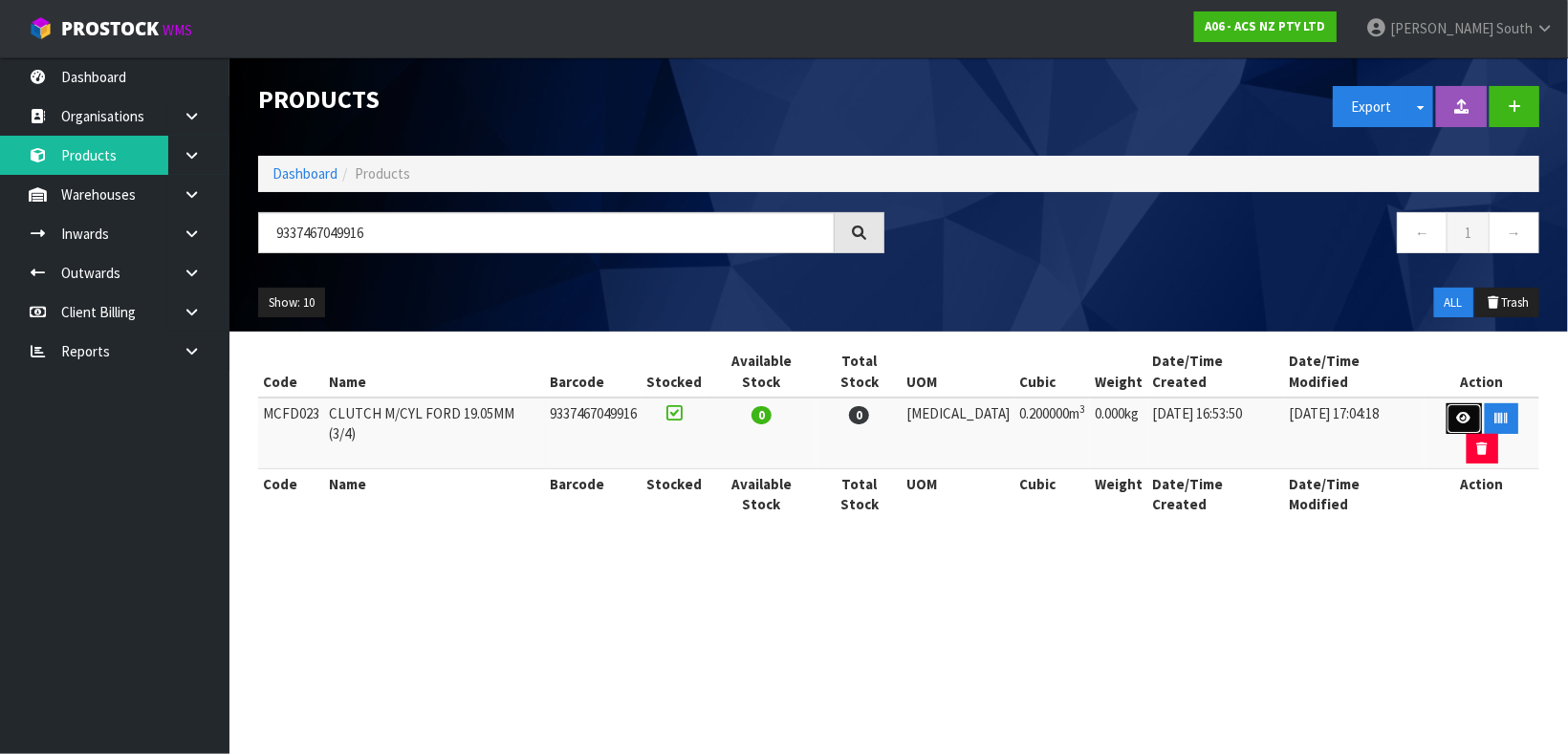
click at [1457, 412] on icon at bounding box center [1464, 418] width 15 height 13
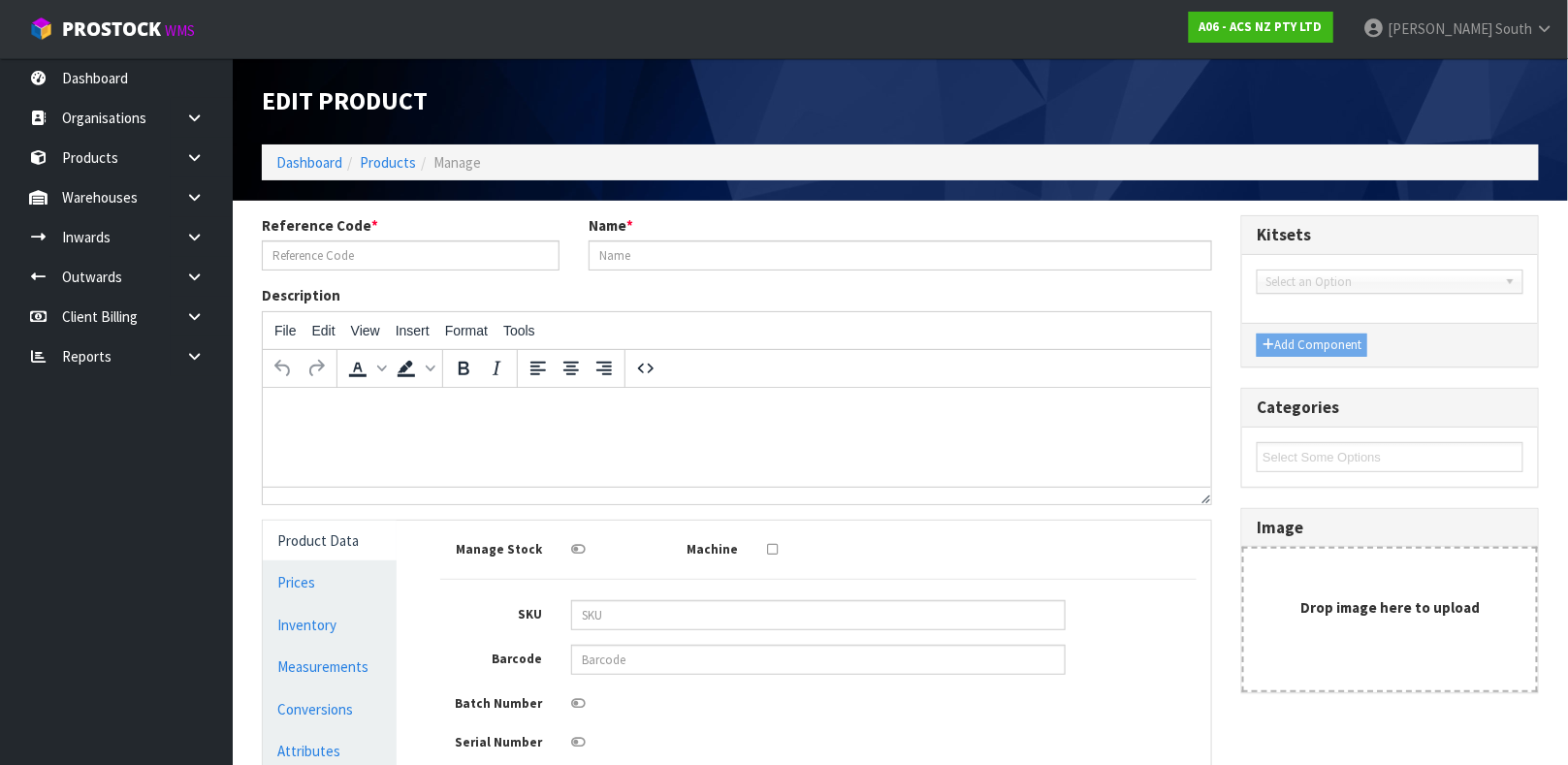
type input "MCFD023"
type input "CLUTCH M/CYL FORD 19.05MM (3/4)"
type input "9337467049916"
type input "10"
type input "8"
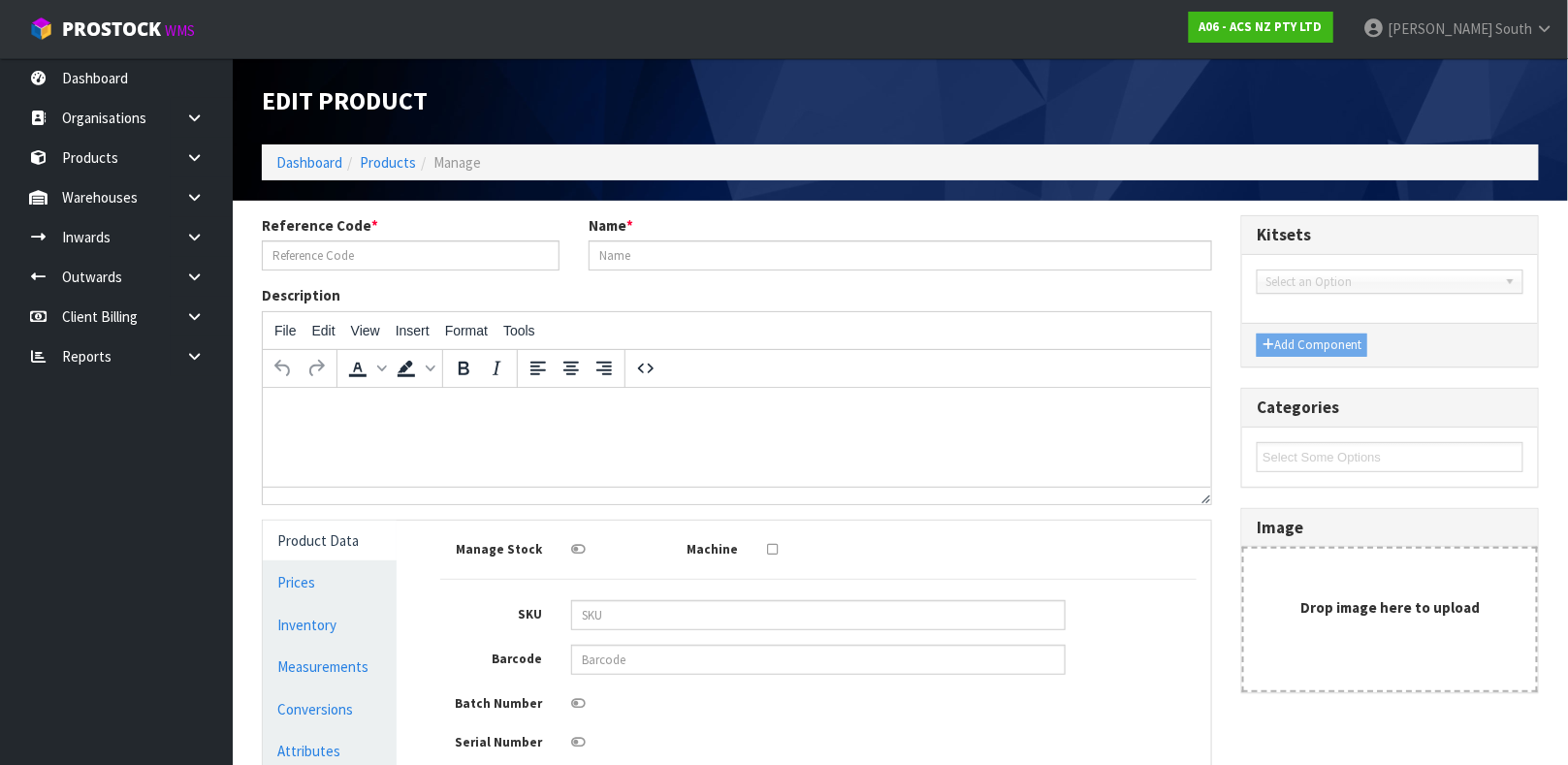
type input "15"
type input "0.2"
type input "0"
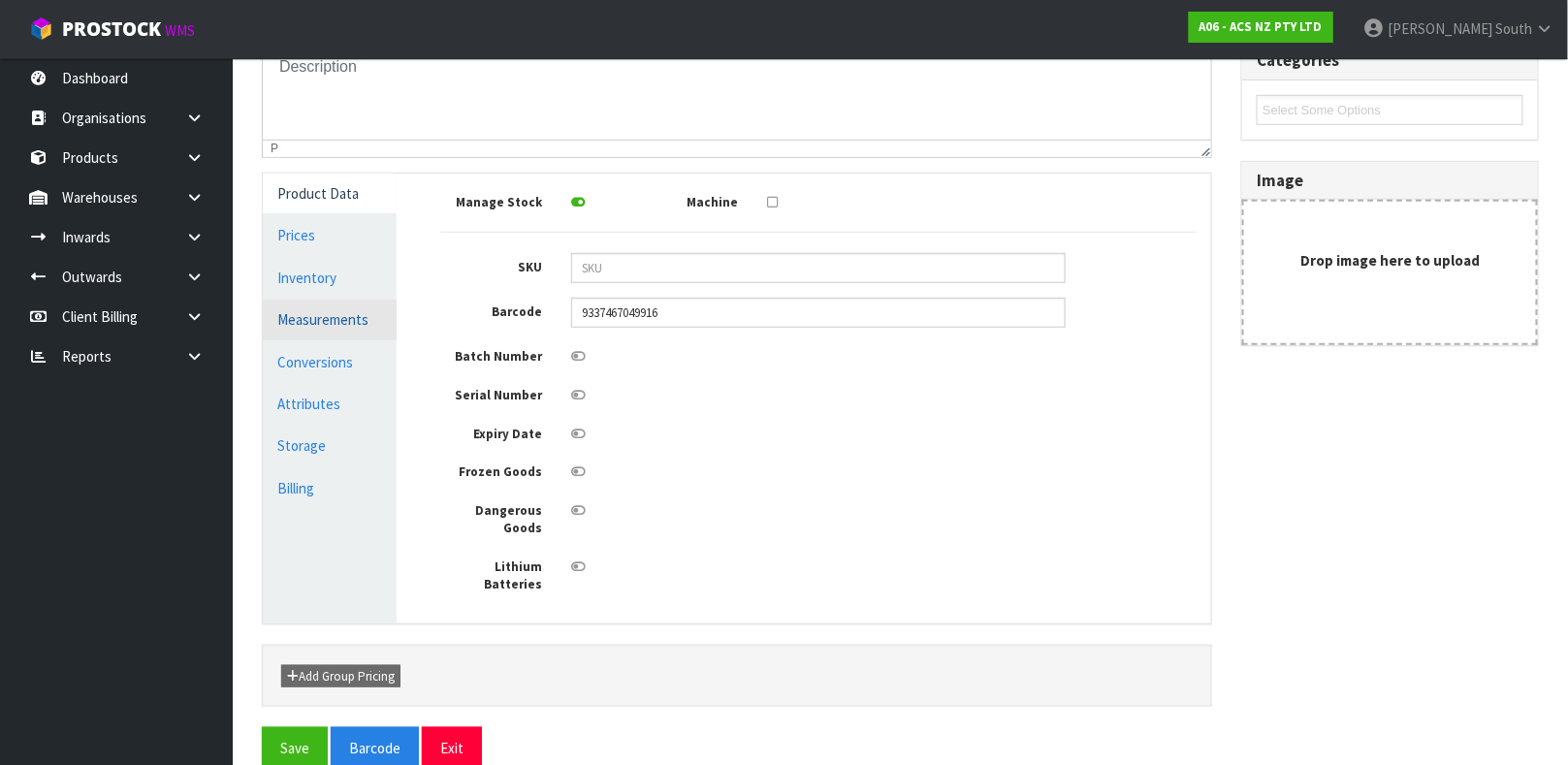
click at [338, 314] on link "Measurements" at bounding box center [329, 320] width 134 height 39
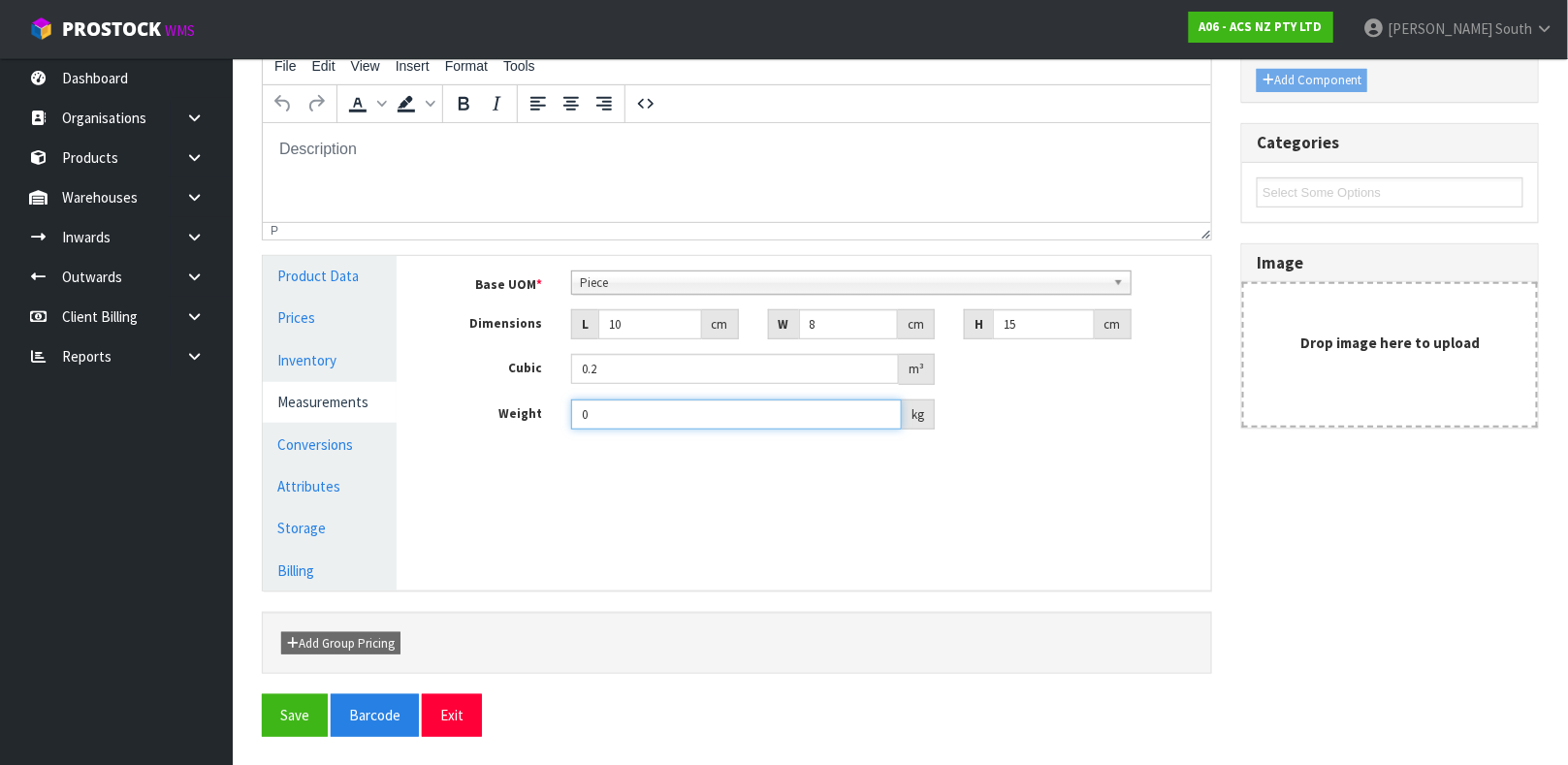
click at [709, 415] on input "0" at bounding box center [736, 414] width 330 height 30
click at [305, 703] on button "Save" at bounding box center [294, 715] width 66 height 41
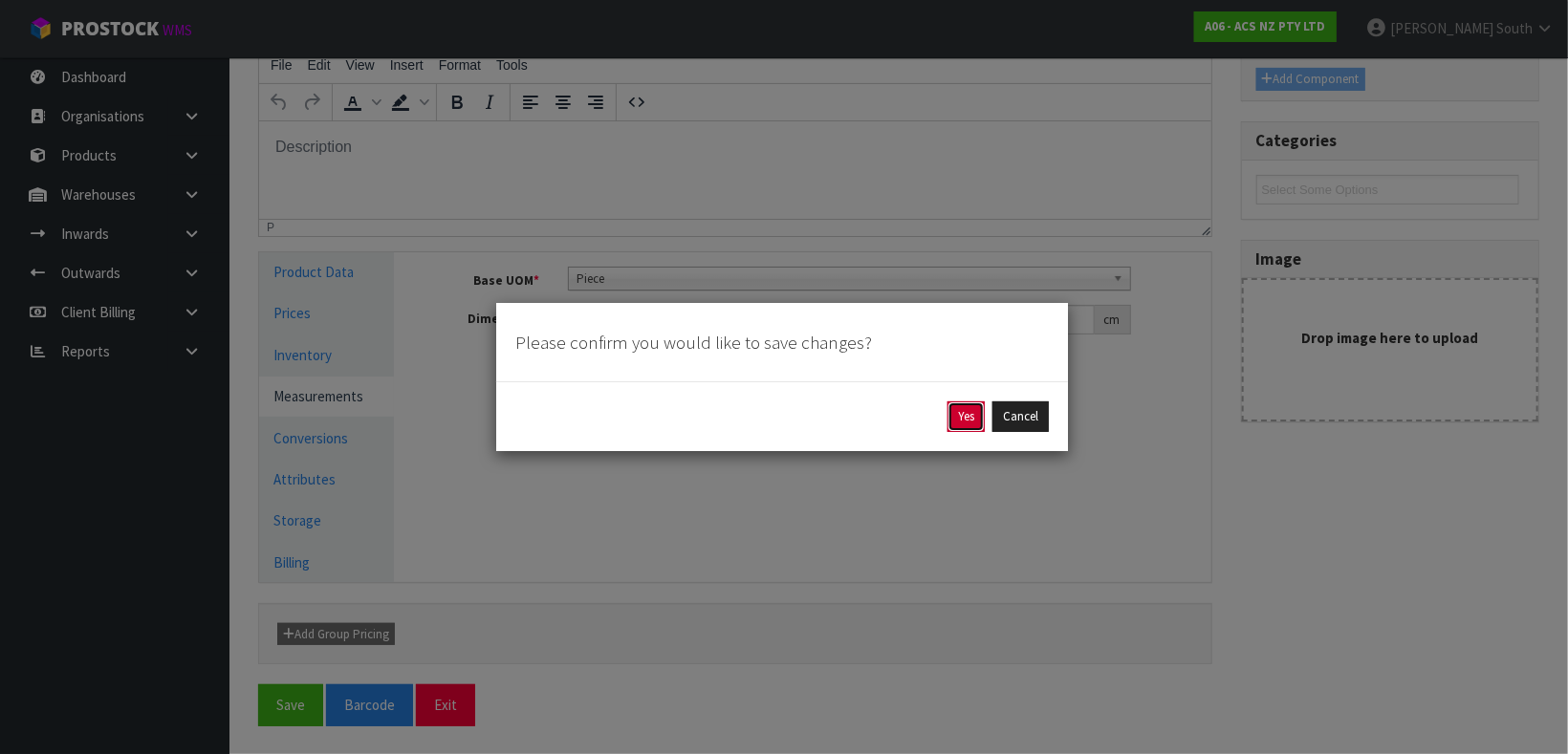
click at [953, 431] on button "Yes" at bounding box center [966, 417] width 37 height 31
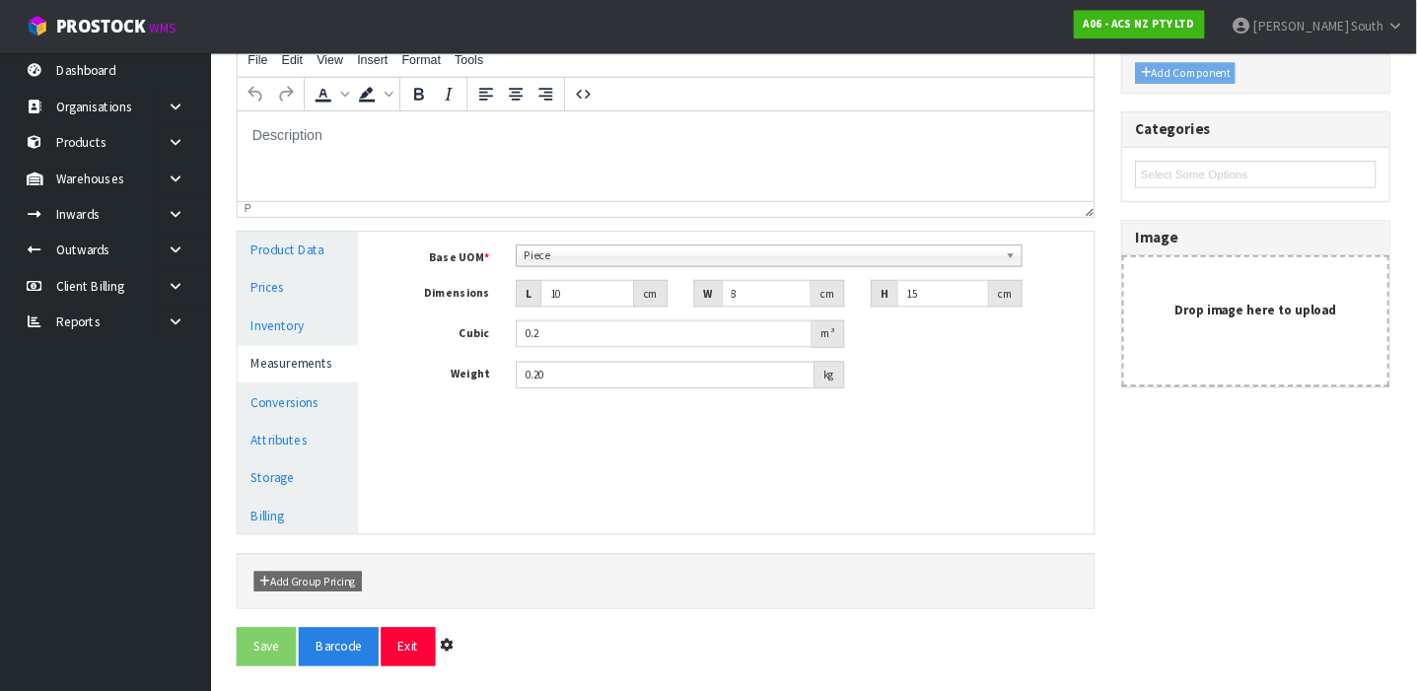
scroll to position [0, 0]
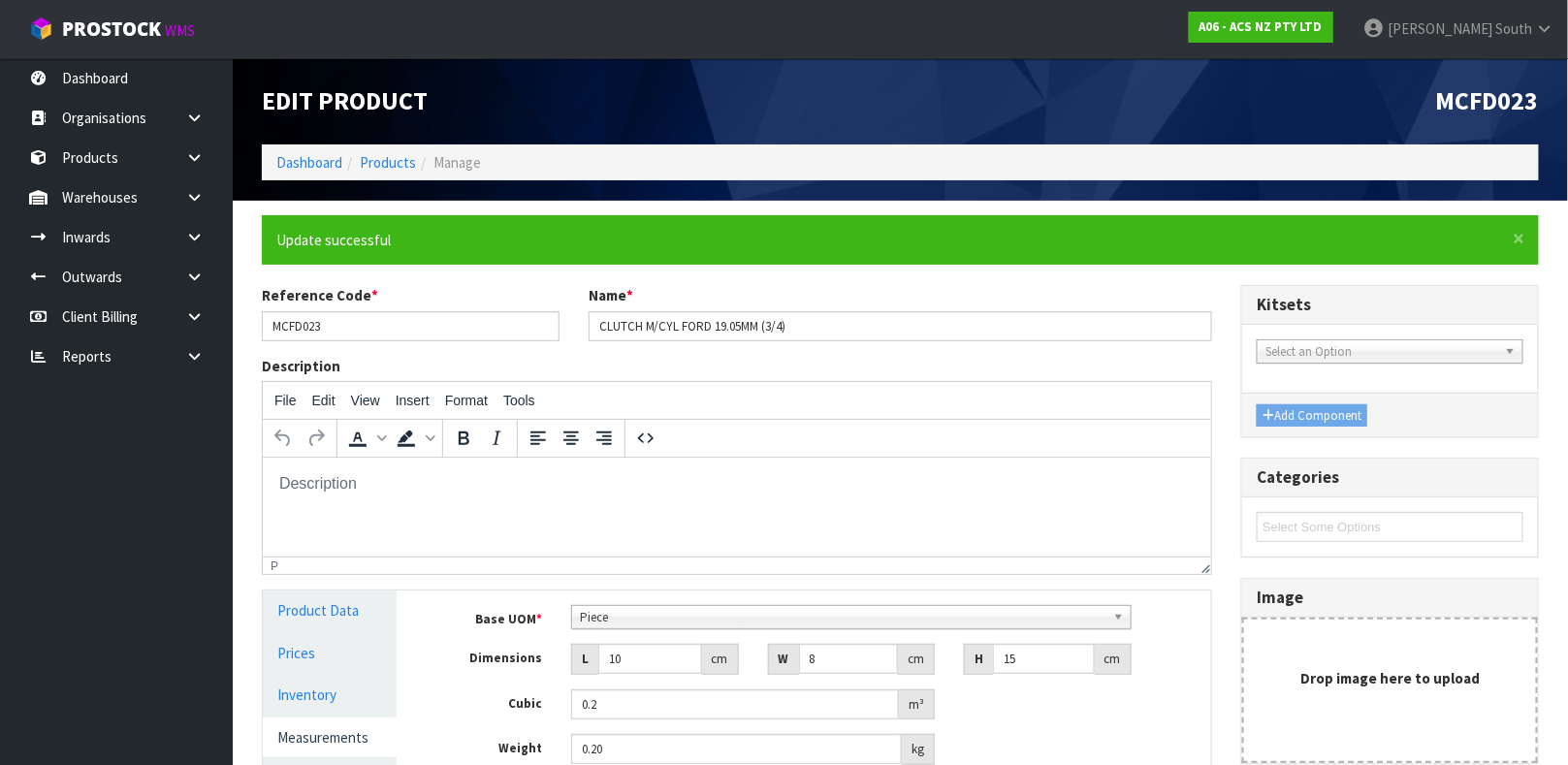
type input "0.2"
click at [408, 171] on li "Products" at bounding box center [378, 162] width 74 height 21
click at [405, 165] on link "Products" at bounding box center [387, 162] width 56 height 19
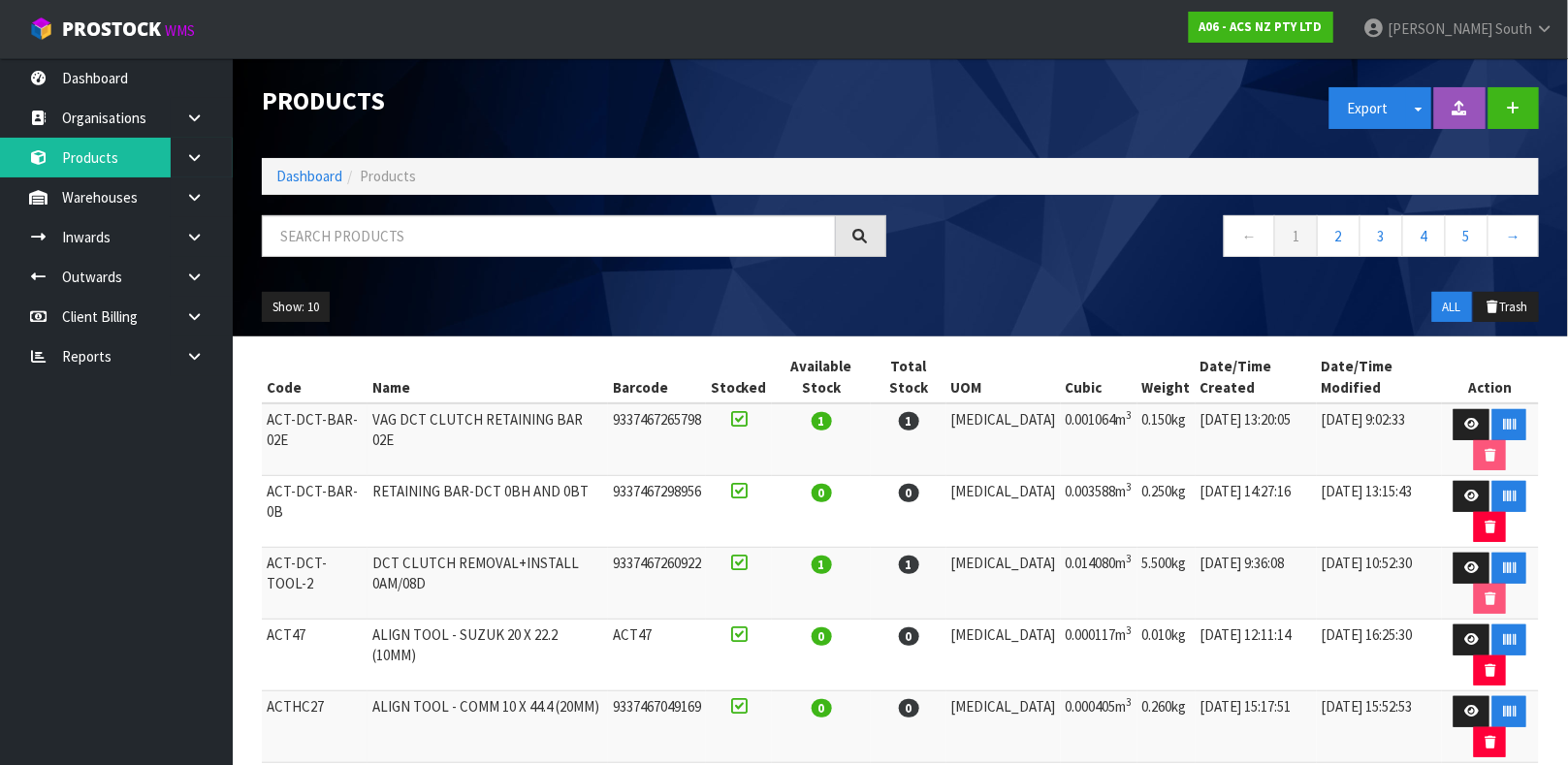
click at [505, 141] on div "Products" at bounding box center [573, 101] width 654 height 87
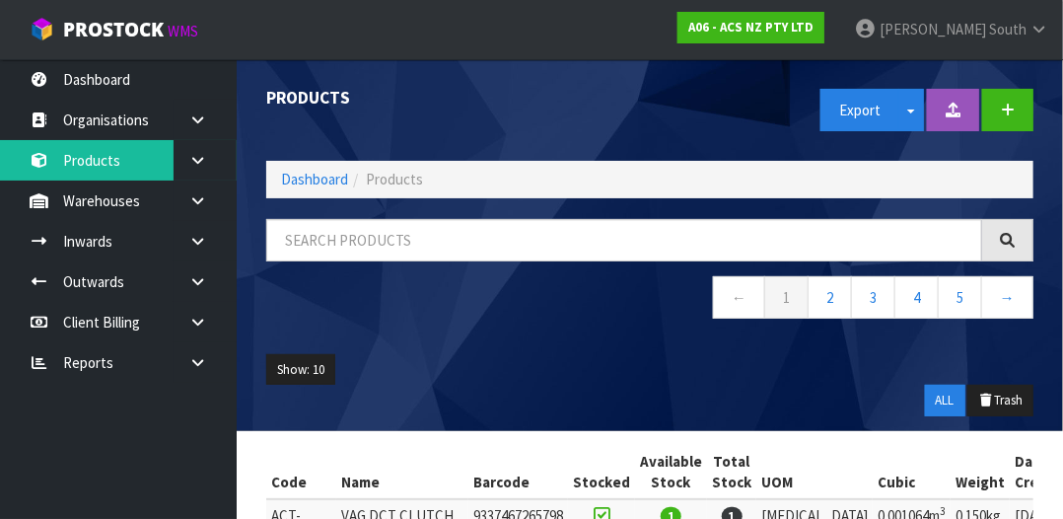
drag, startPoint x: 126, startPoint y: 72, endPoint x: 488, endPoint y: 119, distance: 365.0
click at [488, 119] on div "Products" at bounding box center [450, 98] width 398 height 78
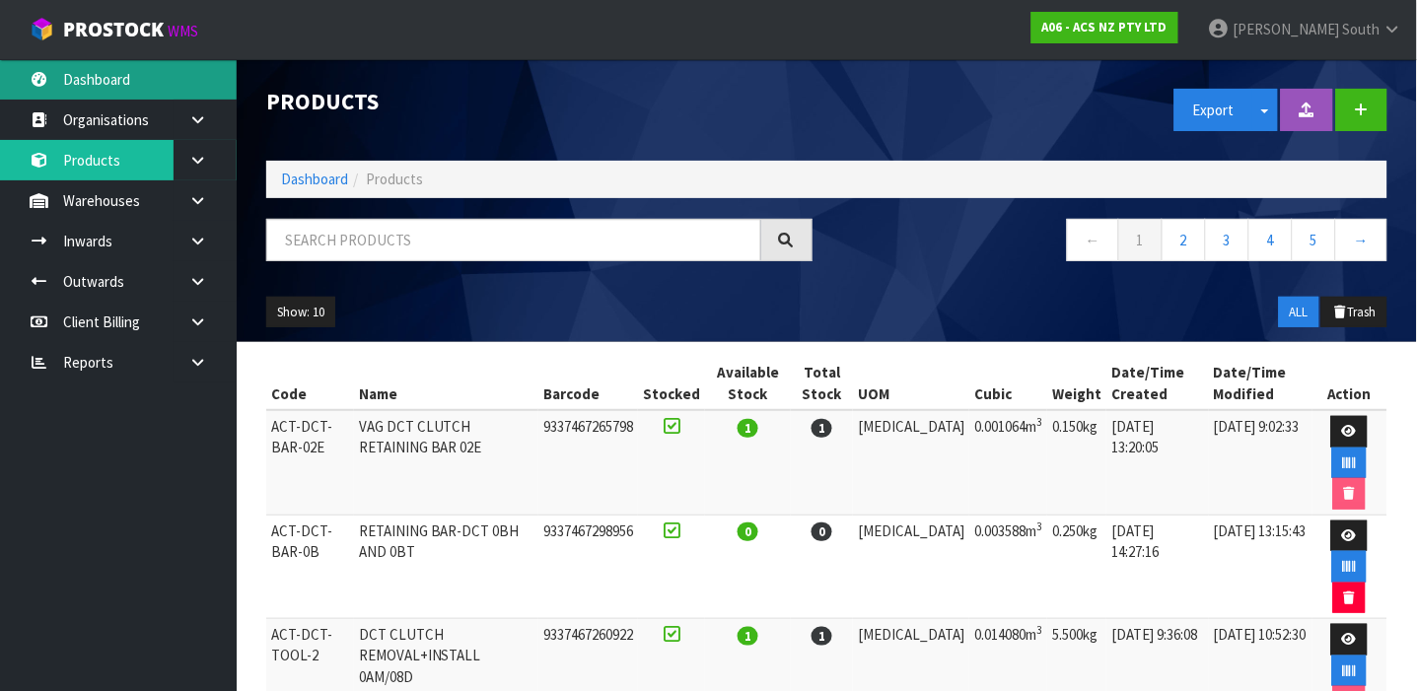
click at [102, 70] on link "Dashboard" at bounding box center [118, 79] width 237 height 40
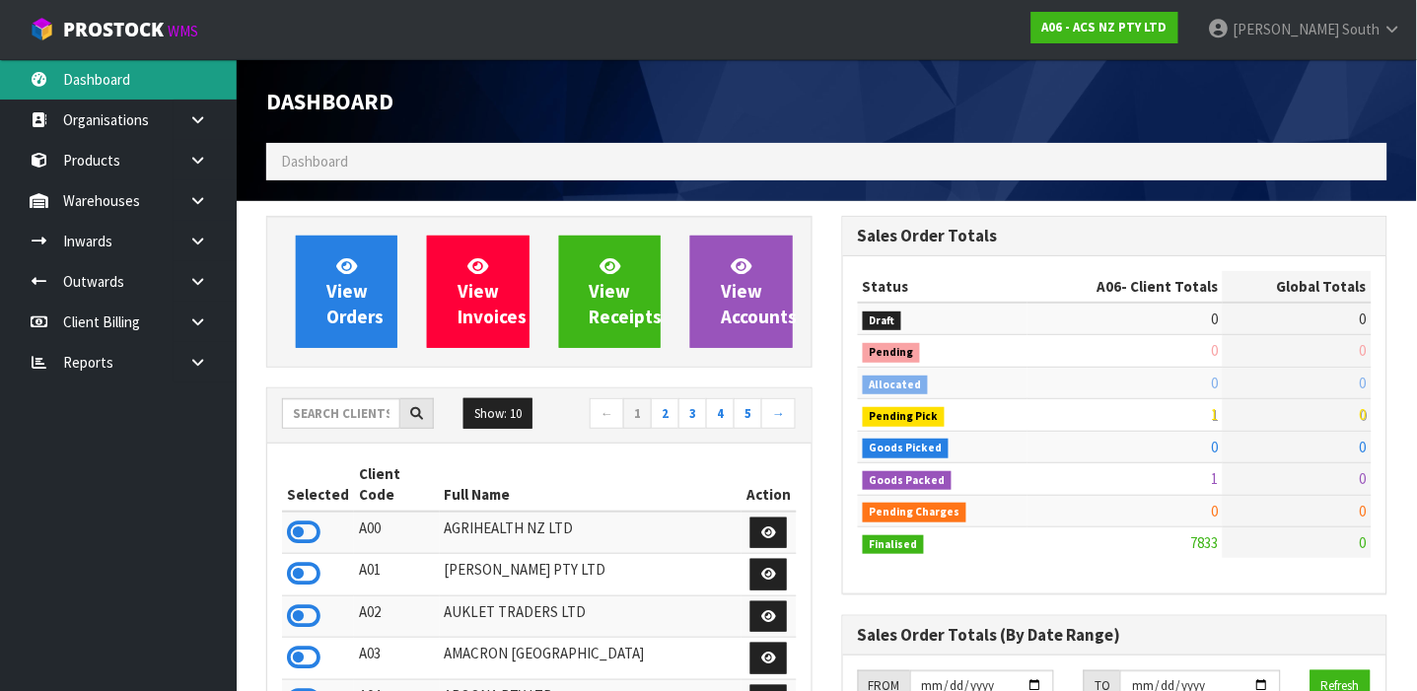
scroll to position [1619, 576]
click at [338, 407] on input "text" at bounding box center [341, 413] width 118 height 31
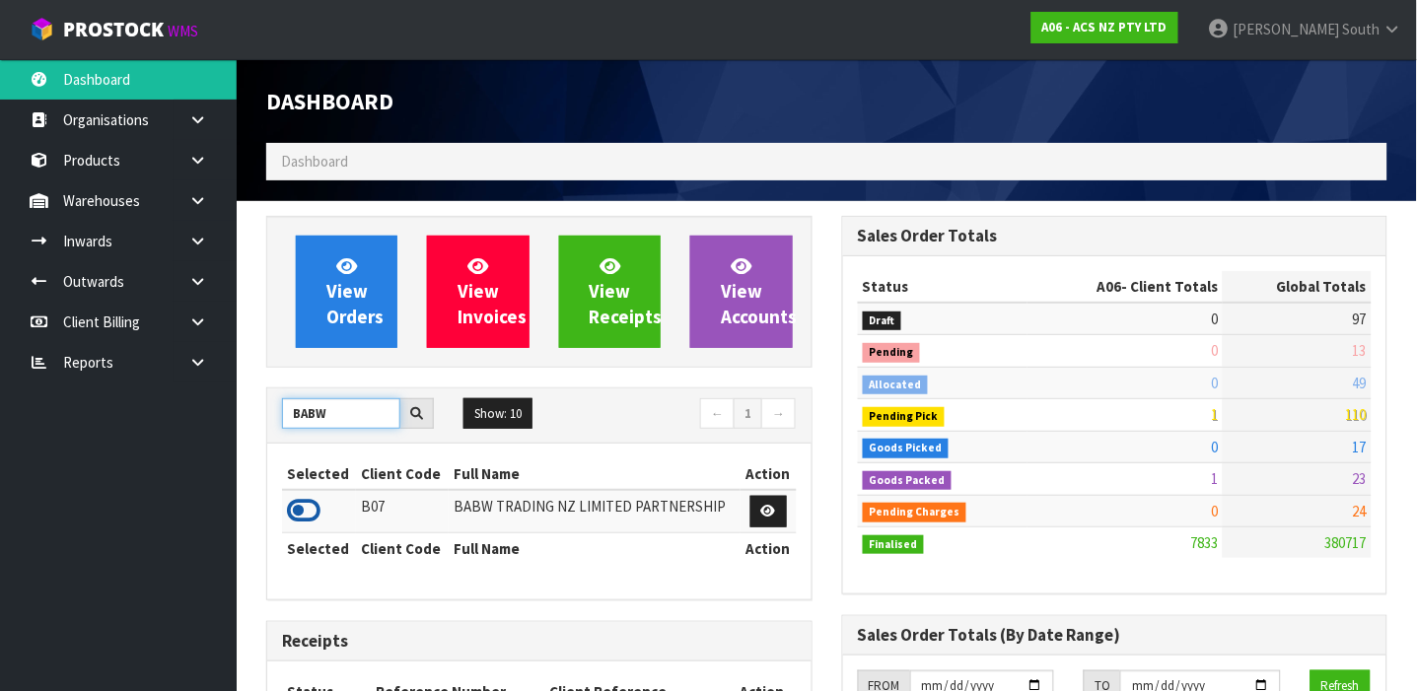
type input "BABW"
click at [302, 508] on icon at bounding box center [304, 511] width 34 height 30
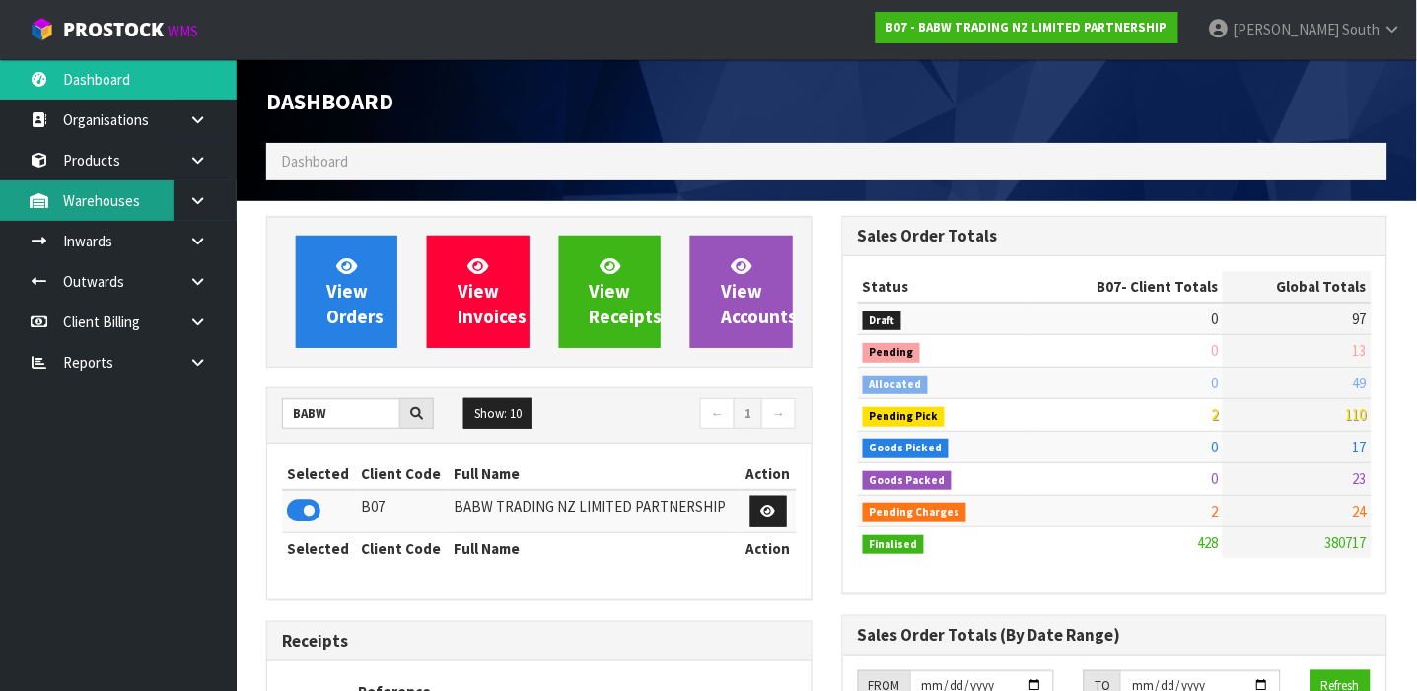
scroll to position [1493, 576]
click at [185, 207] on link at bounding box center [205, 200] width 63 height 40
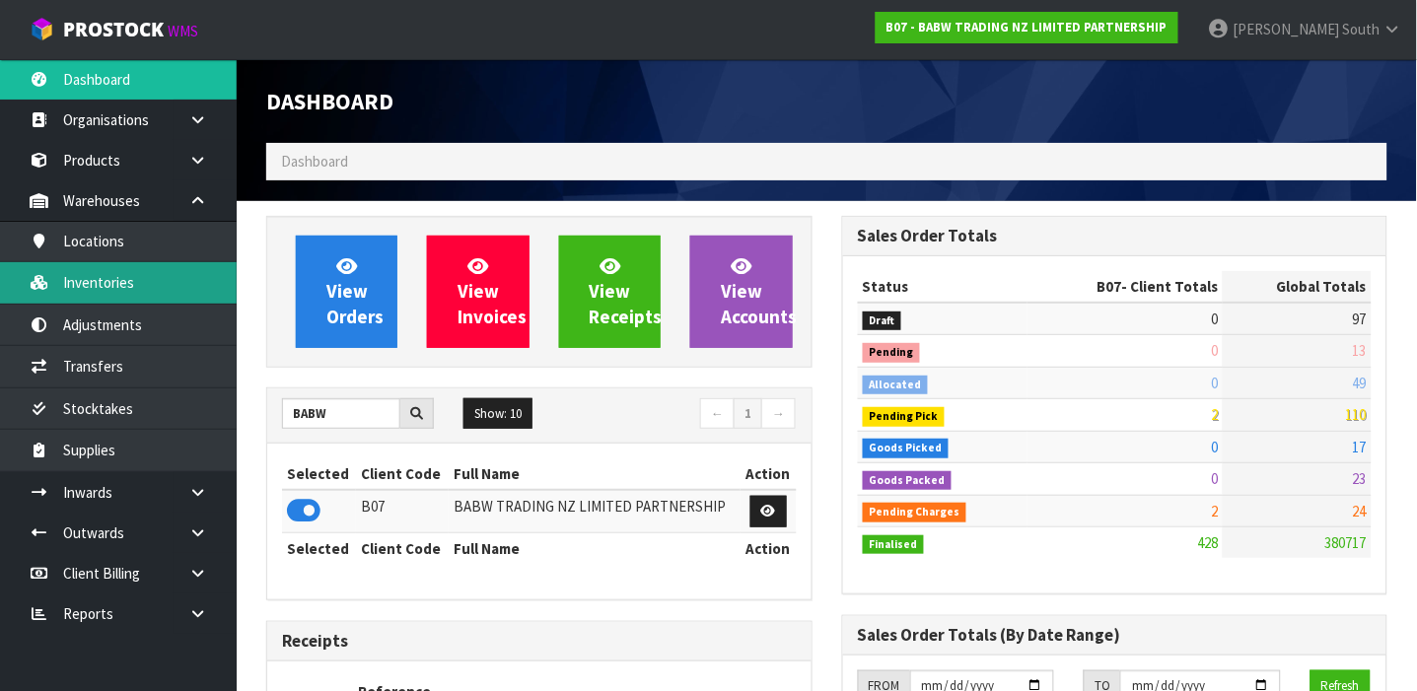
click at [150, 280] on link "Inventories" at bounding box center [118, 282] width 237 height 40
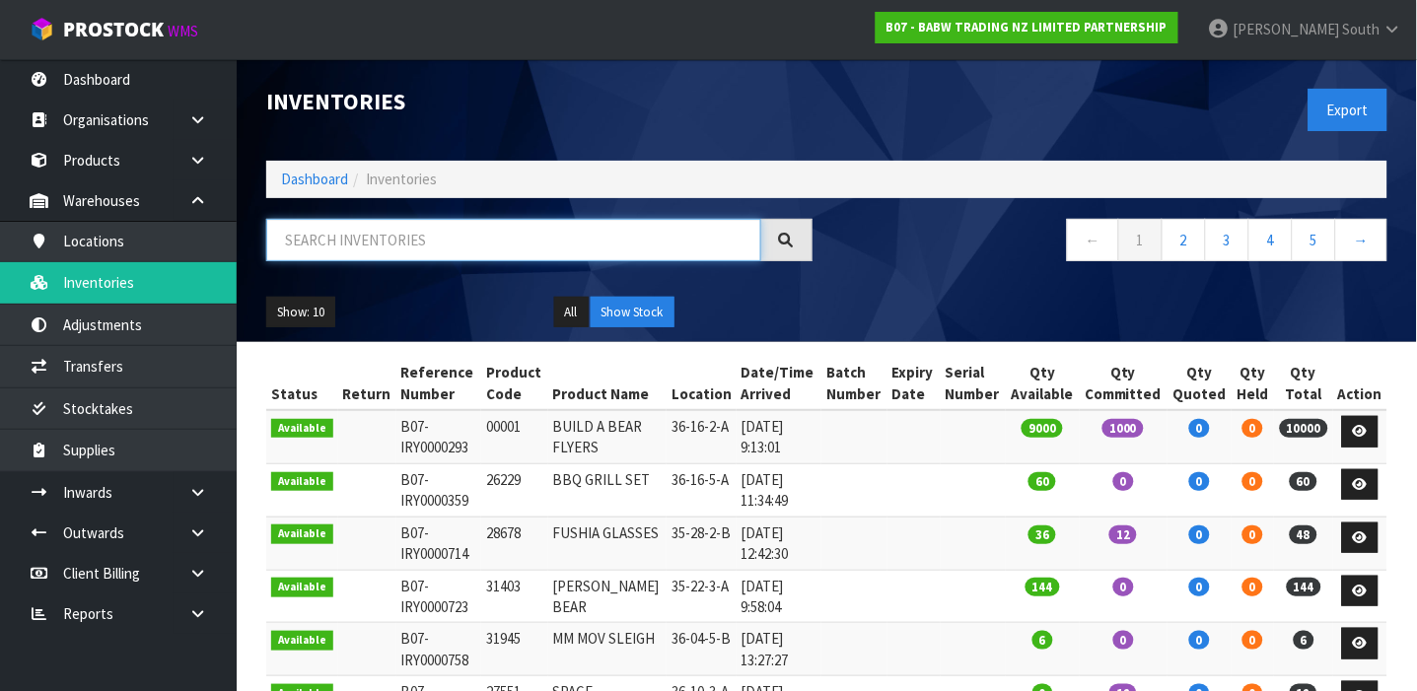
click at [366, 223] on input "text" at bounding box center [513, 240] width 495 height 42
type input "24625"
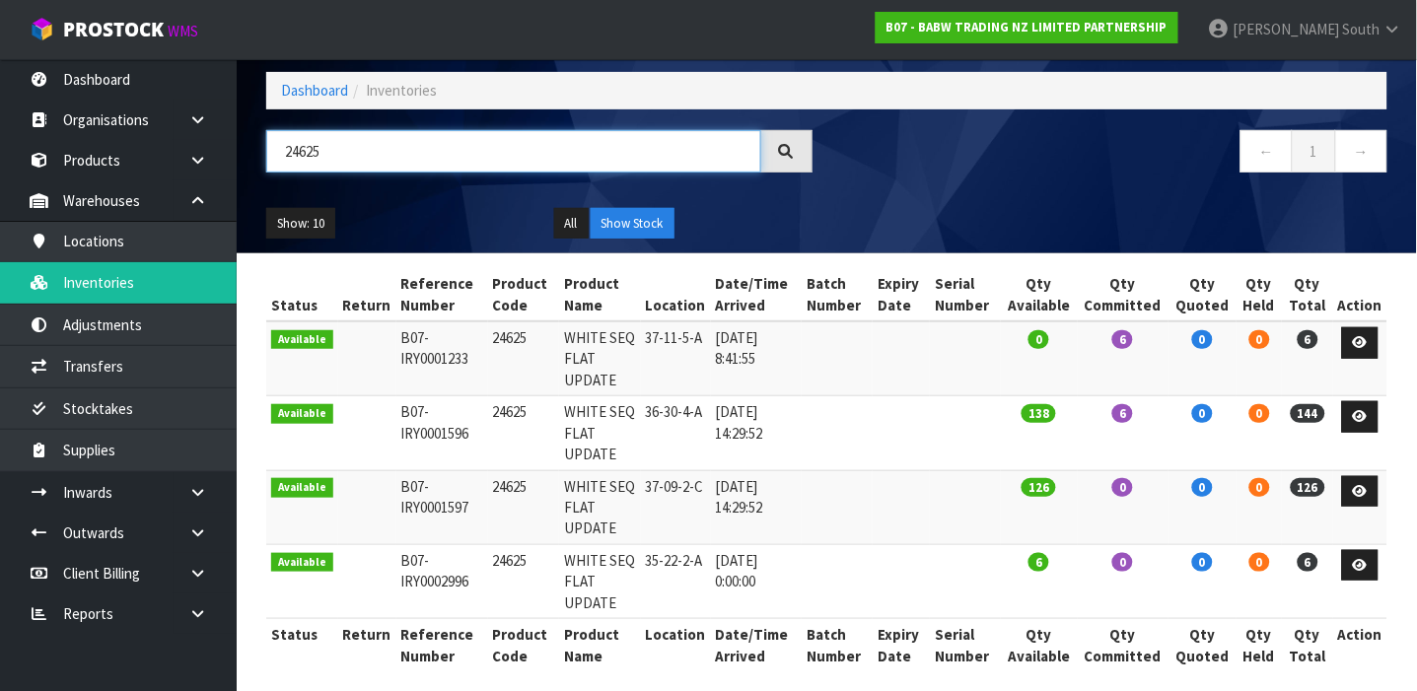
scroll to position [90, 0]
